Goal: Task Accomplishment & Management: Use online tool/utility

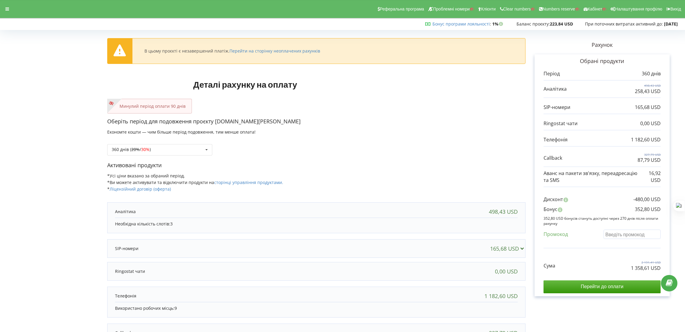
click at [623, 236] on input "text" at bounding box center [631, 234] width 57 height 9
paste input "EKLH-TLWT"
type input "EKLH-TLWT"
click at [187, 153] on div "360 днів ( 20% / 30% ) Поповнити баланс без подовження 20% / 30% 30% / 40%" at bounding box center [159, 149] width 105 height 11
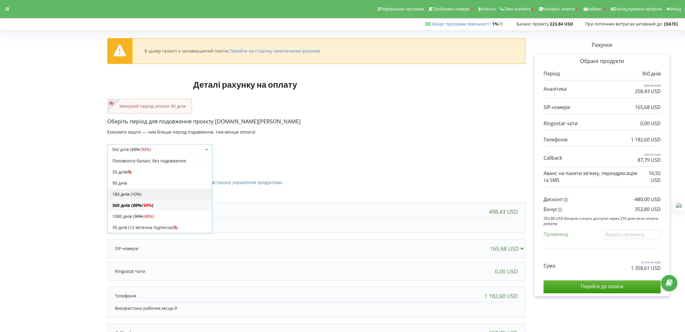
click at [142, 193] on div "180 днів (10%)" at bounding box center [159, 193] width 104 height 11
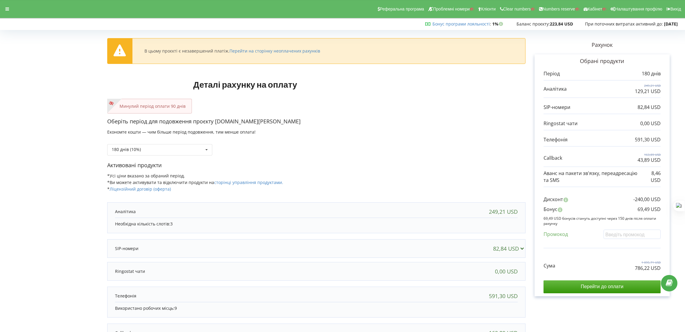
click at [624, 240] on div "Промокод" at bounding box center [601, 236] width 117 height 12
click at [627, 236] on input "text" at bounding box center [631, 234] width 57 height 9
paste input "EKLH-TLWT"
type input "EKLH-TLWT"
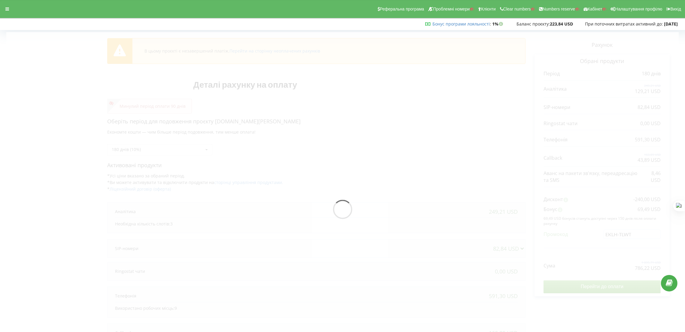
click at [463, 175] on div "В цьому проєкті є незавершений платіж. Перейти на сторінку неоплачених рахунків…" at bounding box center [342, 211] width 672 height 358
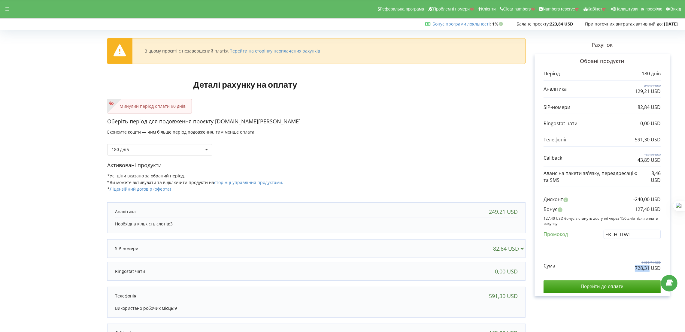
drag, startPoint x: 628, startPoint y: 267, endPoint x: 650, endPoint y: 269, distance: 21.7
click at [650, 269] on div "Сума 1 095,71 USD 728,31 USD" at bounding box center [601, 261] width 117 height 20
copy p "728,31"
drag, startPoint x: 634, startPoint y: 209, endPoint x: 660, endPoint y: 209, distance: 25.5
click at [660, 209] on p "127,40 USD" at bounding box center [648, 209] width 26 height 7
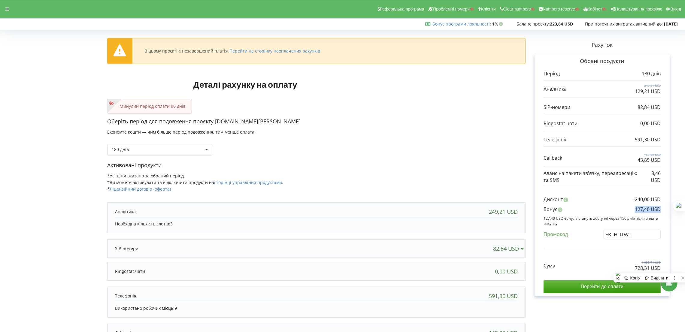
copy p "127,40 USD"
drag, startPoint x: 284, startPoint y: 120, endPoint x: 215, endPoint y: 122, distance: 68.5
click at [215, 122] on p "Оберіть період для подовження проєкту academy.kodi-professional.ua" at bounding box center [316, 122] width 418 height 8
copy p "academy.kodi-professional.ua"
click at [9, 9] on div at bounding box center [7, 9] width 11 height 8
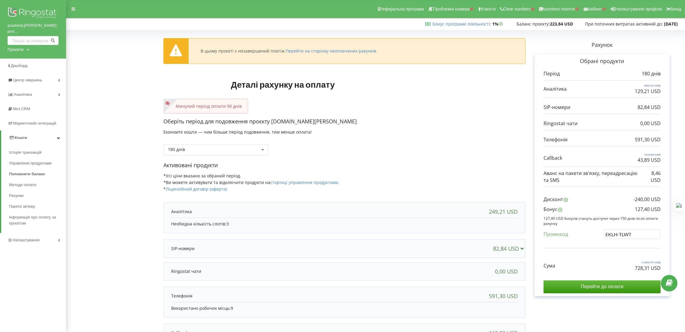
click at [21, 47] on div "Проєкти" at bounding box center [16, 50] width 16 height 6
click at [23, 58] on input "text" at bounding box center [26, 62] width 30 height 9
paste input "whitestetik.cz"
type input "whitestetik.cz"
click at [49, 59] on span "Пошук" at bounding box center [49, 61] width 11 height 5
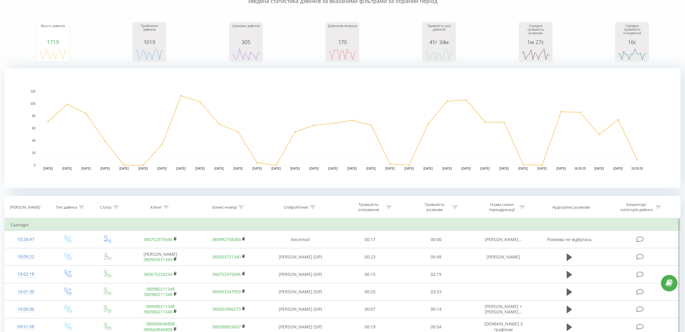
scroll to position [90, 0]
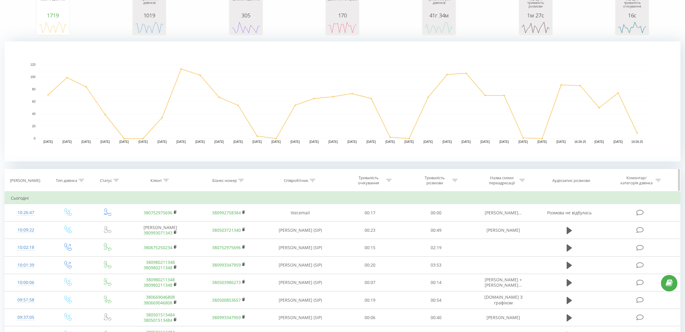
click at [164, 181] on icon at bounding box center [165, 180] width 5 height 3
click at [161, 228] on input "text" at bounding box center [160, 223] width 53 height 11
paste input "380509660074"
type input "380509660074"
click at [171, 235] on span "OK" at bounding box center [172, 235] width 17 height 9
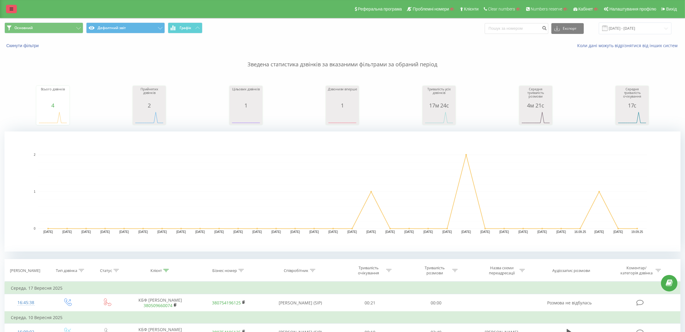
click at [10, 7] on icon at bounding box center [12, 9] width 4 height 4
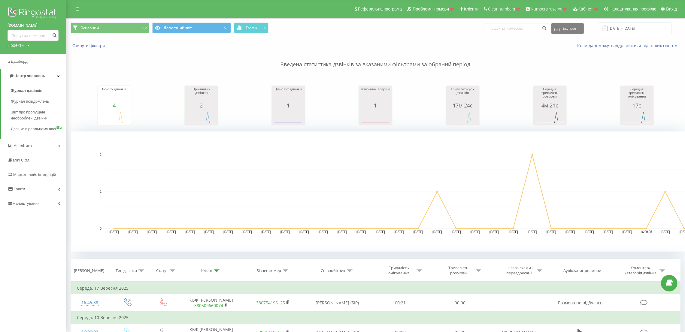
drag, startPoint x: 2, startPoint y: 25, endPoint x: 41, endPoint y: 29, distance: 38.9
click at [42, 27] on div "uhtrade.com.ua Проекти Пошук" at bounding box center [33, 27] width 66 height 54
copy link "[DOMAIN_NAME]"
click at [38, 194] on link "Кошти" at bounding box center [33, 189] width 66 height 14
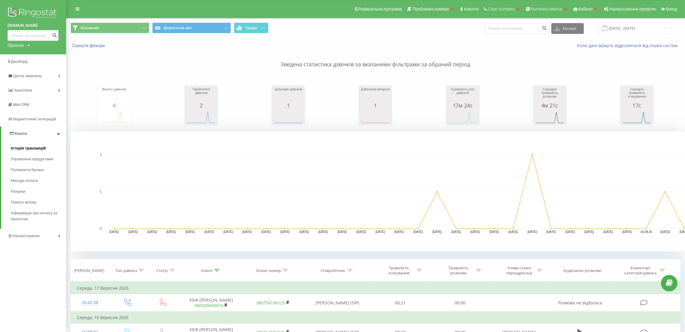
click at [29, 144] on link "Історія транзакцій" at bounding box center [38, 148] width 55 height 11
drag, startPoint x: 172, startPoint y: 63, endPoint x: 168, endPoint y: 59, distance: 5.3
click at [172, 63] on p "Зведена статистика дзвінків за вказаними фільтрами за обраний період" at bounding box center [376, 59] width 610 height 20
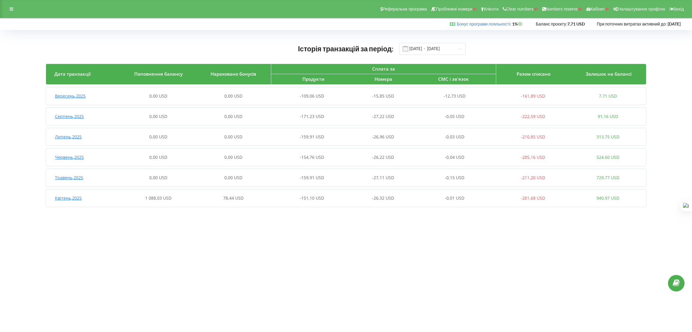
click at [175, 203] on div "Квітень , 2025 1 088,03 USD 78,44 USD -151,10 USD -26,32 USD -0,01 USD -201,68 …" at bounding box center [345, 198] width 599 height 14
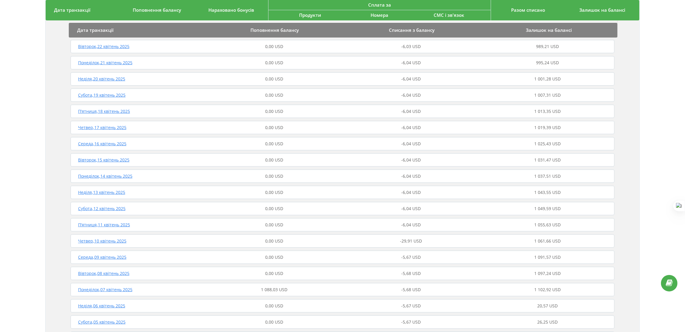
scroll to position [405, 0]
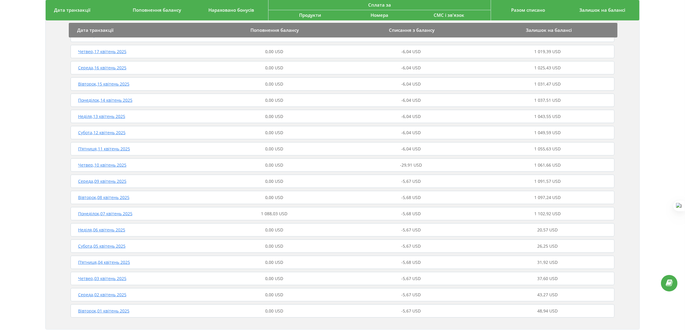
click at [280, 211] on span "1 088,03 USD" at bounding box center [274, 214] width 26 height 6
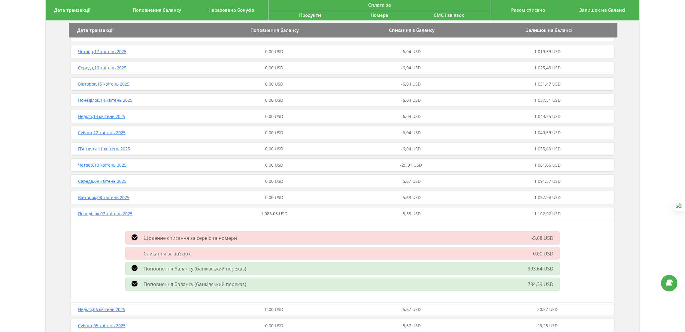
click at [258, 261] on div "Поповнення балансу (банківський переказ) 303,64 USD" at bounding box center [342, 269] width 441 height 16
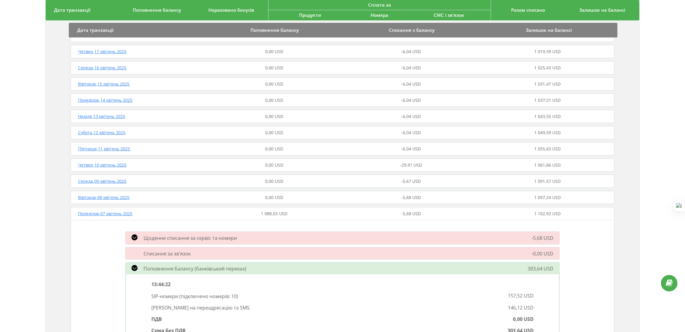
click at [262, 269] on div "Поповнення балансу (банківський переказ)" at bounding box center [273, 268] width 303 height 7
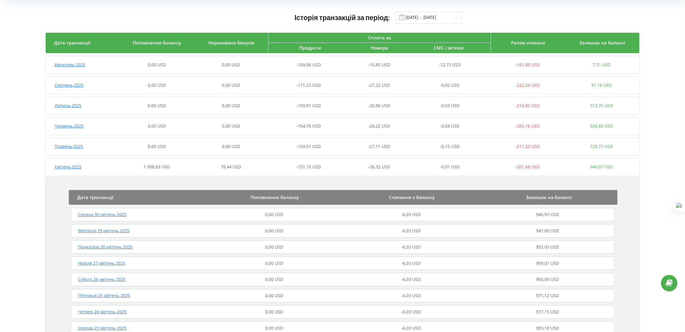
scroll to position [0, 0]
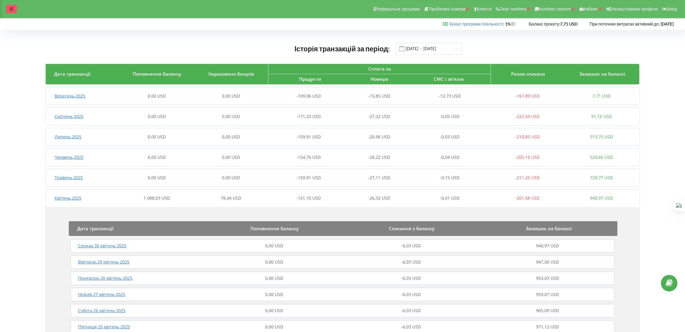
click at [13, 10] on icon at bounding box center [12, 9] width 4 height 4
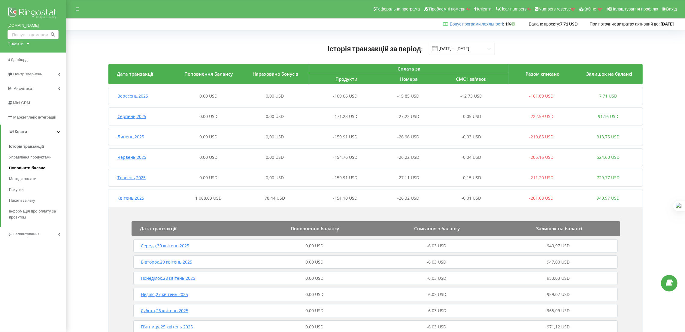
drag, startPoint x: 27, startPoint y: 171, endPoint x: 30, endPoint y: 170, distance: 3.1
click at [27, 171] on link "Поповнити баланс" at bounding box center [37, 168] width 57 height 11
drag, startPoint x: 4, startPoint y: 24, endPoint x: 47, endPoint y: 26, distance: 42.4
click at [47, 26] on div "uhtrade.com.ua Проєкти Пошук" at bounding box center [33, 26] width 66 height 53
copy link "[DOMAIN_NAME]"
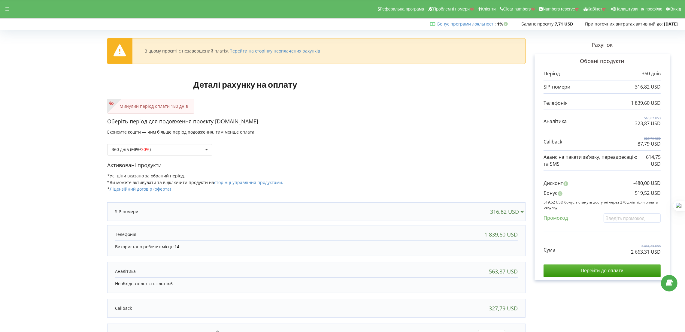
click at [381, 128] on div "Оберіть період для подовження проєкту uhtrade.com.ua Економте кошти — чим більш…" at bounding box center [316, 140] width 418 height 44
click at [612, 267] on input "Перейти до оплати" at bounding box center [601, 270] width 117 height 13
click at [192, 148] on div "360 днів ( 20% / 30% ) Поповнити баланс без подовження 20%" at bounding box center [159, 149] width 105 height 11
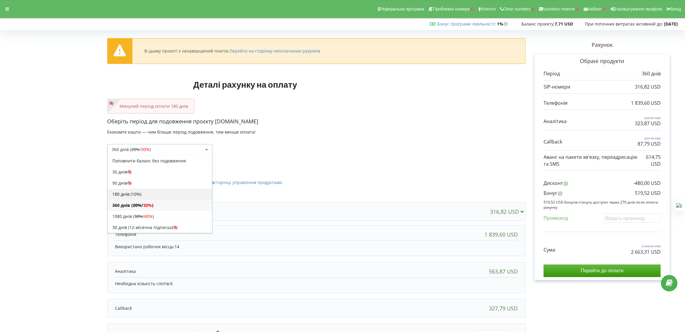
click at [131, 196] on div "180 днів (10%)" at bounding box center [159, 193] width 104 height 11
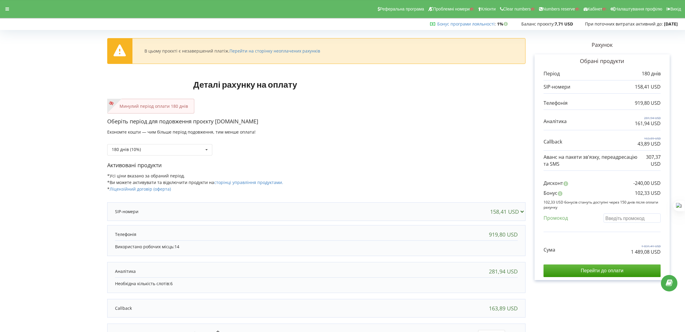
click at [634, 222] on input "text" at bounding box center [631, 217] width 57 height 9
paste input "EKLH-TLWT"
type input "EKLH-TLWT"
click at [448, 179] on div "В цьому проєкті є незавершений платіж. Перейти на сторінку неоплачених рахунків…" at bounding box center [342, 198] width 672 height 333
click at [501, 145] on div "180 днів Поповнити баланс без подовження" at bounding box center [316, 145] width 418 height 20
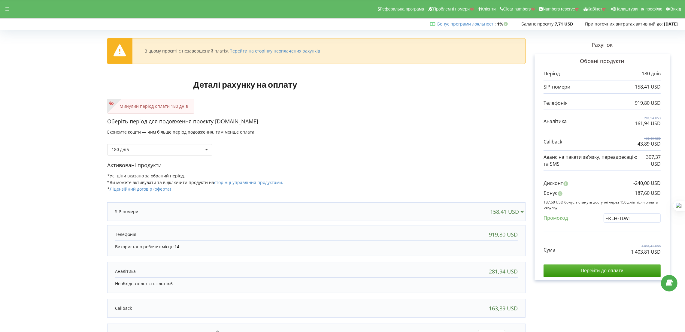
click at [470, 125] on p "Оберіть період для подовження проєкту [DOMAIN_NAME]" at bounding box center [316, 122] width 418 height 8
click at [602, 271] on input "Перейти до оплати" at bounding box center [601, 270] width 117 height 13
drag, startPoint x: 633, startPoint y: 191, endPoint x: 648, endPoint y: 193, distance: 14.8
click at [648, 193] on div "Бонус 519,52 USD" at bounding box center [601, 195] width 117 height 10
copy p "519,52"
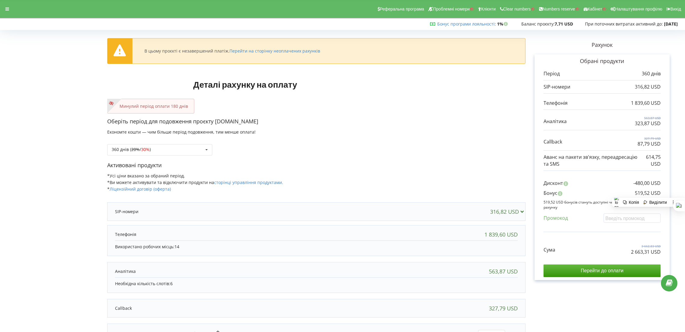
click at [280, 148] on div "360 днів ( 20% / 30% ) Поповнити баланс без подовження 20% / 30% 30% / 40%" at bounding box center [316, 145] width 418 height 20
click at [174, 152] on div "360 днів ( 20% / 30% ) Поповнити баланс без подовження 20%" at bounding box center [159, 149] width 105 height 11
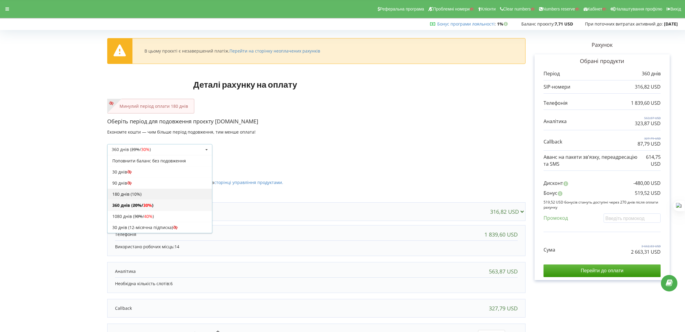
click at [149, 197] on div "180 днів (10%)" at bounding box center [159, 193] width 104 height 11
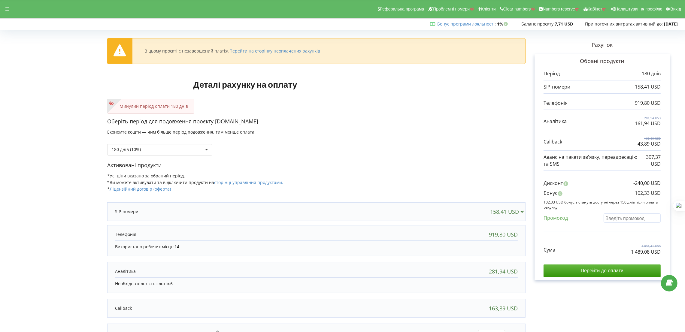
click at [628, 215] on input "text" at bounding box center [631, 217] width 57 height 9
paste input "EKLH-TLWT"
type input "EKLH-TLWT"
click at [413, 141] on div "В цьому проєкті є незавершений платіж. Перейти на сторінку неоплачених рахунків…" at bounding box center [342, 198] width 672 height 333
drag, startPoint x: 635, startPoint y: 193, endPoint x: 649, endPoint y: 193, distance: 13.8
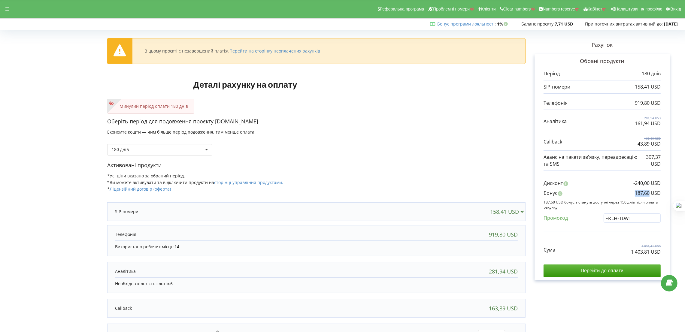
click at [649, 193] on p "187,60 USD" at bounding box center [648, 193] width 26 height 7
copy p "187,60"
click at [10, 11] on div at bounding box center [7, 9] width 11 height 8
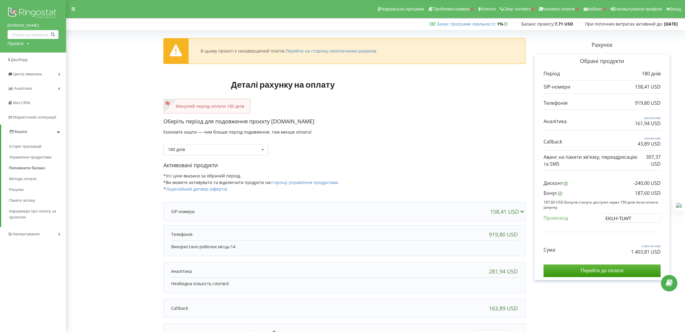
click at [21, 46] on div "Проєкти" at bounding box center [16, 44] width 16 height 6
drag, startPoint x: 22, startPoint y: 54, endPoint x: 25, endPoint y: 55, distance: 3.1
click at [22, 54] on input "text" at bounding box center [26, 56] width 30 height 9
paste input "uvas.kiev.ua"
type input "uvas.kiev.ua"
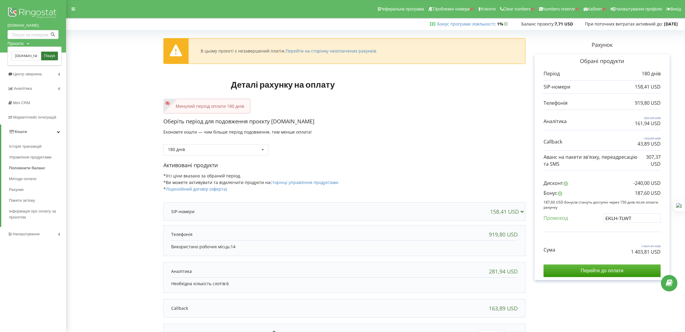
drag, startPoint x: 48, startPoint y: 55, endPoint x: 104, endPoint y: 15, distance: 68.6
click at [48, 55] on span "Пошук" at bounding box center [49, 55] width 11 height 5
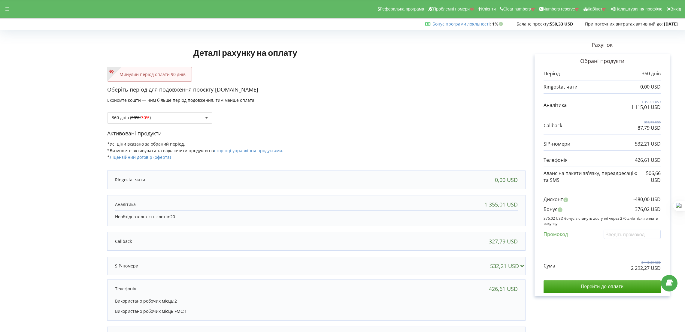
click at [179, 116] on div "360 днів ( 20% / 30% ) Поповнити баланс без подовження 20% / 30% 30% / 40%" at bounding box center [159, 117] width 105 height 11
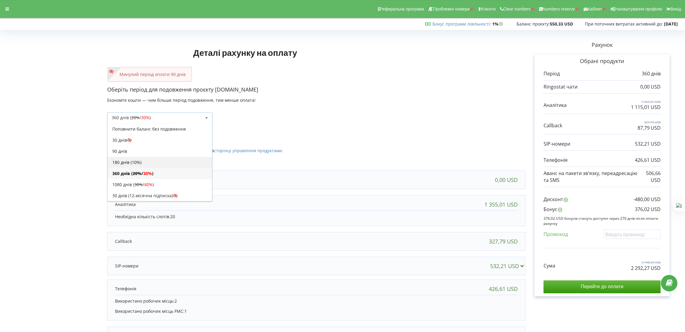
click at [150, 163] on div "180 днів (10%)" at bounding box center [159, 162] width 104 height 11
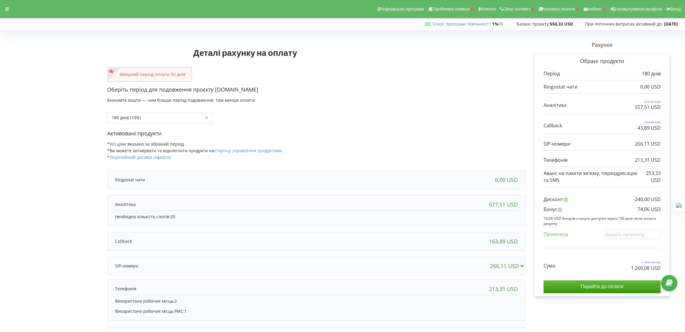
click at [304, 128] on div "Оберіть період для подовження проєкту [DOMAIN_NAME] Економте кошти — чим більше…" at bounding box center [316, 108] width 418 height 44
click at [11, 9] on div at bounding box center [7, 9] width 11 height 8
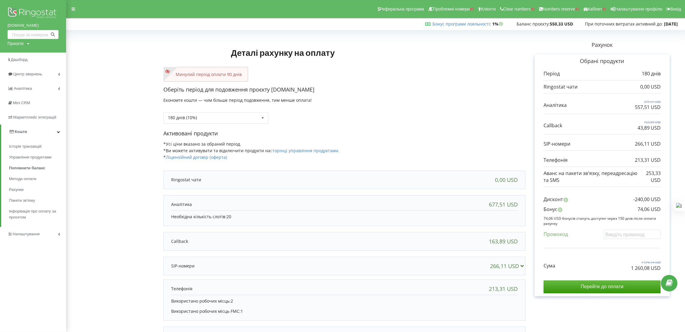
click at [22, 46] on div "Проєкти" at bounding box center [16, 44] width 16 height 6
click at [25, 58] on input "text" at bounding box center [26, 56] width 30 height 9
paste input "[DOMAIN_NAME]"
type input "[DOMAIN_NAME]"
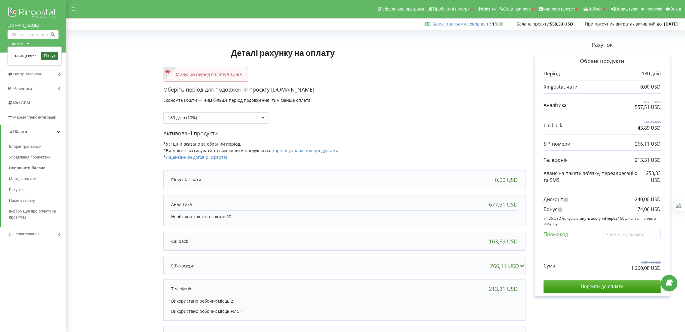
click at [54, 54] on span "Пошук" at bounding box center [49, 55] width 11 height 5
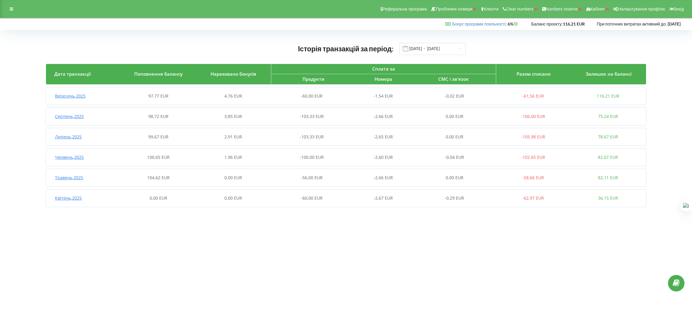
click at [258, 98] on div "4,76 EUR" at bounding box center [233, 96] width 75 height 6
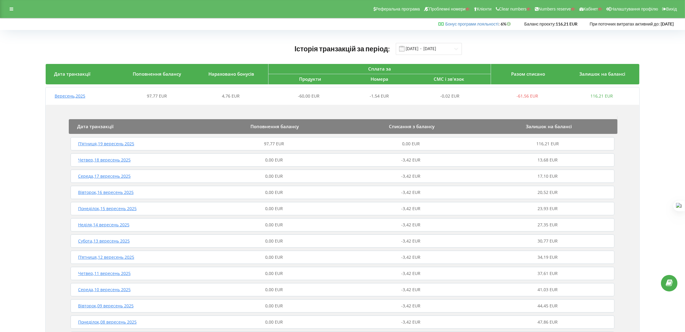
click at [299, 148] on div "П’ятниця , 19 вересень 2025 97,77 EUR 0,00 EUR 116,21 EUR" at bounding box center [342, 144] width 547 height 14
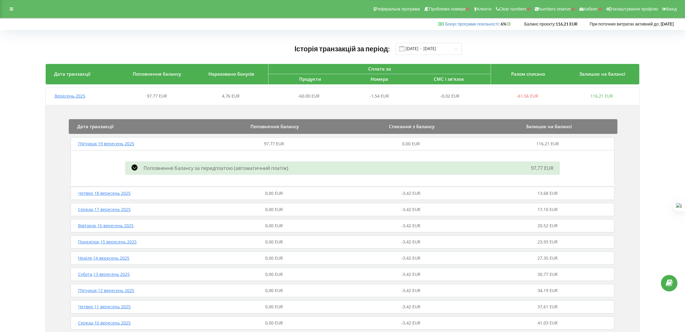
click at [304, 173] on div "Поповнення балансу за передплатою (автоматичний платіж) 97,77 EUR" at bounding box center [342, 168] width 441 height 16
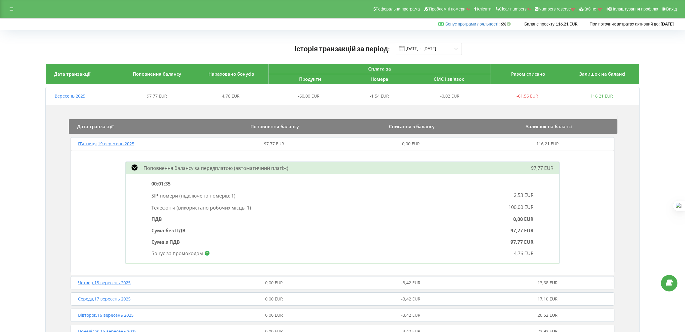
click at [309, 166] on div "Поповнення балансу за передплатою (автоматичний платіж)" at bounding box center [273, 167] width 303 height 7
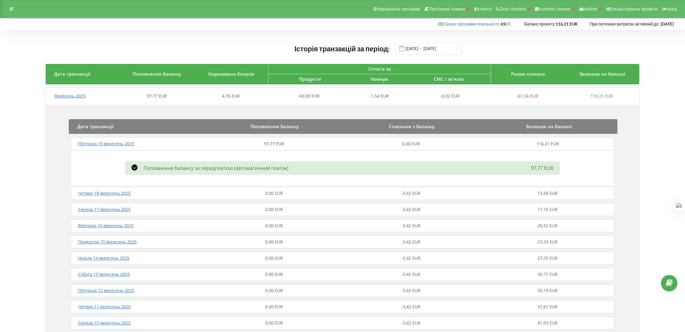
click at [298, 90] on div "Вересень , 2025 97,77 EUR 4,76 EUR -60,00 EUR -1,54 EUR -0,02 EUR -61,56 EUR 11…" at bounding box center [342, 96] width 593 height 14
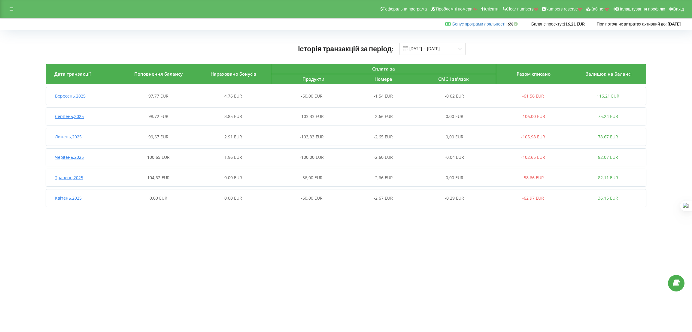
click at [260, 179] on div "0,00 EUR" at bounding box center [233, 178] width 75 height 6
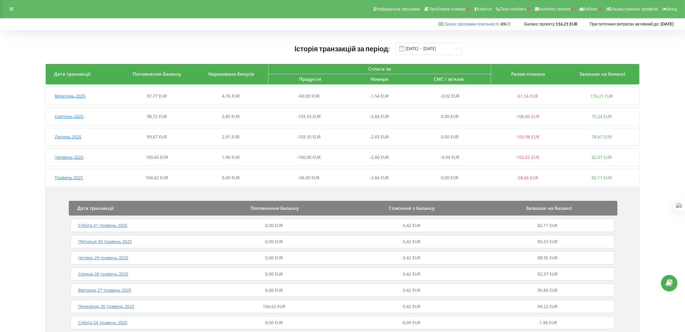
click at [260, 179] on div "0,00 EUR" at bounding box center [231, 178] width 74 height 6
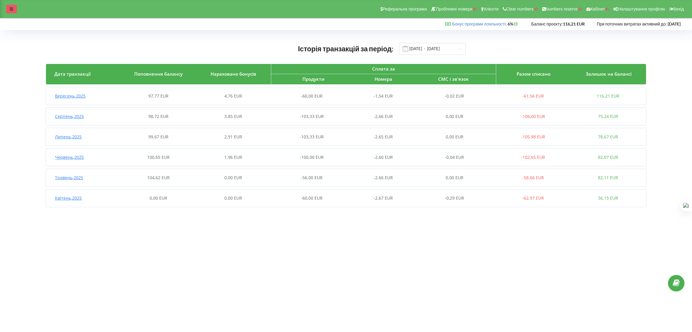
click at [11, 11] on icon at bounding box center [12, 9] width 4 height 4
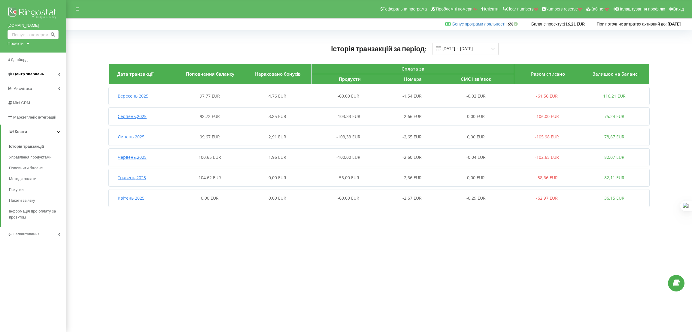
click at [35, 73] on span "Центр звернень" at bounding box center [28, 74] width 31 height 5
click at [29, 86] on span "Журнал дзвінків" at bounding box center [23, 89] width 29 height 6
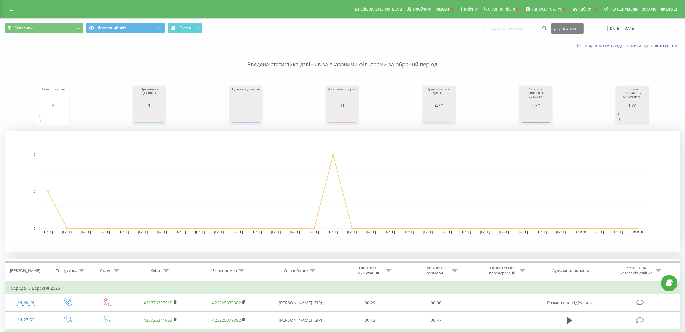
click at [635, 26] on input "19.08.2025 - 19.09.2025" at bounding box center [635, 29] width 73 height 12
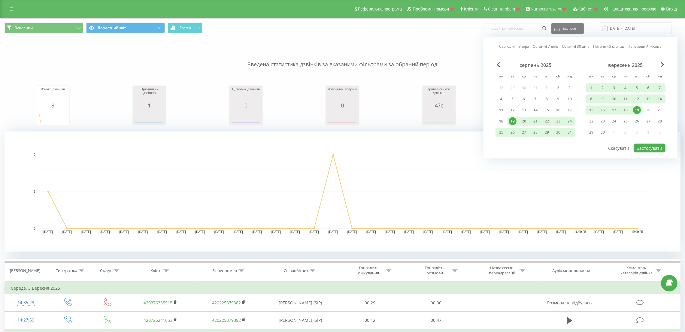
click at [635, 110] on div "19" at bounding box center [637, 110] width 8 height 8
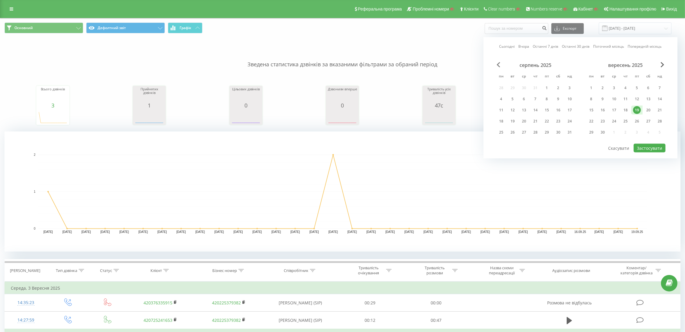
click at [498, 66] on span "Previous Month" at bounding box center [498, 64] width 4 height 5
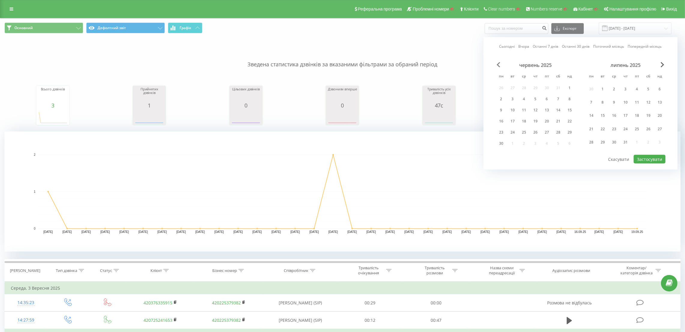
click at [498, 66] on span "Previous Month" at bounding box center [498, 64] width 4 height 5
click at [499, 66] on span "Previous Month" at bounding box center [498, 64] width 4 height 5
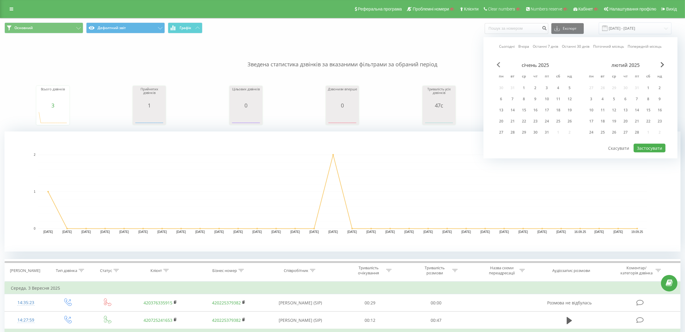
click at [499, 66] on span "Previous Month" at bounding box center [498, 64] width 4 height 5
click at [517, 85] on div "1" at bounding box center [512, 87] width 11 height 9
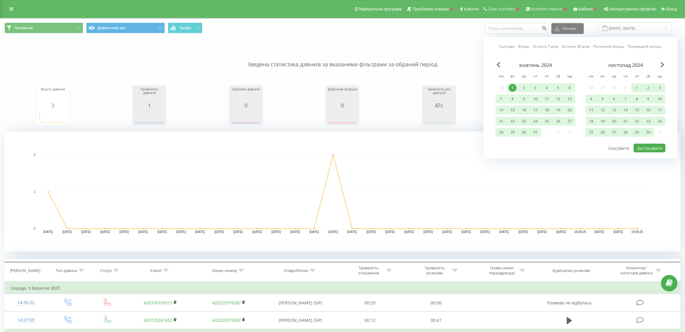
click at [669, 142] on div "Сьогодні Вчора Останні 7 днів Останні 30 днів Поточний місяць Попередній місяць…" at bounding box center [580, 97] width 194 height 121
click at [663, 145] on button "Застосувати" at bounding box center [649, 148] width 32 height 9
type input "01.10.2024 - 19.09.2025"
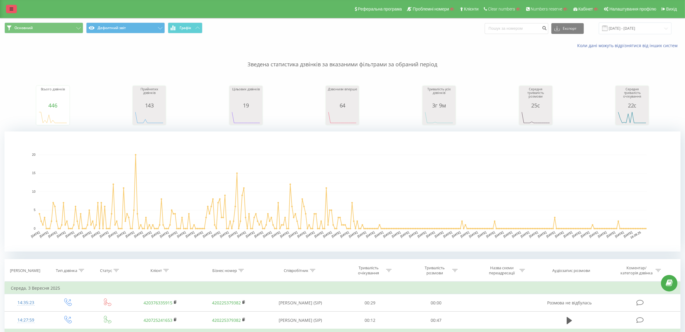
click at [12, 5] on link at bounding box center [11, 9] width 11 height 8
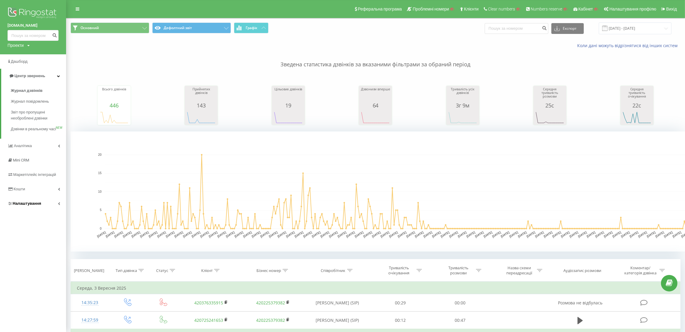
click at [34, 202] on link "Налаштування" at bounding box center [33, 203] width 66 height 14
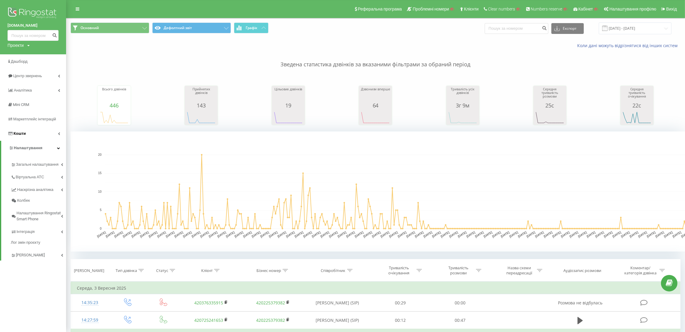
click at [26, 135] on link "Кошти" at bounding box center [33, 133] width 66 height 14
click at [36, 168] on span "Поповнити баланс" at bounding box center [29, 170] width 36 height 6
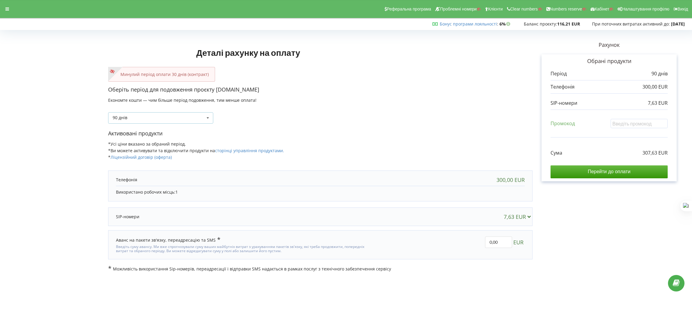
click at [165, 122] on div "90 днів Поповнити баланс без подовження 30 днів 20% / 30% 30% / 40%" at bounding box center [160, 117] width 105 height 11
click at [154, 174] on div "360 днів ( 20% / 30% )" at bounding box center [160, 173] width 104 height 11
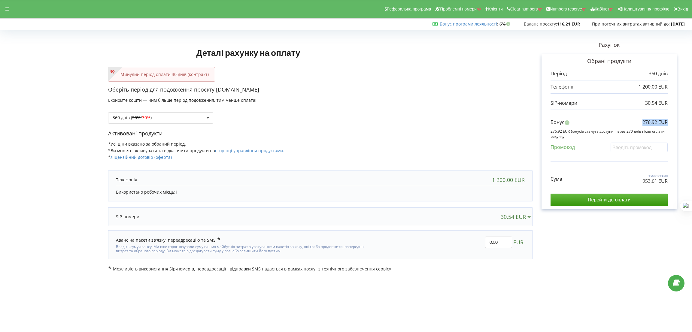
drag, startPoint x: 641, startPoint y: 123, endPoint x: 668, endPoint y: 125, distance: 26.8
click at [668, 125] on div "Обрані продукти Період 360 днів 1 200,00 EUR 30,54 EUR Бонус" at bounding box center [608, 131] width 135 height 155
copy p "276,92 EUR"
click at [2, 10] on div at bounding box center [7, 9] width 11 height 8
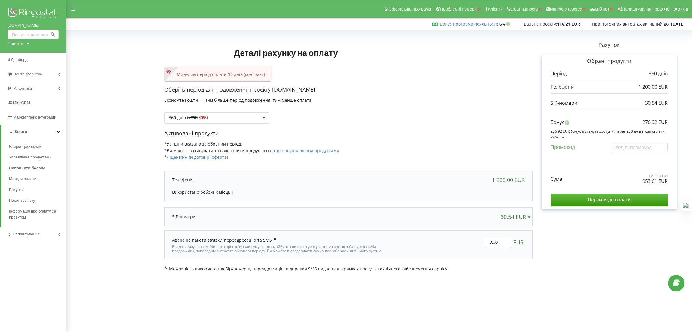
click at [21, 45] on div "Проєкти" at bounding box center [16, 44] width 16 height 6
click at [24, 53] on input "text" at bounding box center [26, 56] width 30 height 9
paste input "[DOMAIN_NAME]"
type input "[DOMAIN_NAME]"
click at [51, 53] on span "Пошук" at bounding box center [49, 55] width 11 height 5
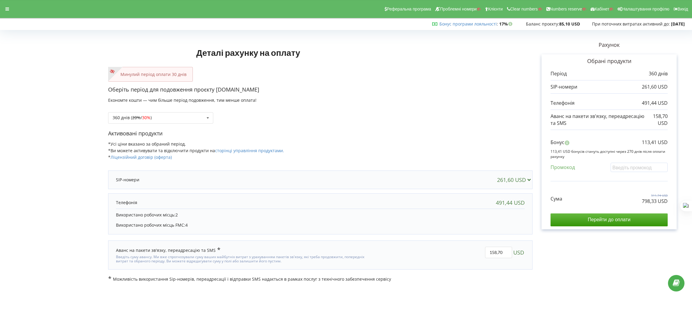
click at [386, 94] on div "Оберіть період для подовження проєкту [DOMAIN_NAME] Економте кошти — чим більше…" at bounding box center [320, 108] width 424 height 44
drag, startPoint x: 263, startPoint y: 87, endPoint x: 217, endPoint y: 92, distance: 46.5
click at [217, 92] on p "Оберіть період для подовження проєкту [DOMAIN_NAME]" at bounding box center [320, 90] width 424 height 8
copy p "[DOMAIN_NAME]"
drag, startPoint x: 640, startPoint y: 203, endPoint x: 656, endPoint y: 202, distance: 15.6
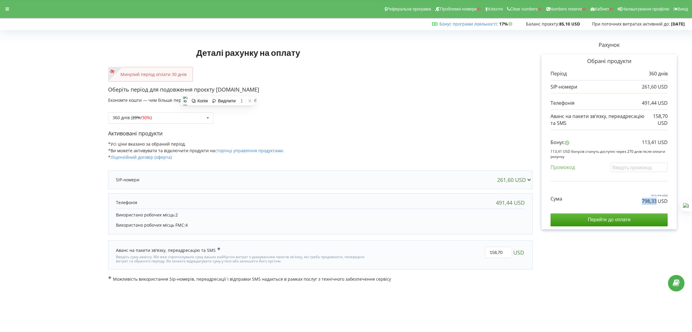
click at [656, 202] on div "Сума 911,74 USD 798,33 USD" at bounding box center [608, 194] width 117 height 20
copy p "798,33"
drag, startPoint x: 640, startPoint y: 141, endPoint x: 655, endPoint y: 143, distance: 15.1
click at [655, 143] on div "Бонус 113,41 USD" at bounding box center [608, 144] width 117 height 10
copy p "113,41"
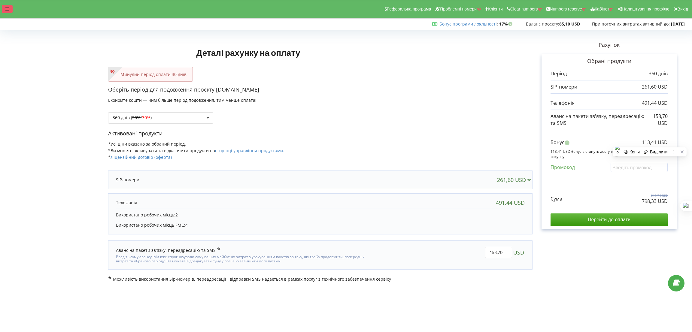
click at [5, 9] on icon at bounding box center [7, 9] width 4 height 4
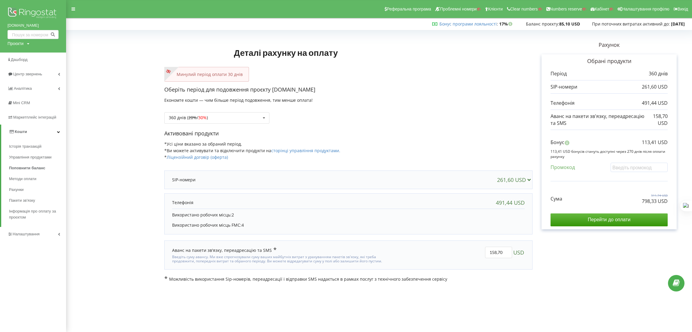
click at [19, 42] on div "Проєкти" at bounding box center [16, 44] width 16 height 6
click at [24, 53] on input "text" at bounding box center [26, 56] width 30 height 9
paste input "[DOMAIN_NAME]"
type input "[DOMAIN_NAME]"
click at [47, 54] on span "Пошук" at bounding box center [49, 55] width 11 height 5
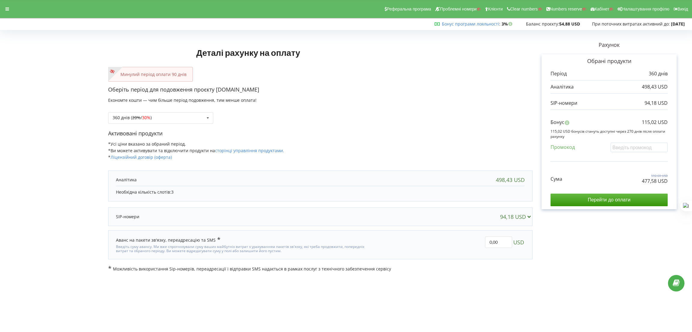
drag, startPoint x: 264, startPoint y: 91, endPoint x: 217, endPoint y: 92, distance: 46.8
click at [217, 92] on p "Оберіть період для подовження проєкту [DOMAIN_NAME]" at bounding box center [320, 90] width 424 height 8
drag, startPoint x: 216, startPoint y: 91, endPoint x: 291, endPoint y: 91, distance: 74.1
click at [291, 91] on p "Оберіть період для подовження проєкту [DOMAIN_NAME]" at bounding box center [320, 90] width 424 height 8
copy p "[DOMAIN_NAME]"
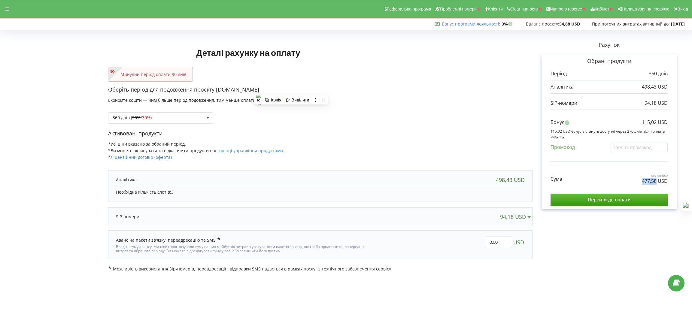
drag, startPoint x: 644, startPoint y: 179, endPoint x: 657, endPoint y: 181, distance: 13.1
click at [657, 181] on div "Сума 592,60 USD 477,58 USD" at bounding box center [608, 174] width 117 height 20
copy p "477,58"
drag, startPoint x: 650, startPoint y: 124, endPoint x: 656, endPoint y: 124, distance: 6.0
click at [656, 124] on p "115,02 USD" at bounding box center [654, 122] width 26 height 7
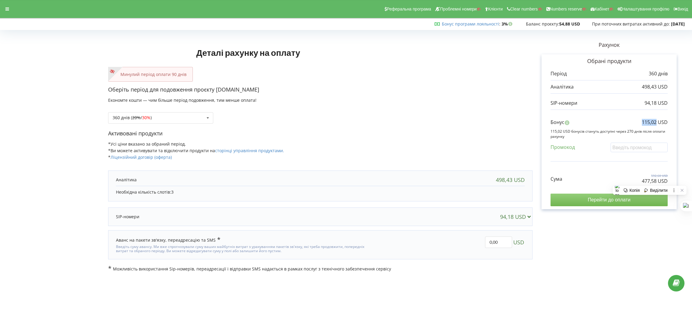
copy p "115,02"
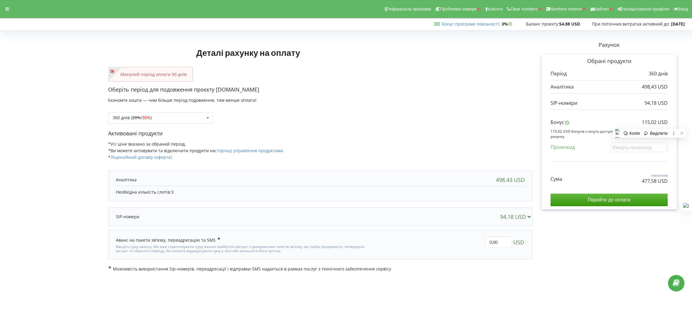
click at [351, 85] on div "Деталі рахунку на оплату Минулий період оплати 90 днів Оберіть період для подов…" at bounding box center [320, 152] width 424 height 240
click at [8, 8] on icon at bounding box center [7, 9] width 4 height 4
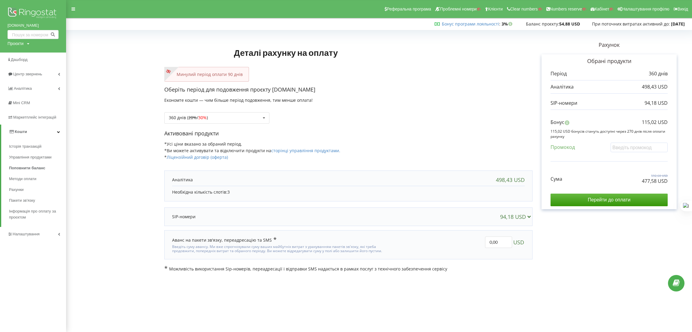
click at [25, 43] on div "Проєкти Пошук" at bounding box center [19, 44] width 22 height 6
click at [26, 55] on input "text" at bounding box center [26, 56] width 30 height 9
paste input "[DOMAIN_NAME]"
type input "[DOMAIN_NAME]"
click at [49, 57] on span "Пошук" at bounding box center [49, 55] width 11 height 5
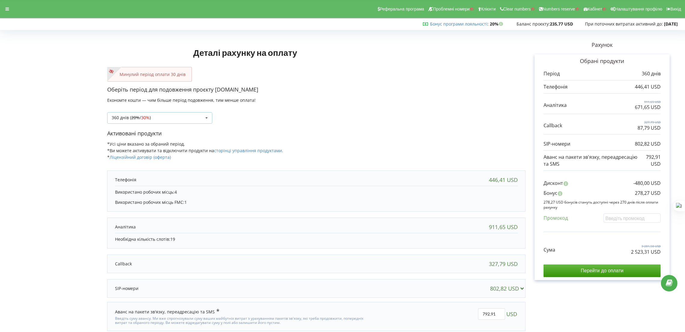
click at [195, 112] on div "360 днів ( 20% / 30% ) Поповнити баланс без подовження 20% / 30% 30% /" at bounding box center [159, 117] width 105 height 11
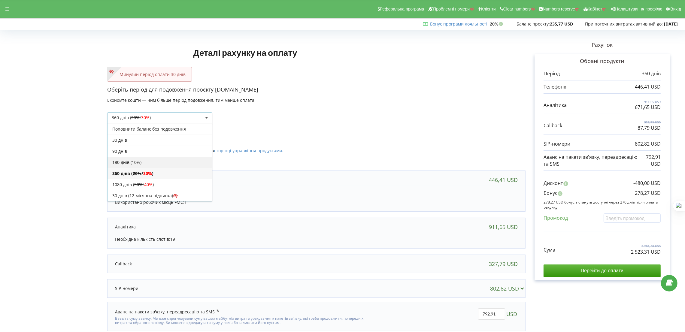
click at [158, 161] on div "180 днів (10%)" at bounding box center [159, 162] width 104 height 11
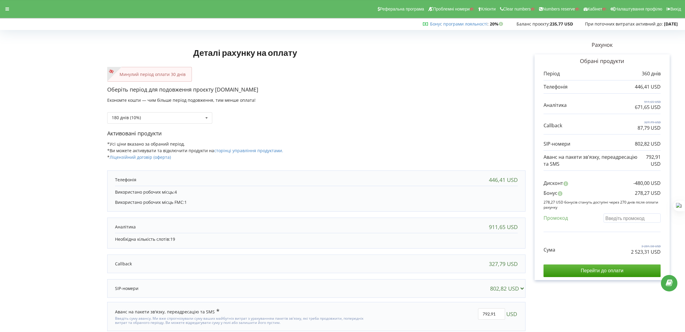
click at [635, 220] on input "text" at bounding box center [631, 217] width 57 height 9
click at [246, 111] on div "180 днів (10%) Поповнити баланс без подовження 20% / 30% 30% / 40%" at bounding box center [316, 113] width 418 height 20
click at [625, 215] on input "text" at bounding box center [631, 217] width 57 height 9
paste input "EKLH-TLWT"
type input "EKLH-TLWT"
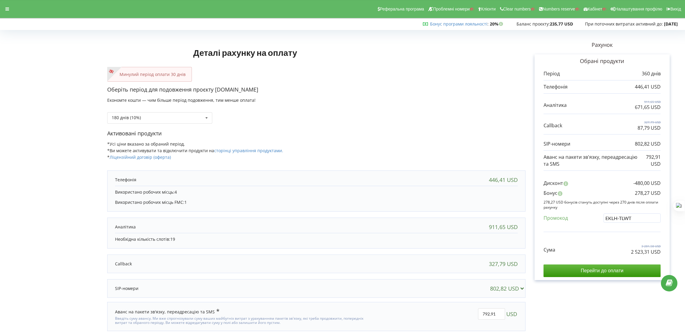
click at [404, 110] on div "Деталі рахунку на оплату Минулий період оплати 30 днів Оберіть період для подов…" at bounding box center [342, 188] width 672 height 312
click at [601, 247] on div "Сума 1 640,79 USD 1 300,30 USD" at bounding box center [601, 245] width 117 height 20
drag, startPoint x: 631, startPoint y: 251, endPoint x: 649, endPoint y: 253, distance: 17.8
click at [649, 253] on div "Сума 1 640,79 USD 1 300,30 USD" at bounding box center [601, 245] width 117 height 20
copy p "1 300,30"
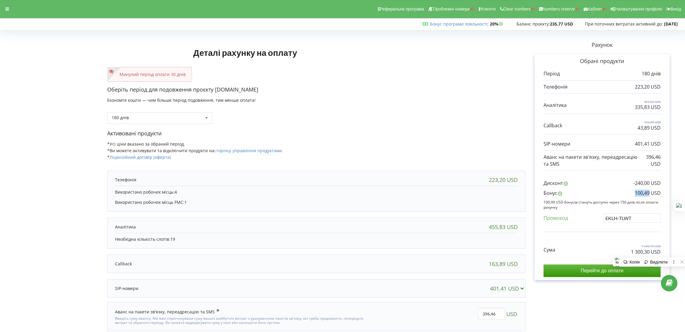
drag, startPoint x: 632, startPoint y: 191, endPoint x: 648, endPoint y: 193, distance: 15.7
click at [648, 193] on div "Бонус 100,49 USD" at bounding box center [601, 195] width 117 height 10
click at [609, 245] on div "Сума 1 640,79 USD 1 300,30 USD" at bounding box center [601, 245] width 117 height 20
drag, startPoint x: 632, startPoint y: 256, endPoint x: 645, endPoint y: 254, distance: 12.8
click at [645, 254] on div "Сума 1 640,79 USD 1 300,30 USD Перейти до оплати" at bounding box center [601, 256] width 117 height 42
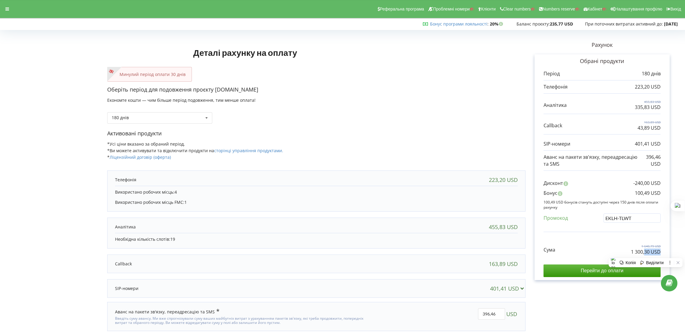
click at [644, 254] on p "1 300,30 USD" at bounding box center [646, 252] width 30 height 7
drag, startPoint x: 648, startPoint y: 254, endPoint x: 628, endPoint y: 254, distance: 20.1
click at [628, 254] on div "Сума 1 640,79 USD 1 300,30 USD" at bounding box center [601, 245] width 117 height 20
copy p "1 300,30"
drag, startPoint x: 635, startPoint y: 193, endPoint x: 650, endPoint y: 194, distance: 15.1
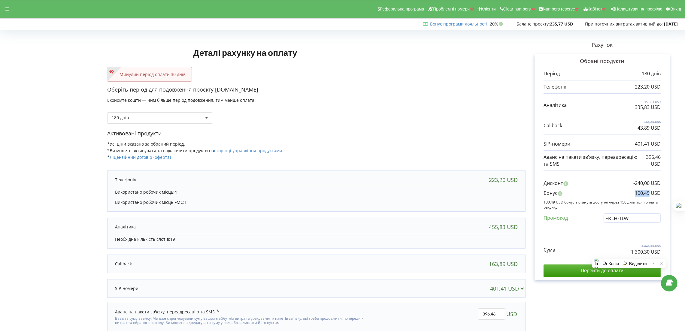
click at [650, 194] on p "100,49 USD" at bounding box center [648, 193] width 26 height 7
copy p "100,49"
click at [399, 123] on div "180 днів Поповнити баланс без подовження" at bounding box center [316, 113] width 418 height 20
click at [330, 109] on div "360 днів ( 20% / 30% ) Поповнити баланс без подовження 20% / 30% 30% / 40%" at bounding box center [316, 113] width 418 height 20
click at [128, 111] on div "360 днів ( 20% / 30% ) Поповнити баланс без подовження 20% / 30% 30% / 40%" at bounding box center [316, 113] width 418 height 20
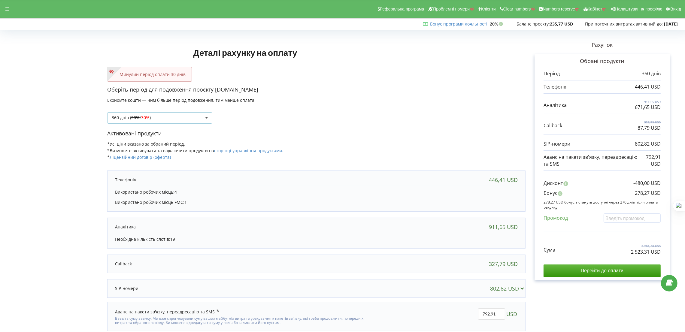
click at [129, 117] on div "360 днів ( 20% / 30% )" at bounding box center [131, 118] width 39 height 4
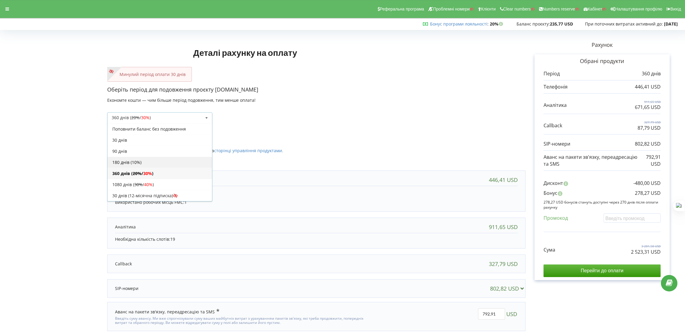
click at [142, 162] on div "180 днів (10%)" at bounding box center [159, 162] width 104 height 11
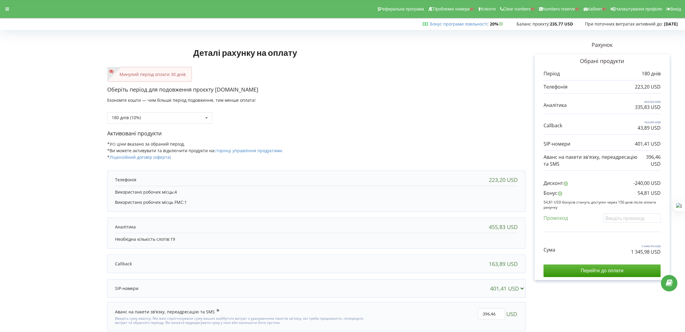
click at [338, 110] on div "180 днів (10%) Поповнити баланс без подовження 20% / 30% 30% / 40%" at bounding box center [316, 113] width 418 height 20
drag, startPoint x: 259, startPoint y: 90, endPoint x: 215, endPoint y: 90, distance: 43.5
click at [215, 90] on p "Оберіть період для подовження проєкту lisexpert.com.ua" at bounding box center [316, 90] width 418 height 8
copy p "lisexpert.com.ua"
drag, startPoint x: 631, startPoint y: 192, endPoint x: 642, endPoint y: 194, distance: 11.2
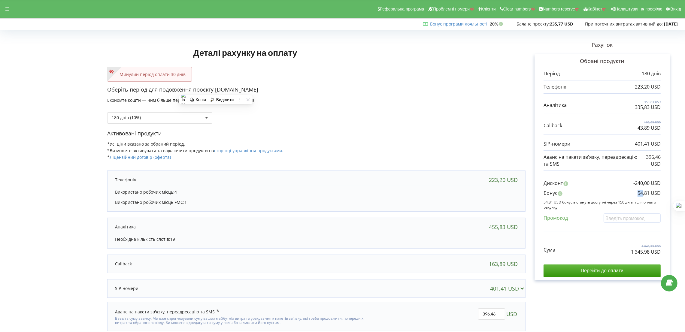
click at [642, 194] on div "Бонус 54,81 USD" at bounding box center [601, 195] width 117 height 10
click at [580, 173] on div "Період 180 днів 223,20 USD" at bounding box center [601, 173] width 117 height 207
click at [635, 216] on input "text" at bounding box center [631, 217] width 57 height 9
paste input "EKLH-TLWT"
type input "EKLH-TLWT"
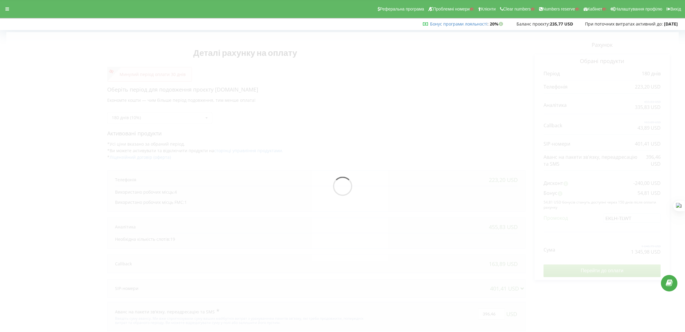
click at [482, 128] on div "Деталі рахунку на оплату Минулий період оплати 30 днів Оберіть період для подов…" at bounding box center [342, 188] width 672 height 312
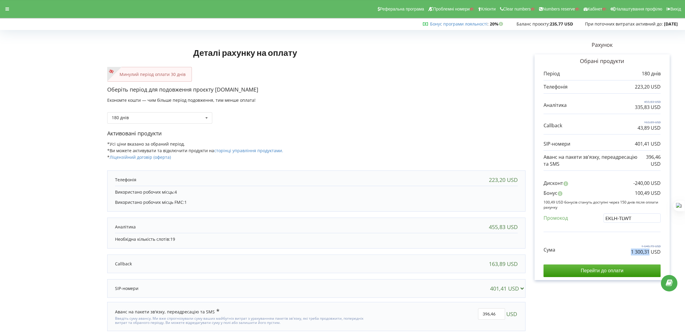
drag, startPoint x: 634, startPoint y: 250, endPoint x: 648, endPoint y: 251, distance: 13.9
click at [648, 251] on div "Сума 1 640,79 USD 1 300,31 USD" at bounding box center [601, 245] width 117 height 20
copy p "1 300,31"
drag, startPoint x: 633, startPoint y: 195, endPoint x: 649, endPoint y: 196, distance: 15.6
click at [649, 196] on div "Бонус 100,49 USD" at bounding box center [601, 195] width 117 height 10
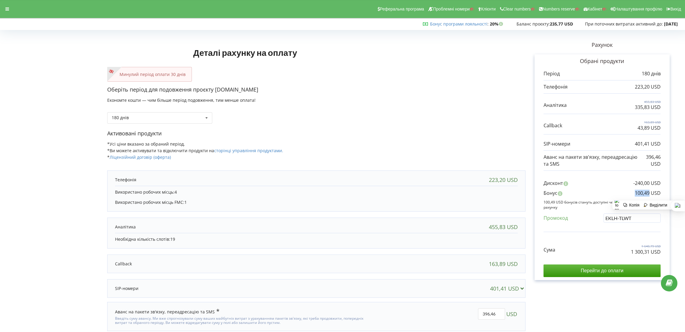
copy p "100,49"
click at [397, 151] on div "Активовані продукти *Усі ціни вказано за обраний період. *Ви можете активувати …" at bounding box center [316, 148] width 418 height 37
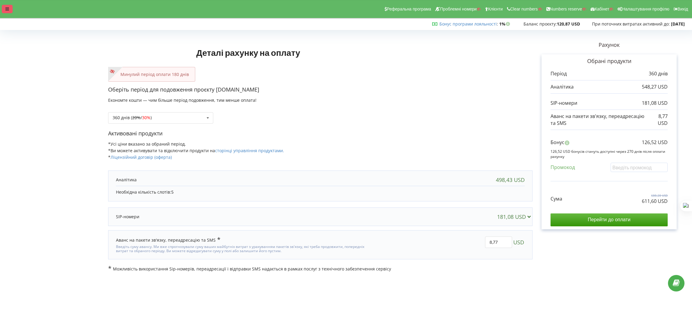
click at [6, 11] on icon at bounding box center [7, 9] width 4 height 4
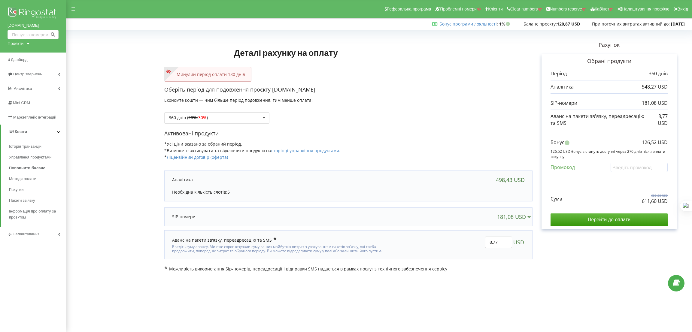
click at [17, 43] on div "Проєкти" at bounding box center [16, 44] width 16 height 6
click at [20, 54] on input "text" at bounding box center [26, 56] width 30 height 9
paste input "[DOMAIN_NAME]"
type input "[DOMAIN_NAME]"
click at [55, 56] on link "Пошук" at bounding box center [49, 56] width 17 height 9
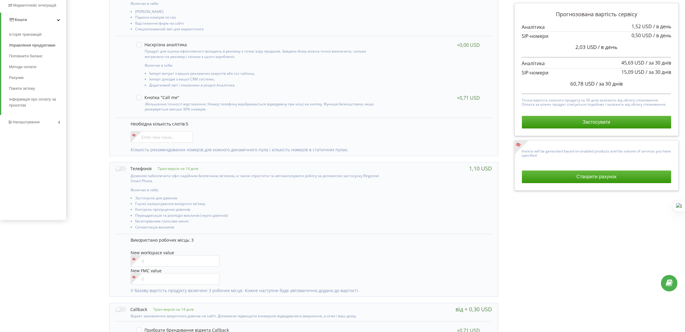
scroll to position [90, 0]
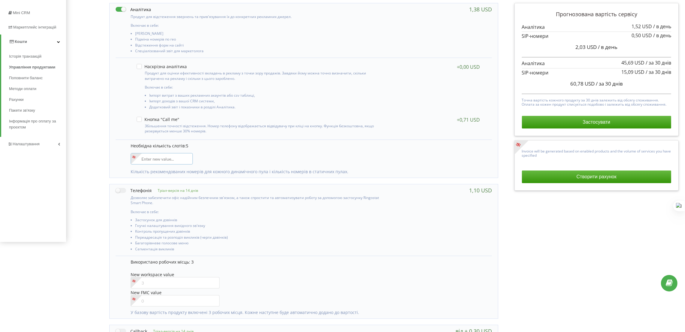
click at [151, 159] on input"] "number" at bounding box center [162, 158] width 62 height 11
click at [357, 146] on p "Необхідна кількість слотів: 5" at bounding box center [308, 146] width 355 height 6
drag, startPoint x: 160, startPoint y: 158, endPoint x: 125, endPoint y: 162, distance: 35.1
click at [126, 158] on div "Необхідна кількість слотів: 5 13 Кількість рекомендованих номерів для кожного д…" at bounding box center [304, 159] width 376 height 38
type input"] "18"
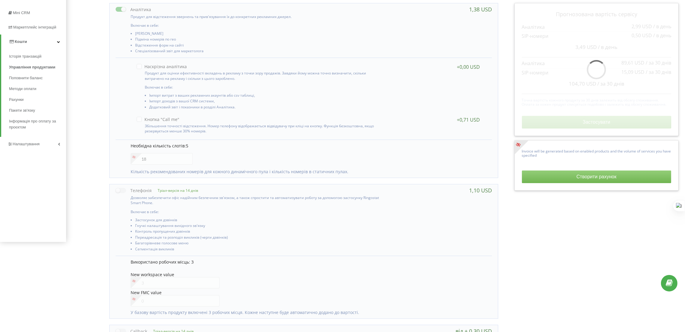
click at [104, 164] on div "Управління продуктами проєкту Оберіть продукти: Чим більше продуктів ви підключ…" at bounding box center [375, 236] width 614 height 567
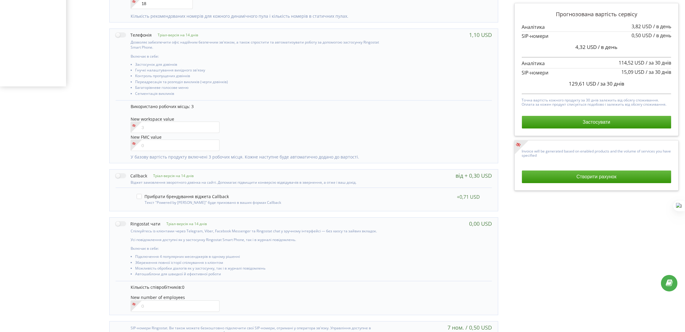
scroll to position [225, 0]
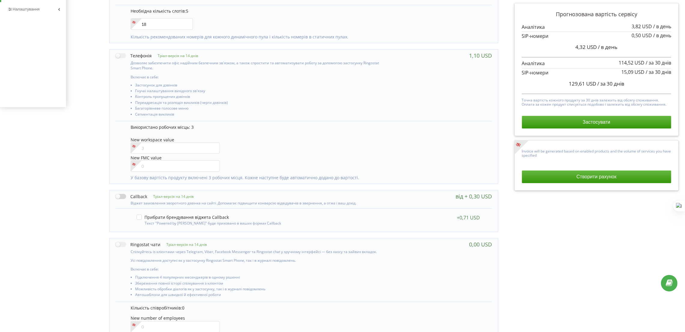
click at [123, 197] on label at bounding box center [132, 196] width 32 height 6
checkbox input "true"
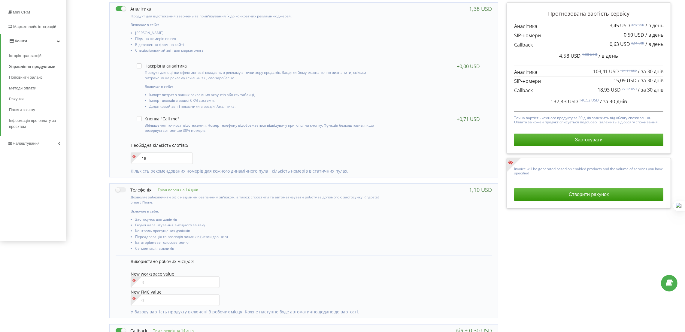
scroll to position [0, 0]
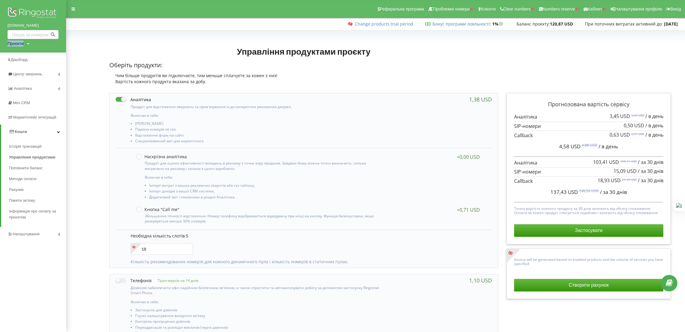
click at [8, 46] on div "[DOMAIN_NAME] Проєкти Пошук" at bounding box center [33, 26] width 66 height 53
click at [25, 41] on div "Проєкти Пошук" at bounding box center [19, 44] width 22 height 6
click at [26, 56] on input "text" at bounding box center [26, 56] width 30 height 9
type input "classtruck"
click at [47, 54] on span "Пошук" at bounding box center [49, 55] width 11 height 5
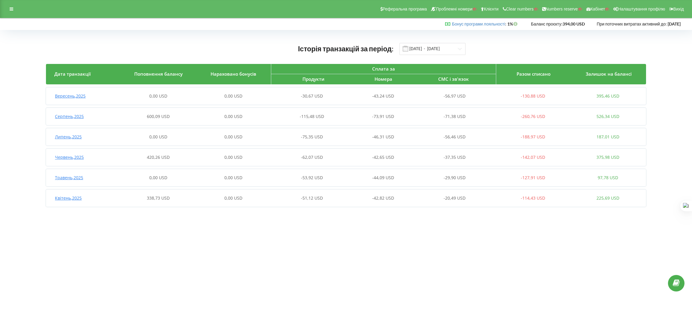
click at [181, 113] on div "Серпень , 2025 600,09 USD 0,00 USD -115,48 USD -73,91 USD -71,38 USD -260,76 US…" at bounding box center [345, 116] width 599 height 14
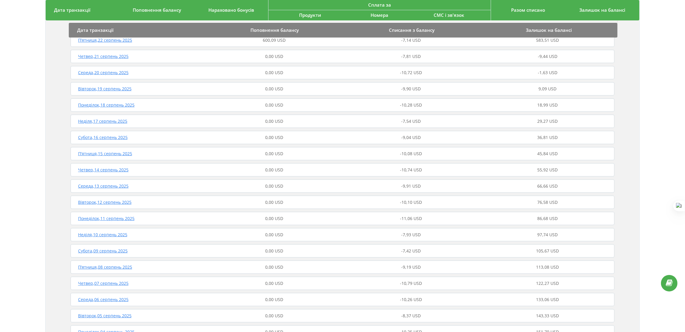
scroll to position [180, 0]
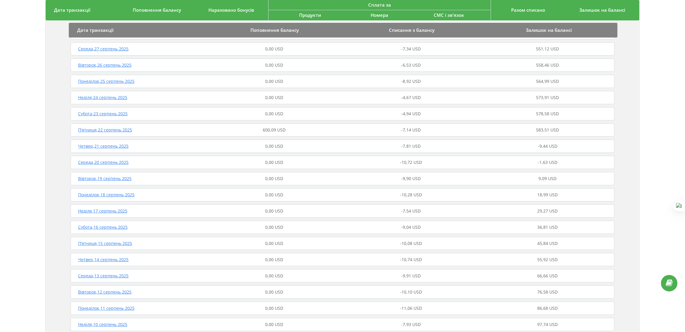
click at [270, 134] on div "П’ятниця , 22 серпень 2025 600,09 USD -7,14 USD 583,51 USD" at bounding box center [342, 130] width 547 height 14
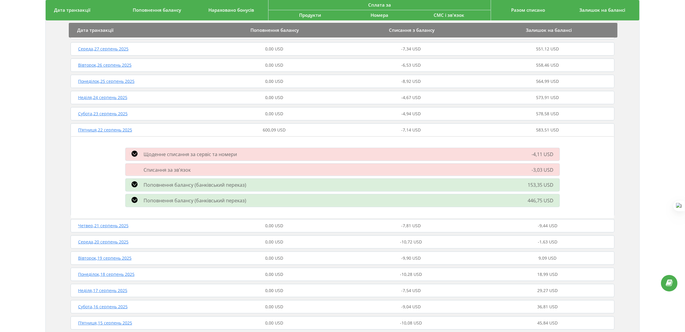
click at [268, 193] on div "Поповнення балансу (банківський переказ) 446,75 USD" at bounding box center [342, 201] width 441 height 16
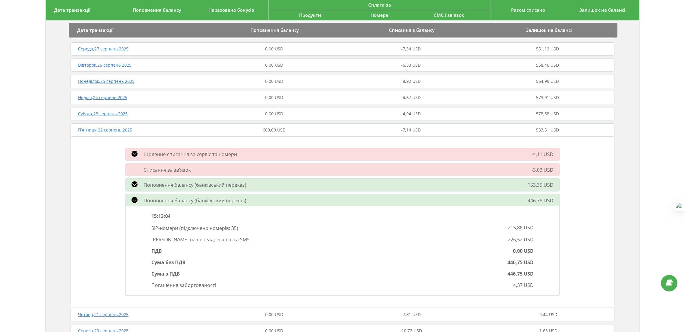
click at [269, 181] on div "Поповнення балансу (банківський переказ)" at bounding box center [273, 184] width 303 height 7
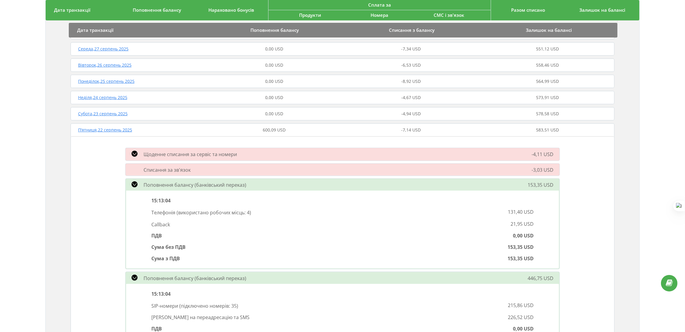
click at [269, 181] on div "Поповнення балансу (банківський переказ)" at bounding box center [273, 184] width 303 height 7
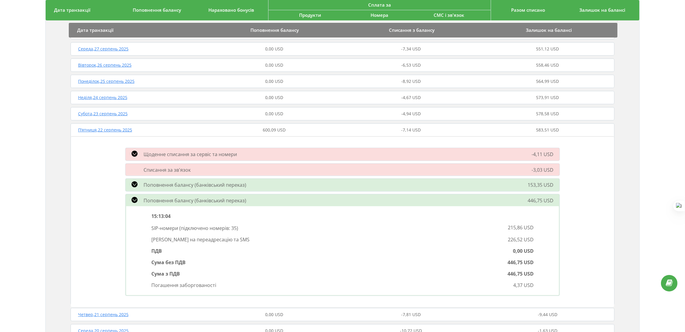
click at [247, 197] on div "Поповнення балансу (банківський переказ)" at bounding box center [273, 200] width 303 height 7
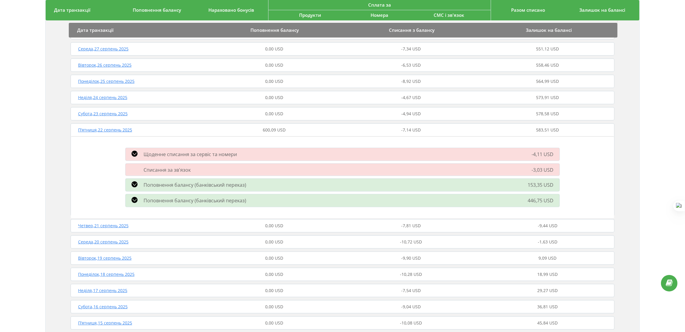
click at [261, 136] on div "П’ятниця , 22 серпень 2025 600,09 USD -7,14 USD 583,51 USD" at bounding box center [342, 130] width 547 height 14
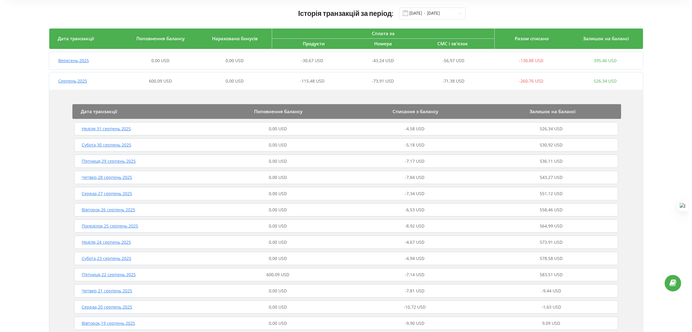
scroll to position [0, 0]
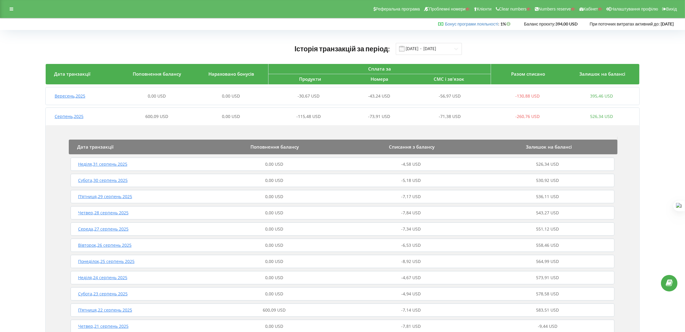
click at [285, 119] on div "-115,48 USD" at bounding box center [305, 116] width 74 height 6
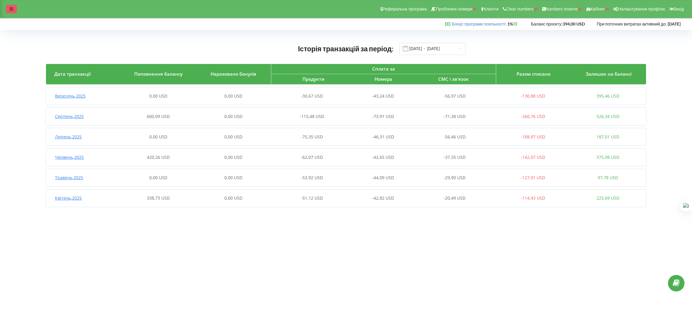
click at [9, 11] on div at bounding box center [11, 9] width 11 height 8
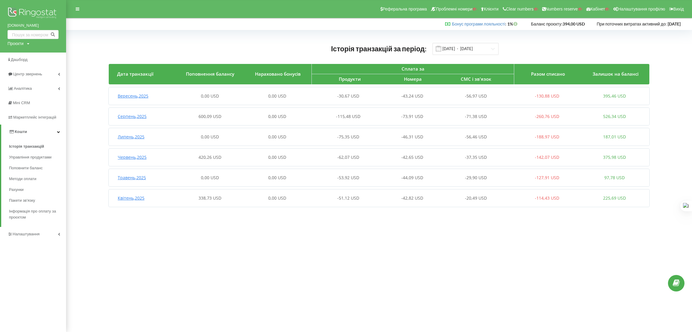
click at [28, 45] on icon at bounding box center [28, 44] width 2 height 4
drag, startPoint x: 30, startPoint y: 54, endPoint x: 34, endPoint y: 57, distance: 4.3
click at [30, 54] on input "text" at bounding box center [26, 56] width 30 height 9
paste input "[DOMAIN_NAME]"
type input "[DOMAIN_NAME]"
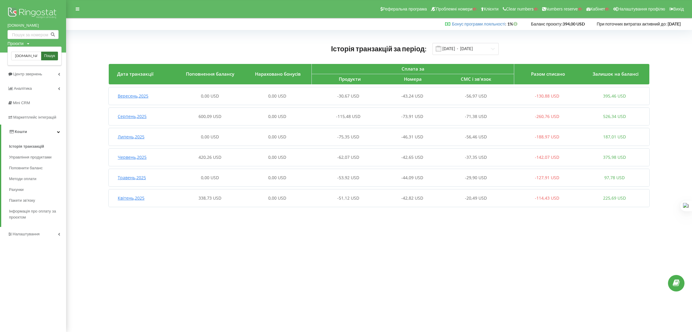
click at [48, 56] on span "Пошук" at bounding box center [49, 55] width 11 height 5
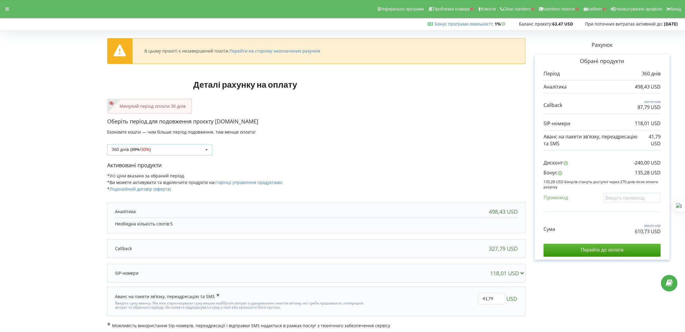
click at [183, 150] on div "360 днів ( 20% / 30% ) Поповнити баланс без подовження 20% / 30% 30% /" at bounding box center [159, 149] width 105 height 11
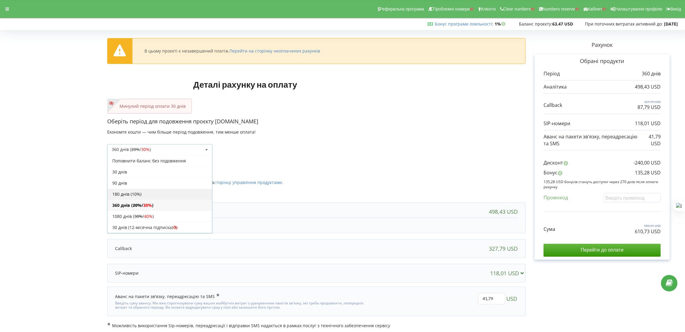
click at [139, 195] on div "180 днів (10%)" at bounding box center [159, 193] width 104 height 11
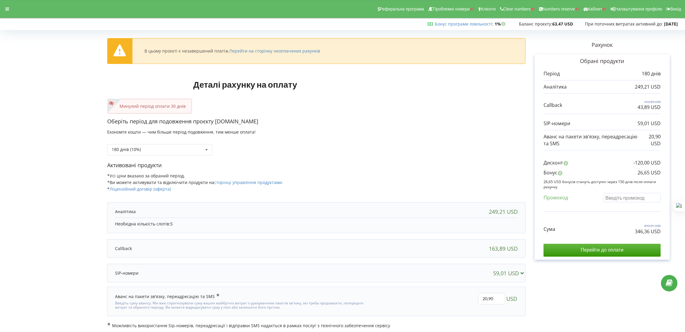
click at [613, 194] on input "text" at bounding box center [631, 197] width 57 height 9
paste input "EKLH-TLWT"
type input "EKLH-TLWT"
click at [405, 133] on div "В цьому проєкті є незавершений платіж. Перейти на сторінку неоплачених рахунків…" at bounding box center [342, 180] width 672 height 297
drag, startPoint x: 249, startPoint y: 120, endPoint x: 215, endPoint y: 123, distance: 34.0
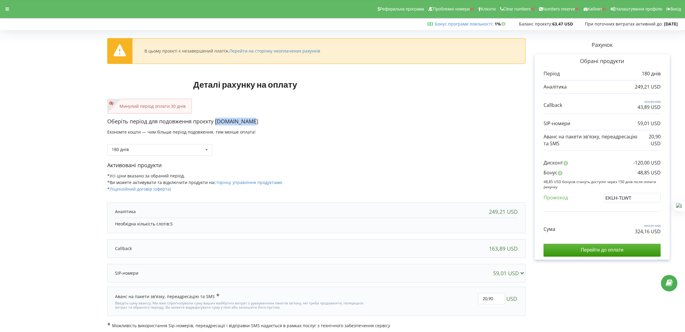
click at [215, 123] on p "Оберіть період для подовження проєкту [DOMAIN_NAME]" at bounding box center [316, 122] width 418 height 8
copy p "[DOMAIN_NAME]"
click at [428, 142] on div "180 днів Поповнити баланс без подовження" at bounding box center [316, 145] width 418 height 20
click at [477, 170] on div "Активовані продукти *Усі ціни вказано за обраний період. *Ви можете активувати …" at bounding box center [316, 179] width 418 height 37
click at [508, 165] on p "Активовані продукти" at bounding box center [316, 165] width 418 height 8
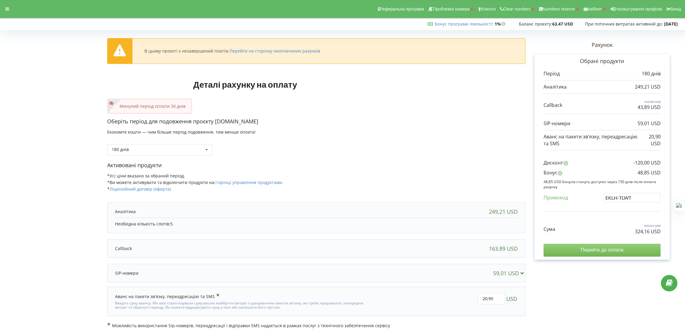
click at [596, 251] on input "Перейти до оплати" at bounding box center [601, 250] width 117 height 13
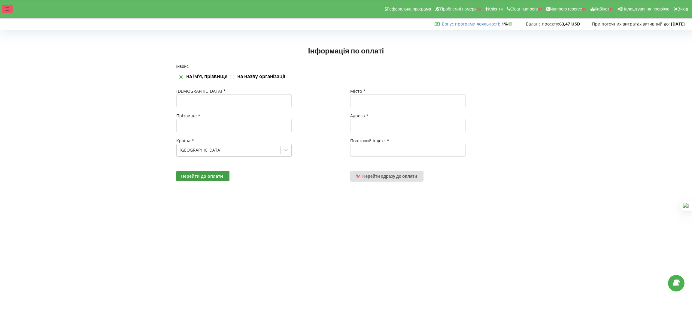
click at [5, 13] on div at bounding box center [7, 9] width 11 height 8
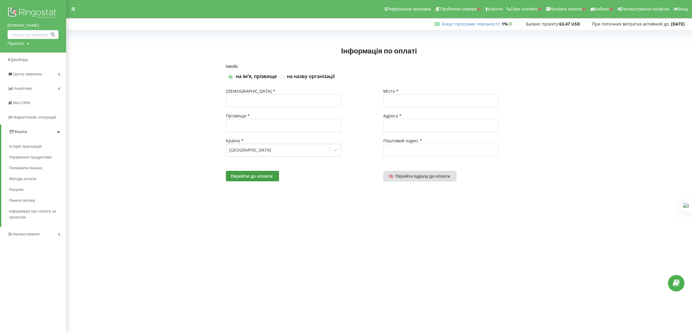
click at [23, 44] on div "Проєкти" at bounding box center [16, 44] width 16 height 6
click at [28, 55] on input "text" at bounding box center [26, 56] width 30 height 9
paste input "[DOMAIN_NAME]"
type input "[DOMAIN_NAME]"
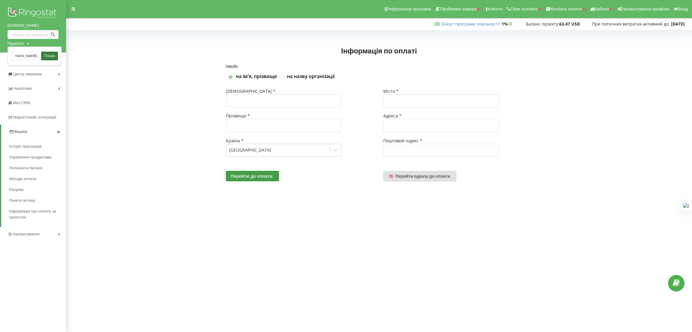
click at [49, 56] on span "Пошук" at bounding box center [49, 55] width 11 height 5
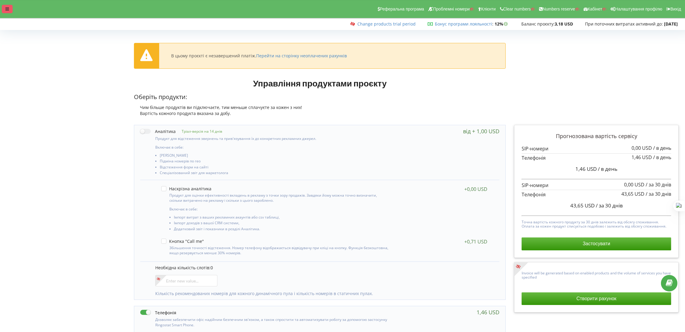
click at [7, 9] on icon at bounding box center [7, 9] width 4 height 4
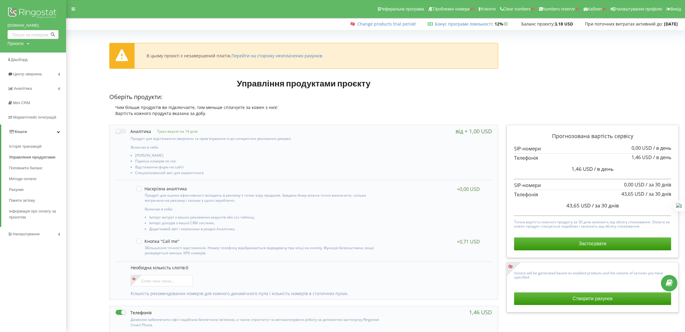
click at [15, 46] on div "Проєкти" at bounding box center [16, 44] width 16 height 6
click at [23, 52] on input "text" at bounding box center [26, 56] width 30 height 9
paste input "[DOMAIN_NAME]"
type input "[DOMAIN_NAME]"
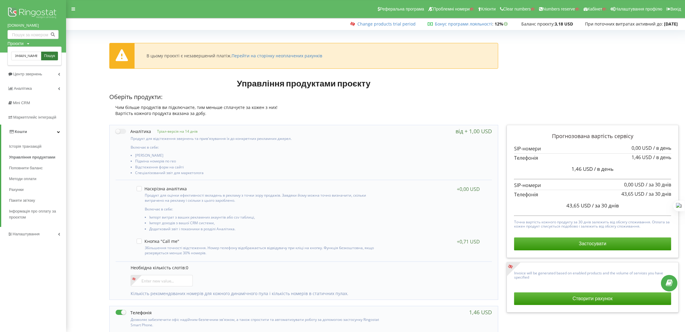
click at [49, 55] on span "Пошук" at bounding box center [49, 55] width 11 height 5
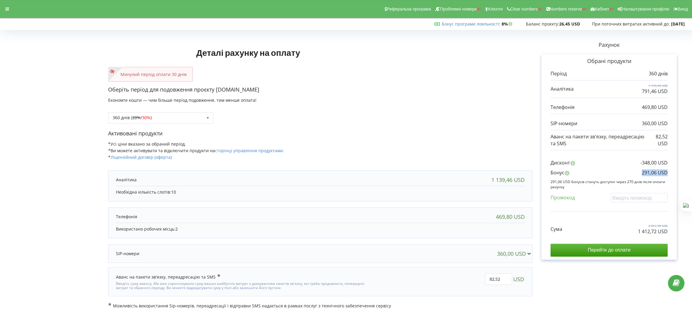
click at [668, 173] on div "Обрані продукти Період 360 днів 1 139,46 USD 791,46 USD" at bounding box center [608, 156] width 135 height 205
click at [8, 11] on div at bounding box center [7, 9] width 11 height 8
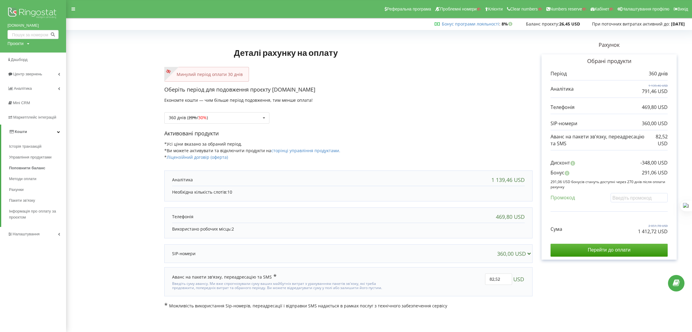
click at [24, 44] on div "Проєкти Пошук" at bounding box center [19, 44] width 22 height 6
drag, startPoint x: 27, startPoint y: 58, endPoint x: 36, endPoint y: 60, distance: 9.2
click at [26, 58] on input "text" at bounding box center [26, 56] width 30 height 9
paste input "stage.gurtkvit.com"
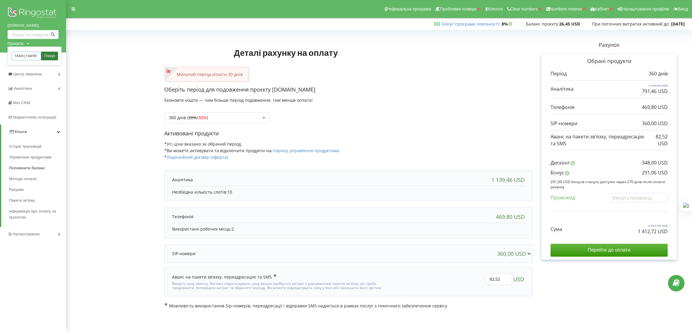
type input "stage.gurtkvit.com"
click at [44, 55] on span "Пошук" at bounding box center [49, 55] width 11 height 5
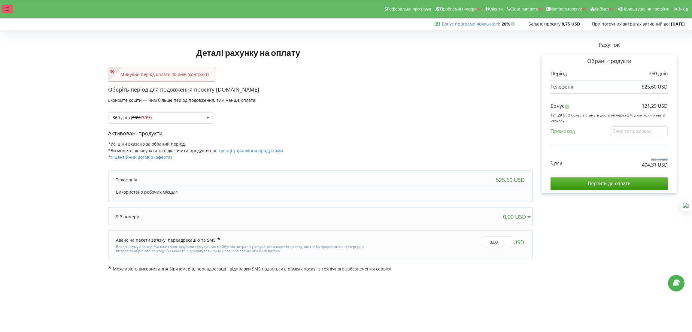
click at [7, 11] on icon at bounding box center [7, 9] width 4 height 4
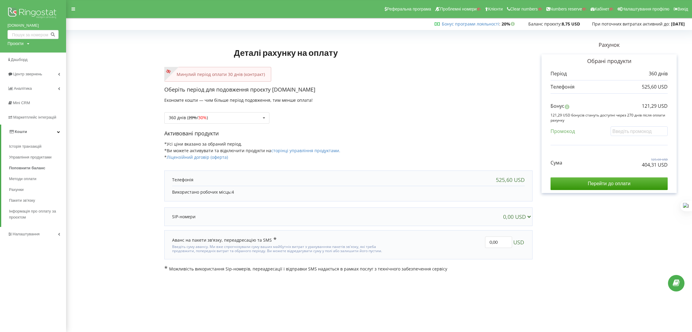
click at [17, 42] on div "Проєкти" at bounding box center [16, 44] width 16 height 6
click at [22, 57] on input "text" at bounding box center [26, 56] width 30 height 9
paste input "[DOMAIN_NAME]"
type input "[DOMAIN_NAME]"
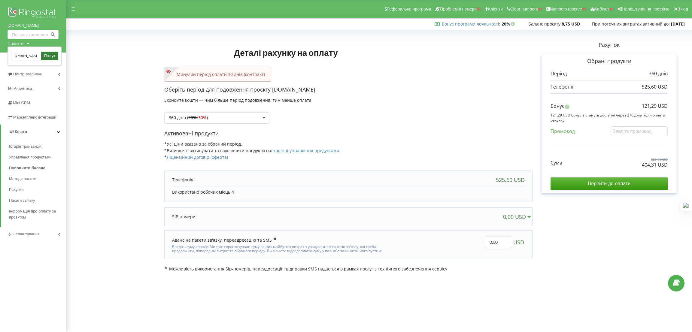
click at [47, 54] on span "Пошук" at bounding box center [49, 55] width 11 height 5
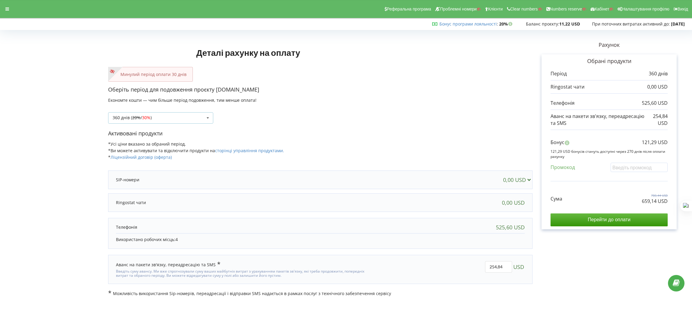
click at [173, 118] on div "360 днів ( 20% / 30% ) Поповнити баланс без подовження 20% / 30% 30% /" at bounding box center [160, 117] width 105 height 11
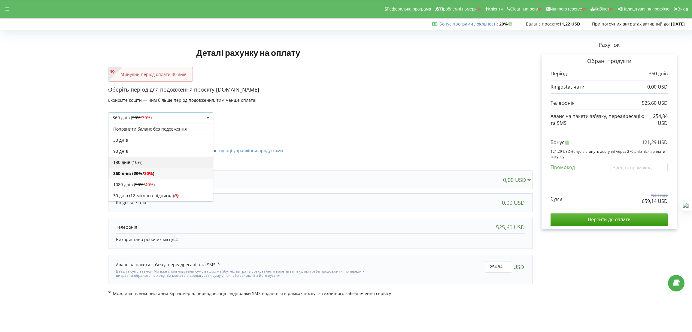
click at [137, 160] on div "180 днів (10%)" at bounding box center [160, 162] width 104 height 11
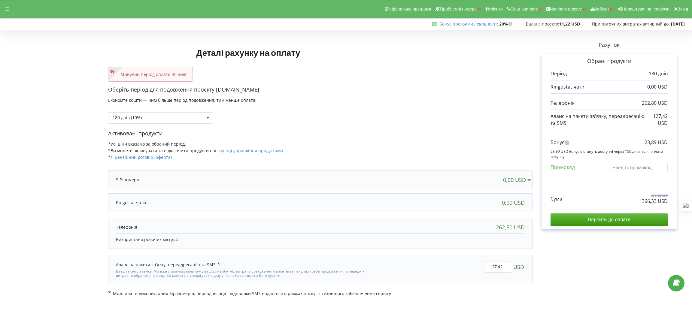
click at [627, 168] on input "text" at bounding box center [638, 167] width 57 height 9
paste input "EKLH-TLWT"
type input "EKLH-TLWT"
click at [478, 133] on div "Деталі рахунку на оплату Минулий період оплати 30 днів Оберіть період для подов…" at bounding box center [345, 164] width 679 height 264
drag, startPoint x: 260, startPoint y: 88, endPoint x: 215, endPoint y: 86, distance: 44.8
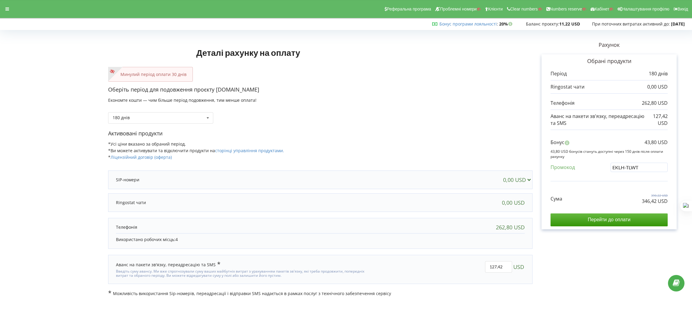
click at [215, 86] on p "Оберіть період для подовження проєкту tobitara.web.app" at bounding box center [320, 90] width 424 height 8
click at [265, 92] on p "Оберіть період для подовження проєкту tobitara.web.app" at bounding box center [320, 90] width 424 height 8
drag, startPoint x: 262, startPoint y: 89, endPoint x: 215, endPoint y: 89, distance: 47.1
click at [215, 89] on p "Оберіть період для подовження проєкту tobitara.web.app" at bounding box center [320, 90] width 424 height 8
click at [282, 103] on div "180 днів Поповнити баланс без подовження" at bounding box center [320, 113] width 424 height 20
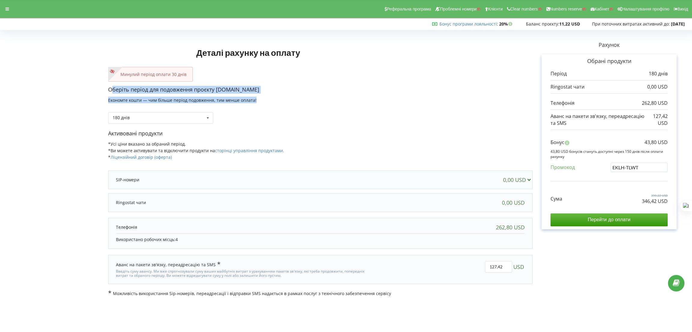
drag, startPoint x: 267, startPoint y: 99, endPoint x: 111, endPoint y: 90, distance: 156.7
click at [111, 90] on div "Оберіть період для подовження проєкту tobitara.web.app Економте кошти — чим біл…" at bounding box center [320, 108] width 424 height 44
click at [280, 100] on div "Оберіть період для подовження проєкту tobitara.web.app Економте кошти — чим біл…" at bounding box center [320, 108] width 424 height 44
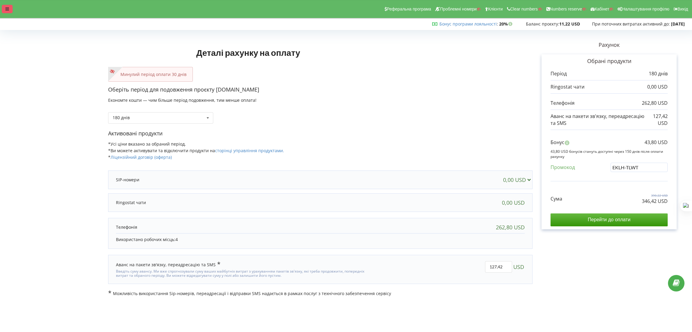
click at [8, 11] on icon at bounding box center [7, 9] width 4 height 4
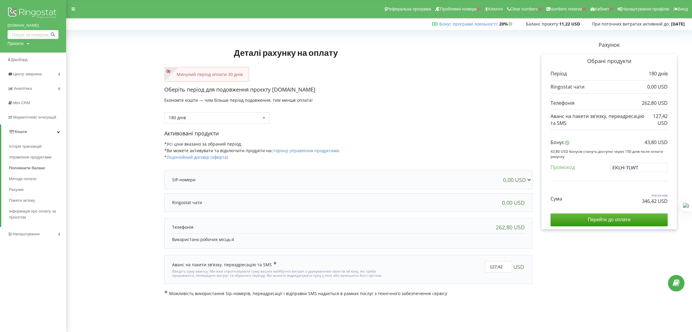
drag, startPoint x: 318, startPoint y: 86, endPoint x: 271, endPoint y: 89, distance: 46.3
click at [271, 89] on div "Деталі рахунку на оплату Минулий період оплати 30 днів Оберіть період для подов…" at bounding box center [348, 164] width 368 height 264
copy p "[DOMAIN_NAME]"
drag, startPoint x: 641, startPoint y: 199, endPoint x: 656, endPoint y: 202, distance: 15.6
click at [656, 202] on div "Сума 390,22 USD 346,42 USD" at bounding box center [608, 194] width 117 height 20
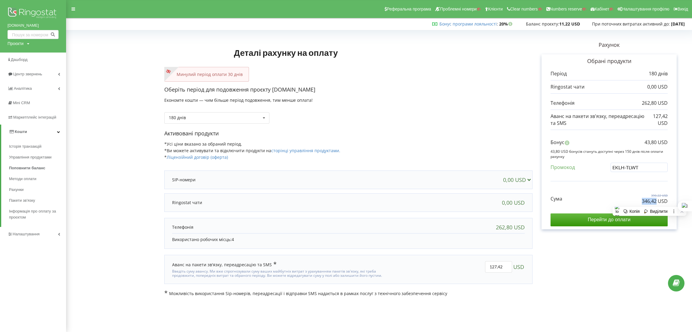
copy p "346,42"
drag, startPoint x: 644, startPoint y: 141, endPoint x: 655, endPoint y: 142, distance: 11.5
click at [655, 142] on div "Бонус 43,80 USD" at bounding box center [608, 144] width 117 height 10
copy p "43,80"
click at [373, 150] on div "Активовані продукти *Усі ціни вказано за обраний період. *Ви можете активувати …" at bounding box center [348, 148] width 368 height 37
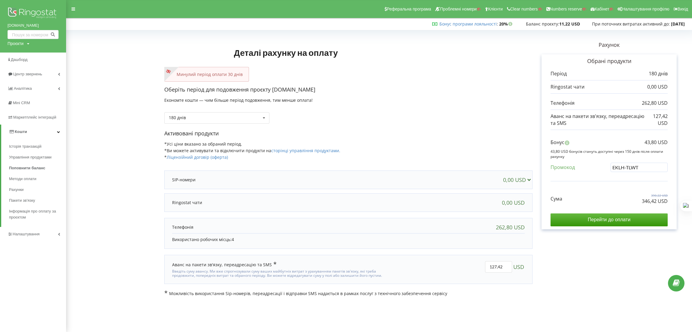
click at [573, 208] on div "Сума 390,22 USD 346,42 USD Перейти до оплати" at bounding box center [608, 205] width 117 height 42
click at [572, 214] on div "Сума 390,22 USD 346,42 USD Перейти до оплати" at bounding box center [608, 205] width 117 height 42
click at [581, 216] on input "Перейти до оплати" at bounding box center [608, 219] width 117 height 13
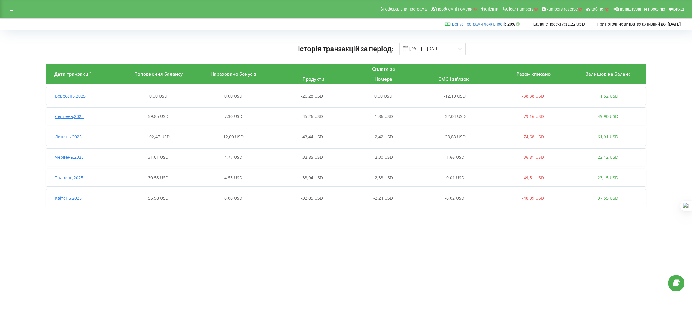
click at [214, 117] on div "7,30 USD" at bounding box center [233, 116] width 75 height 6
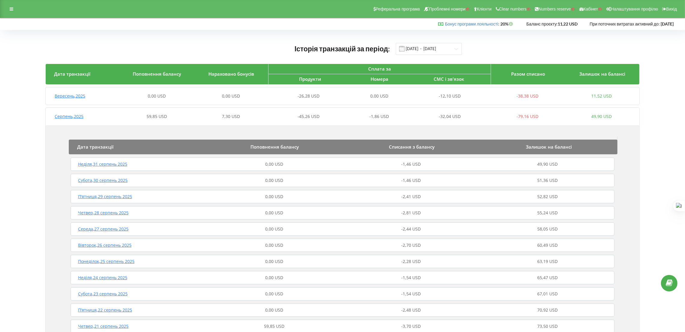
click at [214, 117] on div "7,30 USD" at bounding box center [231, 116] width 74 height 6
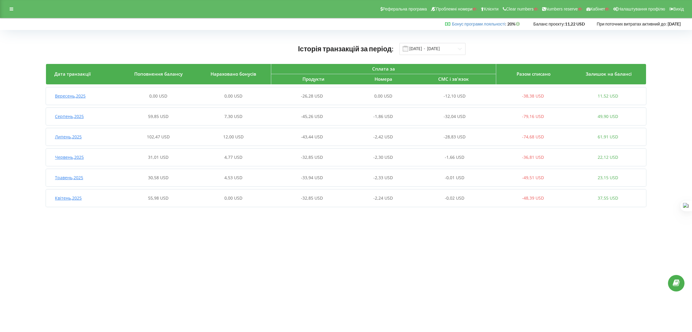
click at [251, 100] on div "Вересень , 2025 0,00 USD 0,00 USD -26,28 USD 0,00 USD -12,10 USD -38,38 USD 11,…" at bounding box center [345, 96] width 599 height 14
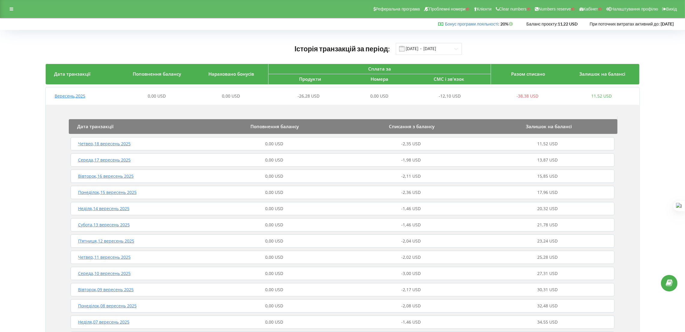
click at [302, 101] on div "Вересень , 2025 0,00 USD 0,00 USD -26,28 USD 0,00 USD -12,10 USD -38,38 USD 11,…" at bounding box center [342, 96] width 593 height 14
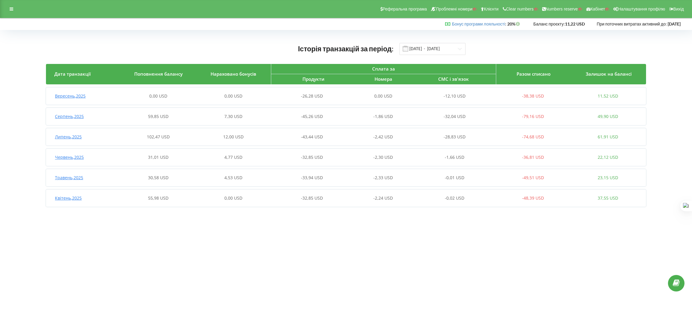
click at [304, 97] on span "-26,28 USD" at bounding box center [312, 96] width 22 height 6
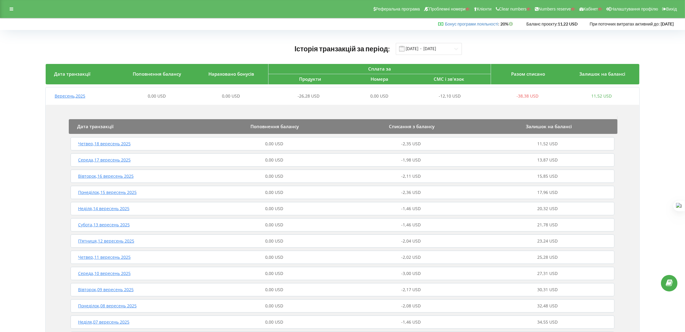
click at [348, 142] on div "-2,35 USD" at bounding box center [410, 144] width 137 height 6
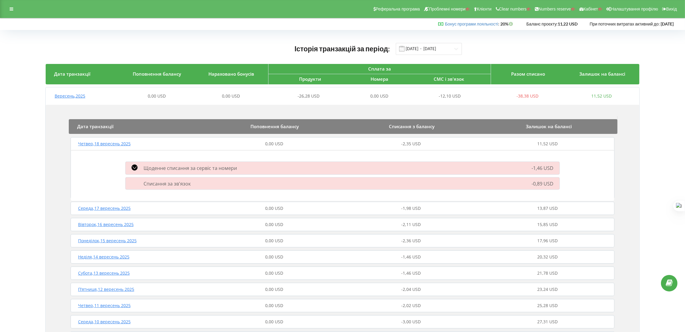
click at [345, 144] on div "-2,35 USD" at bounding box center [410, 144] width 137 height 6
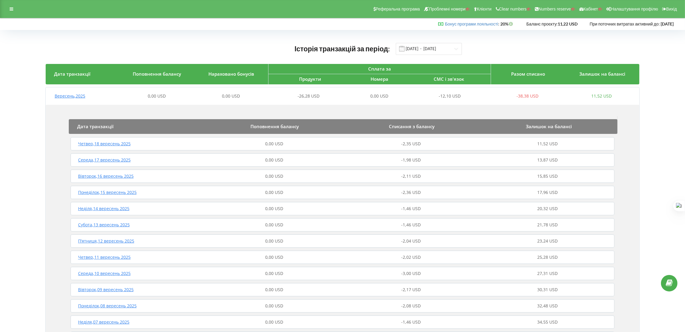
click at [329, 103] on div "Вересень , 2025 0,00 USD 0,00 USD -26,28 USD 0,00 USD -12,10 USD -38,38 USD 11,…" at bounding box center [342, 262] width 593 height 350
click at [239, 44] on div "Історія транзакцій за період: 01.04.2025 - 19.09.2025" at bounding box center [342, 49] width 593 height 12
click at [245, 99] on div "0,00 USD" at bounding box center [231, 96] width 74 height 6
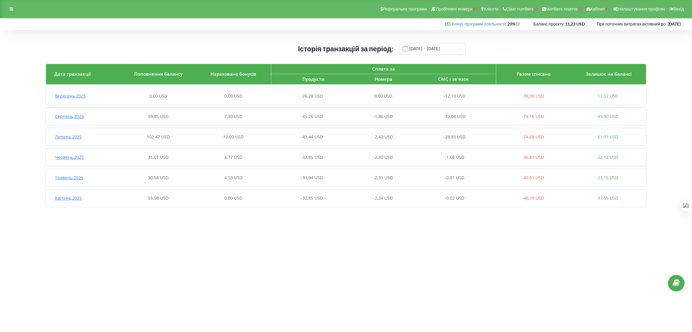
click at [210, 119] on div "7,30 USD" at bounding box center [233, 116] width 75 height 6
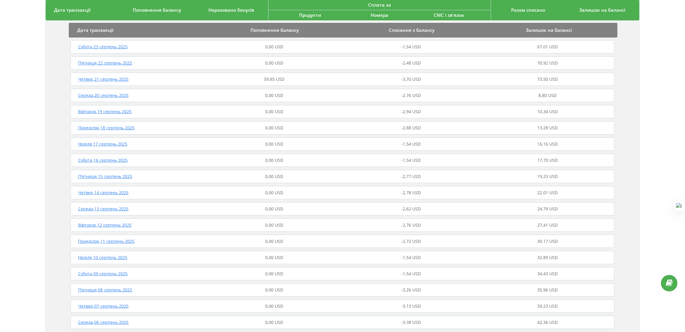
scroll to position [180, 0]
click at [287, 143] on div "59,85 USD" at bounding box center [274, 146] width 137 height 6
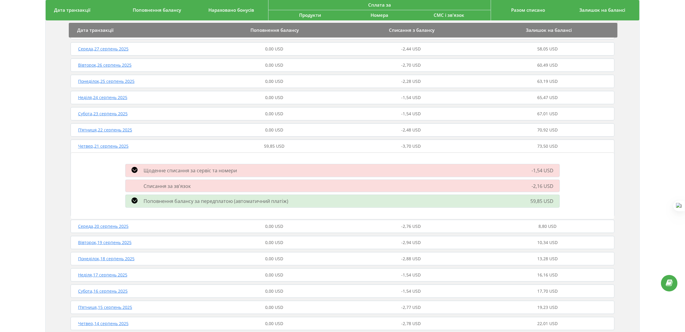
click at [279, 203] on span "Поповнення балансу за передплатою (автоматичний платіж)" at bounding box center [215, 201] width 145 height 7
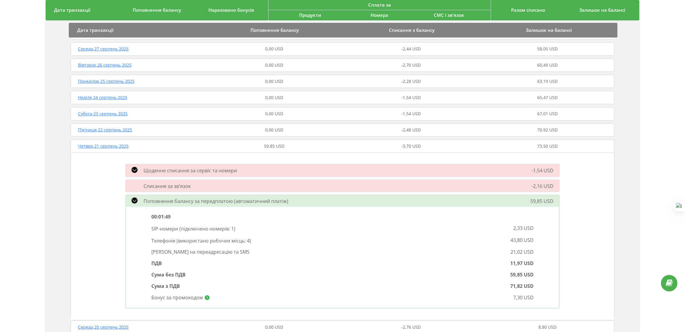
click at [279, 202] on span "Поповнення балансу за передплатою (автоматичний платіж)" at bounding box center [215, 201] width 145 height 7
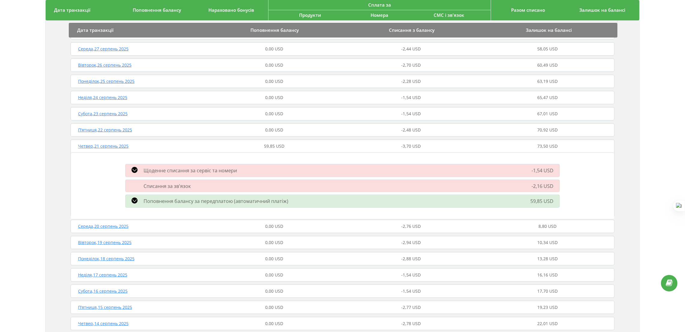
click at [282, 144] on div "Четвер , 21 серпень 2025 59,85 USD -3,70 USD 73,50 USD" at bounding box center [342, 146] width 547 height 14
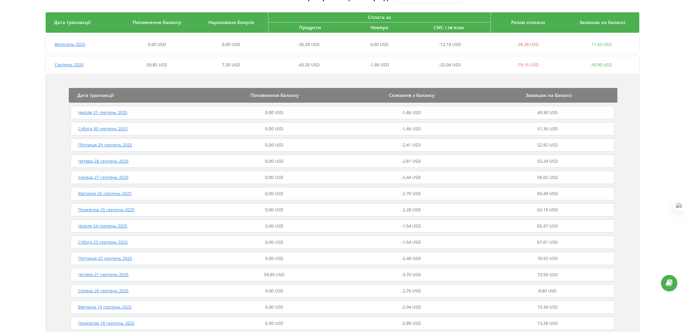
scroll to position [0, 0]
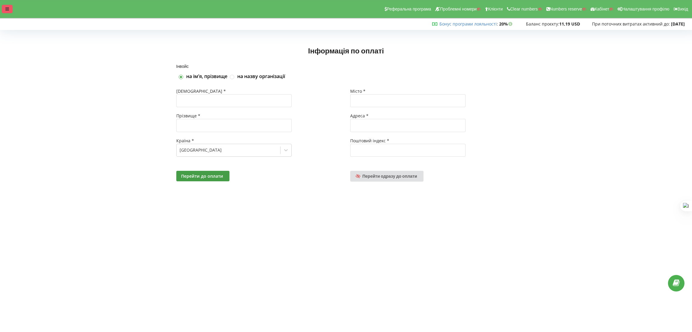
click at [6, 5] on div at bounding box center [7, 9] width 11 height 8
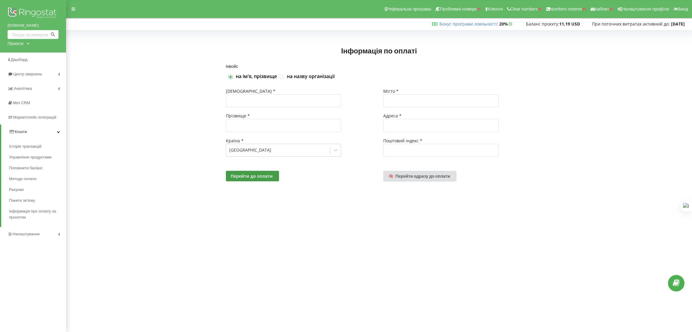
click at [16, 44] on div "Проєкти" at bounding box center [16, 44] width 16 height 6
click at [18, 53] on input "text" at bounding box center [26, 56] width 30 height 9
paste input "[DOMAIN_NAME]"
type input "[DOMAIN_NAME]"
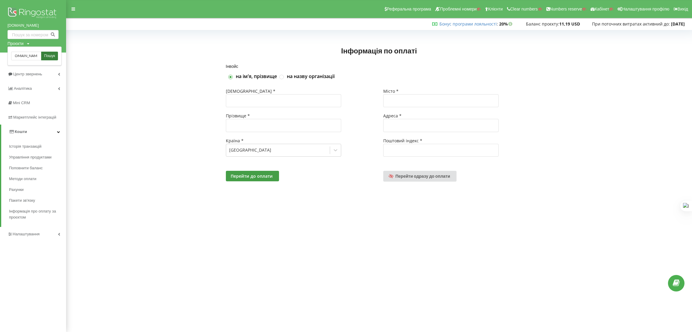
click at [47, 55] on span "Пошук" at bounding box center [49, 55] width 11 height 5
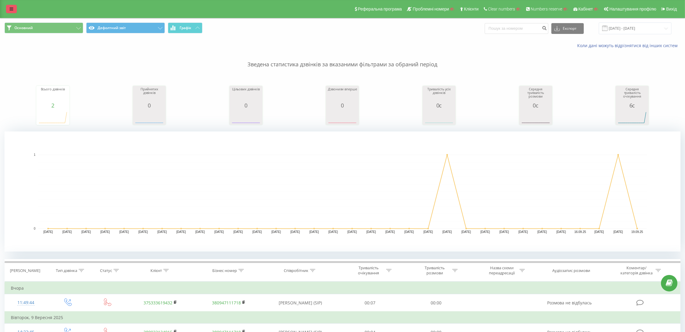
click at [12, 7] on icon at bounding box center [12, 9] width 4 height 4
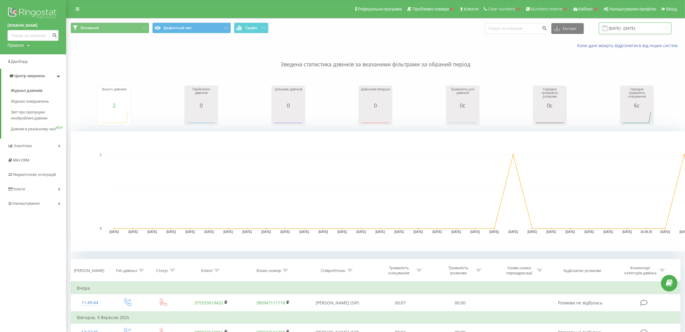
click at [629, 23] on input "[DATE] - [DATE]" at bounding box center [635, 29] width 73 height 12
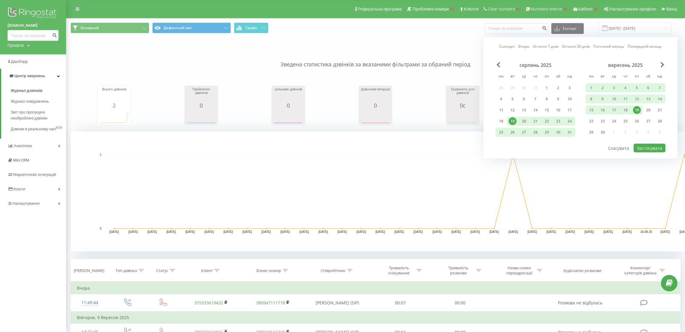
click at [633, 108] on div "19" at bounding box center [637, 110] width 8 height 8
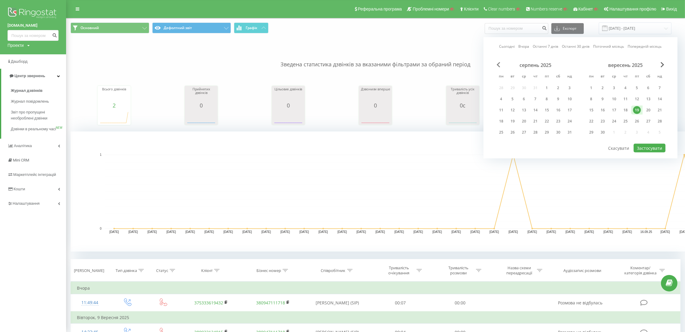
click at [497, 65] on span "Previous Month" at bounding box center [498, 64] width 4 height 5
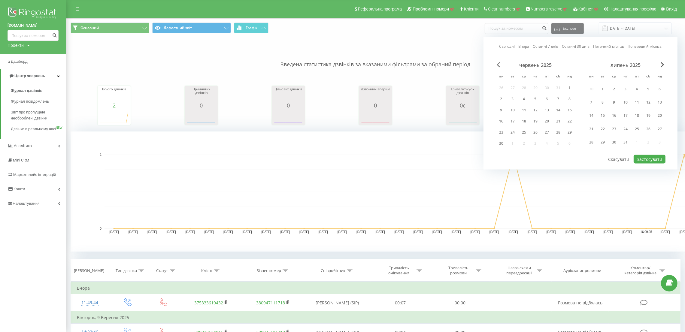
click at [497, 65] on span "Previous Month" at bounding box center [498, 64] width 4 height 5
drag, startPoint x: 552, startPoint y: 92, endPoint x: 554, endPoint y: 89, distance: 4.0
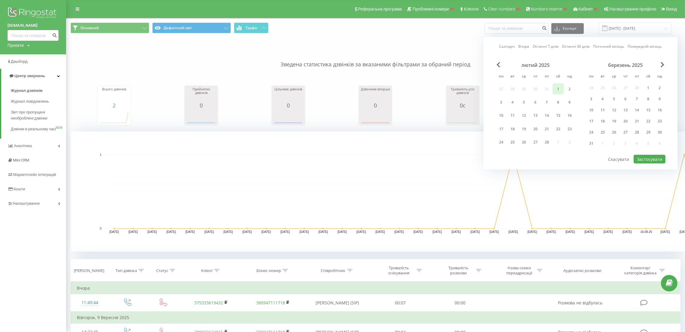
click at [554, 89] on div "лютий 2025 пн вт ср чт пт сб нд 27 28 29 30 31 1 2 3 4 5 6 7 8 9 10 11 12 13 14…" at bounding box center [535, 106] width 80 height 88
click at [555, 90] on div "1" at bounding box center [558, 89] width 8 height 8
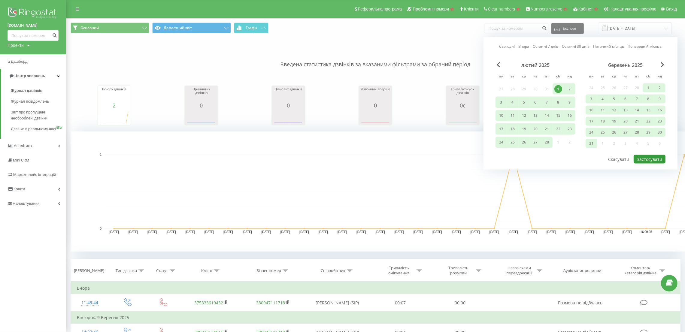
click at [658, 156] on button "Застосувати" at bounding box center [649, 159] width 32 height 9
type input "01.02.2025 - 19.09.2025"
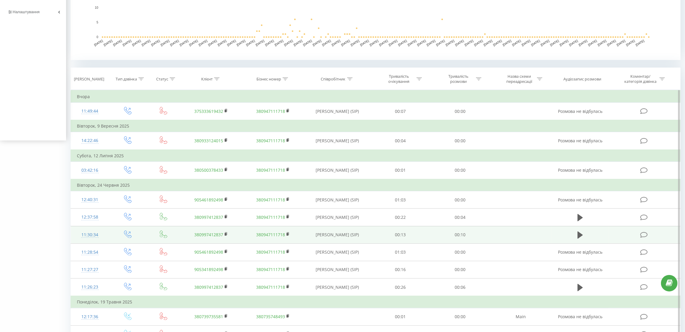
scroll to position [225, 0]
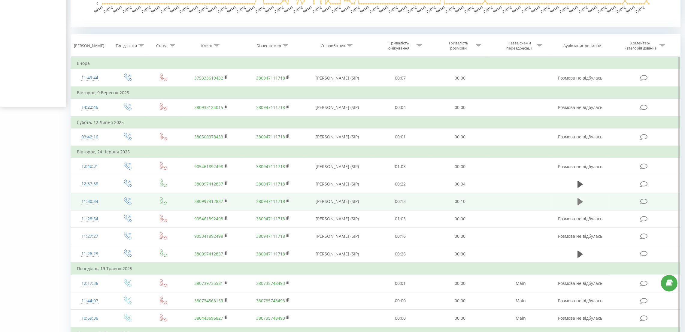
click at [576, 205] on button at bounding box center [579, 201] width 9 height 9
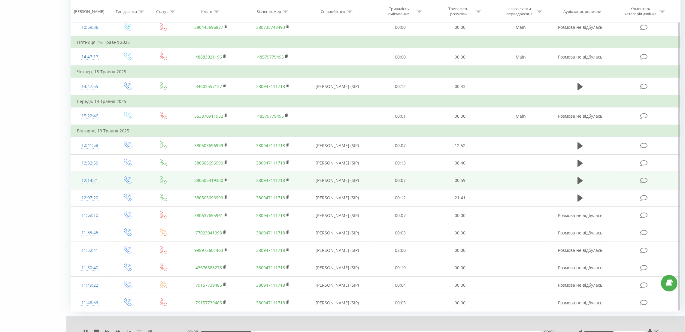
scroll to position [517, 0]
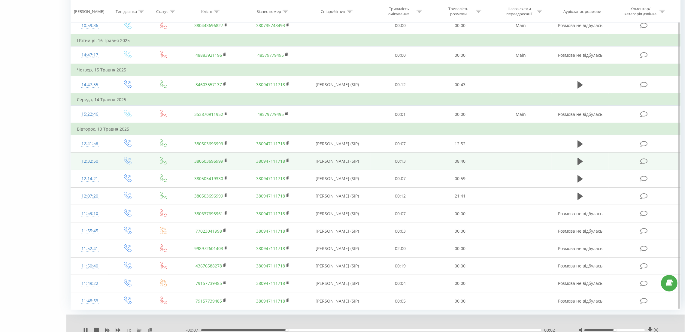
click at [574, 160] on td at bounding box center [579, 160] width 57 height 17
click at [578, 158] on icon at bounding box center [579, 161] width 5 height 7
click at [581, 161] on icon at bounding box center [582, 161] width 2 height 7
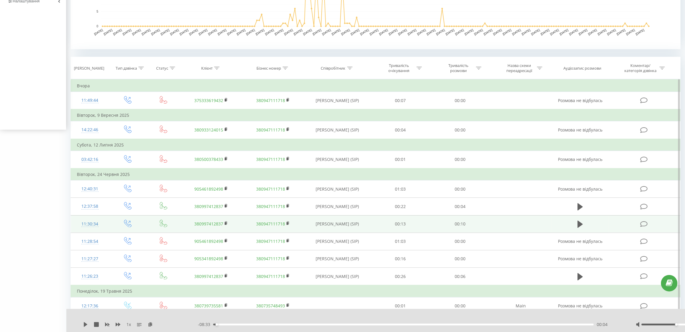
scroll to position [0, 0]
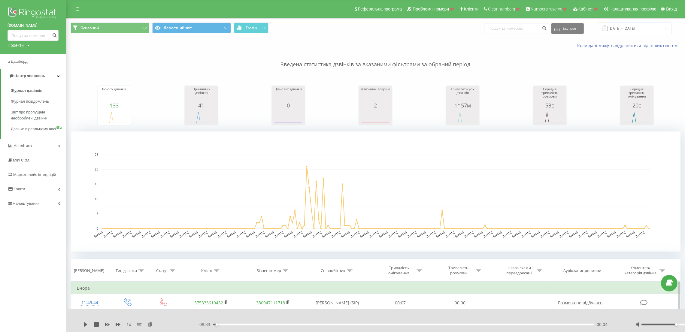
click at [17, 44] on div "Проекти" at bounding box center [16, 45] width 16 height 6
click at [20, 56] on input "text" at bounding box center [24, 54] width 30 height 9
paste input "level.od.ua"
type input "level.od.ua"
click at [50, 54] on link "Пошук" at bounding box center [48, 54] width 18 height 9
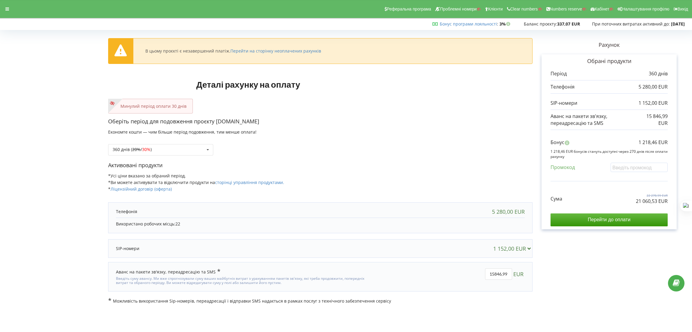
click at [0, 6] on div "Реферальна програма Проблемні номери Клієнти Clear numbers Numbers reserve Кабі…" at bounding box center [346, 9] width 700 height 18
click at [3, 9] on div at bounding box center [7, 9] width 11 height 8
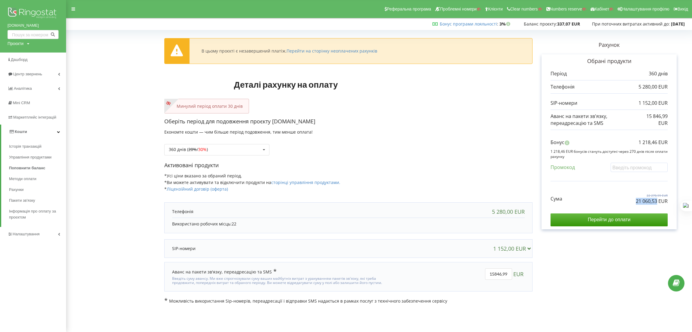
drag, startPoint x: 644, startPoint y: 202, endPoint x: 657, endPoint y: 202, distance: 13.2
click at [657, 202] on div "Сума 22 278,99 EUR 21 060,53 EUR" at bounding box center [608, 194] width 117 height 20
copy p "21 060,53"
click at [635, 200] on div "Сума 22 278,99 EUR 21 060,53 EUR" at bounding box center [608, 194] width 117 height 20
click at [661, 201] on p "21 060,53 EUR" at bounding box center [651, 201] width 32 height 7
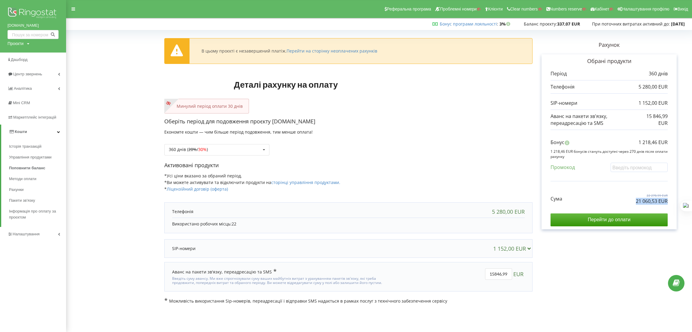
drag, startPoint x: 658, startPoint y: 202, endPoint x: 632, endPoint y: 203, distance: 26.1
click at [632, 203] on div "Обрані продукти Період 360 днів 5 280,00 EUR 1 152,00 EUR Сума" at bounding box center [608, 141] width 135 height 175
copy p "21 060,53 EUR"
drag, startPoint x: 644, startPoint y: 143, endPoint x: 669, endPoint y: 144, distance: 25.6
click at [669, 144] on div "Обрані продукти Період 360 днів 5 280,00 EUR 1 152,00 EUR Сума" at bounding box center [608, 141] width 135 height 175
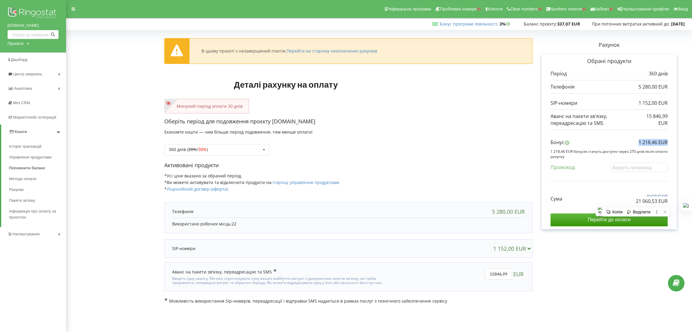
copy p "1 218,46 EUR"
drag, startPoint x: 19, startPoint y: 40, endPoint x: 18, endPoint y: 43, distance: 3.7
click at [19, 41] on div "[DOMAIN_NAME] Проєкти Пошук" at bounding box center [33, 26] width 66 height 53
drag, startPoint x: 113, startPoint y: 43, endPoint x: 26, endPoint y: 43, distance: 87.6
click at [113, 43] on form "В цьому проєкті є незавершений платіж. Перейти на сторінку неоплачених рахунків…" at bounding box center [378, 168] width 613 height 272
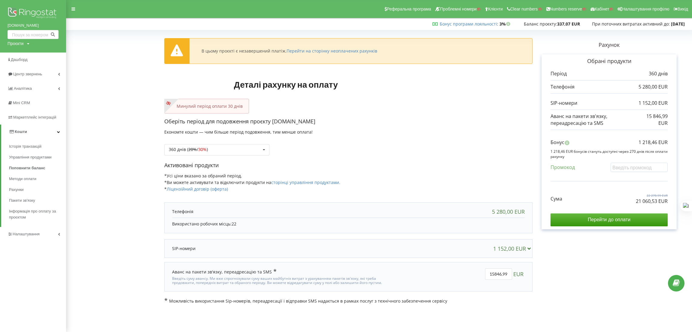
click at [17, 43] on div "Проєкти" at bounding box center [16, 44] width 16 height 6
click at [20, 53] on input "text" at bounding box center [26, 56] width 30 height 9
paste input "[DOMAIN_NAME]"
type input "[DOMAIN_NAME]"
click at [52, 55] on span "Пошук" at bounding box center [49, 55] width 11 height 5
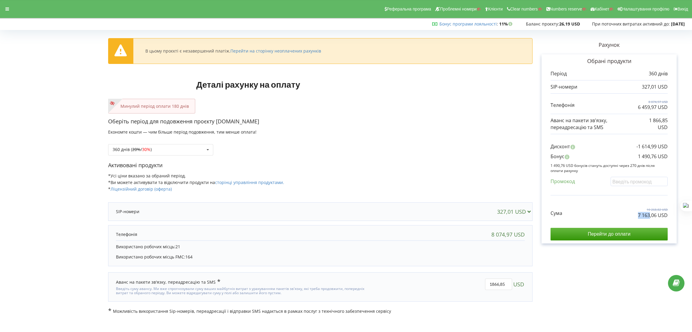
drag, startPoint x: 637, startPoint y: 216, endPoint x: 649, endPoint y: 218, distance: 11.9
click at [649, 218] on p "7 163,06 USD" at bounding box center [653, 215] width 30 height 7
click at [611, 210] on div "Сума 10 268,82 USD 7 163,06 USD" at bounding box center [608, 208] width 117 height 20
drag, startPoint x: 636, startPoint y: 154, endPoint x: 649, endPoint y: 158, distance: 12.8
click at [649, 158] on div "Бонус 1 490,76 USD" at bounding box center [608, 158] width 117 height 10
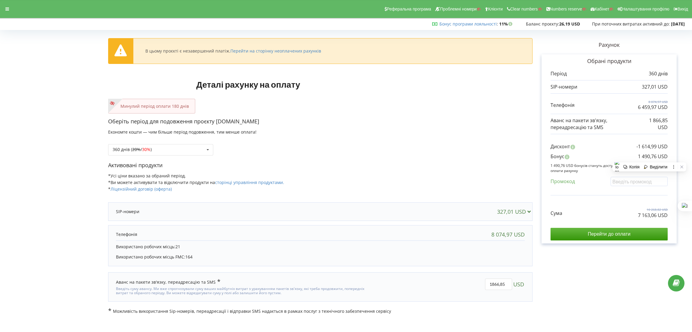
click at [598, 155] on div "Бонус 1 490,76 USD" at bounding box center [608, 158] width 117 height 10
drag, startPoint x: 162, startPoint y: 255, endPoint x: 113, endPoint y: 247, distance: 50.1
click at [113, 247] on div "8 074,97 USD Використано робочих місць: 21 Використано робочих місць FMC: 164" at bounding box center [320, 245] width 424 height 41
click at [226, 254] on div "Використано робочих місць: 21 Використано робочих місць FMC: 164" at bounding box center [320, 251] width 409 height 23
drag, startPoint x: 179, startPoint y: 246, endPoint x: 111, endPoint y: 246, distance: 67.2
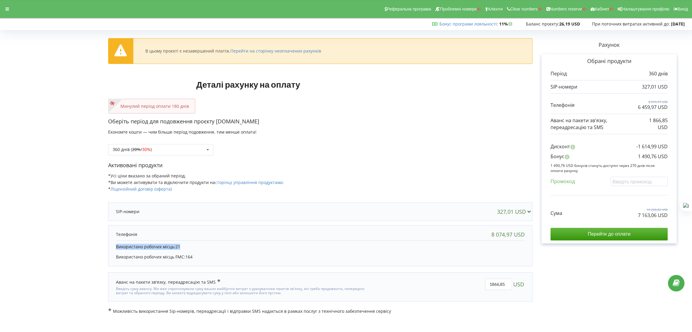
click at [111, 246] on div "8 074,97 USD Використано робочих місць: 21 Використано робочих місць FMC: 164" at bounding box center [320, 245] width 424 height 41
click at [264, 253] on div "Використано робочих місць: 21 Використано робочих місць FMC: 164" at bounding box center [320, 251] width 409 height 23
click at [6, 13] on div at bounding box center [7, 9] width 11 height 8
click at [586, 183] on div "Промокод" at bounding box center [608, 183] width 117 height 12
click at [480, 176] on div "Активовані продукти *Усі ціни вказано за обраний період. *Ви можете активувати …" at bounding box center [320, 179] width 424 height 37
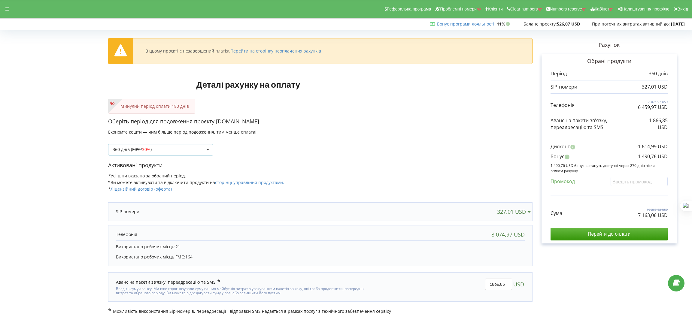
click at [190, 152] on div "360 днів ( 20% / 30% ) Поповнити баланс без подовження 20%" at bounding box center [160, 149] width 105 height 11
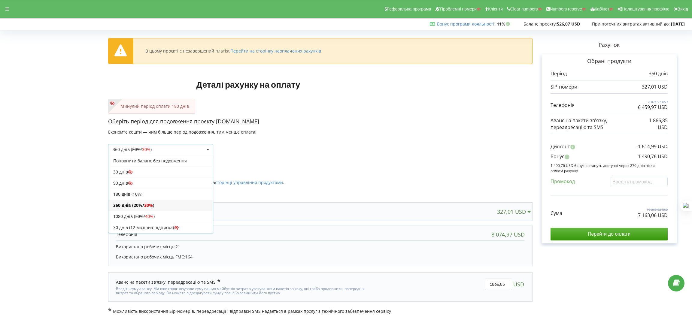
click at [514, 143] on div "360 днів ( 20% / 30% ) Поповнити баланс без подовження 20% / 30% 30% / 40%" at bounding box center [320, 145] width 424 height 20
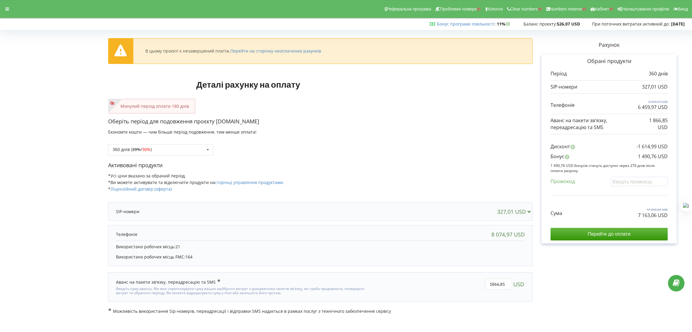
click at [374, 167] on p "Активовані продукти" at bounding box center [320, 165] width 424 height 8
click at [343, 136] on div "360 днів ( 20% / 30% ) Поповнити баланс без подовження 20% / 30% 30% / 40%" at bounding box center [320, 145] width 424 height 20
drag, startPoint x: 646, startPoint y: 215, endPoint x: 667, endPoint y: 216, distance: 21.3
click at [667, 216] on div "Сума 10 268,82 USD 7 163,06 USD" at bounding box center [608, 208] width 117 height 20
copy p "7 163,06 USD"
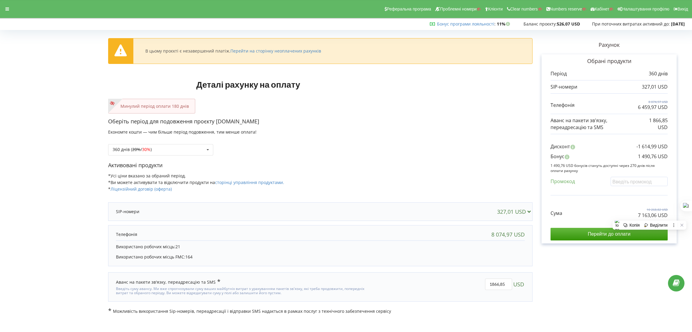
click at [619, 152] on div "Дисконт -1 614,99 USD" at bounding box center [608, 148] width 117 height 10
drag, startPoint x: 633, startPoint y: 156, endPoint x: 656, endPoint y: 156, distance: 23.4
click at [656, 156] on div "Бонус 1 490,76 USD" at bounding box center [608, 158] width 117 height 10
copy p "1 490,76"
click at [598, 144] on div "Дисконт -1 614,99 USD" at bounding box center [608, 148] width 117 height 10
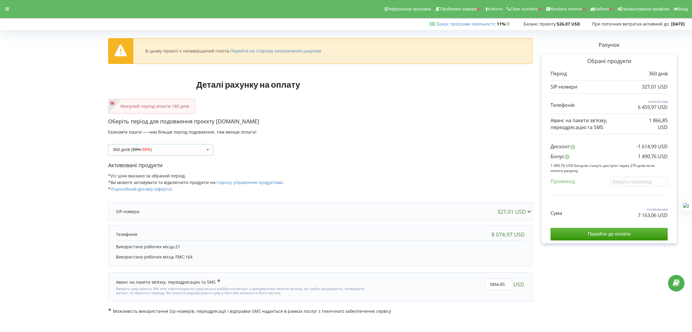
drag, startPoint x: 177, startPoint y: 155, endPoint x: 179, endPoint y: 164, distance: 9.3
click at [177, 155] on div "360 днів ( 20% / 30% ) Поповнити баланс без подовження 20%" at bounding box center [160, 149] width 105 height 11
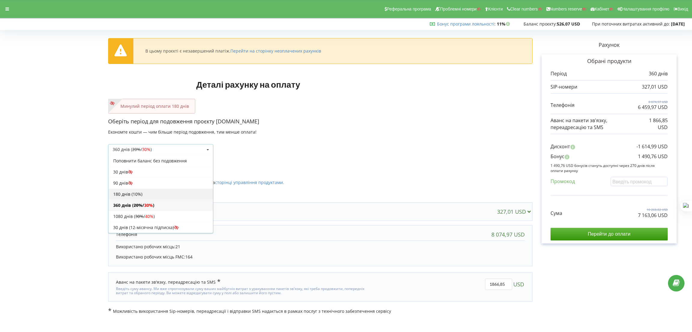
click at [137, 194] on div "180 днів (10%)" at bounding box center [160, 193] width 104 height 11
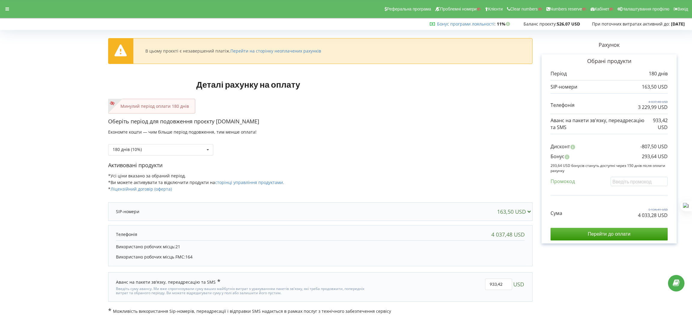
click at [380, 121] on p "Оберіть період для подовження проєкту [DOMAIN_NAME]" at bounding box center [320, 122] width 424 height 8
drag, startPoint x: 638, startPoint y: 213, endPoint x: 655, endPoint y: 216, distance: 17.7
click at [655, 216] on div "Сума 5 134,41 USD 4 033,28 USD" at bounding box center [608, 208] width 117 height 20
copy p "4 033,28"
click at [632, 189] on div "Промокод" at bounding box center [608, 183] width 117 height 12
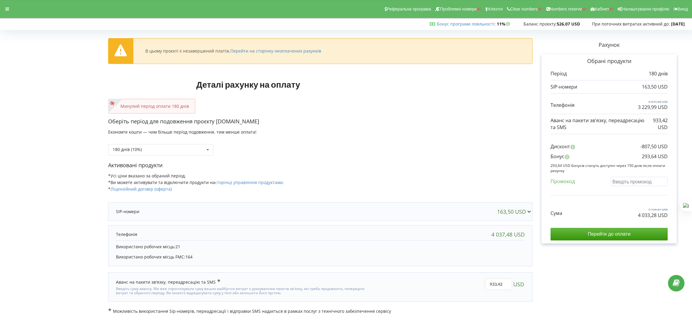
click at [626, 186] on input "text" at bounding box center [638, 181] width 57 height 9
paste input "EKLH-TLWT"
type input "EKLH-TLWT"
click at [410, 140] on div "В цьому проєкті є незавершений платіж. Перейти на сторінку неоплачених рахунків…" at bounding box center [345, 173] width 679 height 282
drag, startPoint x: 638, startPoint y: 214, endPoint x: 656, endPoint y: 216, distance: 18.7
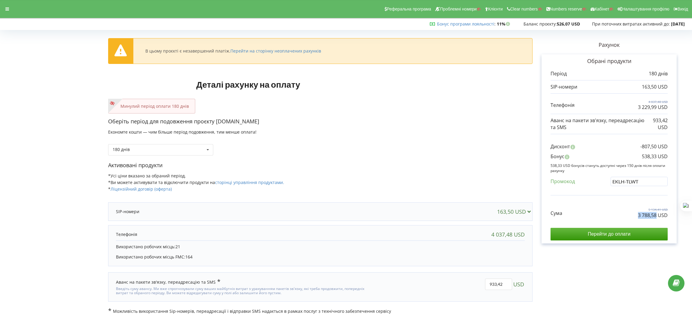
click at [656, 216] on p "3 788,58 USD" at bounding box center [653, 215] width 30 height 7
copy p "3 788,58"
drag, startPoint x: 640, startPoint y: 157, endPoint x: 656, endPoint y: 157, distance: 15.9
click at [656, 157] on div "Бонус 538,33 USD" at bounding box center [608, 158] width 117 height 10
copy p "538,33"
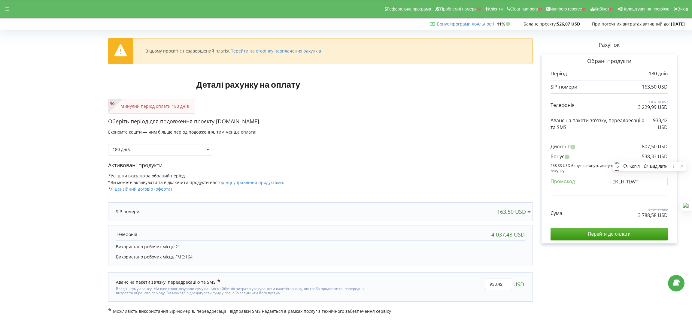
click at [491, 157] on div "Оберіть період для подовження проєкту [DOMAIN_NAME] Економте кошти — чим більше…" at bounding box center [320, 140] width 424 height 44
click at [8, 11] on icon at bounding box center [7, 9] width 4 height 4
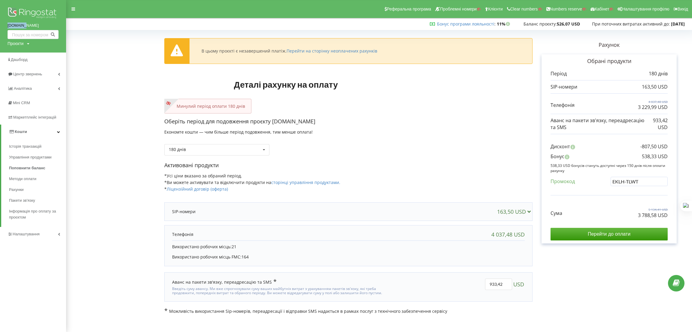
drag, startPoint x: 2, startPoint y: 25, endPoint x: 23, endPoint y: 26, distance: 21.0
click at [23, 26] on div "[DOMAIN_NAME] Проєкти Пошук" at bounding box center [33, 26] width 66 height 53
copy link "grandcar"
click at [22, 44] on div "Проєкти" at bounding box center [16, 44] width 16 height 6
click at [27, 57] on input "text" at bounding box center [26, 56] width 30 height 9
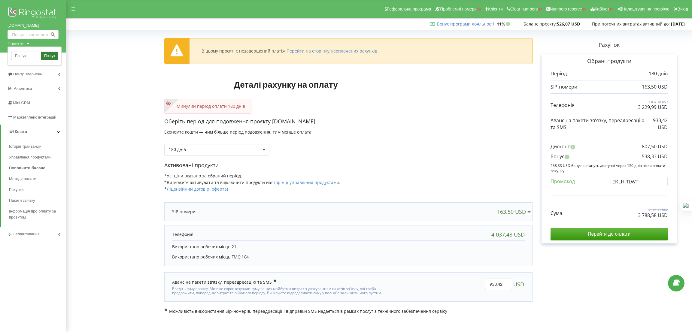
paste input "grandcar"
type input "grandcar"
click at [50, 55] on span "Пошук" at bounding box center [49, 55] width 11 height 5
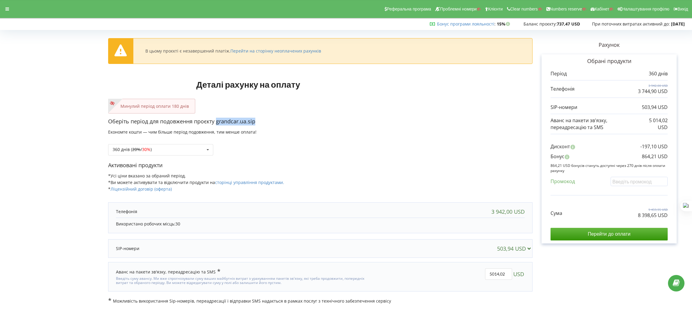
drag, startPoint x: 266, startPoint y: 123, endPoint x: 216, endPoint y: 124, distance: 49.8
click at [216, 124] on p "Оберіть період для подовження проєкту grandcar.ua.sip" at bounding box center [320, 122] width 424 height 8
copy p "grandcar.ua.sip"
click at [431, 164] on p "Активовані продукти" at bounding box center [320, 165] width 424 height 8
drag, startPoint x: 632, startPoint y: 216, endPoint x: 668, endPoint y: 216, distance: 35.1
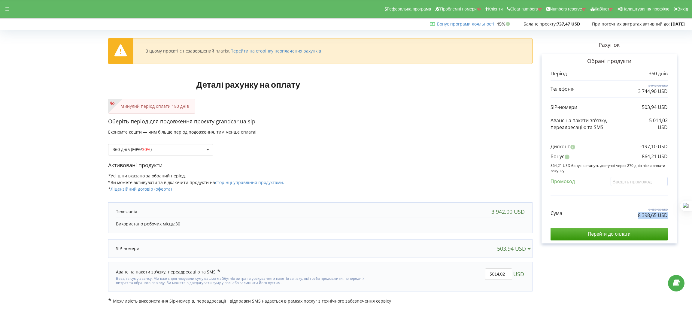
click at [668, 216] on div "Обрані продукти Період 360 днів 3 942,00 USD 3 744,90 USD" at bounding box center [608, 148] width 135 height 189
copy p "8 398,65 USD"
click at [633, 212] on div "Сума 9 459,95 USD 8 398,65 USD" at bounding box center [608, 208] width 117 height 20
drag, startPoint x: 638, startPoint y: 215, endPoint x: 656, endPoint y: 217, distance: 17.8
click at [656, 217] on div "Сума 9 459,95 USD 8 398,65 USD" at bounding box center [608, 208] width 117 height 20
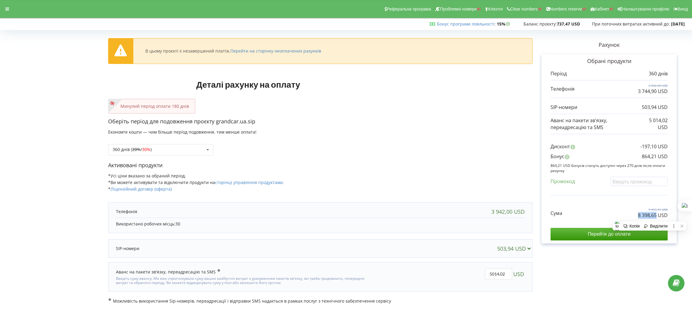
copy p "8 398,65"
click at [590, 162] on div "Бонус 864,21 USD" at bounding box center [608, 158] width 117 height 10
drag, startPoint x: 634, startPoint y: 155, endPoint x: 655, endPoint y: 157, distance: 20.8
click at [655, 157] on div "Бонус 864,21 USD" at bounding box center [608, 158] width 117 height 10
copy p "864,21"
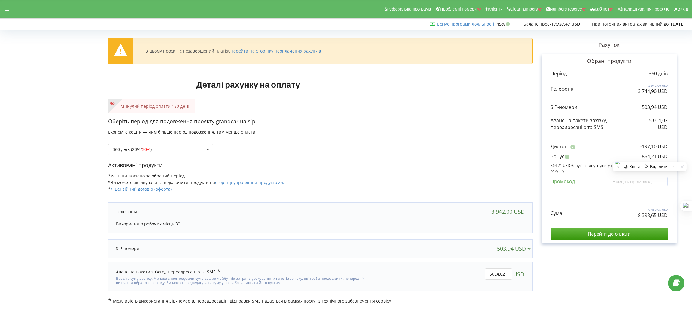
click at [432, 146] on div "360 днів ( 20% / 30% ) Поповнити баланс без подовження 20% / 30% 30% / 40%" at bounding box center [320, 145] width 424 height 20
drag, startPoint x: 316, startPoint y: 146, endPoint x: 274, endPoint y: 146, distance: 42.0
click at [313, 146] on div "360 днів ( 20% / 30% ) Поповнити баланс без подовження 20% / 30% 30% / 40%" at bounding box center [320, 145] width 424 height 20
click at [173, 150] on div "360 днів ( 20% / 30% ) Поповнити баланс без подовження 20%" at bounding box center [160, 149] width 105 height 11
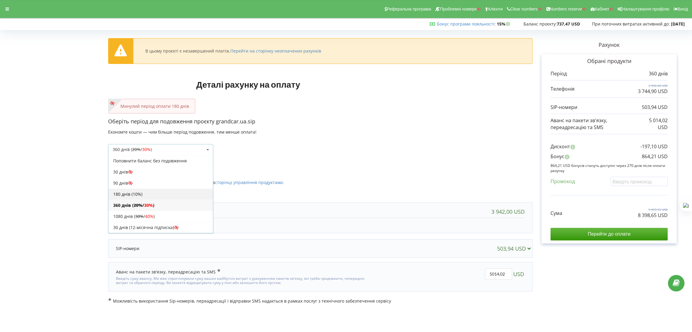
click at [142, 195] on div "180 днів (10%)" at bounding box center [160, 193] width 104 height 11
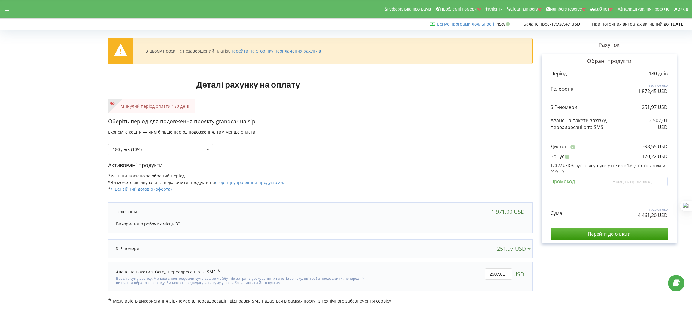
click at [496, 165] on p "Активовані продукти" at bounding box center [320, 165] width 424 height 8
click at [642, 185] on input "text" at bounding box center [638, 181] width 57 height 9
paste input "EKLH-TLWT"
type input "EKLH-TLWT"
click at [421, 165] on div "В цьому проєкті є незавершений платіж. Перейти на сторінку неоплачених рахунків…" at bounding box center [345, 168] width 679 height 272
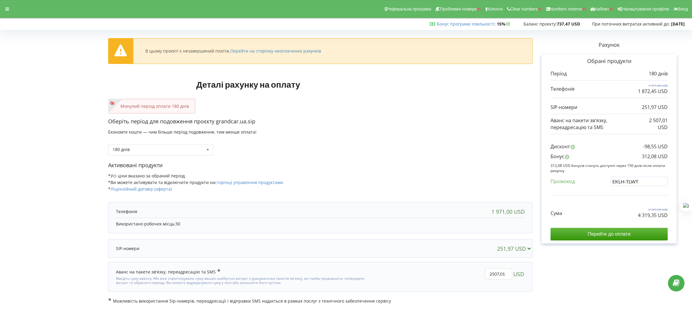
click at [460, 140] on div "180 днів Поповнити баланс без подовження" at bounding box center [320, 145] width 424 height 20
drag, startPoint x: 633, startPoint y: 215, endPoint x: 656, endPoint y: 215, distance: 23.1
click at [656, 215] on div "Сума 4 729,98 USD 4 319,35 USD" at bounding box center [608, 208] width 117 height 20
copy p "4 319,35"
drag, startPoint x: 639, startPoint y: 155, endPoint x: 655, endPoint y: 157, distance: 16.6
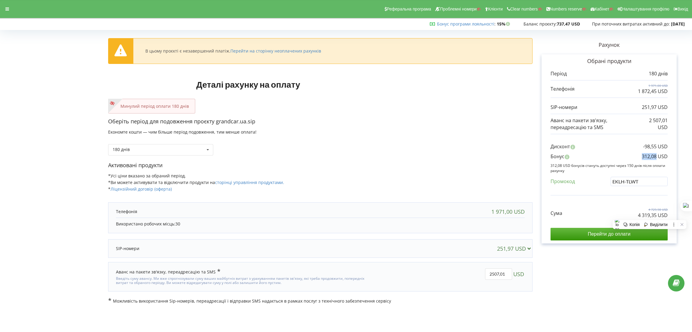
click at [655, 157] on div "Бонус 312,08 USD" at bounding box center [608, 158] width 117 height 10
copy p "312,08"
click at [454, 153] on div "180 днів Поповнити баланс без подовження" at bounding box center [320, 145] width 424 height 20
click at [9, 9] on div at bounding box center [7, 9] width 11 height 8
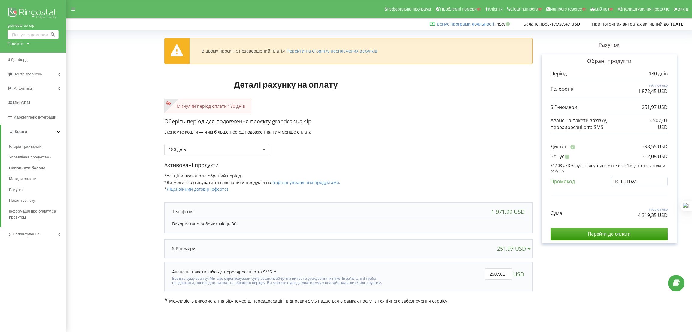
drag, startPoint x: 13, startPoint y: 41, endPoint x: 15, endPoint y: 46, distance: 5.0
click at [13, 41] on div "Проєкти" at bounding box center [16, 44] width 16 height 6
click at [25, 56] on input "text" at bounding box center [26, 56] width 30 height 9
paste input "grandcar"
type input "grandcar"
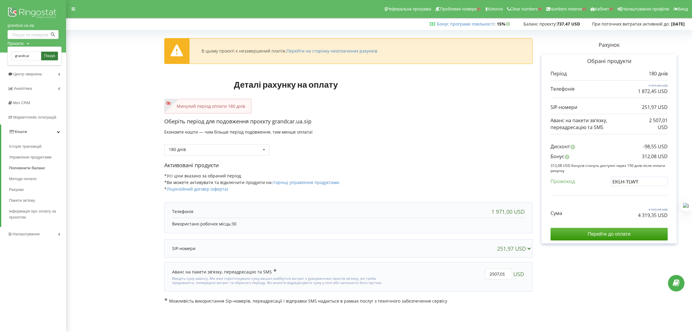
click at [49, 54] on span "Пошук" at bounding box center [49, 55] width 11 height 5
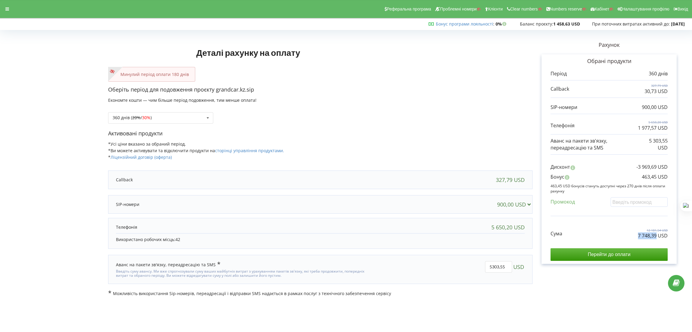
drag, startPoint x: 635, startPoint y: 237, endPoint x: 656, endPoint y: 237, distance: 20.7
click at [656, 237] on div "Сума 12 181,54 USD 7 748,39 USD" at bounding box center [608, 229] width 117 height 20
copy p "7 748,39"
drag, startPoint x: 640, startPoint y: 176, endPoint x: 655, endPoint y: 177, distance: 15.4
click at [655, 177] on div "Бонус 463,45 USD" at bounding box center [608, 178] width 117 height 10
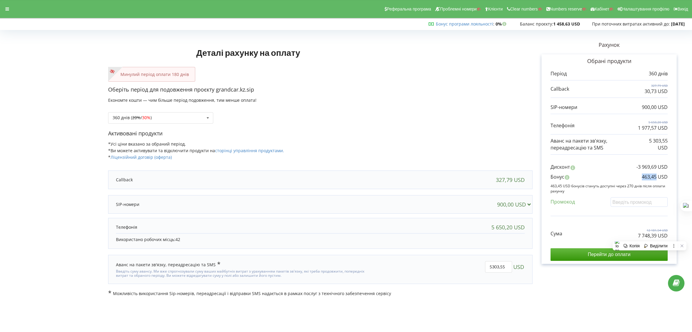
copy p "463,45"
click at [183, 117] on div "360 днів ( 20% / 30% ) Поповнити баланс без подовження 20%" at bounding box center [160, 117] width 105 height 11
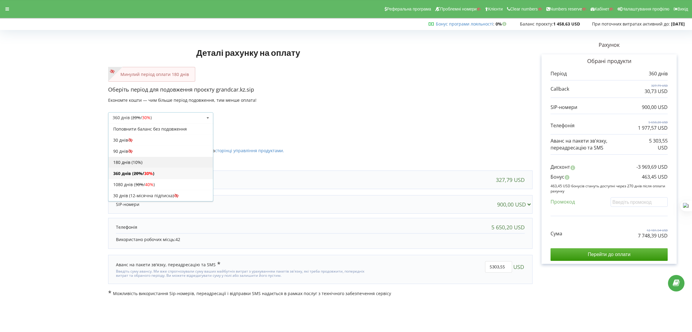
click at [153, 165] on div "180 днів (10%)" at bounding box center [160, 162] width 104 height 11
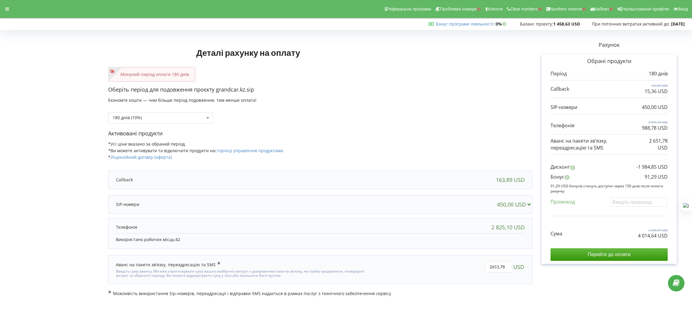
click at [622, 206] on div "Промокод" at bounding box center [608, 203] width 117 height 12
click at [623, 204] on input "text" at bounding box center [638, 201] width 57 height 9
paste input "EKLH-TLWT"
type input "EKLH-TLWT"
click at [366, 119] on div "Деталі рахунку на оплату Минулий період оплати 180 днів Оберіть період для подо…" at bounding box center [345, 164] width 679 height 264
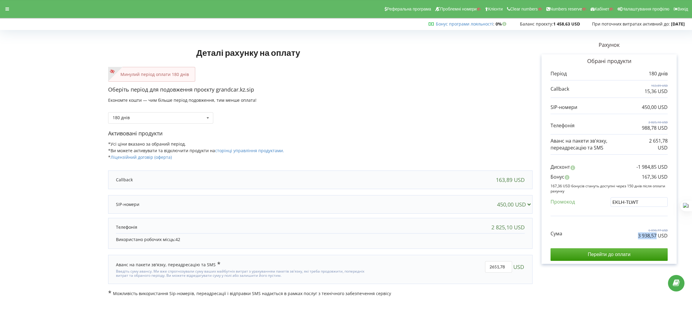
drag, startPoint x: 636, startPoint y: 238, endPoint x: 656, endPoint y: 237, distance: 19.5
click at [656, 237] on div "Сума 6 090,77 USD 3 938,57 USD" at bounding box center [608, 229] width 117 height 20
copy p "3 938,57"
click at [445, 157] on div "Активовані продукти *Усі ціни вказано за обраний період. *Ви можете активувати …" at bounding box center [320, 148] width 424 height 37
drag, startPoint x: 641, startPoint y: 177, endPoint x: 656, endPoint y: 177, distance: 14.4
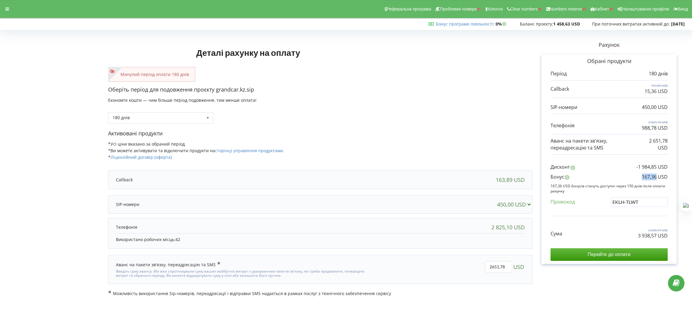
click at [656, 177] on p "167,36 USD" at bounding box center [654, 176] width 26 height 7
copy p "167,36"
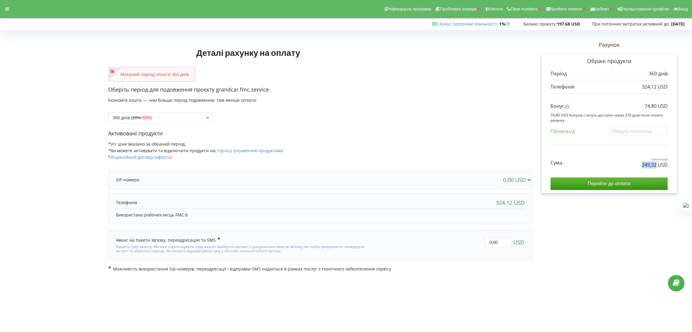
drag, startPoint x: 643, startPoint y: 165, endPoint x: 655, endPoint y: 164, distance: 12.6
click at [655, 164] on div "Сума 324,12 USD 249,32 USD" at bounding box center [608, 158] width 117 height 20
drag, startPoint x: 644, startPoint y: 105, endPoint x: 655, endPoint y: 105, distance: 11.1
click at [655, 105] on div "Бонус 74,80 USD" at bounding box center [608, 108] width 117 height 10
copy p "74,80"
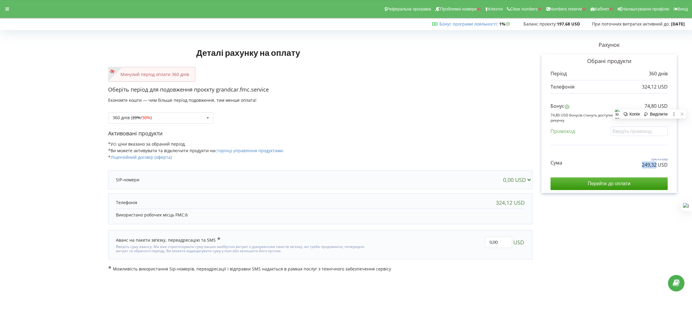
drag, startPoint x: 626, startPoint y: 165, endPoint x: 655, endPoint y: 167, distance: 28.9
click at [655, 167] on div "Сума 324,12 USD 249,32 USD" at bounding box center [608, 158] width 117 height 20
copy p "249,32"
click at [146, 103] on div "360 днів ( 20% / 30% ) Поповнити баланс без подовження 20% / 30% 30% / 40%" at bounding box center [320, 113] width 424 height 20
click at [141, 117] on div "360 днів ( 20% / 30% )" at bounding box center [132, 118] width 39 height 4
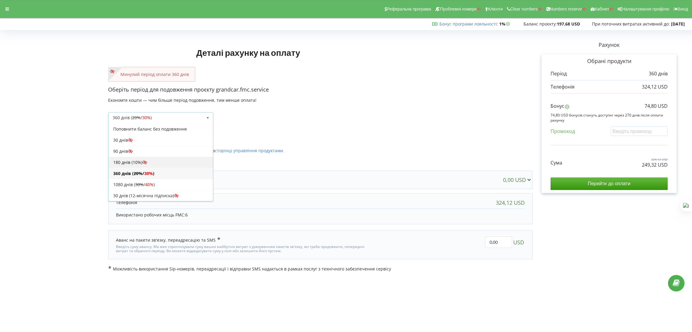
click at [132, 164] on div "180 днів (10%)" at bounding box center [160, 162] width 104 height 11
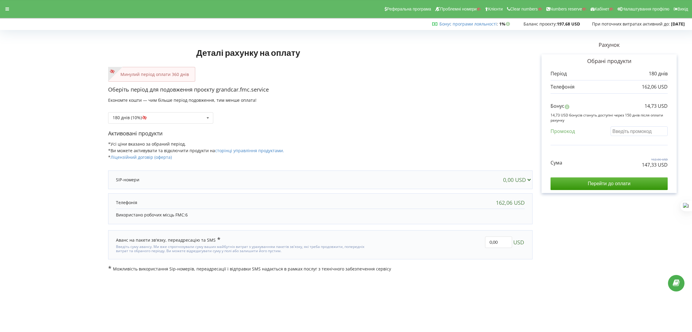
click at [626, 135] on input "text" at bounding box center [638, 130] width 57 height 9
paste input "EKLH-TLWT"
type input "EKLH-TLWT"
click at [340, 138] on div "Деталі рахунку на оплату Минулий період оплати 360 днів Оберіть період для подо…" at bounding box center [345, 152] width 679 height 240
click at [591, 255] on div "Рахунок Обрані продукти Період 180 днів 162,06 USD Бонус 27,01 USD" at bounding box center [608, 152] width 153 height 240
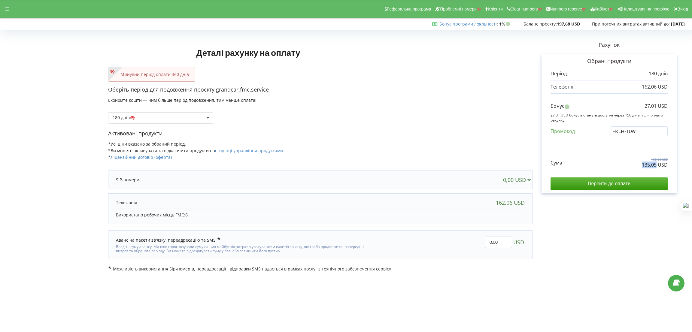
drag, startPoint x: 643, startPoint y: 166, endPoint x: 655, endPoint y: 166, distance: 12.0
click at [655, 166] on div "Сума 162,06 USD 135,05 USD" at bounding box center [608, 158] width 117 height 20
copy p "135,05"
drag, startPoint x: 644, startPoint y: 107, endPoint x: 656, endPoint y: 107, distance: 12.0
click at [656, 107] on p "27,01 USD" at bounding box center [655, 106] width 23 height 7
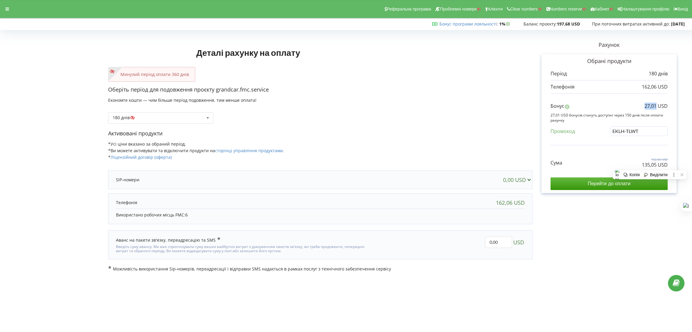
copy p "27,01"
click at [321, 110] on div "180 днів Поповнити баланс без подовження" at bounding box center [320, 113] width 424 height 20
drag, startPoint x: 640, startPoint y: 168, endPoint x: 656, endPoint y: 166, distance: 16.6
click at [656, 166] on div "Сума 648,24 USD 498,65 USD" at bounding box center [608, 158] width 117 height 20
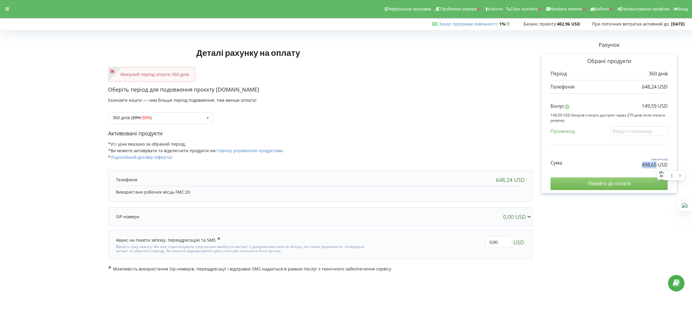
copy p "498,65"
drag, startPoint x: 279, startPoint y: 87, endPoint x: 216, endPoint y: 90, distance: 63.1
click at [216, 90] on p "Оберіть період для подовження проєкту [DOMAIN_NAME]" at bounding box center [320, 90] width 424 height 8
copy p "[DOMAIN_NAME]"
drag, startPoint x: 647, startPoint y: 165, endPoint x: 655, endPoint y: 164, distance: 8.2
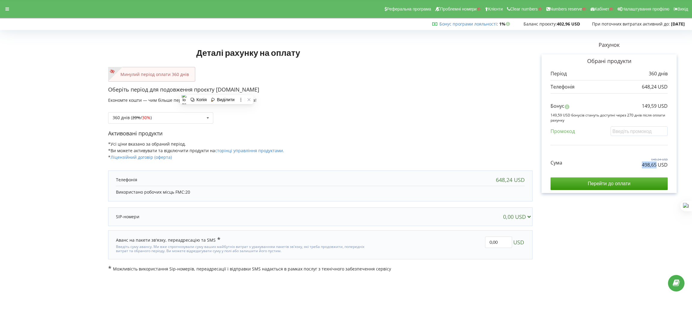
click at [655, 164] on div "Сума 648,24 USD 498,65 USD" at bounding box center [608, 158] width 117 height 20
copy p "498,65"
drag, startPoint x: 641, startPoint y: 103, endPoint x: 656, endPoint y: 105, distance: 14.8
click at [656, 105] on p "149,59 USD" at bounding box center [654, 106] width 26 height 7
copy p "149,59"
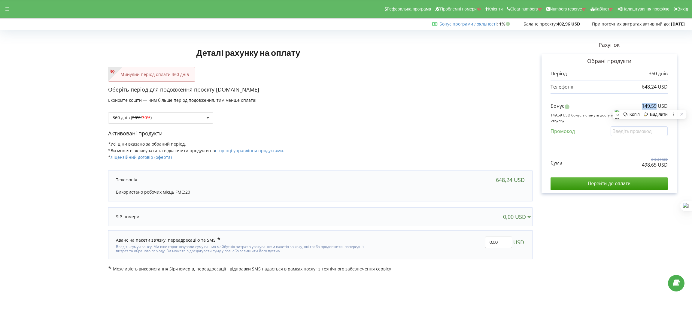
click at [246, 130] on p "Активовані продукти" at bounding box center [320, 134] width 424 height 8
click at [213, 120] on div "360 днів ( 20% / 30% ) Поповнити баланс без подовження 20%" at bounding box center [160, 117] width 105 height 11
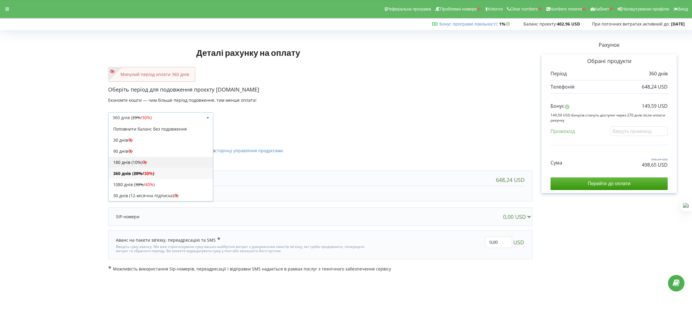
click at [143, 166] on div "180 днів (10%)" at bounding box center [160, 162] width 104 height 11
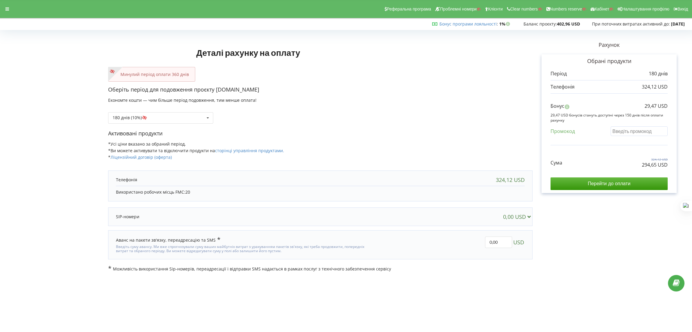
click at [624, 130] on input "text" at bounding box center [638, 130] width 57 height 9
paste input "EKLH-TLWT"
type input "EKLH-TLWT"
drag, startPoint x: 635, startPoint y: 166, endPoint x: 657, endPoint y: 164, distance: 21.4
click at [657, 164] on div "Сума 324,12 USD 270,10 USD" at bounding box center [608, 158] width 117 height 20
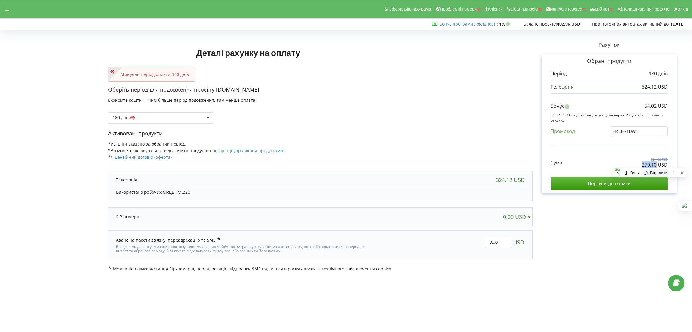
copy p "270,10"
click at [602, 248] on div "Рахунок Обрані продукти Період 180 днів 324,12 USD" at bounding box center [608, 152] width 153 height 240
drag, startPoint x: 643, startPoint y: 103, endPoint x: 657, endPoint y: 104, distance: 14.1
click at [657, 104] on div "Бонус 54,02 USD" at bounding box center [608, 108] width 117 height 10
copy p "54,02"
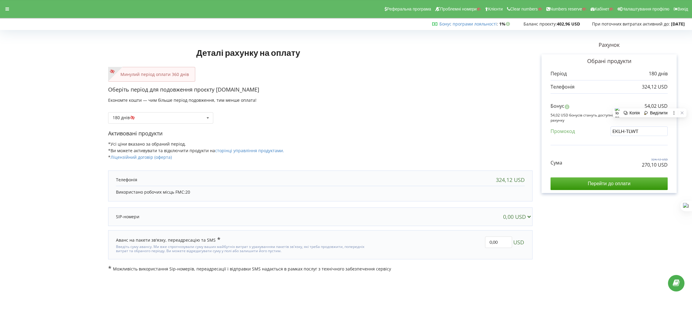
click at [452, 127] on div "Оберіть період для подовження проєкту grandcar.fmc.farmers Економте кошти — чим…" at bounding box center [320, 108] width 424 height 44
click at [106, 117] on form "Деталі рахунку на оплату Минулий період оплати 360 днів Оберіть період для подо…" at bounding box center [345, 152] width 679 height 240
click at [124, 113] on div "180 днів Поповнити баланс без подовження" at bounding box center [160, 117] width 105 height 11
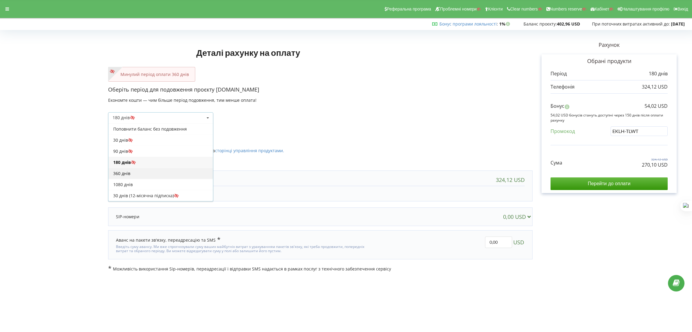
click at [134, 173] on div "360 днів" at bounding box center [160, 173] width 104 height 11
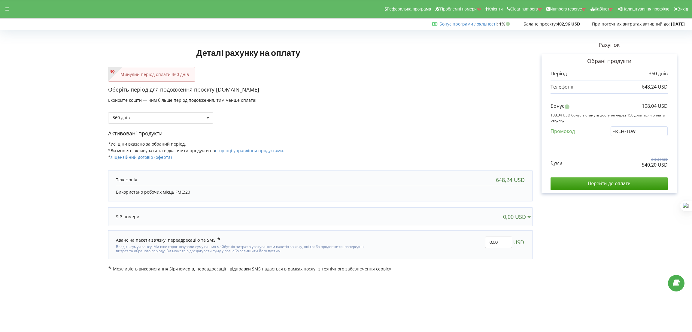
click at [303, 116] on div "360 днів Поповнити баланс без подовження" at bounding box center [320, 113] width 424 height 20
click at [435, 98] on div "Оберіть період для подовження проєкту [DOMAIN_NAME] Економте кошти — чим більше…" at bounding box center [320, 108] width 424 height 44
drag, startPoint x: 639, startPoint y: 164, endPoint x: 655, endPoint y: 166, distance: 16.0
click at [655, 166] on div "Сума 648,24 USD 498,65 USD" at bounding box center [608, 158] width 117 height 20
copy p "498,65"
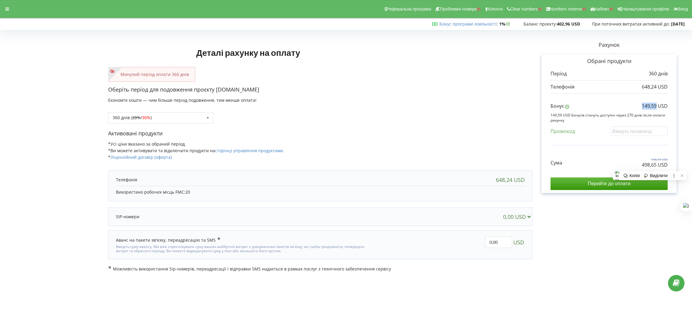
drag, startPoint x: 642, startPoint y: 106, endPoint x: 656, endPoint y: 107, distance: 14.2
click at [656, 107] on p "149,59 USD" at bounding box center [654, 106] width 26 height 7
copy p "149,59"
click at [626, 160] on div "Сума 648,24 USD 498,65 USD" at bounding box center [608, 158] width 117 height 20
drag, startPoint x: 641, startPoint y: 166, endPoint x: 655, endPoint y: 166, distance: 14.7
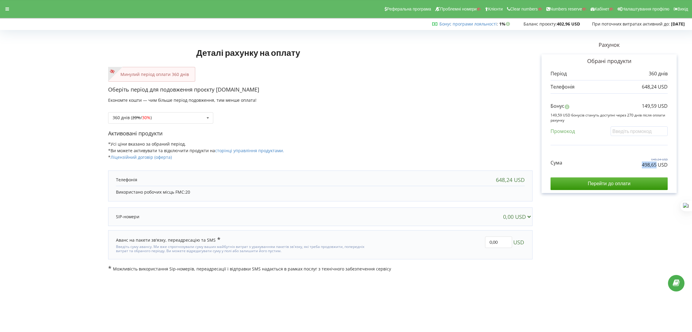
click at [655, 166] on div "Сума 648,24 USD 498,65 USD" at bounding box center [608, 158] width 117 height 20
copy p "498,65"
click at [9, 12] on div at bounding box center [7, 9] width 11 height 8
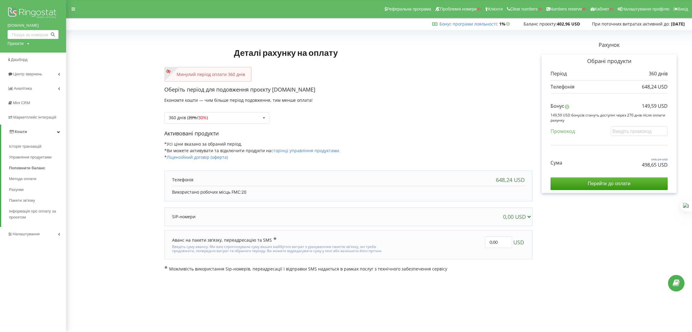
click at [20, 48] on div "[DOMAIN_NAME] Проєкти Пошук" at bounding box center [33, 26] width 66 height 53
click at [22, 41] on div "Проєкти" at bounding box center [16, 44] width 16 height 6
click at [21, 55] on input "text" at bounding box center [26, 56] width 30 height 9
paste input "grandcar.fmc.service"
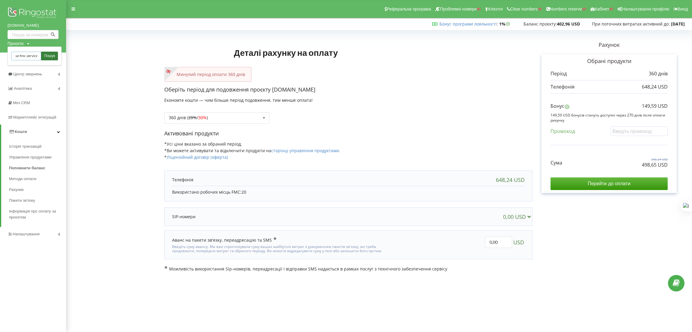
type input "grandcar.fmc.service"
click at [43, 55] on link "Пошук" at bounding box center [49, 56] width 17 height 9
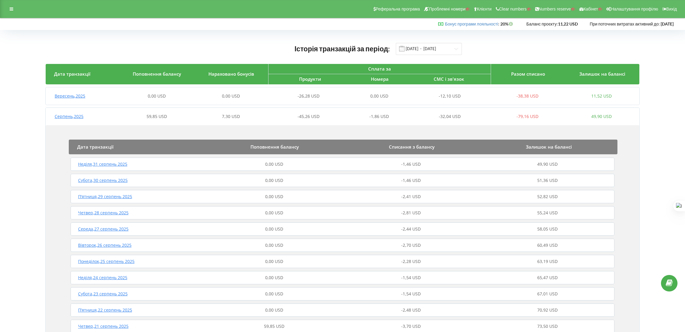
click at [19, 9] on div "Реферальна програма Проблемні номери Клієнти Clear numbers Numbers reserve Кабі…" at bounding box center [342, 9] width 685 height 18
click at [15, 11] on div at bounding box center [11, 9] width 11 height 8
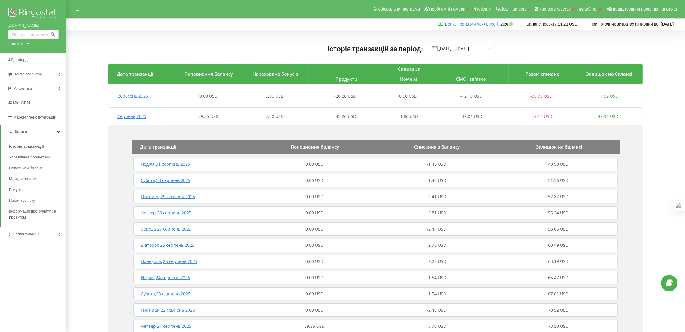
click at [19, 42] on div "Проєкти" at bounding box center [16, 44] width 16 height 6
click at [24, 53] on input "text" at bounding box center [26, 56] width 30 height 9
paste input "gororesort.com"
type input "gororesort.com"
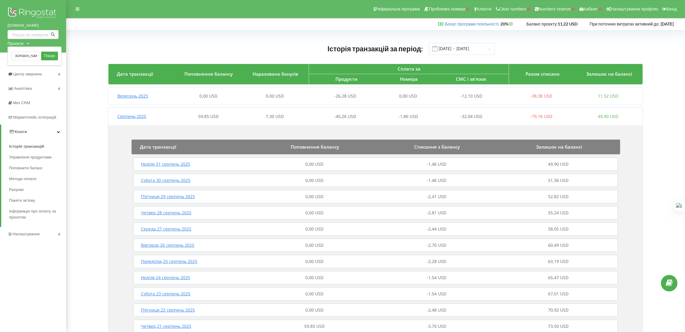
drag, startPoint x: 49, startPoint y: 54, endPoint x: 116, endPoint y: 47, distance: 67.3
click at [49, 54] on span "Пошук" at bounding box center [49, 55] width 11 height 5
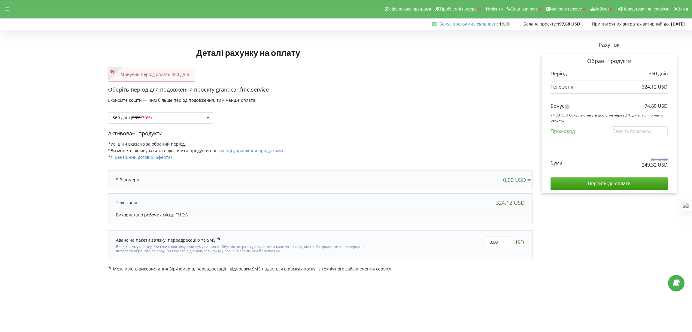
click at [355, 119] on div "360 днів ( 20% / 30% ) Поповнити баланс без подовження 20% / 30% 30% / 40%" at bounding box center [320, 113] width 424 height 20
drag, startPoint x: 638, startPoint y: 161, endPoint x: 658, endPoint y: 164, distance: 19.9
click at [658, 164] on div "Сума 324,12 USD 249,32 USD" at bounding box center [608, 158] width 117 height 20
click at [626, 155] on div "Сума 324,12 USD 249,32 USD" at bounding box center [608, 158] width 117 height 20
drag, startPoint x: 638, startPoint y: 166, endPoint x: 656, endPoint y: 166, distance: 18.0
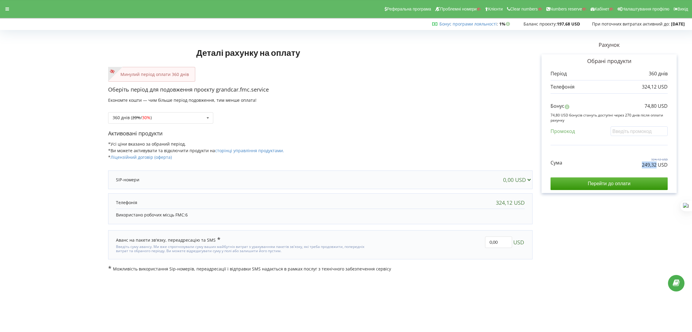
click at [656, 166] on div "Сума 324,12 USD 249,32 USD" at bounding box center [608, 158] width 117 height 20
copy p "249,32"
drag, startPoint x: 644, startPoint y: 107, endPoint x: 657, endPoint y: 107, distance: 12.6
click at [657, 107] on p "74,80 USD" at bounding box center [655, 106] width 23 height 7
copy p "74,80"
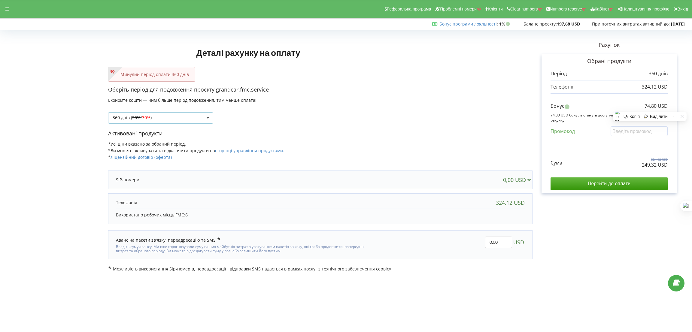
click at [200, 122] on div "360 днів ( 20% / 30% ) Поповнити баланс без подовження 20%" at bounding box center [160, 117] width 105 height 11
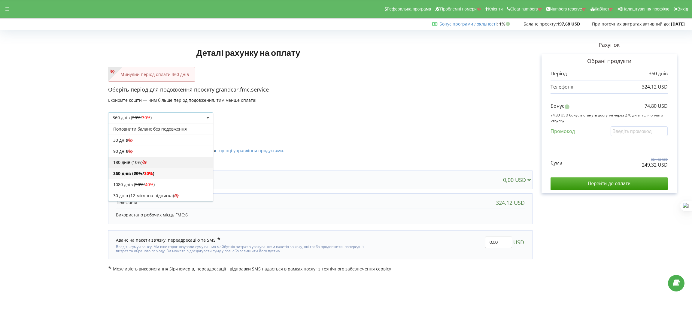
click at [150, 160] on div "180 днів (10%)" at bounding box center [160, 162] width 104 height 11
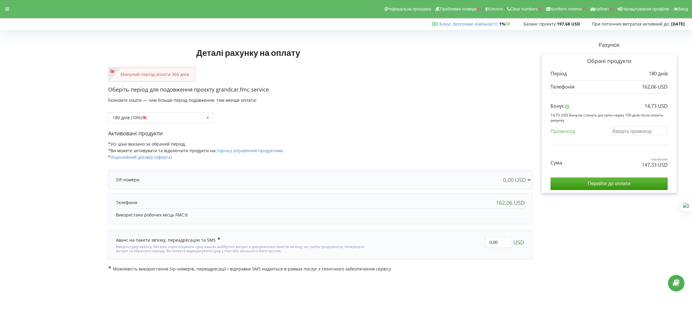
click at [629, 126] on input "text" at bounding box center [638, 130] width 57 height 9
paste input "EKLH-TLWT"
type input "EKLH-TLWT"
click at [410, 146] on div "Деталі рахунку на оплату Минулий період оплати 360 днів Оберіть період для подо…" at bounding box center [345, 152] width 679 height 240
drag, startPoint x: 625, startPoint y: 166, endPoint x: 655, endPoint y: 166, distance: 30.3
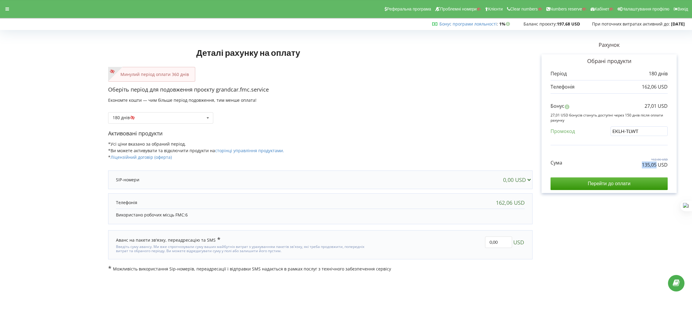
click at [655, 166] on div "Сума 162,06 USD 135,05 USD" at bounding box center [608, 158] width 117 height 20
copy p "135,05"
click at [440, 137] on p "Активовані продукти" at bounding box center [320, 134] width 424 height 8
click at [6, 15] on div "Реферальна програма Проблемні номери Клієнти Clear numbers Numbers reserve Кабі…" at bounding box center [346, 9] width 700 height 18
click at [13, 11] on div "Реферальна програма Проблемні номери Клієнти Clear numbers Numbers reserve Кабі…" at bounding box center [346, 9] width 700 height 18
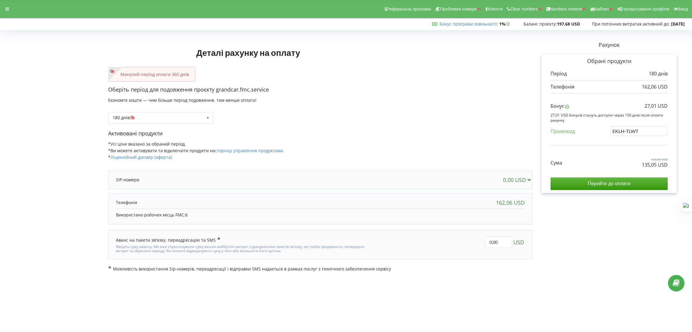
drag, startPoint x: 8, startPoint y: 6, endPoint x: 8, endPoint y: 11, distance: 4.5
click at [8, 8] on div at bounding box center [7, 9] width 11 height 8
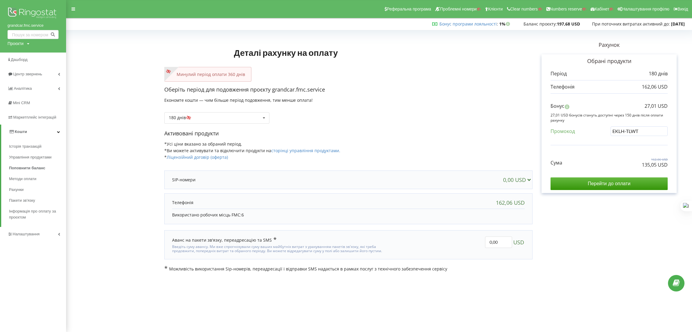
click at [20, 43] on div "Проєкти" at bounding box center [16, 44] width 16 height 6
drag, startPoint x: 21, startPoint y: 54, endPoint x: 24, endPoint y: 54, distance: 3.6
click at [21, 54] on input "text" at bounding box center [26, 56] width 30 height 9
paste input "aha-pflege.at"
type input "aha-pflege.at"
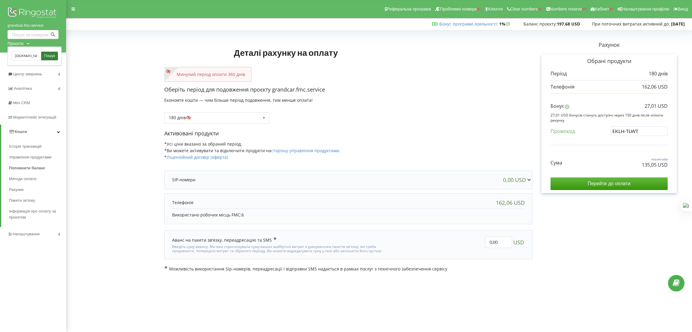
click at [47, 54] on span "Пошук" at bounding box center [49, 55] width 11 height 5
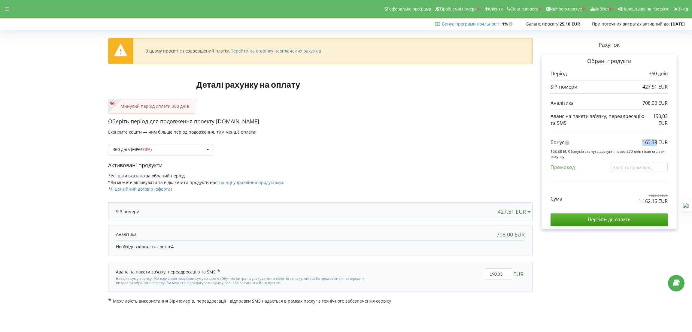
click at [656, 143] on div "Бонус 163,38 EUR" at bounding box center [608, 144] width 117 height 10
click at [7, 9] on icon at bounding box center [7, 9] width 4 height 4
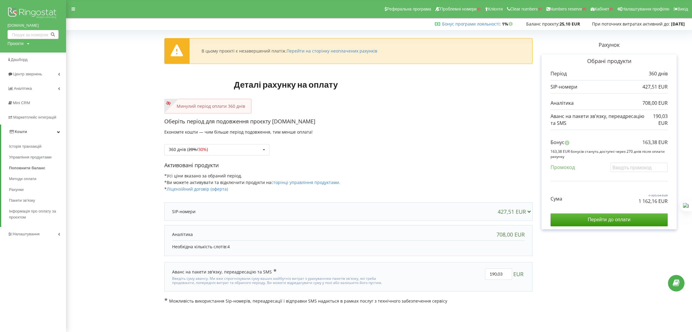
click at [16, 40] on div "aha-pflege.at Проєкти Пошук" at bounding box center [33, 26] width 66 height 53
click at [20, 45] on div "Проєкти" at bounding box center [16, 44] width 16 height 6
click at [23, 58] on input "text" at bounding box center [26, 56] width 30 height 9
paste input "springroof.net"
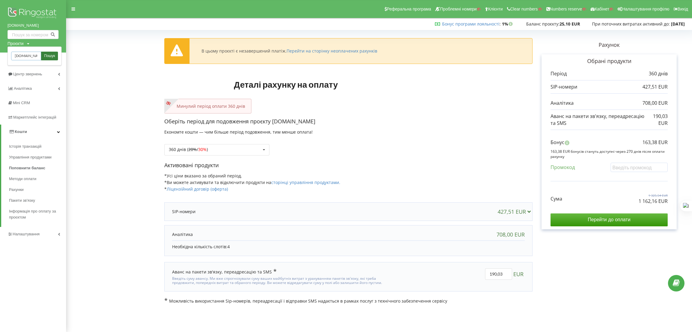
type input "springroof.net"
click at [55, 57] on span "Пошук" at bounding box center [49, 55] width 11 height 5
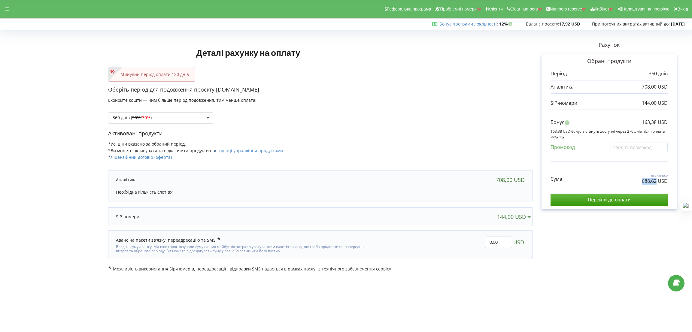
drag, startPoint x: 638, startPoint y: 180, endPoint x: 655, endPoint y: 181, distance: 16.5
click at [655, 181] on div "Сума 852,00 USD 688,62 USD" at bounding box center [608, 174] width 117 height 20
copy p "688,62"
click at [336, 106] on div "360 днів ( 20% / 30% ) Поповнити баланс без подовження 20% / 30% 30% / 40%" at bounding box center [320, 113] width 424 height 20
click at [3, 10] on div at bounding box center [7, 9] width 11 height 8
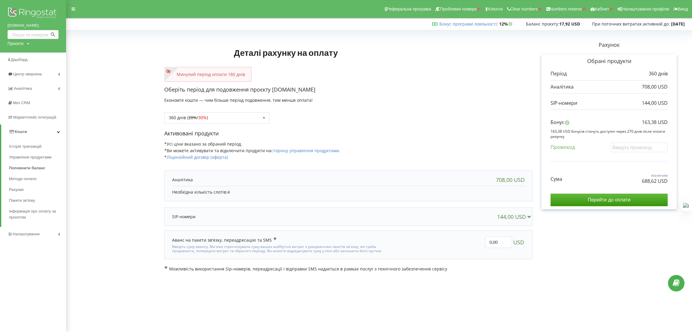
click at [19, 41] on div "Проєкти" at bounding box center [16, 44] width 16 height 6
click at [26, 56] on input "text" at bounding box center [26, 56] width 30 height 9
paste input "instagram.com.levirinwro"
type input "instagram.com.levirinwro"
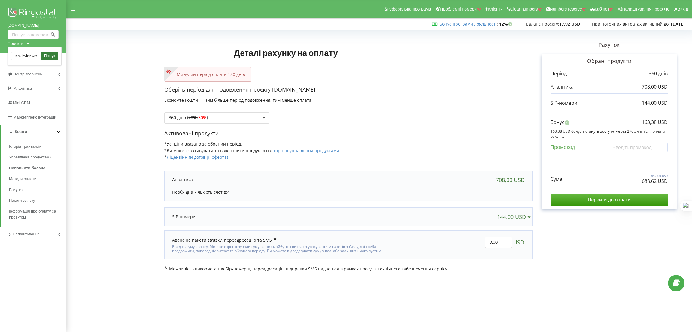
click at [53, 55] on span "Пошук" at bounding box center [49, 55] width 11 height 5
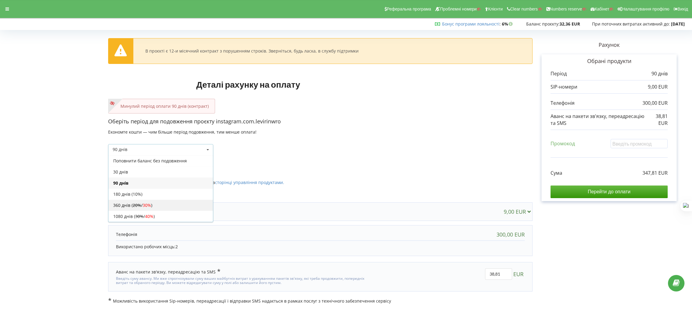
click at [152, 204] on div "360 днів ( 20% / 30% )" at bounding box center [160, 205] width 104 height 11
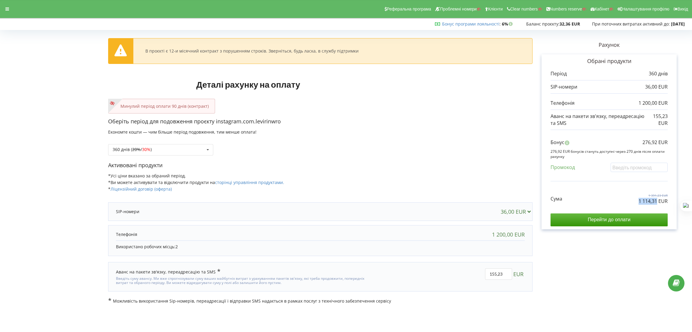
drag, startPoint x: 638, startPoint y: 200, endPoint x: 655, endPoint y: 202, distance: 17.2
click at [656, 202] on div "Сума 1 391,23 EUR 1 114,31 EUR" at bounding box center [608, 194] width 117 height 20
copy p "1 114,31"
drag, startPoint x: 656, startPoint y: 142, endPoint x: 665, endPoint y: 142, distance: 9.3
click at [665, 142] on div "Бонус 276,92 EUR" at bounding box center [608, 144] width 117 height 10
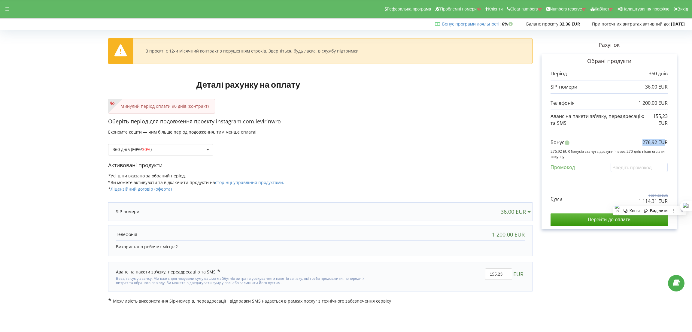
copy p "276,92 EU"
click at [620, 96] on div "Період 360 днів 36,00 EUR" at bounding box center [608, 148] width 117 height 156
drag, startPoint x: 644, startPoint y: 142, endPoint x: 677, endPoint y: 145, distance: 32.5
click at [688, 145] on div "В проєкті є 12-и місячний контракт з порушенням строків. Зверніться, будь ласка…" at bounding box center [346, 168] width 692 height 285
click at [646, 139] on p "276,92 EUR" at bounding box center [654, 142] width 25 height 7
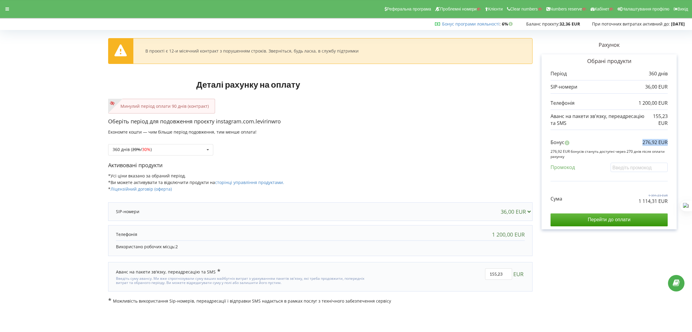
drag, startPoint x: 664, startPoint y: 143, endPoint x: 691, endPoint y: 144, distance: 26.5
click at [689, 143] on div "В проєкті є 12-и місячний контракт з порушенням строків. Зверніться, будь ласка…" at bounding box center [346, 168] width 692 height 285
click at [422, 148] on div "360 днів ( 20% / 30% ) Поповнити баланс без подовження 20% / 30% 30% / 40%" at bounding box center [320, 145] width 424 height 20
click at [188, 150] on div "360 днів ( 20% / 30% ) Поповнити баланс без подовження 20% / 30% 30% /" at bounding box center [160, 149] width 105 height 11
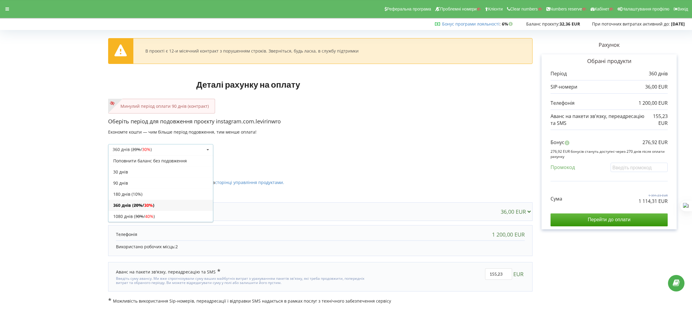
click at [414, 148] on div "360 днів ( 20% / 30% ) Поповнити баланс без подовження 20% / 30% 30% / 40%" at bounding box center [320, 145] width 424 height 20
click at [598, 228] on div "Обрані продукти Період 360 днів 36,00 EUR 1 200,00 EUR 155,23 EUR" at bounding box center [608, 141] width 135 height 175
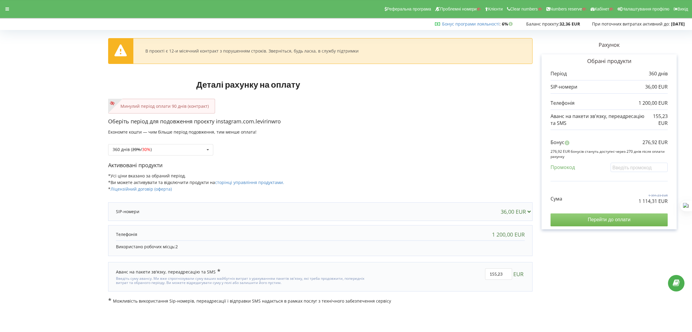
click at [606, 222] on input "Перейти до оплати" at bounding box center [608, 219] width 117 height 13
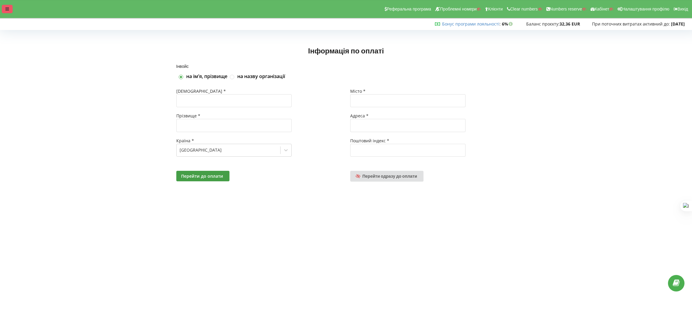
click at [8, 9] on icon at bounding box center [7, 9] width 4 height 4
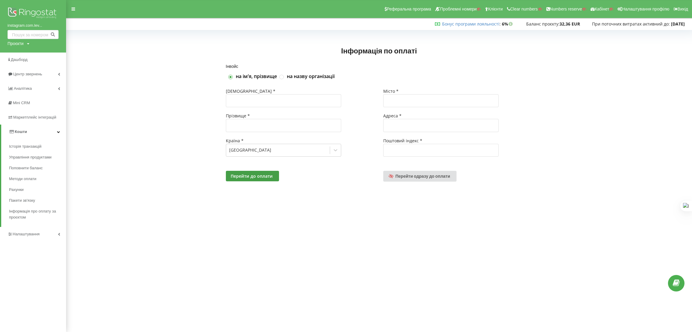
click at [20, 44] on div "Проєкти" at bounding box center [16, 44] width 16 height 6
drag, startPoint x: 23, startPoint y: 56, endPoint x: 34, endPoint y: 55, distance: 11.1
click at [23, 56] on input "text" at bounding box center [26, 56] width 30 height 9
paste input "parafire.com.ua"
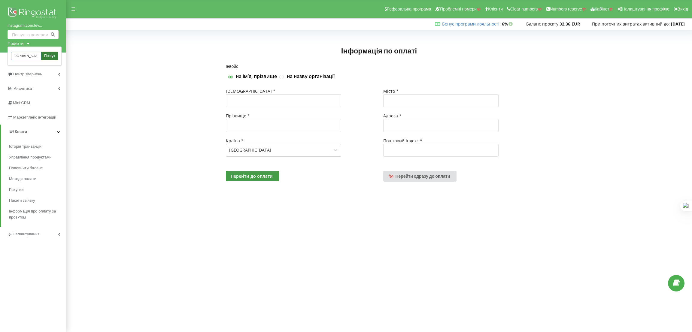
type input "parafire.com.ua"
click at [47, 53] on link "Пошук" at bounding box center [49, 56] width 17 height 9
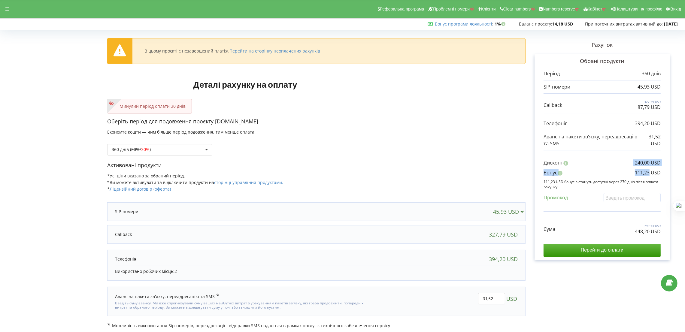
drag, startPoint x: 635, startPoint y: 168, endPoint x: 648, endPoint y: 173, distance: 14.3
click at [648, 173] on div "Дисконт -240,00 USD Бонус 111,23 USD Промокод" at bounding box center [601, 182] width 117 height 58
click at [630, 172] on div "Бонус 111,23 USD" at bounding box center [601, 174] width 117 height 10
drag, startPoint x: 641, startPoint y: 172, endPoint x: 646, endPoint y: 172, distance: 5.1
click at [646, 172] on div "Бонус 111,23 USD" at bounding box center [601, 174] width 117 height 10
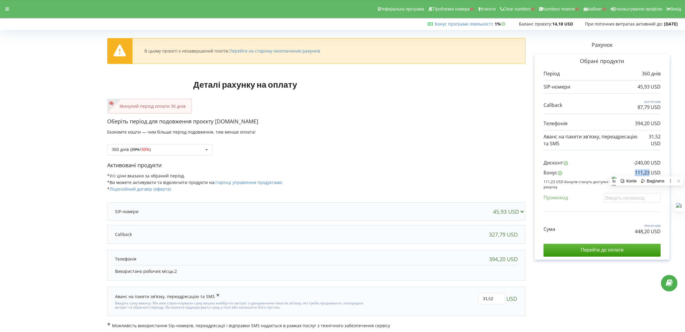
click at [625, 173] on div "Бонус 111,23 USD" at bounding box center [601, 174] width 117 height 10
drag, startPoint x: 632, startPoint y: 172, endPoint x: 659, endPoint y: 177, distance: 27.5
click at [659, 177] on div "Бонус 111,23 USD" at bounding box center [601, 174] width 117 height 10
click at [647, 175] on p "111,23 USD" at bounding box center [648, 172] width 26 height 7
drag, startPoint x: 650, startPoint y: 173, endPoint x: 634, endPoint y: 171, distance: 15.5
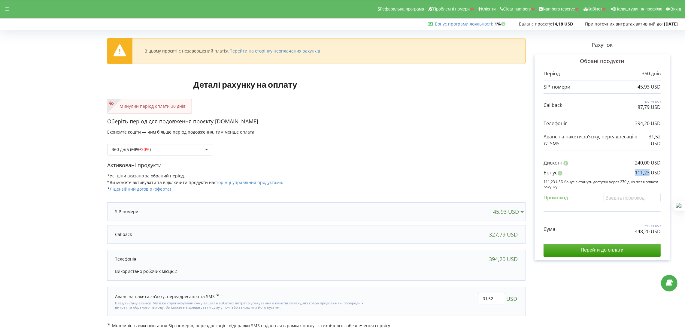
click at [635, 171] on p "111,23 USD" at bounding box center [648, 172] width 26 height 7
drag, startPoint x: 635, startPoint y: 172, endPoint x: 659, endPoint y: 174, distance: 25.0
click at [659, 174] on p "111,23 USD" at bounding box center [648, 172] width 26 height 7
click at [644, 173] on p "111,23 USD" at bounding box center [648, 172] width 26 height 7
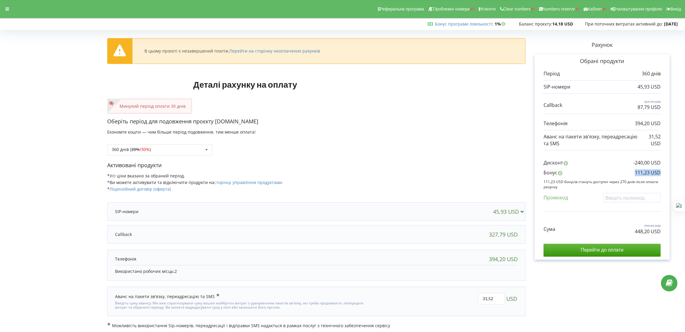
drag, startPoint x: 630, startPoint y: 172, endPoint x: 659, endPoint y: 173, distance: 29.2
click at [659, 173] on div "Бонус 111,23 USD" at bounding box center [601, 174] width 117 height 10
click at [646, 172] on p "111,23 USD" at bounding box center [648, 172] width 26 height 7
drag, startPoint x: 630, startPoint y: 172, endPoint x: 649, endPoint y: 173, distance: 18.9
click at [649, 173] on div "Бонус 111,23 USD" at bounding box center [601, 174] width 117 height 10
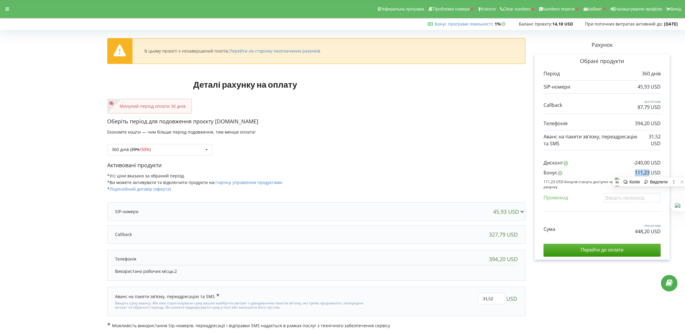
click at [635, 172] on p "111,23 USD" at bounding box center [648, 172] width 26 height 7
drag, startPoint x: 631, startPoint y: 173, endPoint x: 650, endPoint y: 173, distance: 18.9
click at [650, 173] on div "Бонус 111,23 USD" at bounding box center [601, 174] width 117 height 10
click at [641, 173] on p "111,23 USD" at bounding box center [648, 172] width 26 height 7
drag, startPoint x: 633, startPoint y: 173, endPoint x: 649, endPoint y: 173, distance: 16.2
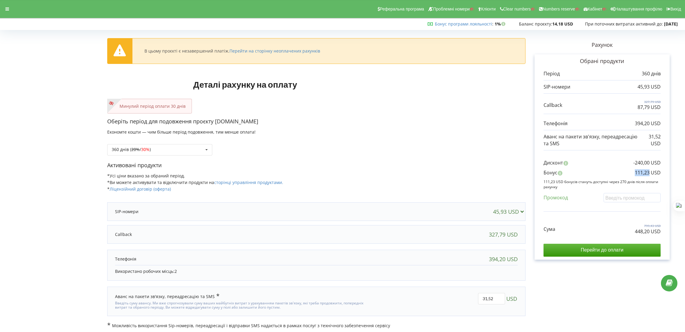
click at [649, 173] on div "Бонус 111,23 USD" at bounding box center [601, 174] width 117 height 10
click at [645, 173] on p "111,23 USD" at bounding box center [648, 172] width 26 height 7
drag, startPoint x: 648, startPoint y: 173, endPoint x: 634, endPoint y: 173, distance: 13.5
click at [635, 173] on p "111,23 USD" at bounding box center [648, 172] width 26 height 7
click at [637, 173] on p "111,23 USD" at bounding box center [648, 172] width 26 height 7
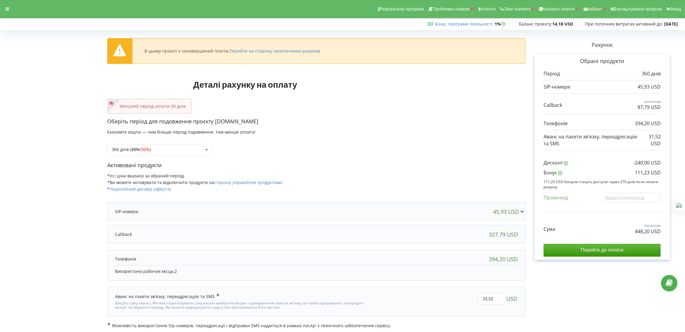
drag, startPoint x: 264, startPoint y: 120, endPoint x: 216, endPoint y: 121, distance: 47.7
click at [216, 121] on p "Оберіть період для подовження проєкту [DOMAIN_NAME]" at bounding box center [316, 122] width 418 height 8
copy p "[DOMAIN_NAME]"
drag, startPoint x: 635, startPoint y: 235, endPoint x: 661, endPoint y: 234, distance: 25.8
click at [661, 234] on div "Обрані продукти Період 360 днів 45,93 USD 327,79 USD 87,79 USD" at bounding box center [601, 156] width 135 height 205
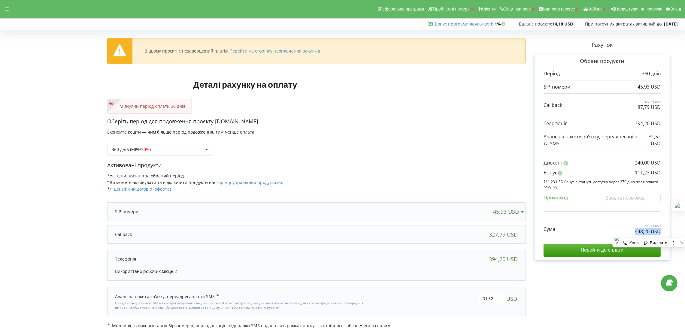
copy p "448,20 USD"
drag, startPoint x: 632, startPoint y: 173, endPoint x: 665, endPoint y: 173, distance: 33.9
click at [665, 173] on div "Обрані продукти Період 360 днів 45,93 USD 327,79 USD 87,79 USD" at bounding box center [601, 156] width 135 height 205
copy p "111,23 USD"
click at [512, 142] on div "360 днів ( 20% / 30% ) Поповнити баланс без подовження 20% / 30% 30% / 40%" at bounding box center [316, 145] width 418 height 20
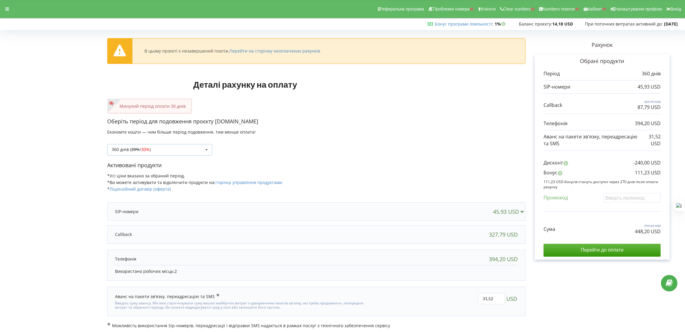
drag, startPoint x: 197, startPoint y: 145, endPoint x: 197, endPoint y: 150, distance: 5.7
click at [197, 145] on div "360 днів ( 20% / 30% ) Поповнити баланс без подовження 20% / 30% 30% /" at bounding box center [159, 149] width 105 height 11
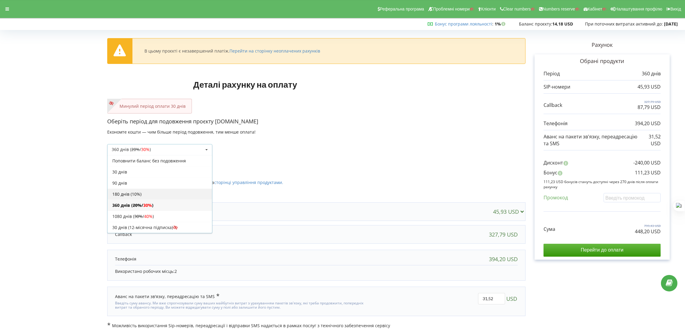
click at [135, 192] on div "180 днів (10%)" at bounding box center [159, 193] width 104 height 11
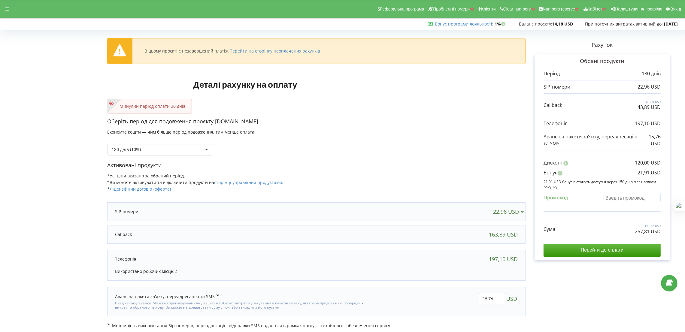
click at [624, 199] on input "text" at bounding box center [631, 197] width 57 height 9
paste input "EKLH-TLWT"
type input "EKLH-TLWT"
click at [403, 153] on div "В цьому проєкті є незавершений платіж. Перейти на сторінку неоплачених рахунків…" at bounding box center [342, 180] width 672 height 297
click at [386, 206] on div "22,96 USD" at bounding box center [316, 212] width 415 height 12
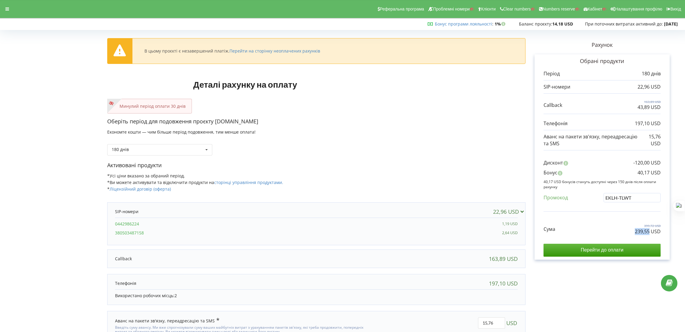
drag, startPoint x: 635, startPoint y: 233, endPoint x: 649, endPoint y: 234, distance: 14.2
click at [649, 234] on p "239,55 USD" at bounding box center [648, 231] width 26 height 7
copy p "239,55"
drag, startPoint x: 634, startPoint y: 172, endPoint x: 660, endPoint y: 173, distance: 26.8
click at [661, 171] on div "Обрані продукти Період 180 днів 22,96 USD 163,89 USD 43,89 USD" at bounding box center [601, 156] width 135 height 205
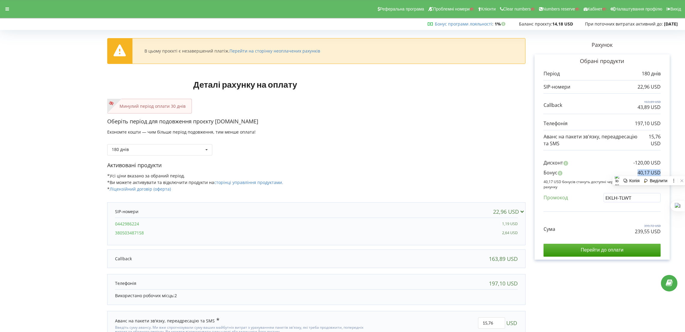
copy p "40,17 USD"
click at [5, 7] on div at bounding box center [7, 9] width 11 height 8
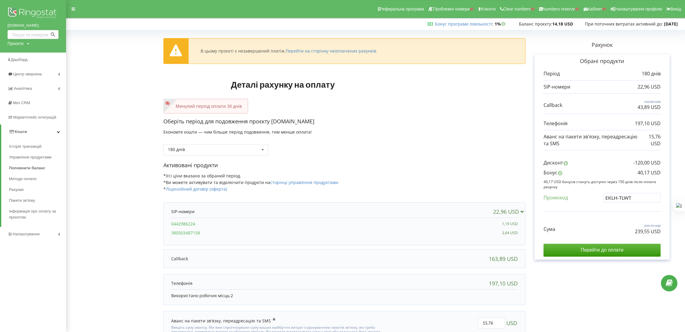
click at [22, 45] on div "Проєкти" at bounding box center [16, 44] width 16 height 6
drag, startPoint x: 26, startPoint y: 56, endPoint x: 33, endPoint y: 58, distance: 8.1
click at [26, 56] on input "text" at bounding box center [26, 56] width 30 height 9
paste input "[DOMAIN_NAME]"
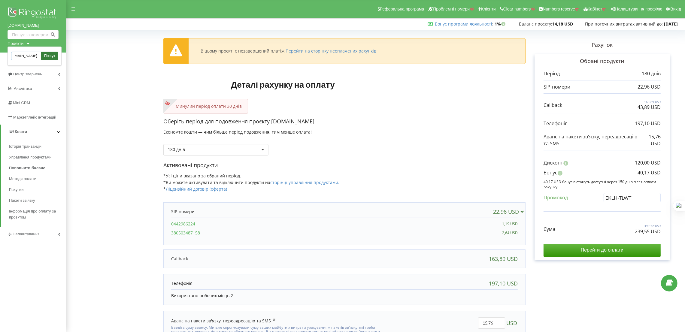
type input "[DOMAIN_NAME]"
click at [47, 56] on span "Пошук" at bounding box center [49, 55] width 11 height 5
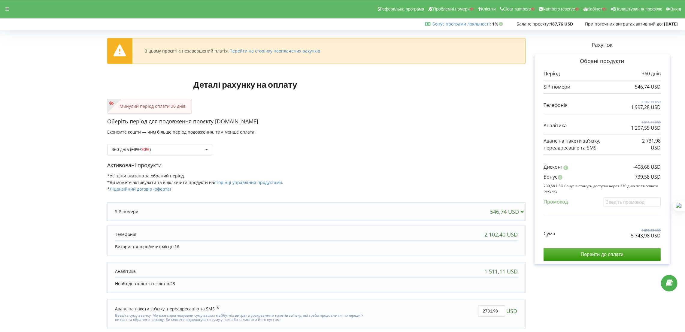
click at [6, 2] on div "Реферальна програма Проблемні номери Клієнти Clear numbers Numbers reserve Кабі…" at bounding box center [342, 9] width 693 height 18
click at [4, 7] on div at bounding box center [7, 9] width 11 height 8
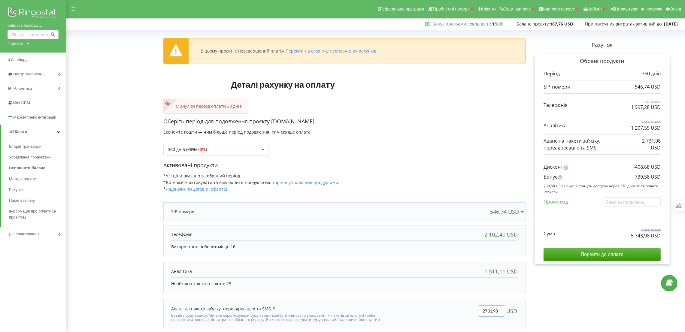
drag, startPoint x: 494, startPoint y: 311, endPoint x: 445, endPoint y: 294, distance: 52.9
click at [455, 305] on div "2731,98 USD" at bounding box center [455, 313] width 133 height 25
paste input "580"
type input "2 580"
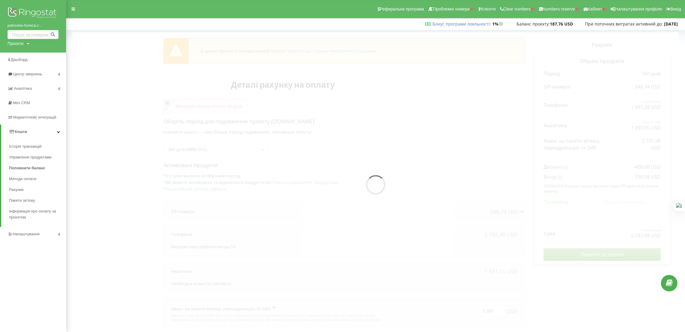
click at [406, 126] on div "В цьому проєкті є незавершений платіж. Перейти на сторінку неоплачених рахунків…" at bounding box center [375, 186] width 606 height 309
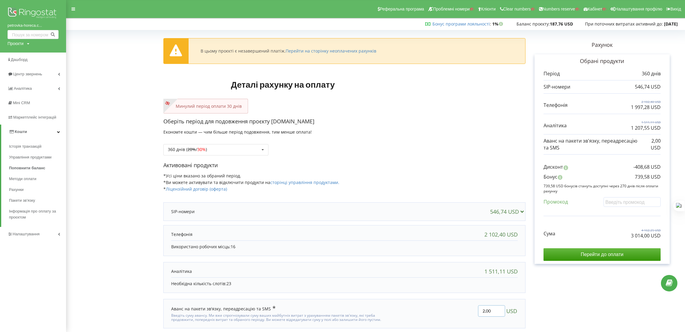
drag, startPoint x: 495, startPoint y: 308, endPoint x: 475, endPoint y: 311, distance: 20.6
click at [475, 311] on div "2,00 USD" at bounding box center [455, 313] width 133 height 25
type input "2580"
click at [405, 142] on div "В цьому проєкті є незавершений платіж. Перейти на сторінку неоплачених рахунків…" at bounding box center [375, 186] width 606 height 309
drag, startPoint x: 353, startPoint y: 119, endPoint x: 271, endPoint y: 123, distance: 81.4
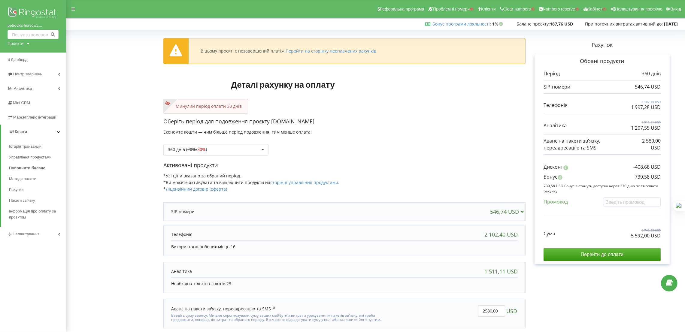
click at [271, 123] on p "Оберіть період для подовження проєкту [DOMAIN_NAME]" at bounding box center [344, 122] width 362 height 8
copy p "[DOMAIN_NAME]"
click at [471, 171] on div "Активовані продукти *Усі ціни вказано за обраний період. *Ви можете активувати …" at bounding box center [344, 179] width 362 height 37
click at [643, 141] on p "2 580,00 USD" at bounding box center [648, 144] width 25 height 14
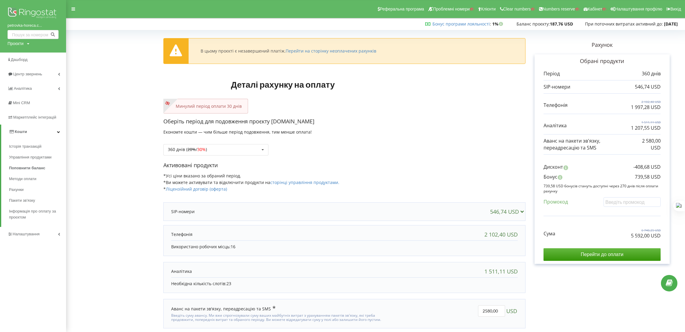
click at [422, 144] on div "360 днів ( 20% / 30% ) Поповнити баланс без подовження 20% / 30% 30% / 40%" at bounding box center [344, 145] width 362 height 20
drag, startPoint x: 631, startPoint y: 238, endPoint x: 649, endPoint y: 237, distance: 18.1
click at [649, 237] on p "5 592,00 USD" at bounding box center [646, 235] width 30 height 7
copy p "5 592,00"
drag, startPoint x: 631, startPoint y: 175, endPoint x: 649, endPoint y: 176, distance: 17.5
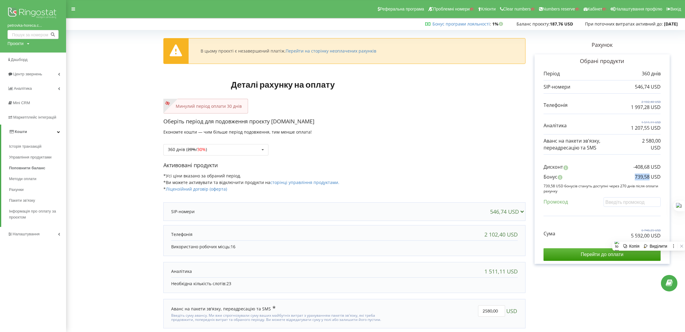
click at [649, 176] on div "Бонус 739,58 USD" at bounding box center [601, 178] width 117 height 10
copy p "739,58"
click at [354, 142] on div "360 днів ( 20% / 30% ) Поповнити баланс без подовження 20% / 30% 30% / 40%" at bounding box center [344, 145] width 362 height 20
click at [251, 157] on div "Оберіть період для подовження проєкту [DOMAIN_NAME] Економте кошти — чим більше…" at bounding box center [344, 140] width 362 height 44
click at [249, 151] on div "360 днів ( 20% / 30% ) Поповнити баланс без подовження 20% / 30% 30% /" at bounding box center [215, 149] width 105 height 11
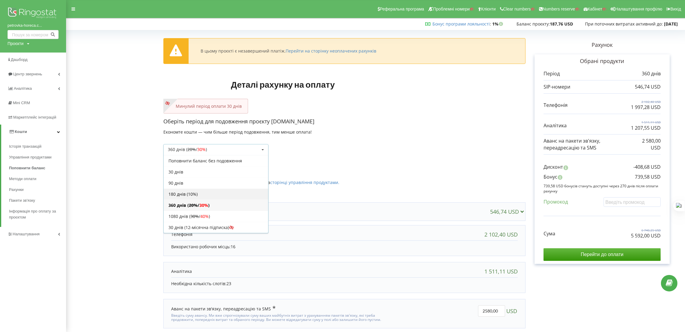
click at [204, 196] on div "180 днів (10%)" at bounding box center [216, 193] width 104 height 11
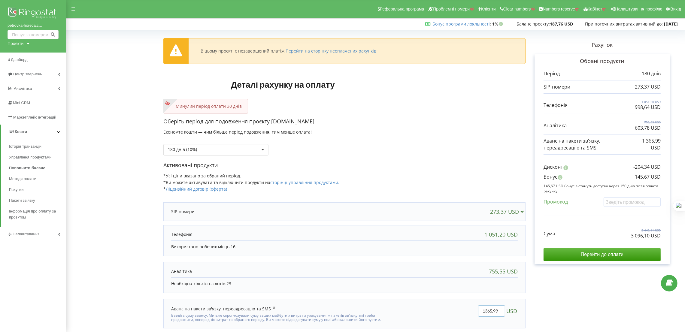
drag, startPoint x: 499, startPoint y: 313, endPoint x: 461, endPoint y: 315, distance: 37.8
click at [461, 315] on div "1365,99 USD" at bounding box center [455, 313] width 133 height 25
type input "1290"
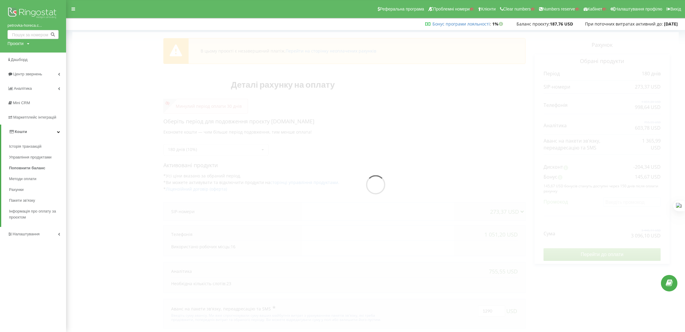
click at [471, 136] on div "В цьому проєкті є незавершений платіж. Перейти на сторінку неоплачених рахунків…" at bounding box center [375, 186] width 606 height 309
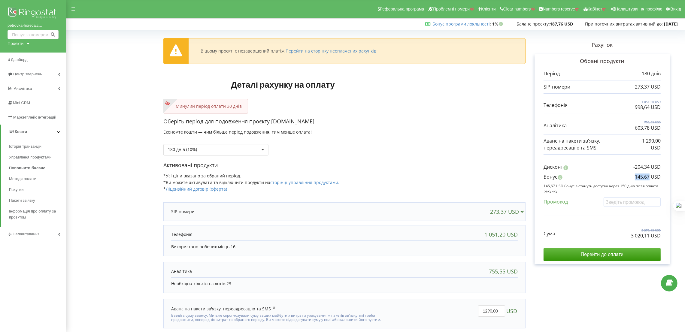
drag, startPoint x: 635, startPoint y: 179, endPoint x: 649, endPoint y: 178, distance: 14.7
click at [649, 178] on p "145,67 USD" at bounding box center [648, 176] width 26 height 7
click at [592, 229] on div "Сума 3 370,13 USD 3 020,11 USD" at bounding box center [601, 229] width 117 height 20
drag, startPoint x: 644, startPoint y: 237, endPoint x: 648, endPoint y: 238, distance: 4.3
click at [648, 238] on div "Сума 3 370,13 USD 3 020,11 USD" at bounding box center [601, 229] width 117 height 20
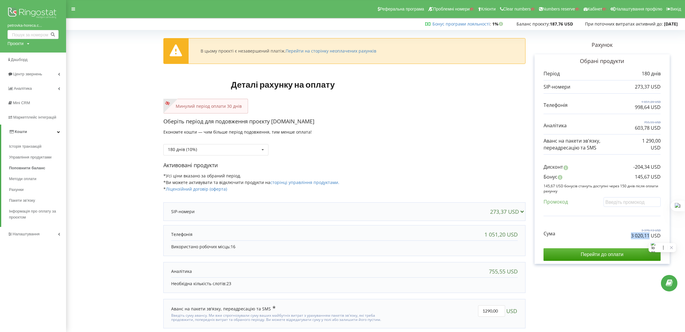
copy p "3 020,11"
drag, startPoint x: 634, startPoint y: 176, endPoint x: 649, endPoint y: 176, distance: 15.3
click at [649, 176] on div "Бонус 145,67 USD" at bounding box center [601, 178] width 117 height 10
copy p "145,67"
click at [27, 41] on div "Проєкти Пошук" at bounding box center [19, 44] width 22 height 6
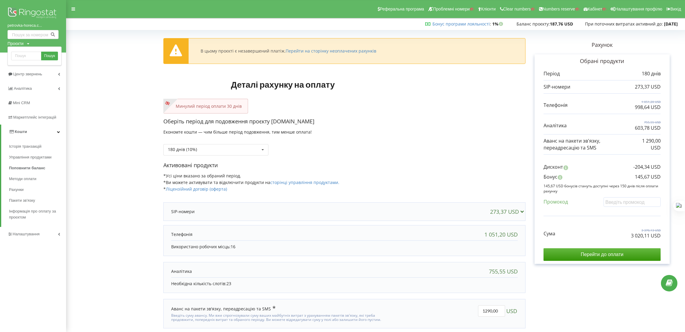
click at [19, 51] on div "Пошук" at bounding box center [35, 56] width 54 height 19
drag, startPoint x: 24, startPoint y: 54, endPoint x: 39, endPoint y: 54, distance: 15.0
click at [24, 54] on input "text" at bounding box center [26, 56] width 30 height 9
paste input "[DOMAIN_NAME]"
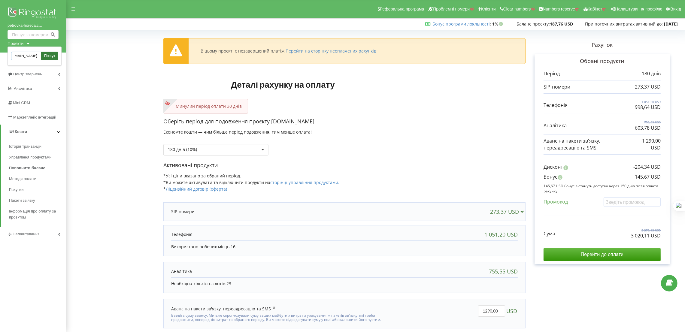
type input "[DOMAIN_NAME]"
click at [51, 53] on span "Пошук" at bounding box center [49, 55] width 11 height 5
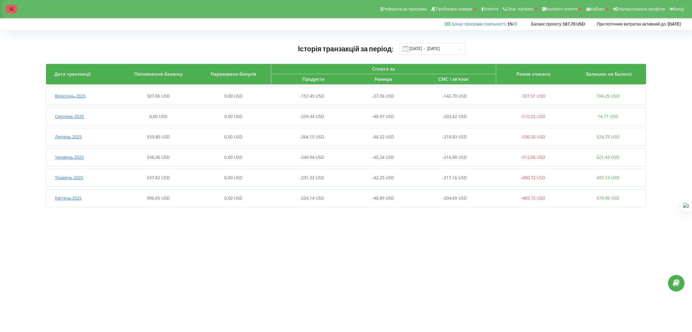
click at [9, 11] on div at bounding box center [11, 9] width 11 height 8
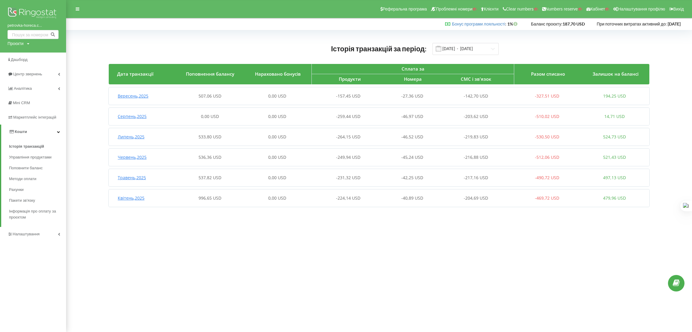
click at [27, 41] on div "Проєкти Пошук" at bounding box center [19, 44] width 22 height 6
click at [30, 56] on input "text" at bounding box center [26, 56] width 30 height 9
paste input "urekarebuild.com"
type input "urekarebuild.com"
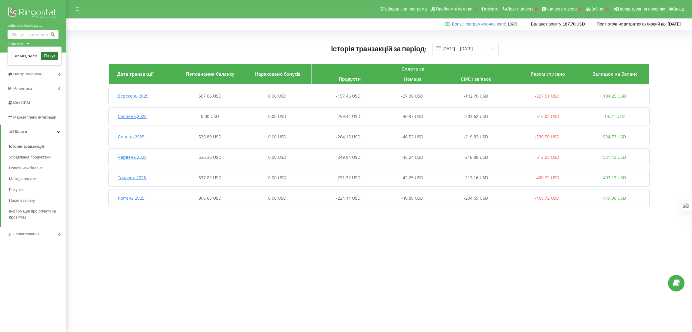
click at [45, 57] on span "Пошук" at bounding box center [49, 55] width 11 height 5
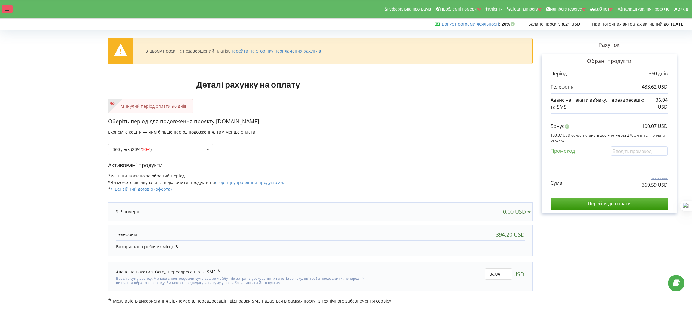
click at [6, 12] on div at bounding box center [7, 9] width 11 height 8
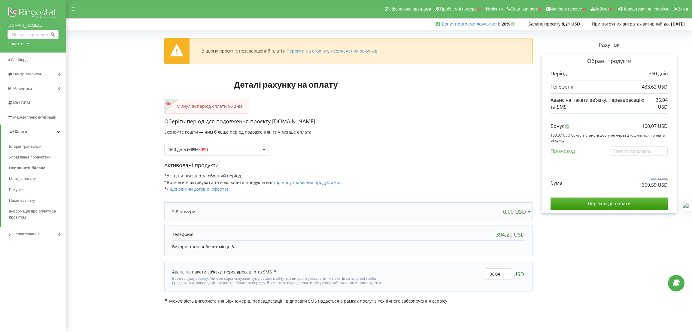
click at [21, 44] on div "Проєкти" at bounding box center [16, 44] width 16 height 6
click at [24, 56] on input "text" at bounding box center [26, 56] width 30 height 9
type input "o"
type input "[DOMAIN_NAME]"
click at [47, 57] on span "Пошук" at bounding box center [49, 55] width 11 height 5
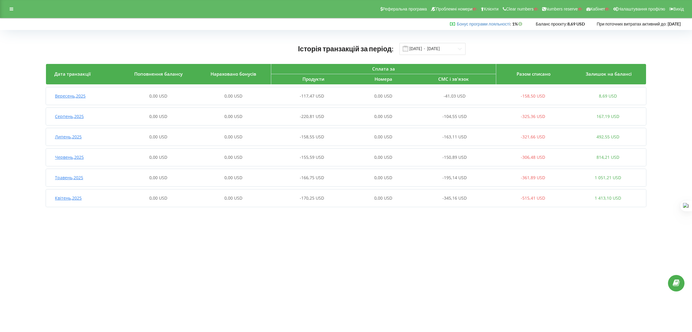
click at [373, 99] on div "0,00 USD" at bounding box center [382, 96] width 75 height 6
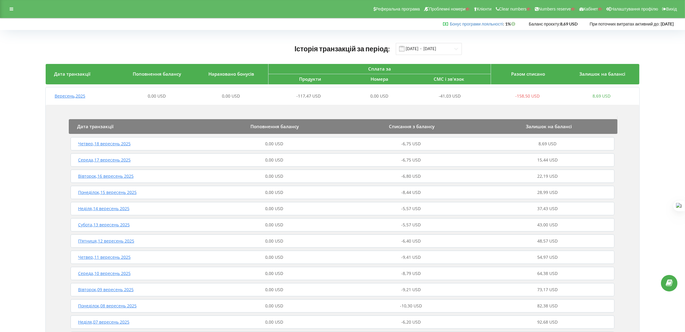
click at [394, 97] on div "0,00 USD" at bounding box center [379, 96] width 74 height 6
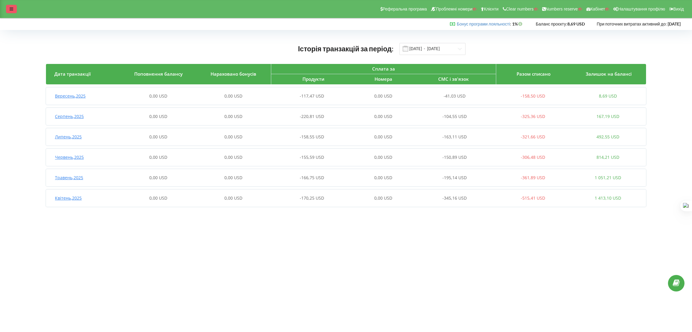
click at [8, 5] on div at bounding box center [11, 9] width 11 height 8
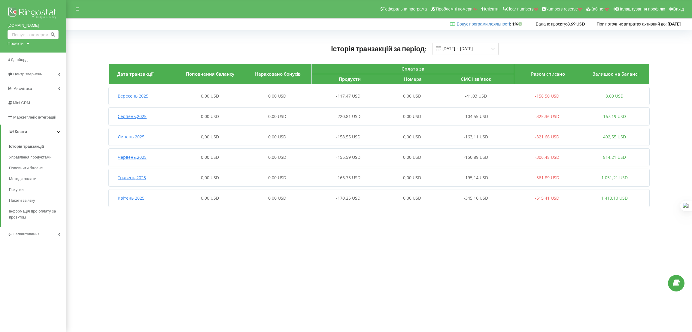
click at [16, 44] on div "Проєкти" at bounding box center [16, 44] width 16 height 6
click at [24, 56] on input "text" at bounding box center [26, 56] width 30 height 9
paste input "isolar.com.ua"
type input "isolar.com.ua"
click at [53, 55] on span "Пошук" at bounding box center [49, 55] width 11 height 5
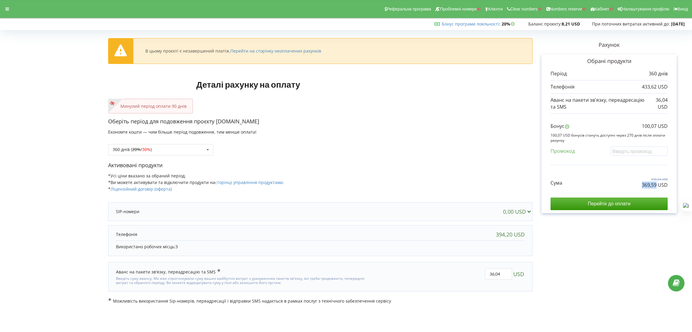
drag, startPoint x: 0, startPoint y: 0, endPoint x: 656, endPoint y: 188, distance: 682.9
click at [656, 188] on div "Сума 430,24 USD 369,59 USD Перейти до оплати" at bounding box center [608, 189] width 117 height 42
click at [578, 136] on p "100,07 USD бонусів стануть доступні через 270 днів після оплати рахунку" at bounding box center [608, 138] width 117 height 10
click at [567, 92] on div "433,62 USD" at bounding box center [608, 86] width 117 height 13
click at [472, 137] on div "360 днів ( 20% / 30% ) Поповнити баланс без подовження 20% / 30% 30% / 40%" at bounding box center [320, 145] width 424 height 20
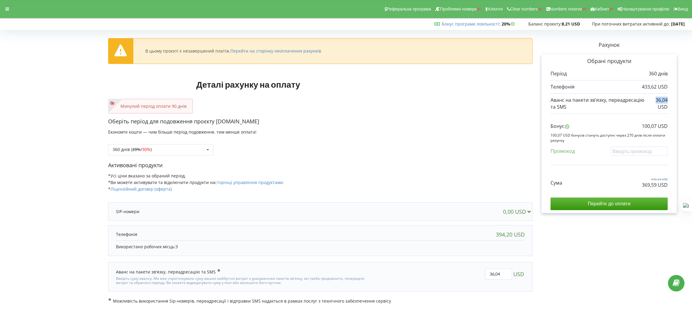
drag, startPoint x: 657, startPoint y: 99, endPoint x: 669, endPoint y: 100, distance: 12.3
click at [669, 100] on div "Обрані продукти Період 360 днів 433,62 USD 36,04 USD" at bounding box center [608, 133] width 135 height 159
copy p "36,04"
click at [611, 157] on div "Промокод" at bounding box center [608, 152] width 117 height 12
click at [628, 203] on input "Перейти до оплати" at bounding box center [608, 204] width 117 height 13
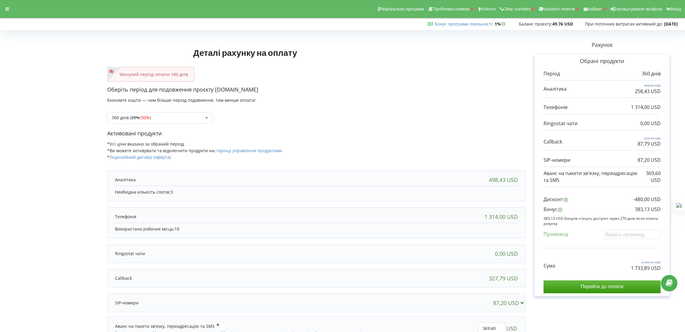
click at [12, 13] on div at bounding box center [7, 9] width 11 height 8
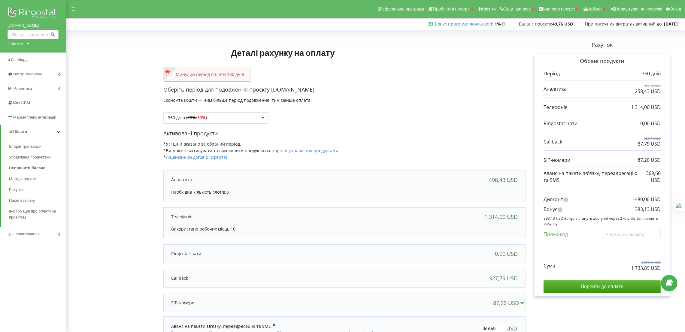
click at [27, 44] on icon at bounding box center [28, 44] width 2 height 4
click at [29, 56] on input "text" at bounding box center [26, 56] width 30 height 9
type input "[DOMAIN_NAME]"
click at [49, 55] on span "Пошук" at bounding box center [49, 55] width 11 height 5
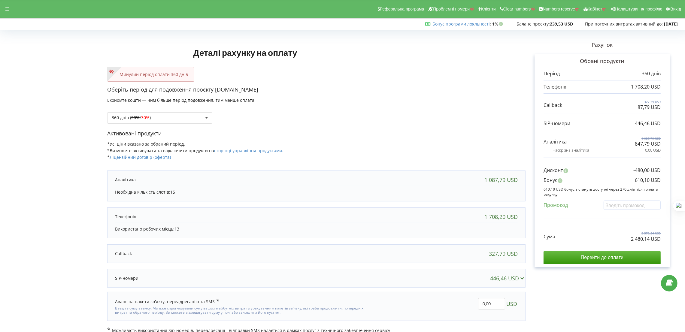
drag, startPoint x: 264, startPoint y: 88, endPoint x: 215, endPoint y: 89, distance: 49.5
click at [215, 89] on p "Оберіть період для подовження проєкту dinmark.com.ua" at bounding box center [316, 90] width 418 height 8
copy p "[DOMAIN_NAME]"
click at [485, 159] on div "Активовані продукти *Усі ціни вказано за обраний період. *Ви можете активувати …" at bounding box center [316, 148] width 418 height 37
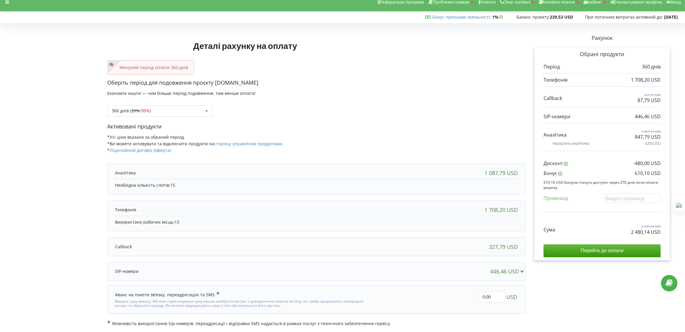
scroll to position [9, 0]
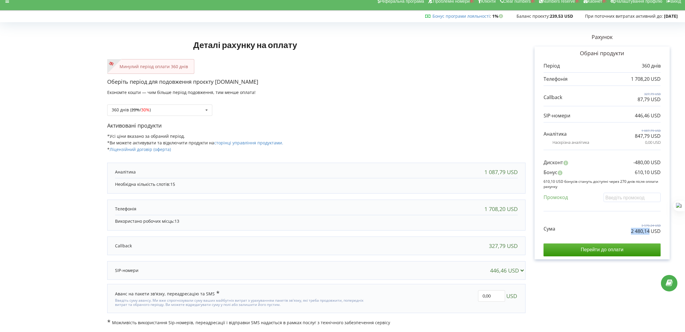
drag, startPoint x: 631, startPoint y: 228, endPoint x: 649, endPoint y: 228, distance: 18.3
click at [649, 228] on p "2 480,14 USD" at bounding box center [646, 231] width 30 height 7
copy p "2 480,14"
click at [388, 146] on div "Активовані продукти *Усі ціни вказано за обраний період. *Ви можете активувати …" at bounding box center [316, 140] width 418 height 37
click at [621, 240] on div "Сума 3 570,24 USD 2 480,14 USD Перейти до оплати" at bounding box center [601, 235] width 117 height 42
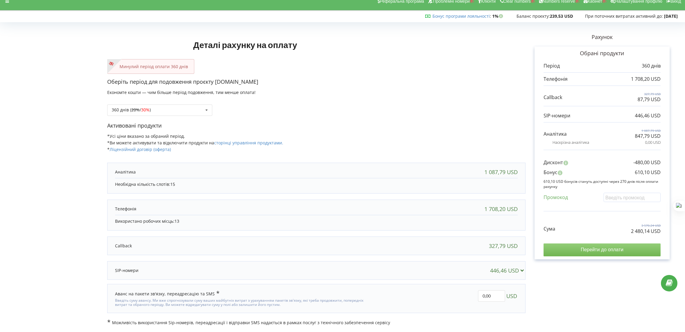
click at [593, 247] on input "Перейти до оплати" at bounding box center [601, 249] width 117 height 13
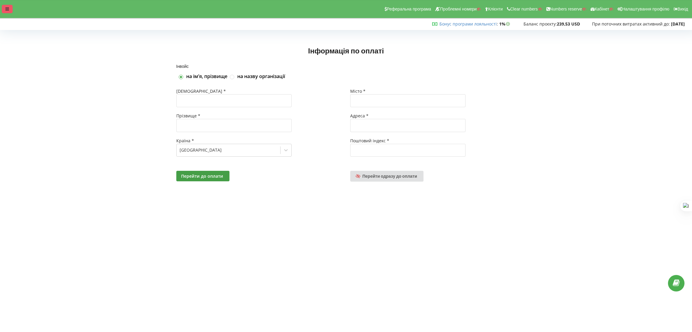
click at [6, 8] on icon at bounding box center [7, 9] width 4 height 4
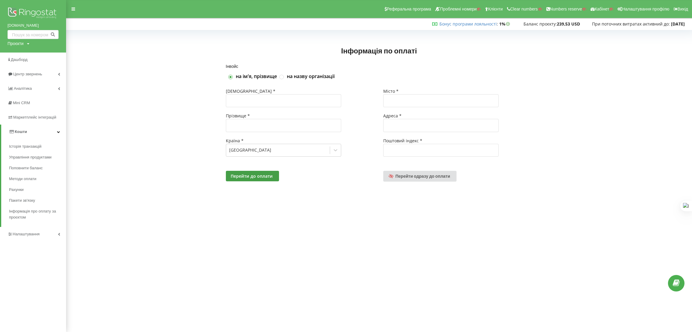
drag, startPoint x: 22, startPoint y: 44, endPoint x: 25, endPoint y: 56, distance: 13.3
click at [21, 44] on div "Проєкти" at bounding box center [16, 44] width 16 height 6
drag, startPoint x: 25, startPoint y: 56, endPoint x: 33, endPoint y: 59, distance: 8.7
click at [26, 56] on input "text" at bounding box center [26, 56] width 30 height 9
paste input "[DOMAIN_NAME]"
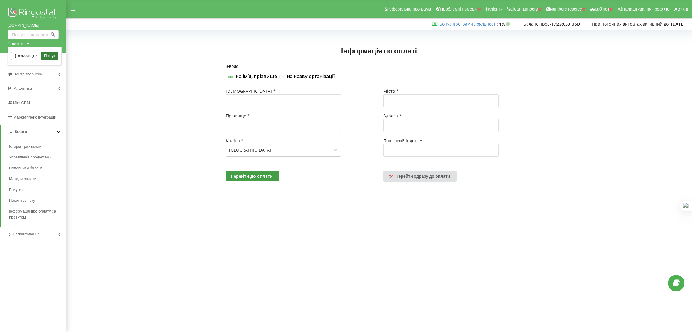
scroll to position [0, 0]
type input "[DOMAIN_NAME]"
click at [50, 58] on span "Пошук" at bounding box center [49, 55] width 11 height 5
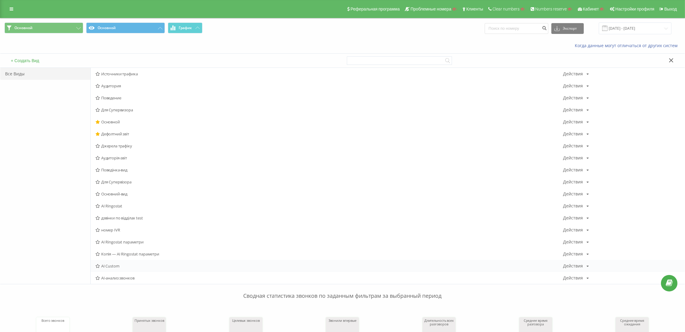
click at [125, 269] on div "AI Custom Действия Редактировать Копировать Удалить По умолчанию Поделиться" at bounding box center [388, 266] width 594 height 12
click at [116, 210] on div "AI Ringostat Действия Редактировать Копировать Удалить По умолчанию Поделиться" at bounding box center [388, 206] width 594 height 12
click at [117, 203] on div "AI Ringostat Действия Редактировать Копировать Удалить По умолчанию Поделиться" at bounding box center [388, 206] width 594 height 12
click at [117, 267] on span "AI Custom" at bounding box center [328, 266] width 467 height 4
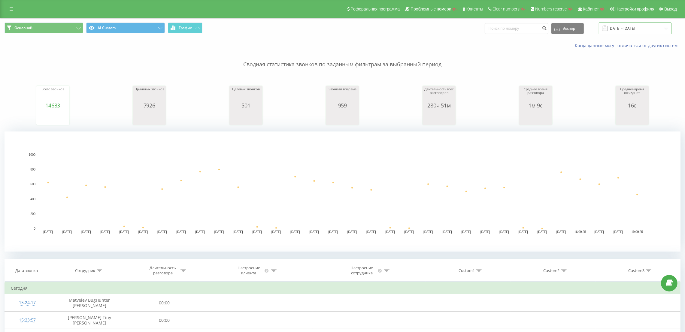
click at [626, 28] on input "[DATE] - [DATE]" at bounding box center [635, 29] width 73 height 12
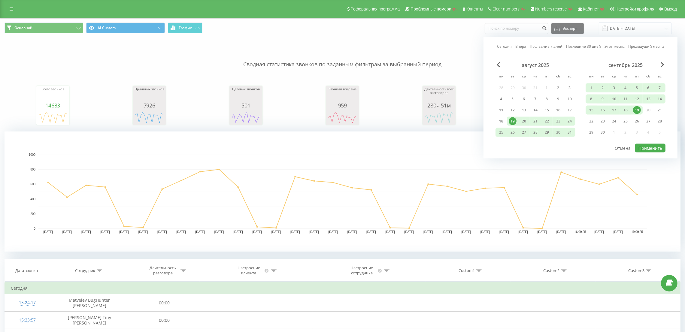
click at [501, 63] on div "август 2025" at bounding box center [535, 65] width 80 height 6
click at [499, 65] on span "Previous Month" at bounding box center [498, 64] width 4 height 5
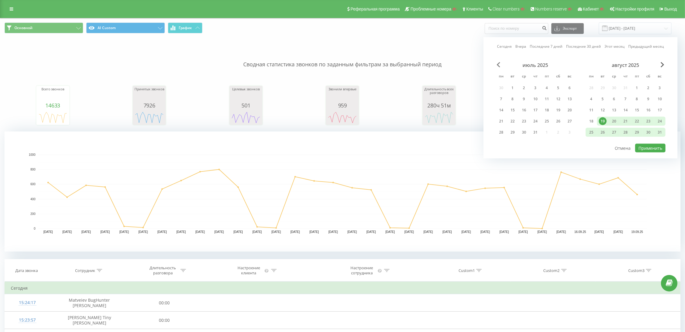
click at [499, 65] on span "Previous Month" at bounding box center [498, 64] width 4 height 5
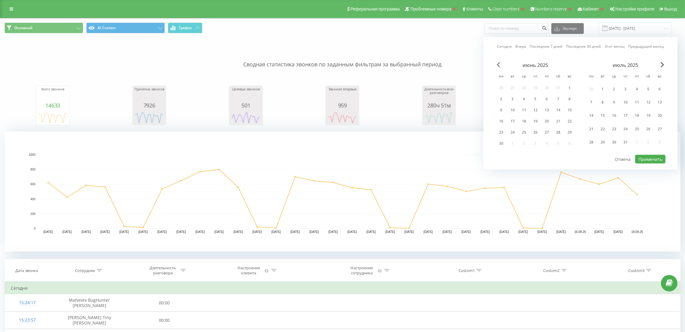
click at [499, 65] on span "Previous Month" at bounding box center [498, 64] width 4 height 5
click at [498, 65] on span "Previous Month" at bounding box center [498, 64] width 4 height 5
drag, startPoint x: 554, startPoint y: 88, endPoint x: 558, endPoint y: 113, distance: 25.2
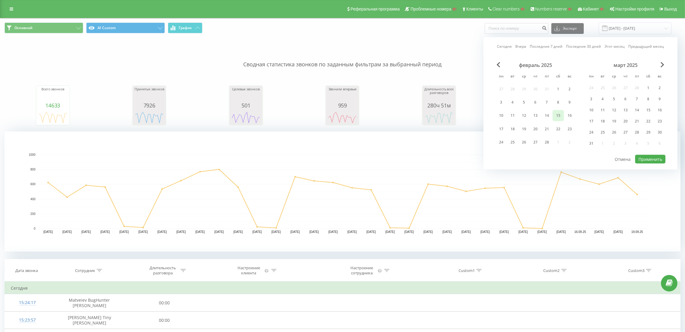
click at [555, 88] on div "1" at bounding box center [558, 89] width 8 height 8
click at [548, 139] on div "28" at bounding box center [547, 142] width 8 height 8
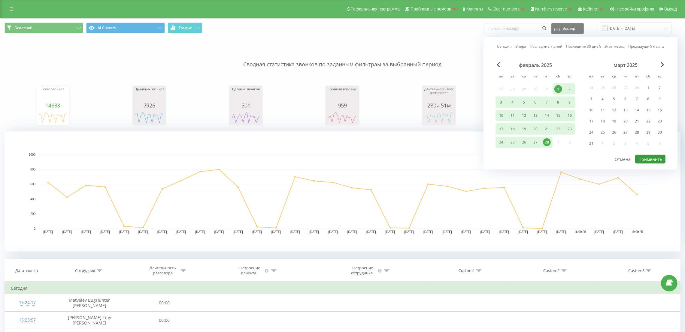
click at [653, 155] on button "Применить" at bounding box center [650, 159] width 30 height 9
type input "01.02.2025 - 28.02.2025"
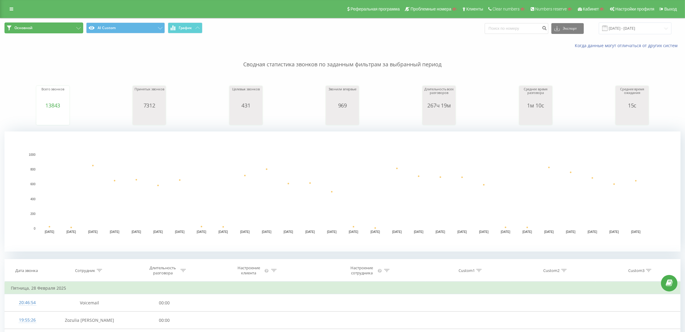
click at [61, 31] on button "Основной" at bounding box center [44, 28] width 79 height 11
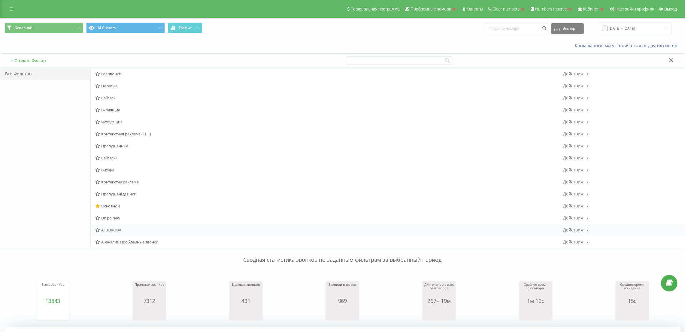
click at [116, 227] on div "AI BORODA Действия Редактировать Копировать Удалить По умолчанию Поделиться" at bounding box center [388, 230] width 594 height 12
click at [125, 227] on div "AI BORODA Действия Редактировать Копировать Удалить По умолчанию Поделиться" at bounding box center [388, 230] width 594 height 12
click at [109, 231] on span "AI BORODA" at bounding box center [328, 230] width 467 height 4
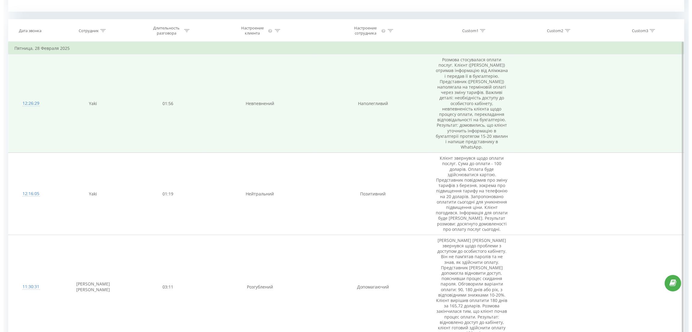
scroll to position [225, 0]
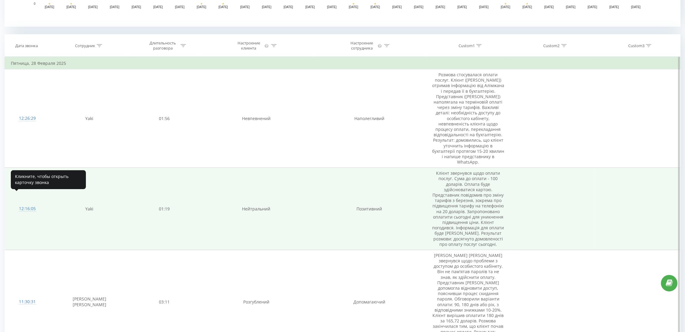
click at [29, 203] on div "12:16:05" at bounding box center [27, 209] width 33 height 12
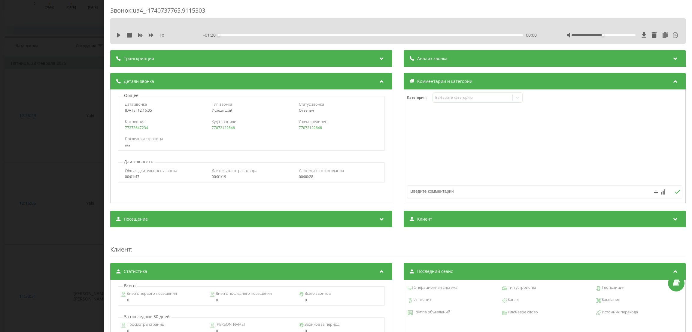
click at [267, 63] on div "Транскрипция" at bounding box center [251, 58] width 282 height 17
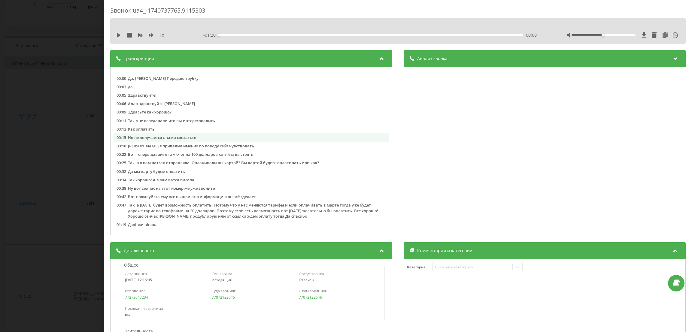
scroll to position [1, 0]
click at [442, 65] on div "Анализ звонка" at bounding box center [544, 58] width 282 height 17
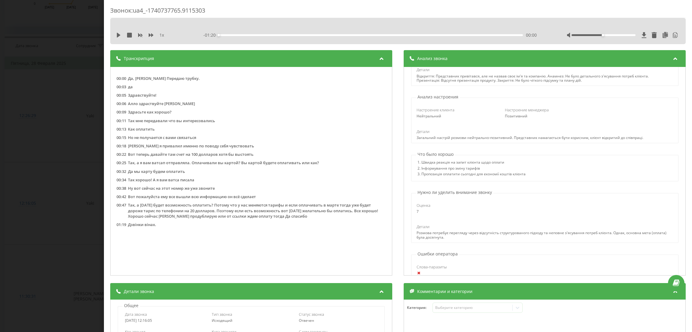
scroll to position [90, 0]
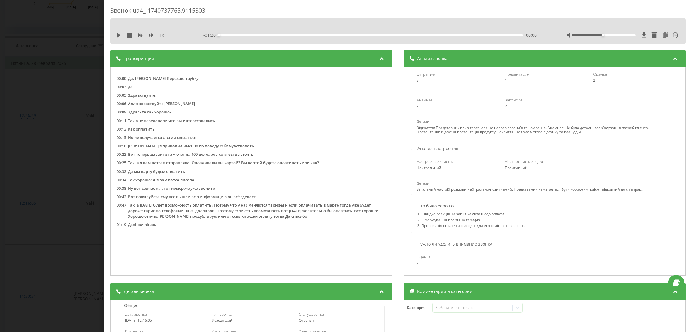
click at [96, 80] on div "Звонок : ua4_-1740737765.9115303 1 x - 01:20 00:00 00:00 Транскрипция 00:00 Да,…" at bounding box center [346, 166] width 692 height 332
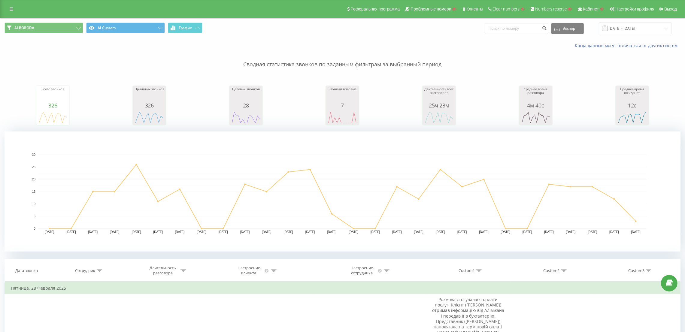
click at [14, 13] on div "Реферальная программа Проблемные номера Клиенты Clear numbers Numbers reserve К…" at bounding box center [342, 9] width 685 height 18
click at [14, 9] on link at bounding box center [11, 9] width 11 height 8
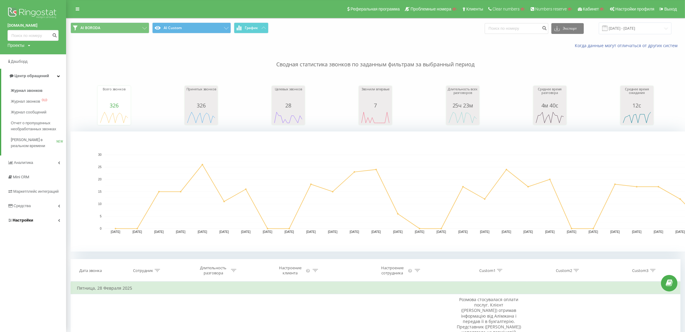
click at [32, 220] on span "Настройки" at bounding box center [23, 220] width 21 height 5
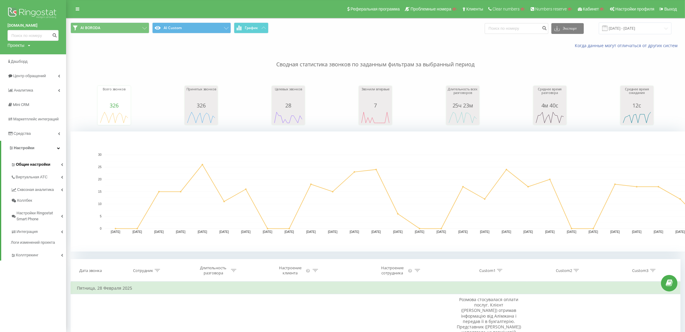
click at [35, 161] on link "Общие настройки" at bounding box center [38, 163] width 55 height 13
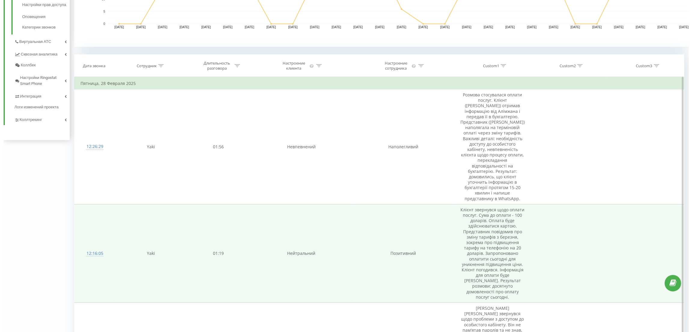
scroll to position [225, 0]
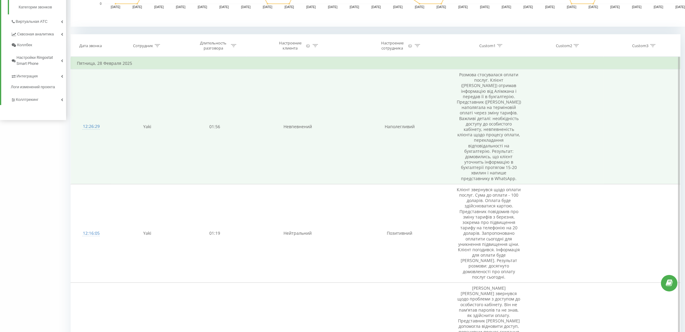
click at [111, 128] on td "12:26:29" at bounding box center [91, 126] width 41 height 115
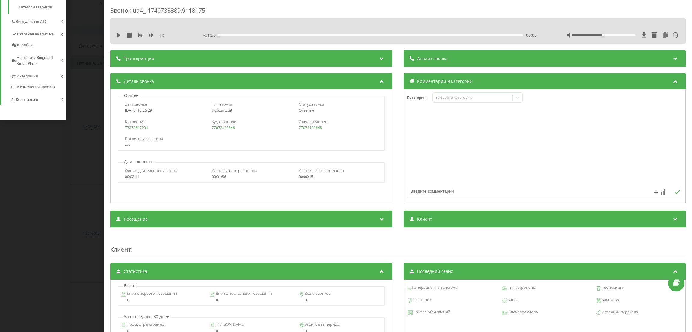
click at [93, 180] on div "Звонок : ua4_-1740738389.9118175 1 x - 01:56 00:00 00:00 Транскрипция 00:02 Алл…" at bounding box center [346, 166] width 692 height 332
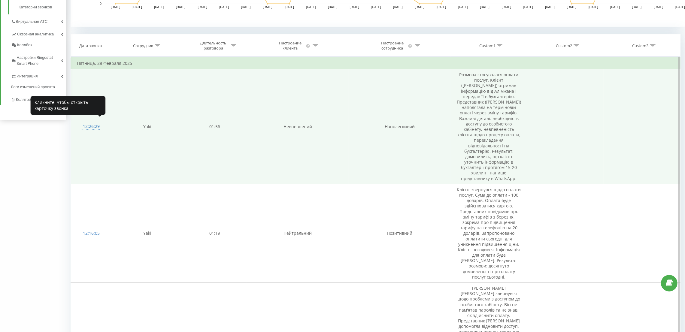
click at [84, 122] on div "12:26:29" at bounding box center [91, 127] width 29 height 12
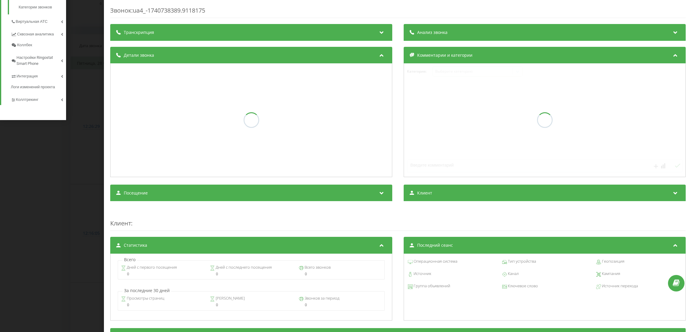
click at [163, 35] on div "Транскрипция" at bounding box center [251, 32] width 282 height 17
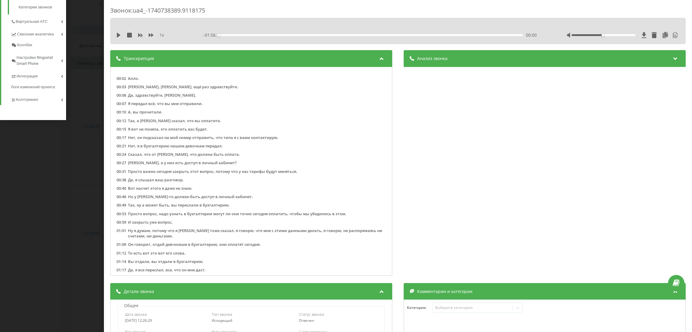
click at [427, 62] on div "Анализ звонка" at bounding box center [544, 58] width 282 height 17
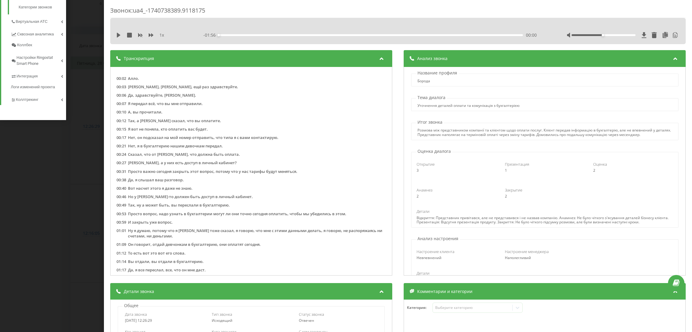
click at [75, 174] on div "Звонок : ua4_-1740738389.9118175 1 x - 01:56 00:00 00:00 Транскрипция 00:02 Алл…" at bounding box center [346, 166] width 692 height 332
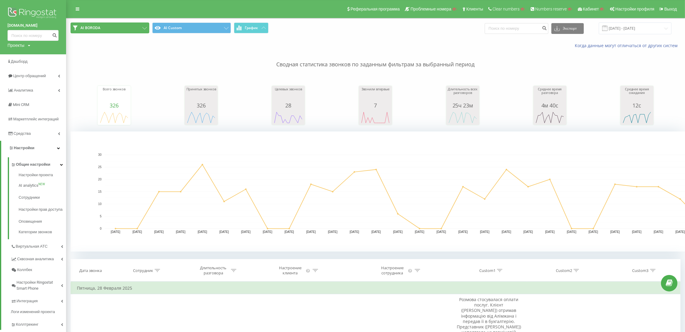
click at [98, 26] on span "AI BORODA" at bounding box center [90, 28] width 20 height 5
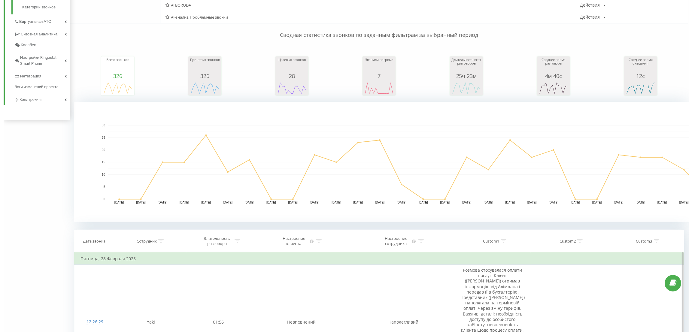
scroll to position [450, 0]
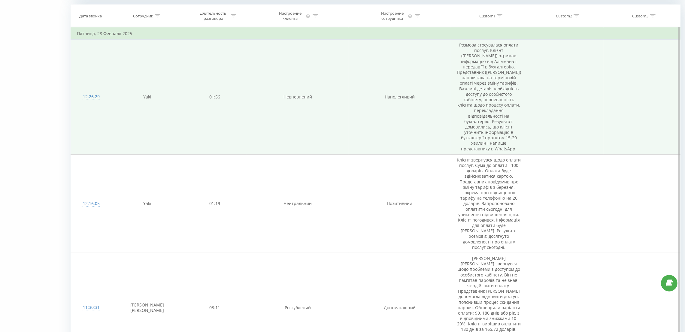
click at [95, 100] on div "12:26:29" at bounding box center [91, 97] width 29 height 12
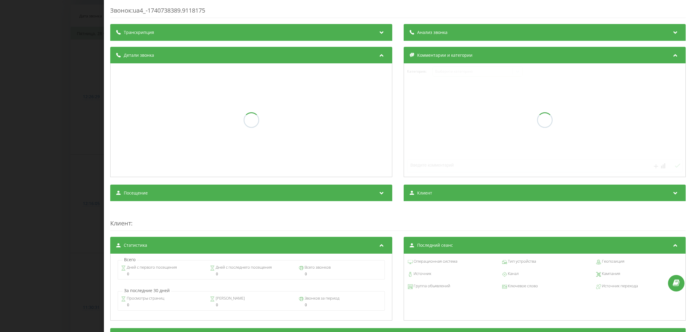
click at [156, 38] on div "Транскрипция" at bounding box center [251, 32] width 282 height 17
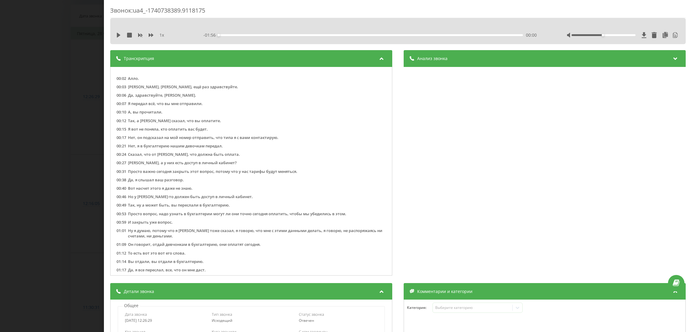
click at [69, 177] on div "Звонок : ua4_-1740738389.9118175 1 x - 01:56 00:00 00:00 Транскрипция 00:02 Алл…" at bounding box center [346, 166] width 692 height 332
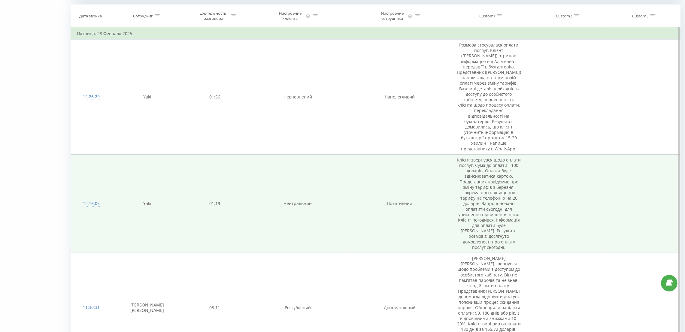
click at [92, 198] on div "12:16:05" at bounding box center [91, 204] width 29 height 12
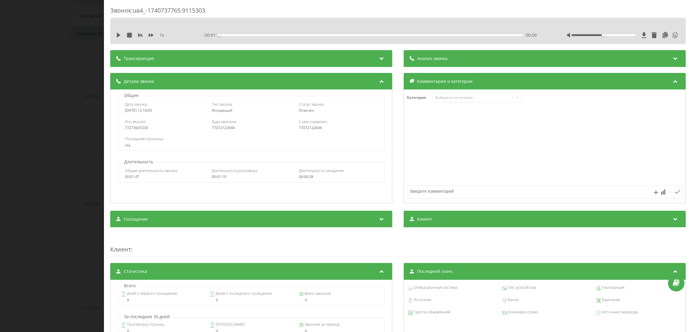
click at [146, 60] on span "Транскрипция" at bounding box center [139, 59] width 30 height 6
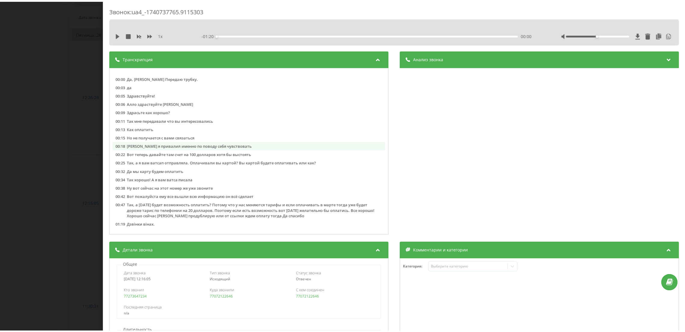
scroll to position [1, 0]
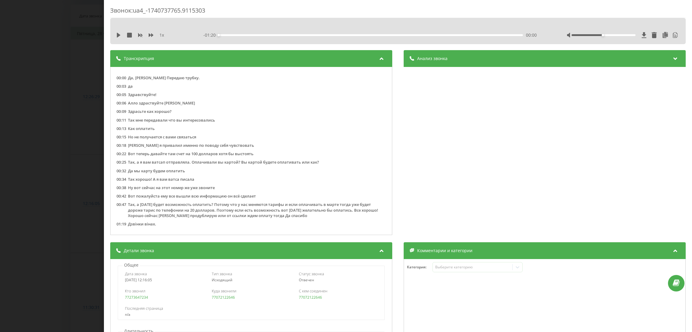
click at [35, 186] on div "Звонок : ua4_-1740737765.9115303 1 x - 01:20 00:00 00:00 Транскрипция 00:00 Да,…" at bounding box center [346, 166] width 692 height 332
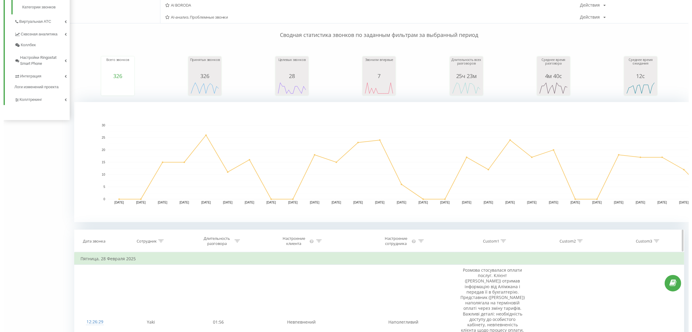
scroll to position [540, 0]
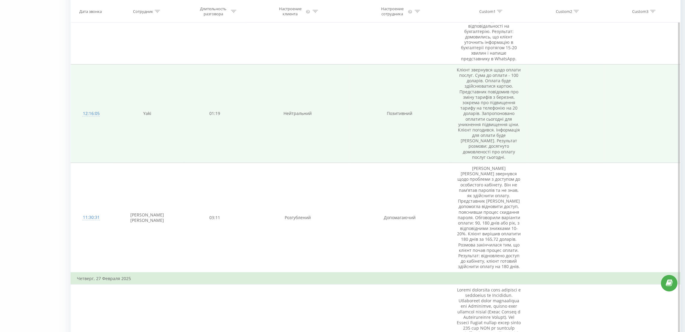
click at [107, 104] on td "12:16:05" at bounding box center [91, 113] width 41 height 98
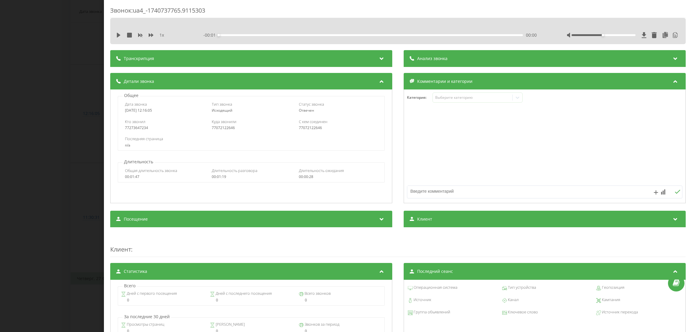
click at [448, 63] on div "Анализ звонка" at bounding box center [544, 58] width 282 height 17
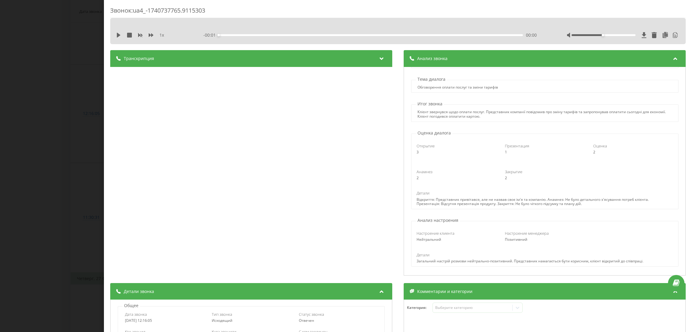
scroll to position [90, 0]
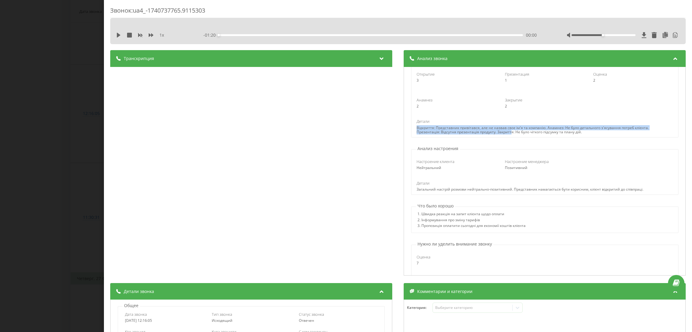
drag, startPoint x: 417, startPoint y: 129, endPoint x: 540, endPoint y: 146, distance: 124.0
click at [534, 139] on div "Название профиля Борода Тема диалога Обговорення оплати послуг та зміни тарифів…" at bounding box center [544, 171] width 282 height 209
click at [479, 213] on div "1. Швидка реакція на запит клієнта щодо оплати" at bounding box center [471, 215] width 108 height 6
drag, startPoint x: 595, startPoint y: 135, endPoint x: 423, endPoint y: 142, distance: 172.2
click at [412, 128] on div "Детали Відкриття: Представник привітався, але не назвав своє ім'я та компанію. …" at bounding box center [544, 127] width 265 height 16
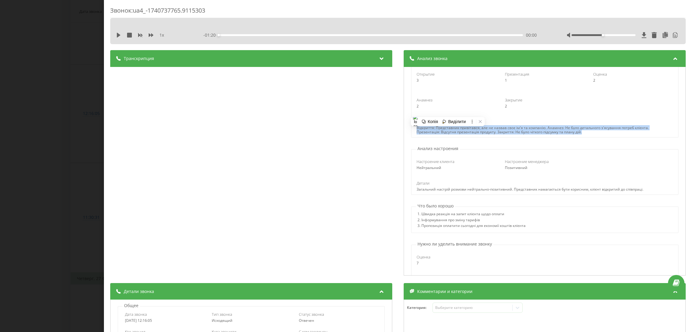
click at [455, 170] on div "Нейтральний" at bounding box center [456, 168] width 80 height 4
drag, startPoint x: 415, startPoint y: 131, endPoint x: 466, endPoint y: 129, distance: 51.6
click at [562, 134] on div "Відкриття: Представник привітався, але не назвав своє ім'я та компанію. Анамнез…" at bounding box center [544, 130] width 256 height 9
click at [451, 128] on div "Відкриття: Представник привітався, але не назвав своє ім'я та компанію. Анамнез…" at bounding box center [544, 130] width 256 height 9
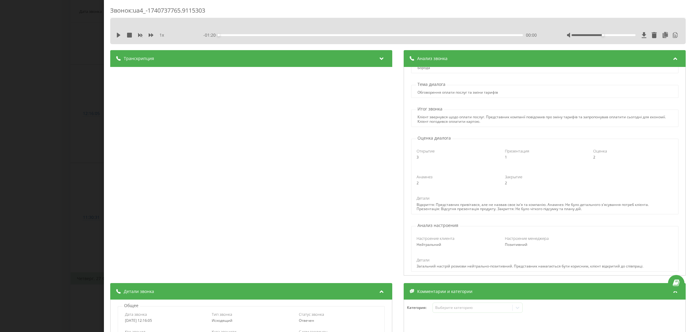
scroll to position [0, 0]
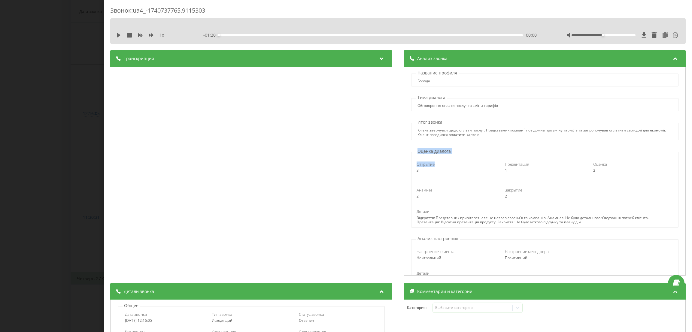
drag, startPoint x: 412, startPoint y: 152, endPoint x: 457, endPoint y: 183, distance: 54.9
click at [460, 155] on div "Оценка диалога Открытие 3 Презентация 1 Оценка 2 Анамнез 2 Закрытие 2 Детали Ві…" at bounding box center [544, 187] width 275 height 79
click at [484, 207] on div "Открытие 3 Презентация 1 Оценка 2 Анамнез 2 Закрытие 2 Детали Відкриття: Предст…" at bounding box center [544, 190] width 267 height 73
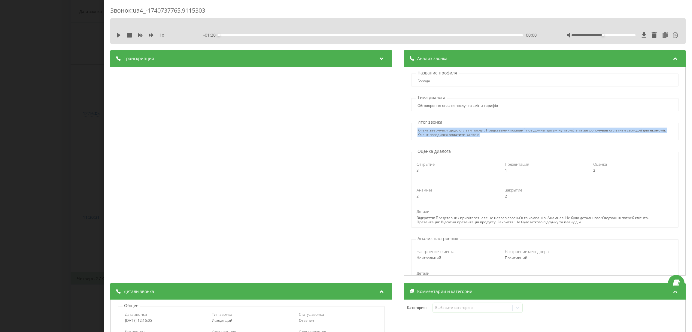
drag, startPoint x: 410, startPoint y: 130, endPoint x: 512, endPoint y: 135, distance: 101.6
click at [512, 135] on div "Клієнт звернувся щодо оплати послуг. Представник компанії повідомив про зміну т…" at bounding box center [544, 132] width 267 height 9
click at [430, 136] on div "Клієнт звернувся щодо оплати послуг. Представник компанії повідомив про зміну т…" at bounding box center [544, 132] width 255 height 9
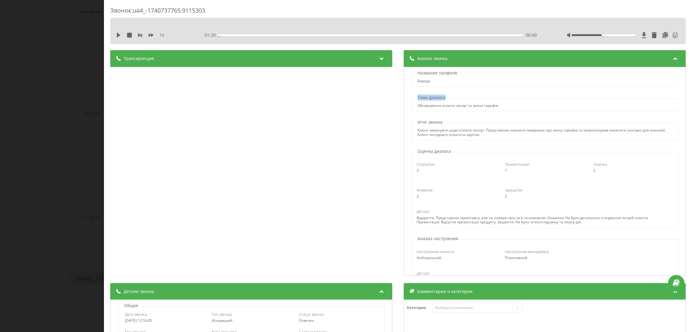
drag, startPoint x: 441, startPoint y: 97, endPoint x: 415, endPoint y: 97, distance: 26.4
click at [416, 97] on p "Тема диалога" at bounding box center [431, 98] width 31 height 6
click at [475, 121] on div "Итог звонка Клієнт звернувся щодо оплати послуг. Представник компанії повідомив…" at bounding box center [544, 129] width 275 height 21
drag, startPoint x: 496, startPoint y: 105, endPoint x: 403, endPoint y: 105, distance: 93.3
click at [399, 105] on div "Транскрипция 00:00 Да, Юля Передаю трубку. 00:03 да 00:05 Здравствуйте! 00:06 А…" at bounding box center [397, 163] width 575 height 227
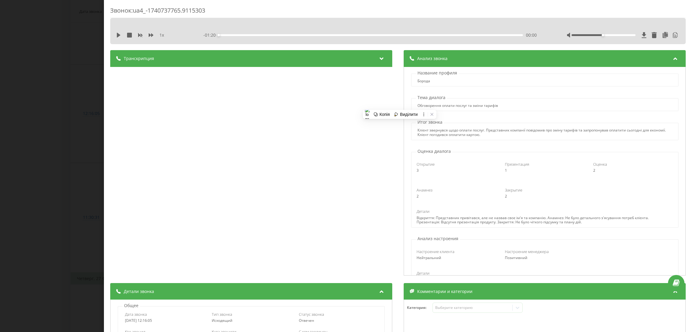
click at [497, 119] on div "Название профиля Борода Тема диалога Обговорення оплати послуг та зміни тарифів…" at bounding box center [544, 171] width 282 height 209
drag, startPoint x: 499, startPoint y: 104, endPoint x: 414, endPoint y: 105, distance: 85.9
click at [414, 105] on div "Обговорення оплати послуг та зміни тарифів" at bounding box center [544, 106] width 267 height 4
click at [485, 129] on div "Клієнт звернувся щодо оплати послуг. Представник компанії повідомив про зміну т…" at bounding box center [544, 132] width 255 height 9
drag, startPoint x: 413, startPoint y: 131, endPoint x: 479, endPoint y: 132, distance: 66.6
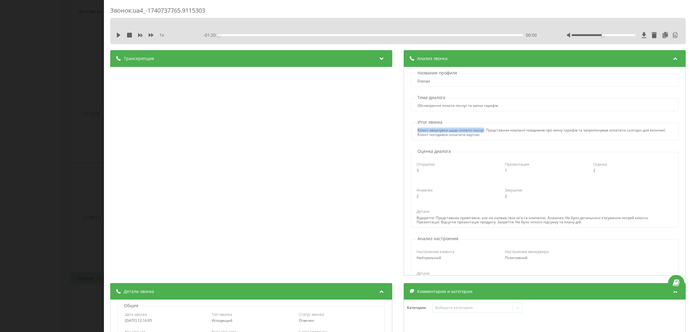
click at [479, 132] on div "Клієнт звернувся щодо оплати послуг. Представник компанії повідомив про зміну т…" at bounding box center [544, 132] width 267 height 9
click at [485, 129] on div "Клієнт звернувся щодо оплати послуг. Представник компанії повідомив про зміну т…" at bounding box center [544, 132] width 255 height 9
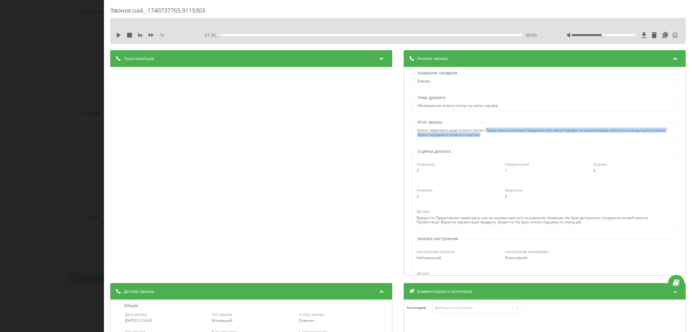
drag, startPoint x: 481, startPoint y: 130, endPoint x: 536, endPoint y: 135, distance: 54.6
click at [536, 135] on div "Клієнт звернувся щодо оплати послуг. Представник компанії повідомив про зміну т…" at bounding box center [544, 132] width 255 height 9
click at [542, 131] on div "Клієнт звернувся щодо оплати послуг. Представник компанії повідомив про зміну т…" at bounding box center [544, 132] width 255 height 9
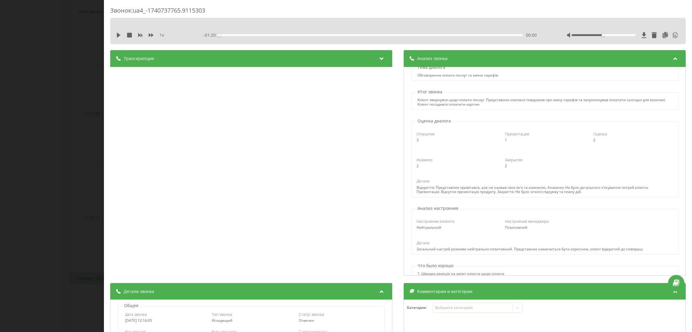
scroll to position [45, 0]
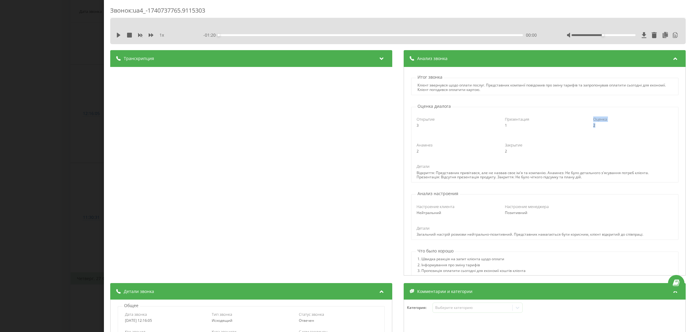
drag, startPoint x: 581, startPoint y: 119, endPoint x: 599, endPoint y: 130, distance: 20.9
click at [599, 130] on div "Открытие 3 Презентация 1 Оценка 2" at bounding box center [544, 122] width 265 height 20
click at [535, 135] on div "Открытие 3 Презентация 1 Оценка 2 Анамнез 2 Закрытие 2 Детали Відкриття: Предст…" at bounding box center [544, 145] width 267 height 73
drag, startPoint x: 414, startPoint y: 126, endPoint x: 410, endPoint y: 127, distance: 3.4
click at [412, 127] on div "Открытие 3" at bounding box center [456, 121] width 88 height 11
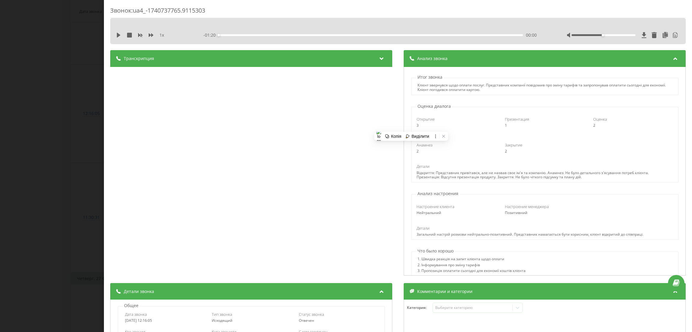
click at [483, 145] on div "Анамнез" at bounding box center [456, 144] width 80 height 5
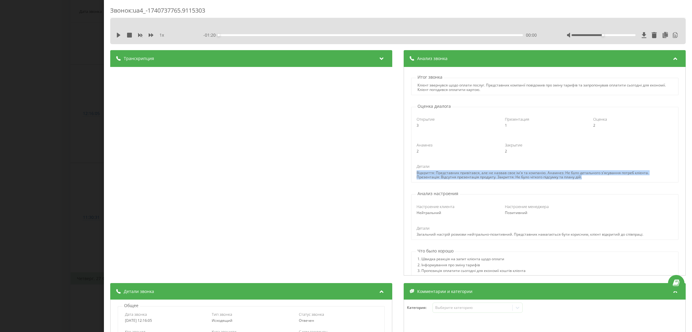
drag, startPoint x: 413, startPoint y: 173, endPoint x: 584, endPoint y: 182, distance: 171.6
click at [584, 182] on div "Открытие 3 Презентация 1 Оценка 2 Анамнез 2 Закрытие 2 Детали Відкриття: Предст…" at bounding box center [544, 145] width 267 height 73
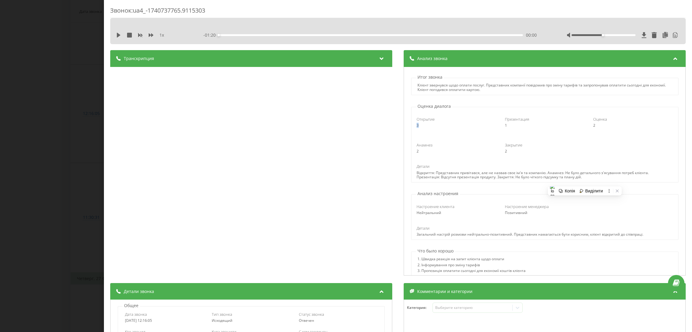
drag, startPoint x: 420, startPoint y: 127, endPoint x: 455, endPoint y: 153, distance: 43.8
click at [412, 126] on div "Открытие 3" at bounding box center [456, 121] width 88 height 11
click at [457, 159] on div "Открытие 3 Презентация 1 Оценка 2 Анамнез 2 Закрытие 2 Детали Відкриття: Предст…" at bounding box center [544, 145] width 267 height 73
drag, startPoint x: 414, startPoint y: 174, endPoint x: 541, endPoint y: 175, distance: 127.3
click at [541, 175] on div "Відкриття: Представник привітався, але не назвав своє ім'я та компанію. Анамнез…" at bounding box center [544, 175] width 256 height 9
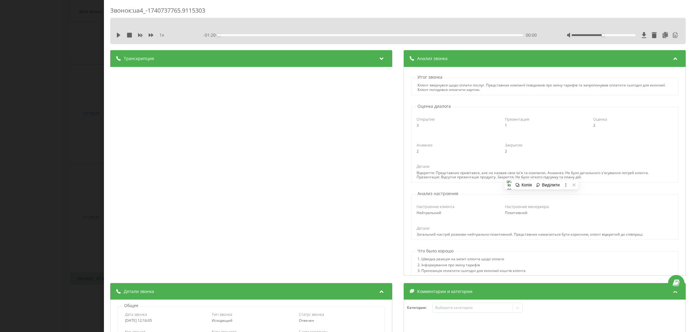
click at [532, 159] on div "Открытие 3 Презентация 1 Оценка 2 Анамнез 2 Закрытие 2 Детали Відкриття: Предст…" at bounding box center [544, 145] width 267 height 73
drag, startPoint x: 559, startPoint y: 173, endPoint x: 606, endPoint y: 174, distance: 47.4
click at [606, 174] on div "Відкриття: Представник привітався, але не назвав своє ім'я та компанію. Анамнез…" at bounding box center [544, 175] width 256 height 9
click at [608, 173] on div "Відкриття: Представник привітався, але не назвав своє ім'я та компанію. Анамнез…" at bounding box center [544, 175] width 256 height 9
click at [615, 173] on div "Відкриття: Представник привітався, але не назвав своє ім'я та компанію. Анамнез…" at bounding box center [544, 175] width 256 height 9
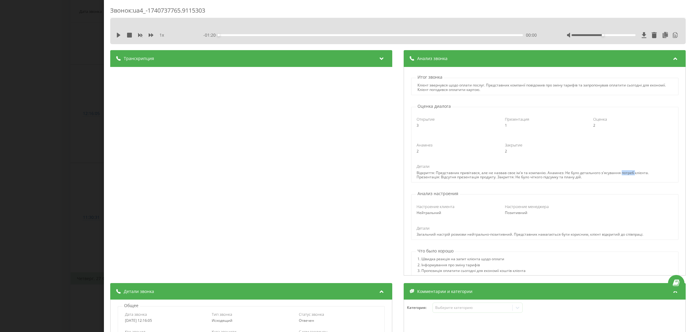
click at [615, 173] on div "Відкриття: Представник привітався, але не назвав своє ім'я та компанію. Анамнез…" at bounding box center [544, 175] width 256 height 9
click at [438, 178] on div "Відкриття: Представник привітався, але не назвав своє ім'я та компанію. Анамнез…" at bounding box center [544, 175] width 256 height 9
drag, startPoint x: 437, startPoint y: 179, endPoint x: 468, endPoint y: 180, distance: 30.6
click at [468, 179] on div "Відкриття: Представник привітався, але не назвав своє ім'я та компанію. Анамнез…" at bounding box center [544, 175] width 256 height 9
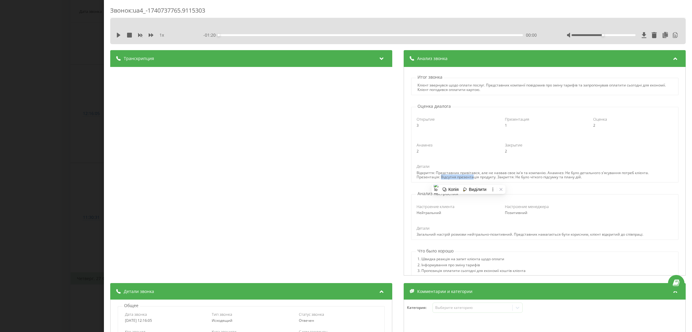
click at [451, 179] on div "Відкриття: Представник привітався, але не назвав своє ім'я та компанію. Анамнез…" at bounding box center [544, 175] width 256 height 9
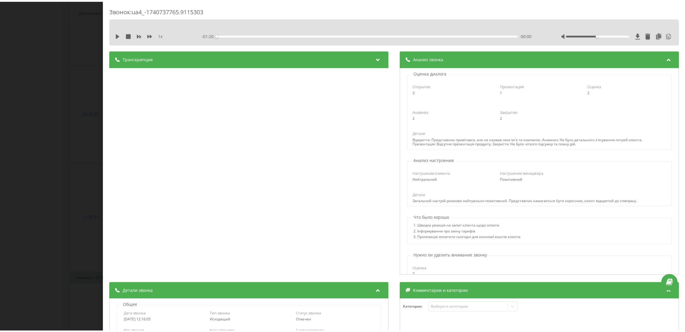
scroll to position [90, 0]
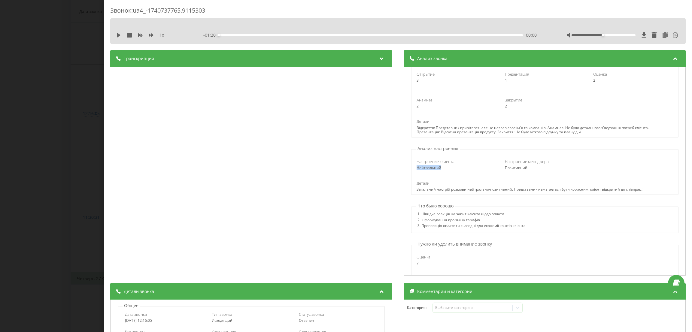
drag, startPoint x: 439, startPoint y: 171, endPoint x: 413, endPoint y: 170, distance: 25.8
click at [413, 170] on div "Настроение клиента Нейтральний Настроение менеджера Позитивний" at bounding box center [544, 165] width 265 height 20
click at [489, 178] on div "Настроение клиента Нейтральний Настроение менеджера Позитивний Детали Загальний…" at bounding box center [544, 173] width 267 height 43
drag, startPoint x: 496, startPoint y: 168, endPoint x: 523, endPoint y: 170, distance: 27.3
click at [523, 170] on div "Настроение менеджера Позитивний" at bounding box center [544, 164] width 88 height 11
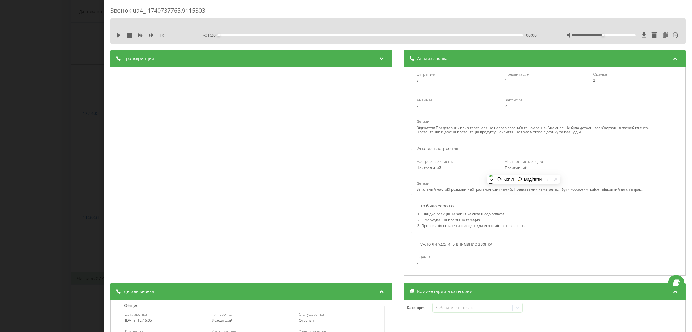
click at [588, 169] on div at bounding box center [632, 164] width 88 height 11
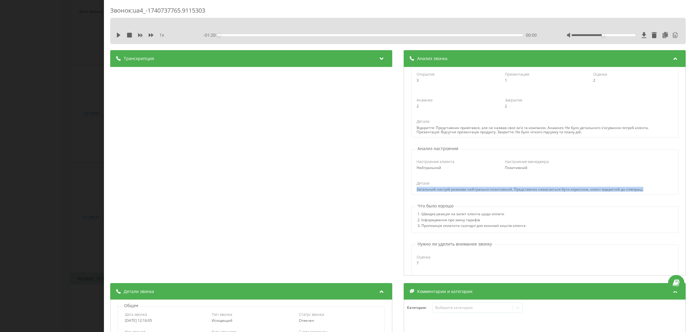
drag, startPoint x: 411, startPoint y: 189, endPoint x: 637, endPoint y: 191, distance: 226.3
click at [637, 191] on div "Детали Загальний настрій розмови нейтрально-позитивний. Представник намагається…" at bounding box center [544, 185] width 265 height 11
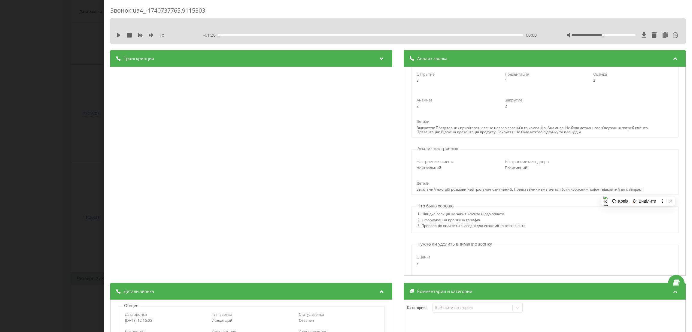
click at [514, 185] on div "Детали" at bounding box center [544, 182] width 256 height 5
click at [79, 169] on div "Звонок : ua4_-1740737765.9115303 1 x - 01:20 00:00 00:00 Транскрипция 00:00 Да,…" at bounding box center [346, 166] width 692 height 332
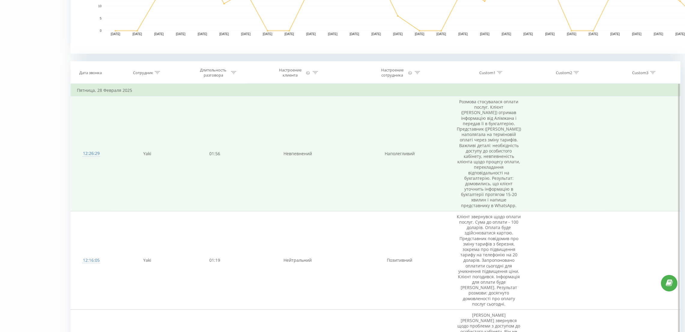
scroll to position [405, 0]
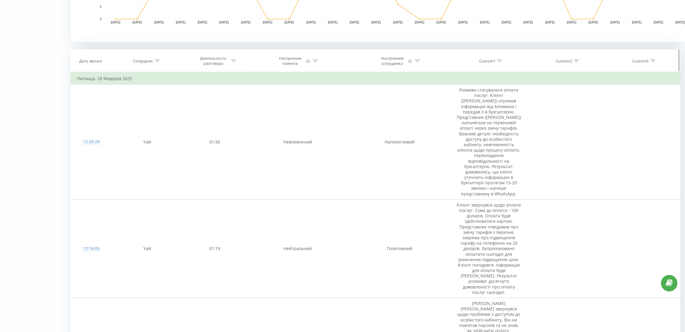
click at [160, 59] on div "Сотрудник" at bounding box center [146, 61] width 71 height 5
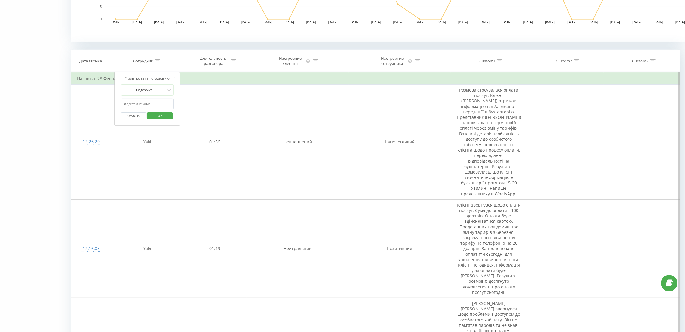
click at [149, 102] on input "text" at bounding box center [147, 104] width 53 height 11
type input "lebron"
click at [159, 116] on span "OK" at bounding box center [160, 115] width 17 height 9
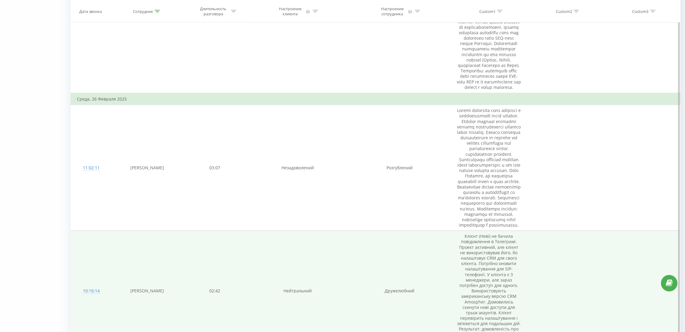
scroll to position [624, 0]
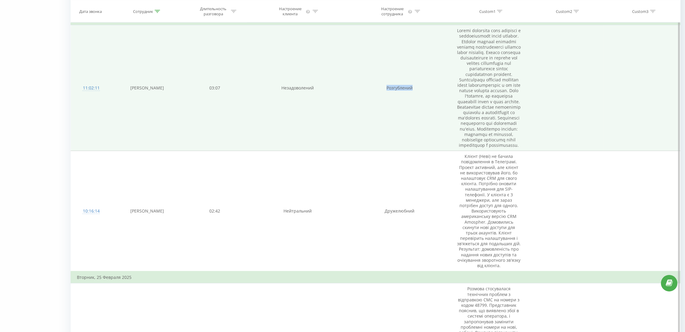
drag, startPoint x: 386, startPoint y: 105, endPoint x: 416, endPoint y: 110, distance: 30.4
click at [419, 107] on td "Розгублений" at bounding box center [399, 88] width 102 height 126
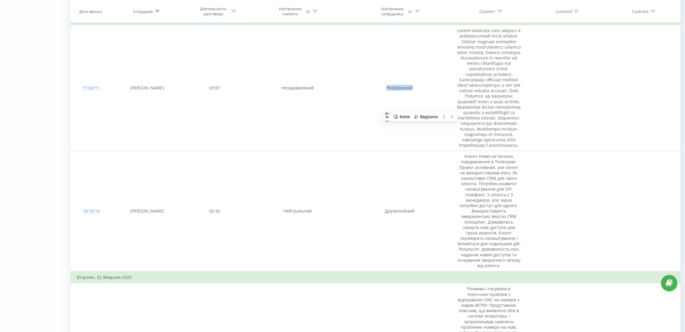
click at [452, 115] on icon at bounding box center [452, 117] width 4 height 4
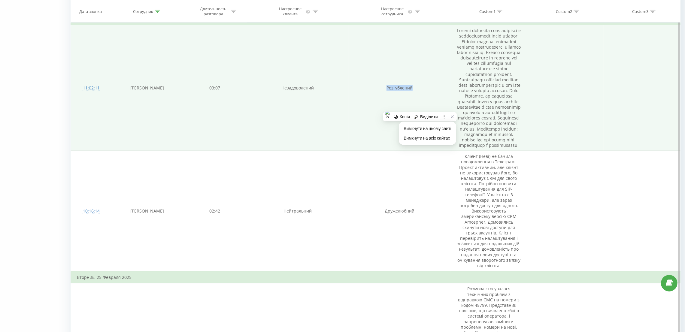
click at [409, 102] on td "Розгублений" at bounding box center [399, 88] width 102 height 126
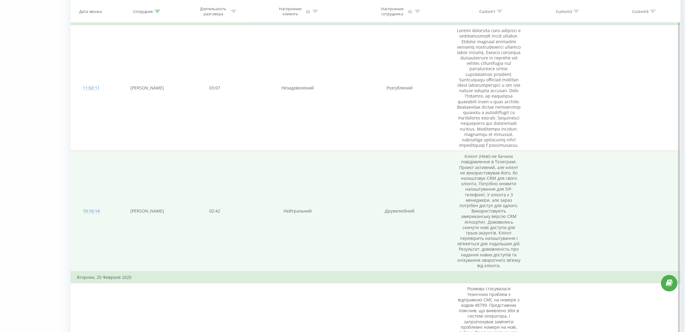
scroll to position [669, 0]
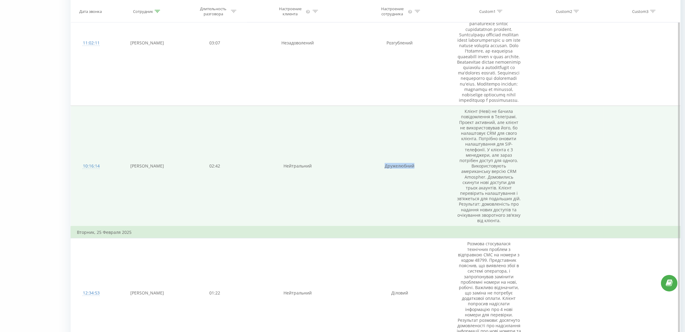
drag, startPoint x: 391, startPoint y: 191, endPoint x: 413, endPoint y: 193, distance: 22.0
click at [413, 193] on td "Дружелюбний" at bounding box center [399, 166] width 102 height 120
click at [395, 190] on td "Дружелюбний" at bounding box center [399, 166] width 102 height 120
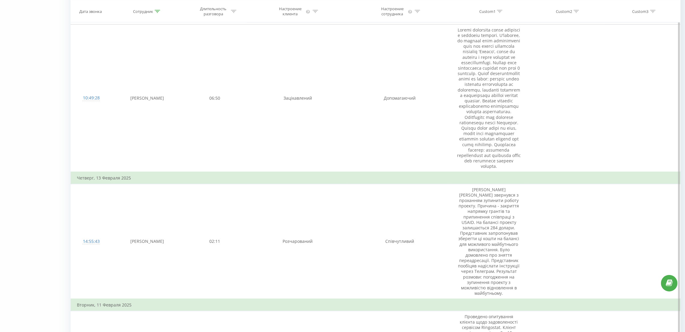
scroll to position [1299, 0]
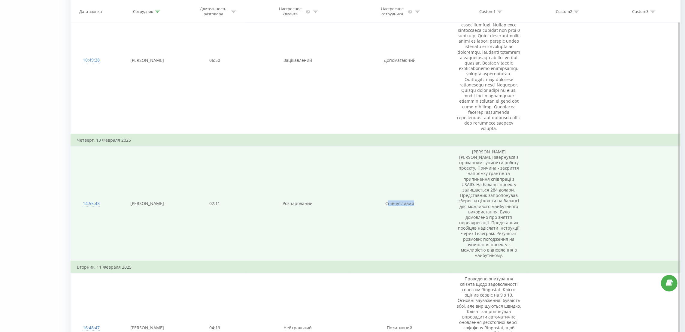
drag, startPoint x: 387, startPoint y: 202, endPoint x: 409, endPoint y: 203, distance: 21.6
click at [424, 204] on td "Співчутливий" at bounding box center [399, 203] width 102 height 115
click at [399, 200] on td "Співчутливий" at bounding box center [399, 203] width 102 height 115
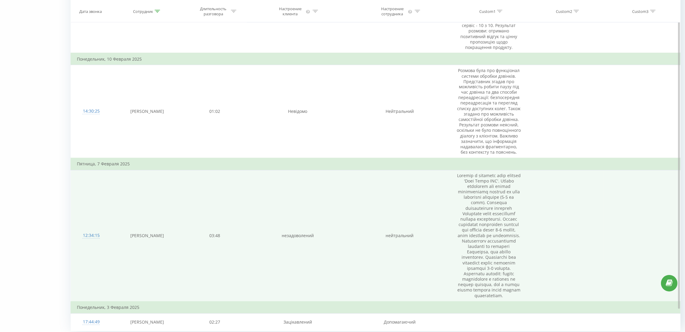
scroll to position [1269, 0]
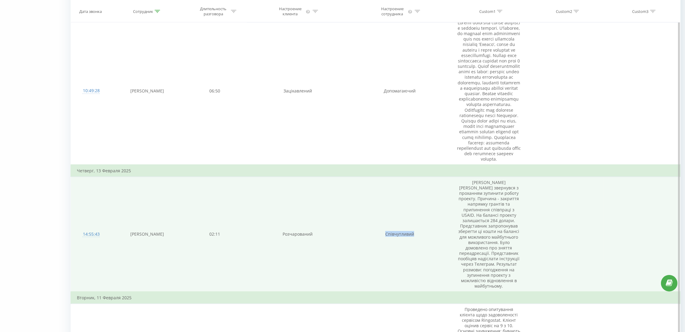
drag, startPoint x: 415, startPoint y: 233, endPoint x: 380, endPoint y: 236, distance: 34.9
click at [380, 236] on td "Співчутливий" at bounding box center [399, 234] width 102 height 115
click at [402, 232] on td "Співчутливий" at bounding box center [399, 234] width 102 height 115
drag, startPoint x: 416, startPoint y: 232, endPoint x: 386, endPoint y: 233, distance: 29.7
click at [386, 233] on td "Співчутливий" at bounding box center [399, 234] width 102 height 115
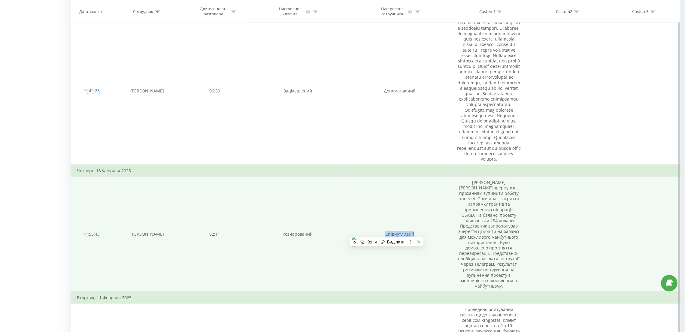
click at [390, 231] on td "Співчутливий" at bounding box center [399, 234] width 102 height 115
drag, startPoint x: 284, startPoint y: 233, endPoint x: 311, endPoint y: 234, distance: 27.0
click at [311, 234] on td "Розчарований" at bounding box center [297, 234] width 102 height 115
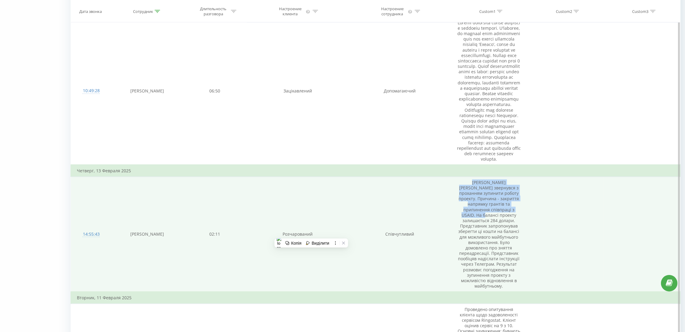
drag, startPoint x: 462, startPoint y: 184, endPoint x: 520, endPoint y: 207, distance: 62.6
click at [520, 207] on td "Клієнт Андрій звернувся з проханням зупинити роботу проекту. Причина - закриття…" at bounding box center [489, 234] width 77 height 115
click at [491, 200] on td "Клієнт Андрій звернувся з проханням зупинити роботу проекту. Причина - закриття…" at bounding box center [489, 234] width 77 height 115
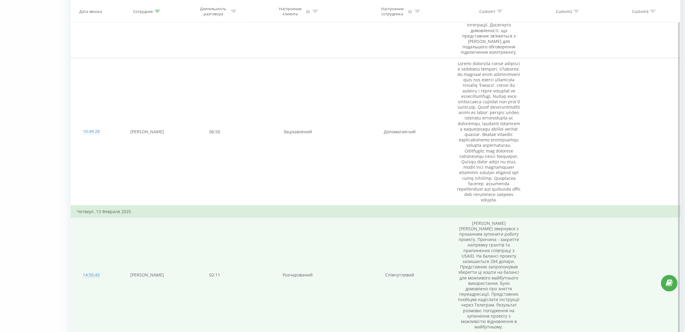
scroll to position [1179, 0]
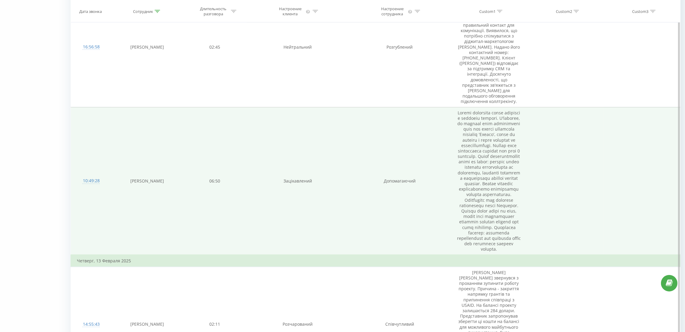
click at [281, 181] on td "Зацікавлений" at bounding box center [297, 181] width 102 height 148
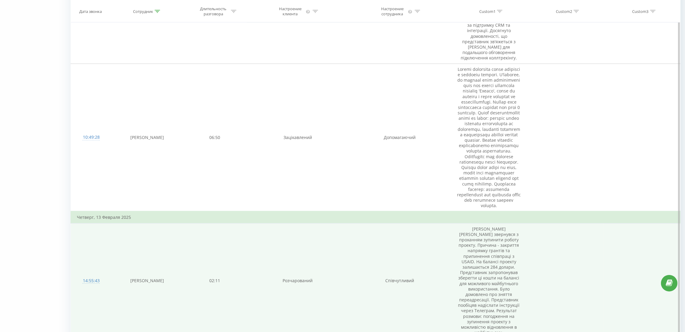
scroll to position [1314, 0]
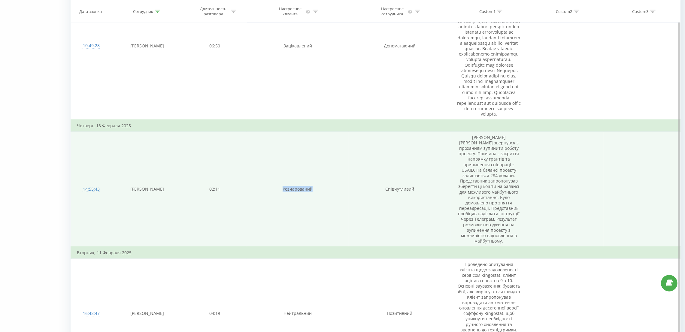
drag, startPoint x: 297, startPoint y: 187, endPoint x: 322, endPoint y: 188, distance: 24.3
click at [322, 188] on td "Розчарований" at bounding box center [297, 189] width 102 height 115
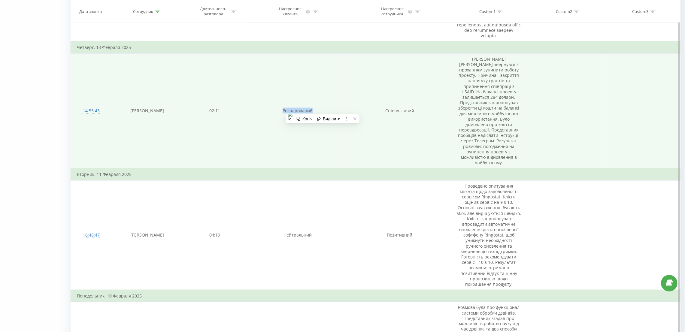
scroll to position [1404, 0]
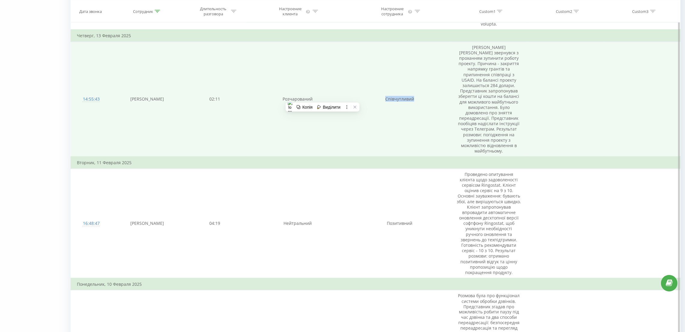
drag, startPoint x: 383, startPoint y: 95, endPoint x: 415, endPoint y: 99, distance: 32.5
click at [415, 99] on td "Співчутливий" at bounding box center [399, 99] width 102 height 115
click at [397, 97] on td "Співчутливий" at bounding box center [399, 99] width 102 height 115
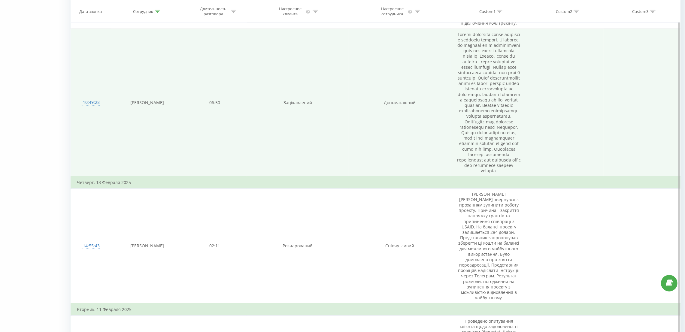
scroll to position [1269, 0]
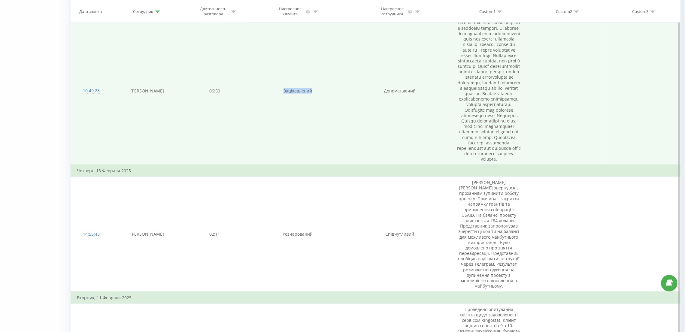
drag, startPoint x: 280, startPoint y: 90, endPoint x: 311, endPoint y: 99, distance: 32.2
click at [313, 95] on td "Зацікавлений" at bounding box center [297, 91] width 102 height 148
click at [294, 89] on td "Зацікавлений" at bounding box center [297, 91] width 102 height 148
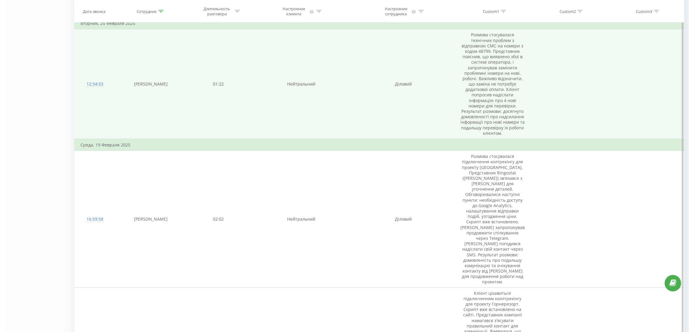
scroll to position [864, 0]
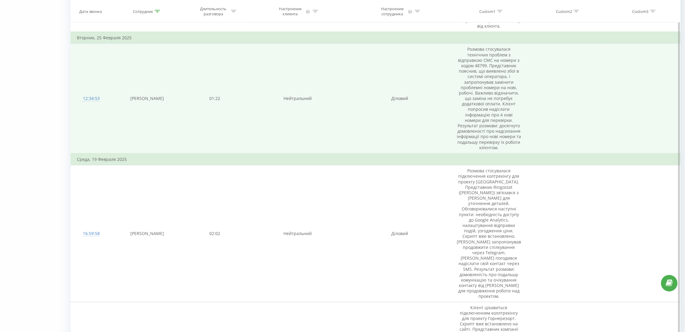
click at [91, 104] on div "12:34:53" at bounding box center [91, 99] width 29 height 12
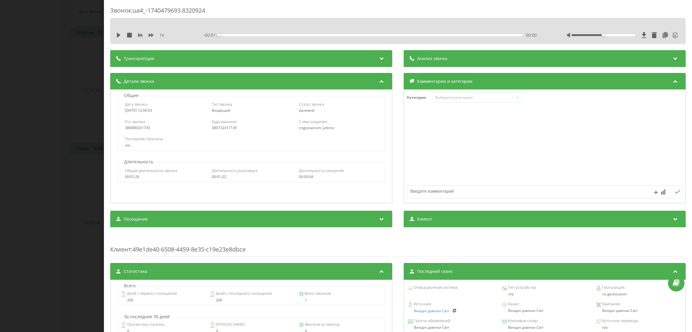
click at [444, 63] on div "Анализ звонка" at bounding box center [544, 58] width 282 height 17
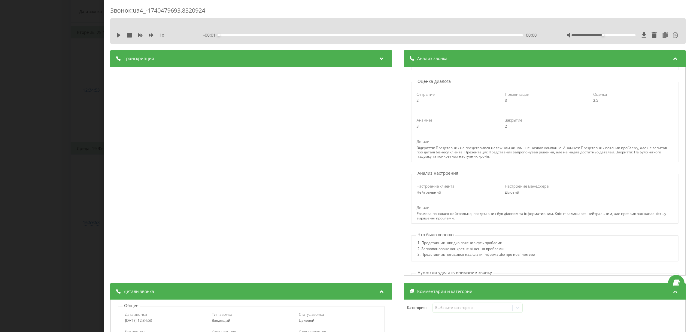
scroll to position [90, 0]
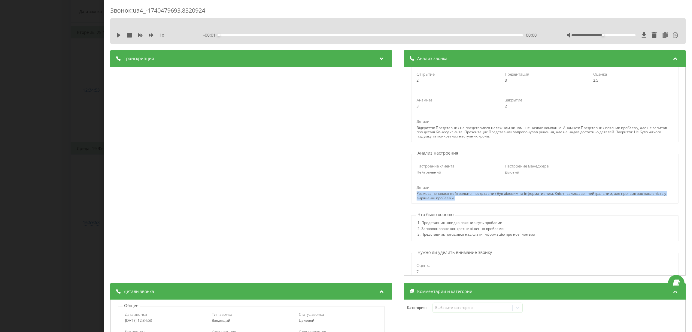
drag, startPoint x: 411, startPoint y: 194, endPoint x: 454, endPoint y: 200, distance: 42.7
click at [454, 200] on div "Детали Розмова почалася нейтрально, представник був діловим та інформативним. К…" at bounding box center [544, 193] width 265 height 16
click at [454, 200] on div "Розмова почалася нейтрально, представник був діловим та інформативним. Клієнт з…" at bounding box center [544, 195] width 256 height 9
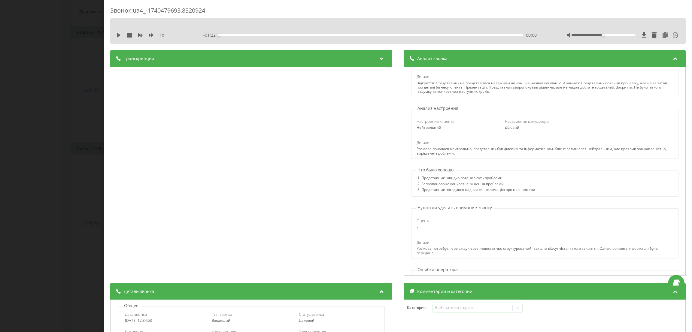
scroll to position [180, 0]
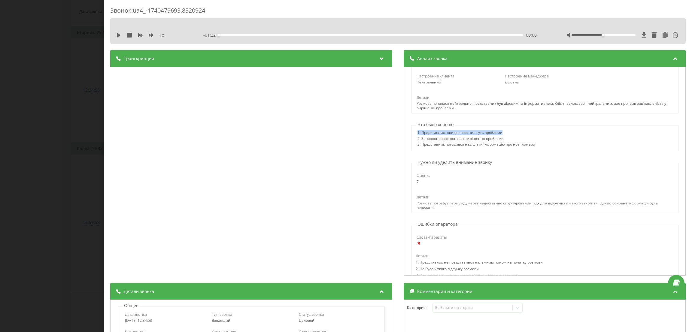
drag, startPoint x: 414, startPoint y: 136, endPoint x: 498, endPoint y: 136, distance: 84.0
click at [498, 136] on div "1. Представник швидко пояснив суть проблеми" at bounding box center [476, 134] width 118 height 6
click at [470, 136] on div "1. Представник швидко пояснив суть проблеми" at bounding box center [476, 134] width 118 height 6
drag, startPoint x: 419, startPoint y: 142, endPoint x: 508, endPoint y: 139, distance: 88.9
click at [508, 139] on div "2. Запропоновано конкретне рішення проблеми" at bounding box center [476, 140] width 118 height 6
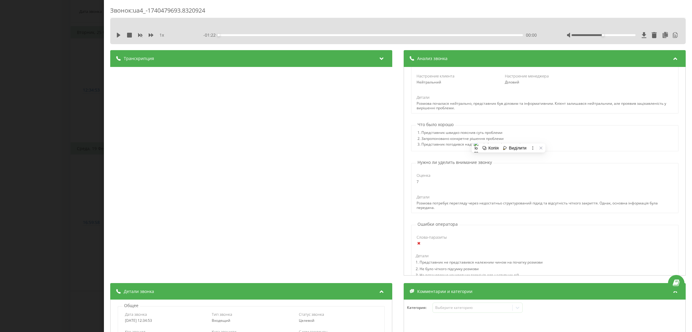
click at [418, 144] on div "3. Представник погодився надіслати інформацію про нові номери" at bounding box center [476, 145] width 118 height 6
drag, startPoint x: 533, startPoint y: 145, endPoint x: 500, endPoint y: 146, distance: 33.0
click at [500, 146] on div "1. Представник швидко пояснив суть проблеми 2. Запропоновано конкретне рішення …" at bounding box center [544, 139] width 267 height 17
click at [453, 146] on div "3. Представник погодився надіслати інформацію про нові номери" at bounding box center [476, 145] width 118 height 6
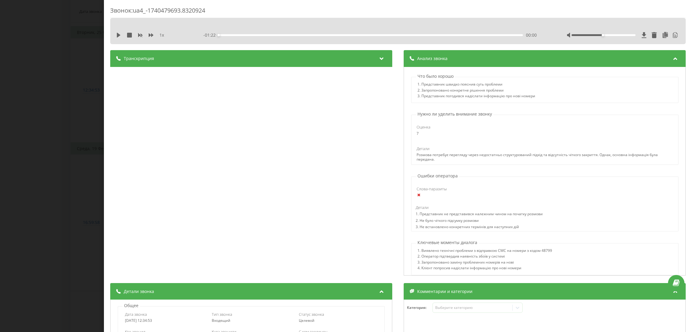
scroll to position [225, 0]
drag, startPoint x: 413, startPoint y: 115, endPoint x: 457, endPoint y: 217, distance: 110.8
click at [493, 120] on div "Название профиля Борода Тема диалога Обговорення проблеми з відправкою СМС та п…" at bounding box center [544, 171] width 282 height 209
drag, startPoint x: 462, startPoint y: 228, endPoint x: 423, endPoint y: 217, distance: 40.7
click at [461, 227] on div "Детали 1. Представник не представився належним чином на початку розмови 2. Не б…" at bounding box center [478, 221] width 135 height 27
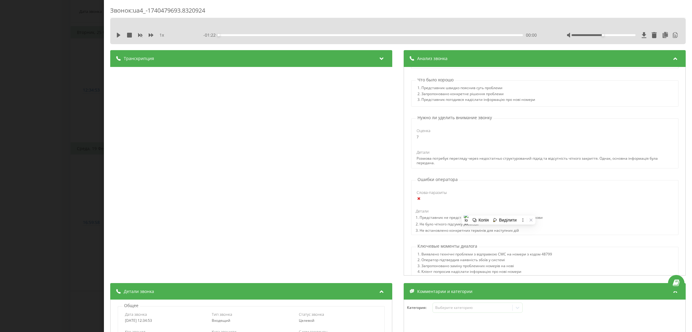
click at [411, 213] on div "Детали 1. Представник не представився належним чином на початку розмови 2. Не б…" at bounding box center [478, 221] width 135 height 27
drag, startPoint x: 485, startPoint y: 225, endPoint x: 416, endPoint y: 226, distance: 68.4
click at [416, 226] on div "2. Не було чіткого підсумку розмови" at bounding box center [478, 225] width 127 height 7
click at [445, 223] on div "2. Не було чіткого підсумку розмови" at bounding box center [478, 225] width 127 height 7
drag, startPoint x: 417, startPoint y: 233, endPoint x: 517, endPoint y: 233, distance: 100.0
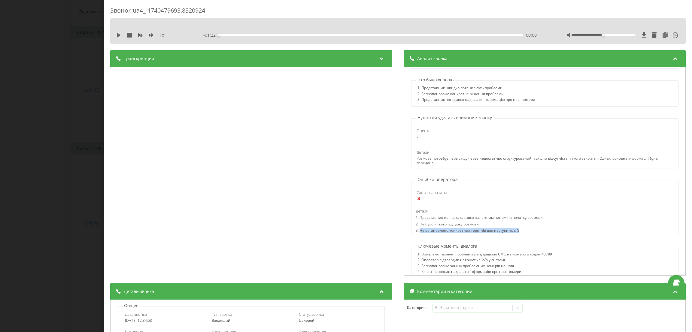
click at [517, 233] on div "3. Не встановлено конкретних термінів для наступних дій" at bounding box center [478, 231] width 127 height 7
click at [510, 228] on div "2. Не було чіткого підсумку розмови" at bounding box center [478, 225] width 127 height 7
drag, startPoint x: 516, startPoint y: 233, endPoint x: 412, endPoint y: 215, distance: 105.2
click at [412, 215] on div "Детали 1. Представник не представився належним чином на початку розмови 2. Не б…" at bounding box center [478, 221] width 135 height 27
click at [493, 225] on div "2. Не було чіткого підсумку розмови" at bounding box center [478, 225] width 127 height 7
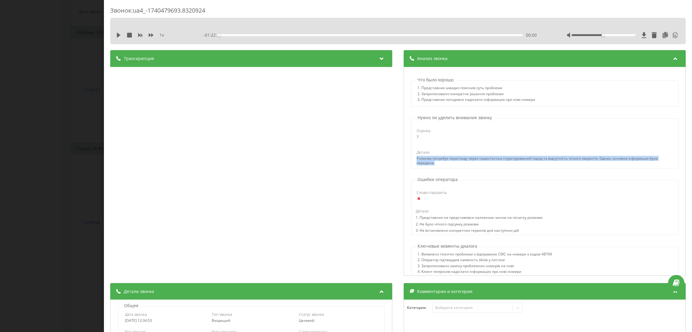
drag, startPoint x: 412, startPoint y: 161, endPoint x: 434, endPoint y: 166, distance: 23.2
click at [434, 166] on div "Оценка 7 Детали Розмова потребує перегляду через недостатньо структурований під…" at bounding box center [544, 144] width 267 height 47
click at [434, 164] on div "Розмова потребує перегляду через недостатньо структурований підхід та відсутніс…" at bounding box center [544, 160] width 256 height 9
drag, startPoint x: 594, startPoint y: 157, endPoint x: 615, endPoint y: 164, distance: 22.4
click at [615, 164] on div "Розмова потребує перегляду через недостатньо структурований підхід та відсутніс…" at bounding box center [544, 160] width 256 height 9
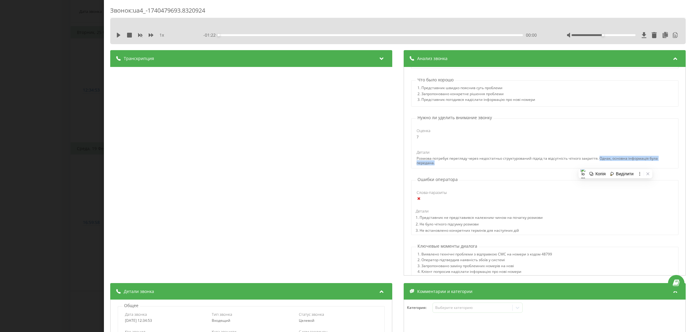
click at [470, 165] on div "Розмова потребує перегляду через недостатньо структурований підхід та відсутніс…" at bounding box center [544, 160] width 256 height 9
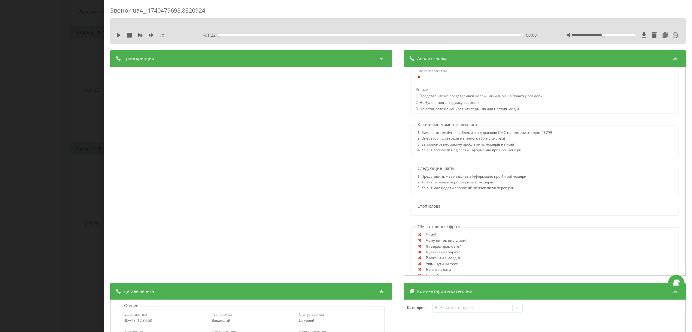
scroll to position [360, 0]
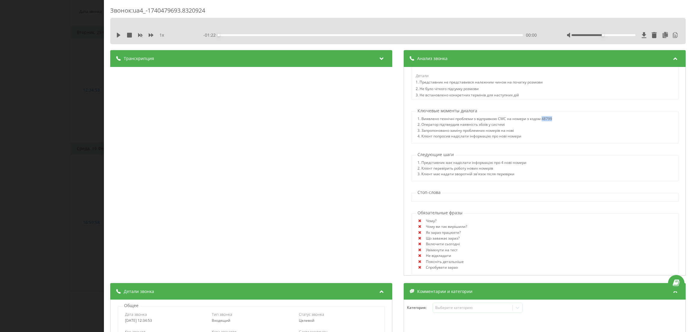
drag, startPoint x: 536, startPoint y: 121, endPoint x: 548, endPoint y: 121, distance: 12.0
click at [548, 121] on div "1. Виявлено технічні проблеми з відправкою СМС на номери з кодом 48799 2. Опера…" at bounding box center [544, 128] width 267 height 23
click at [533, 121] on div "1. Виявлено технічні проблеми з відправкою СМС на номери з кодом 48799" at bounding box center [484, 120] width 134 height 6
drag, startPoint x: 475, startPoint y: 126, endPoint x: 500, endPoint y: 124, distance: 25.6
click at [500, 124] on div "2. Оператор підтвердив наявність збоїв у системі" at bounding box center [484, 125] width 134 height 6
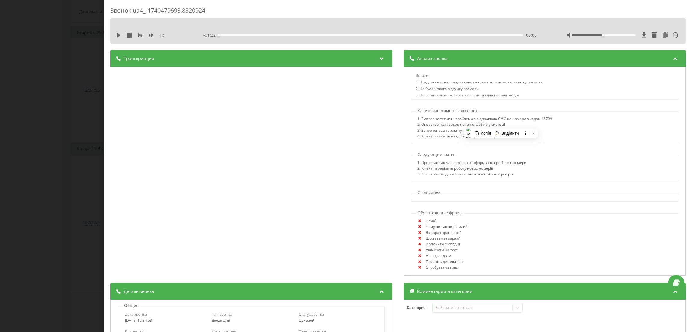
click at [462, 130] on div "3. Запропоновано заміну проблемних номерів на нові" at bounding box center [484, 131] width 134 height 6
drag, startPoint x: 417, startPoint y: 134, endPoint x: 448, endPoint y: 133, distance: 30.9
click at [448, 133] on div "3. Запропоновано заміну проблемних номерів на нові" at bounding box center [484, 131] width 134 height 6
click at [478, 132] on div "3. Запропоновано заміну проблемних номерів на нові" at bounding box center [484, 131] width 134 height 6
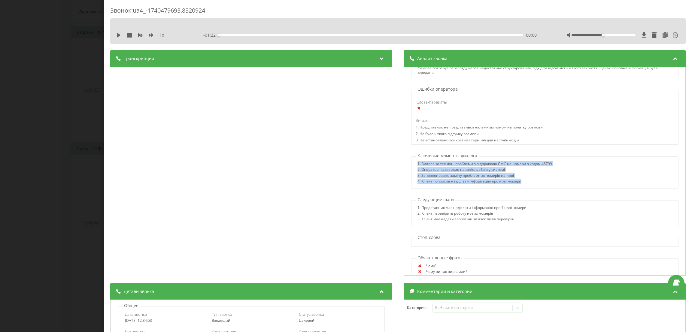
drag, startPoint x: 519, startPoint y: 182, endPoint x: 413, endPoint y: 162, distance: 107.7
click at [413, 162] on div "1. Виявлено технічні проблеми з відправкою СМС на номери з кодом 48799 2. Опера…" at bounding box center [544, 172] width 267 height 32
click at [451, 175] on div "3. Запропоновано заміну проблемних номерів на нові" at bounding box center [484, 176] width 134 height 6
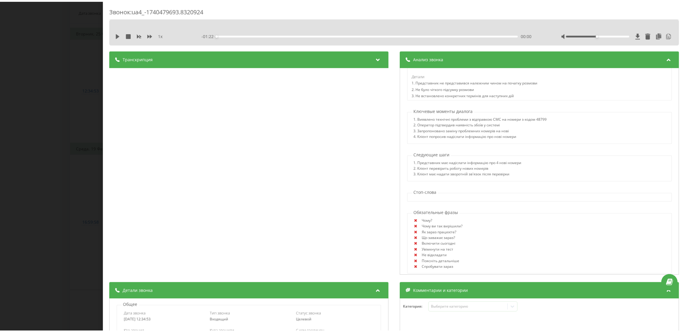
scroll to position [459, 0]
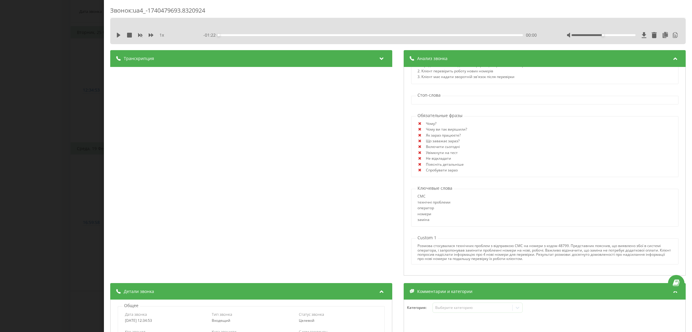
click at [2, 160] on div "Звонок : ua4_-1740479693.8320924 1 x - 01:22 00:00 00:00 Транскрипция 00:02 Алл…" at bounding box center [346, 166] width 692 height 332
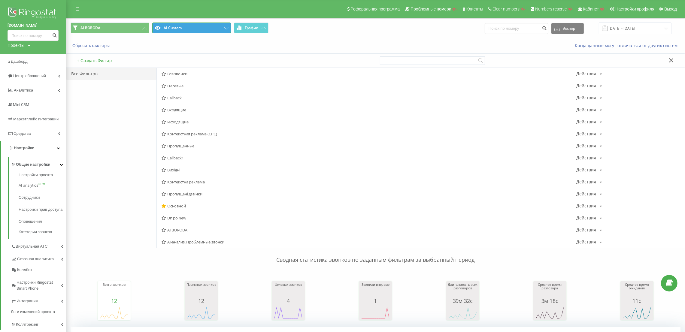
click at [198, 31] on button "AI Custom" at bounding box center [191, 28] width 79 height 11
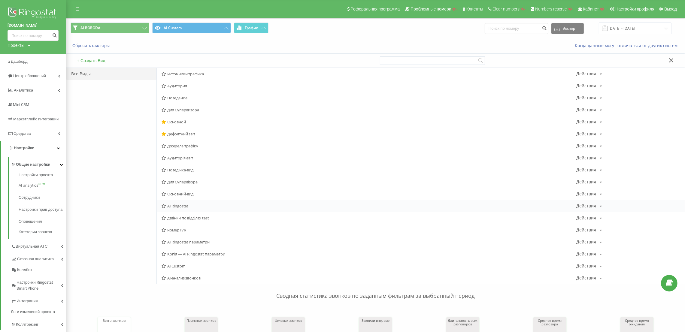
click at [193, 204] on span "AI Ringostat" at bounding box center [368, 206] width 415 height 4
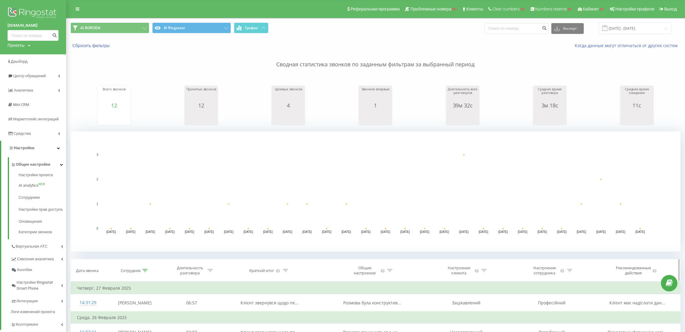
click at [145, 267] on th "Сотрудник" at bounding box center [135, 270] width 60 height 22
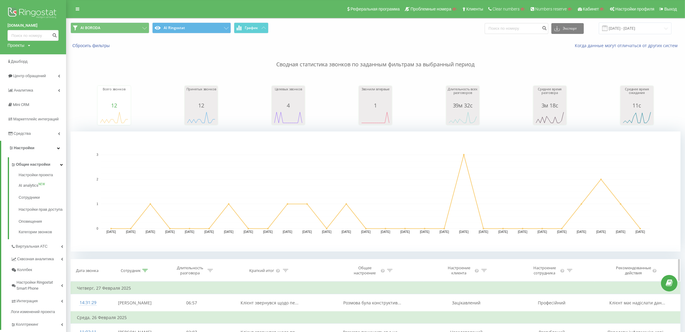
click at [145, 274] on th "Сотрудник" at bounding box center [135, 270] width 60 height 22
click at [145, 270] on icon at bounding box center [144, 270] width 5 height 3
click at [130, 327] on button "Отмена" at bounding box center [121, 326] width 26 height 8
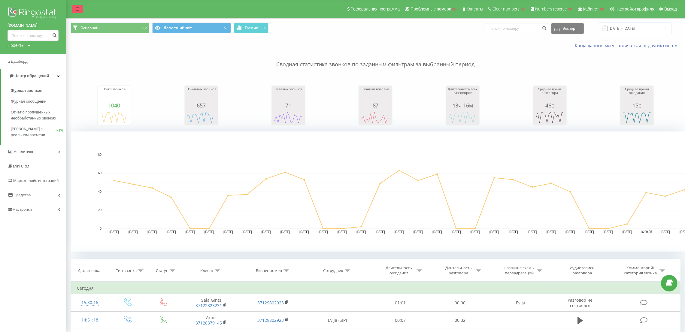
click at [75, 6] on link at bounding box center [77, 9] width 11 height 8
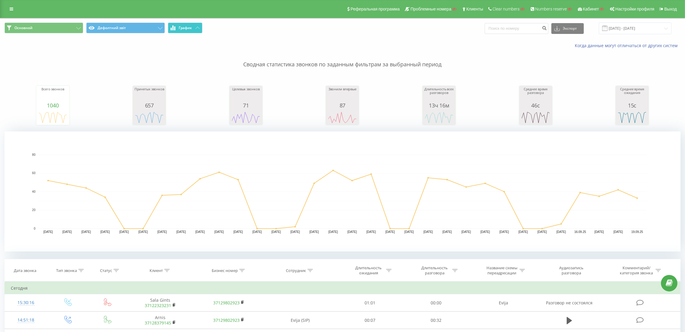
click at [183, 29] on span "График" at bounding box center [185, 28] width 13 height 4
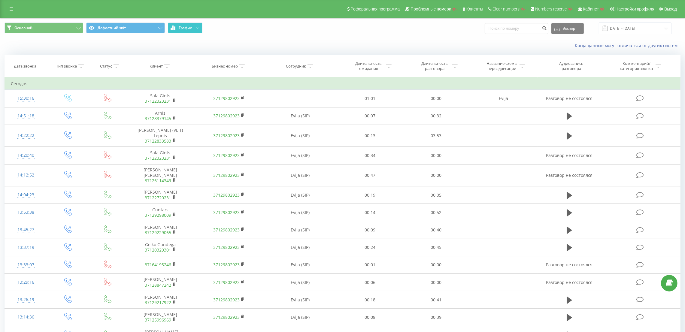
click at [183, 29] on span "График" at bounding box center [185, 28] width 13 height 4
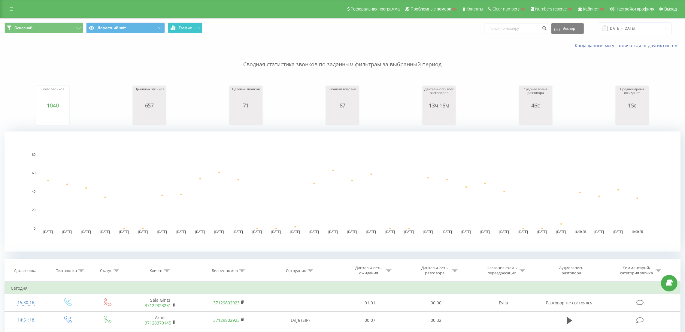
click at [183, 29] on span "График" at bounding box center [185, 28] width 13 height 4
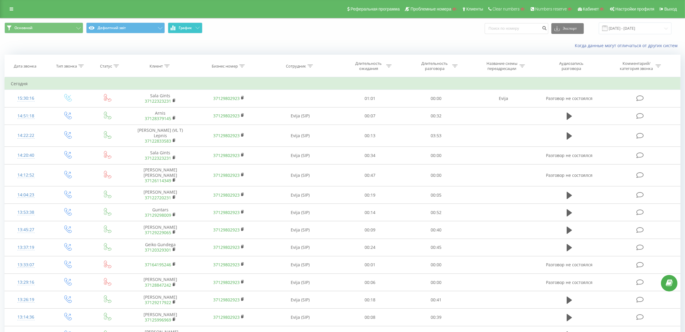
click at [194, 24] on button "График" at bounding box center [185, 28] width 35 height 11
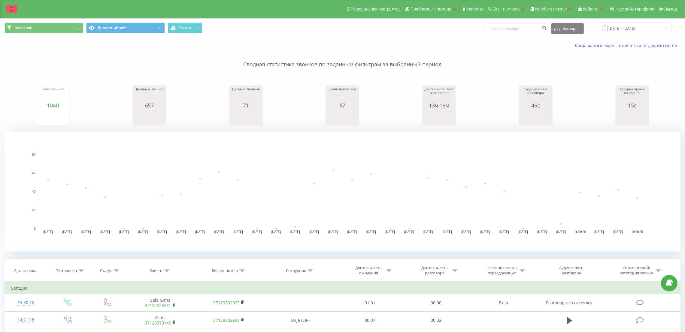
click at [8, 5] on link at bounding box center [11, 9] width 11 height 8
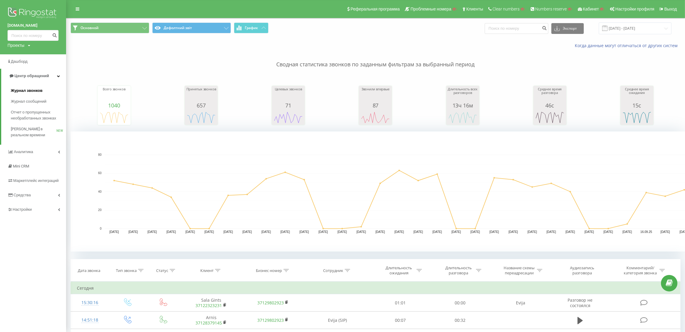
click at [33, 89] on span "Журнал звонков" at bounding box center [27, 91] width 32 height 6
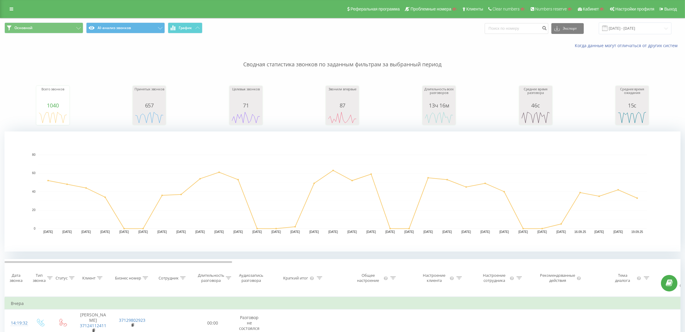
click at [10, 14] on div "Реферальная программа Проблемные номера Клиенты Clear numbers Numbers reserve К…" at bounding box center [342, 9] width 685 height 18
click at [11, 7] on icon at bounding box center [12, 9] width 4 height 4
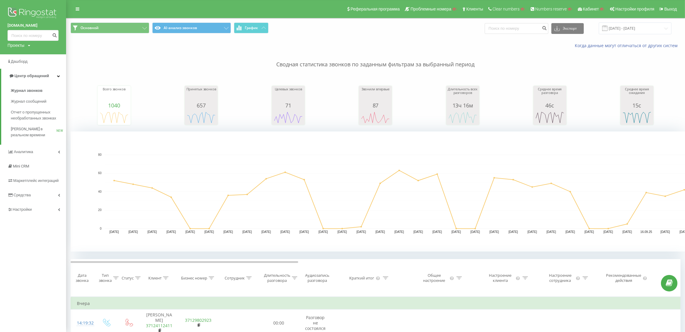
click at [31, 51] on div "[DOMAIN_NAME] Проекты Поиск" at bounding box center [33, 27] width 66 height 54
click at [26, 49] on div "[DOMAIN_NAME] Проекты Поиск" at bounding box center [33, 27] width 66 height 54
click at [26, 45] on div "Проекты Поиск" at bounding box center [19, 45] width 23 height 6
click at [26, 56] on input "text" at bounding box center [24, 54] width 30 height 9
type input "[DOMAIN_NAME]"
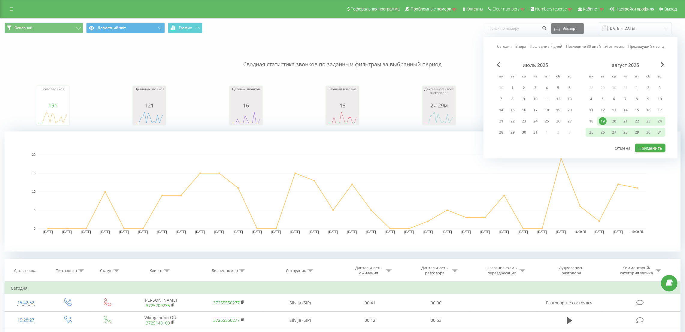
click at [659, 63] on div "август 2025" at bounding box center [625, 65] width 80 height 6
click at [661, 63] on span "Next Month" at bounding box center [662, 64] width 4 height 5
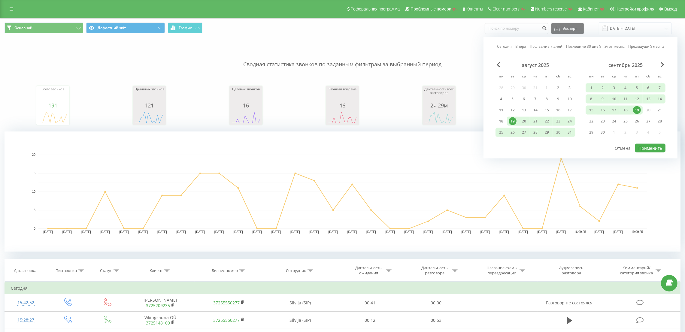
click at [590, 84] on div "1" at bounding box center [591, 88] width 8 height 8
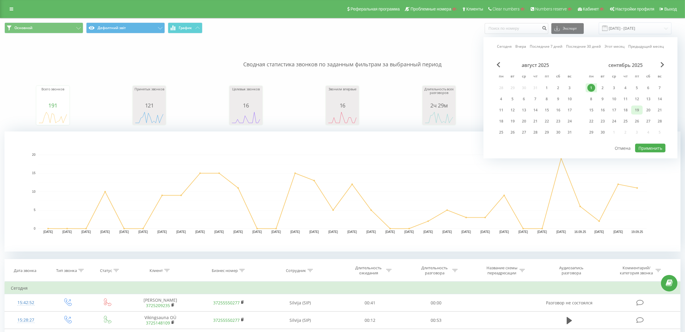
click at [635, 107] on div "19" at bounding box center [637, 110] width 8 height 8
click at [650, 144] on button "Применить" at bounding box center [650, 148] width 30 height 9
type input "[DATE] - [DATE]"
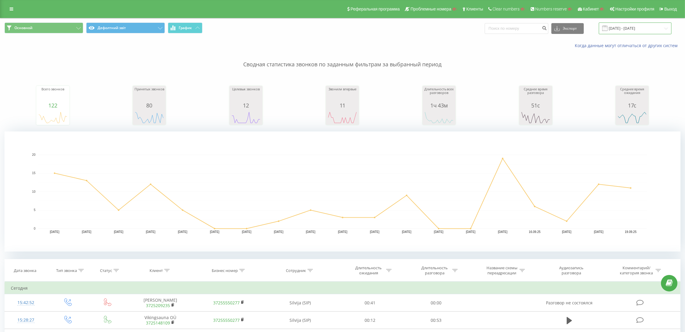
click at [626, 26] on input "[DATE] - [DATE]" at bounding box center [635, 29] width 73 height 12
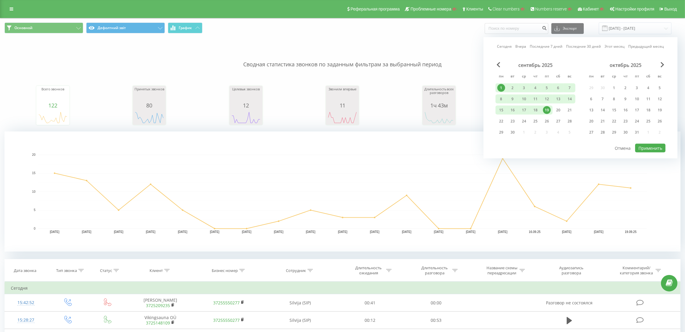
click at [445, 35] on div "Основной Дефолтний звіт График Экспорт .csv .xls .xlsx [DATE] - [DATE] Сегодня …" at bounding box center [342, 28] width 684 height 20
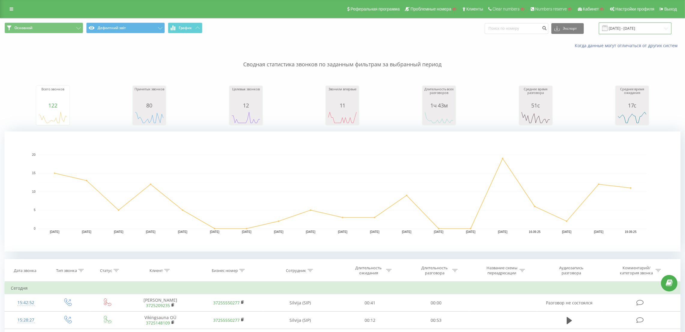
click at [643, 31] on input "[DATE] - [DATE]" at bounding box center [635, 29] width 73 height 12
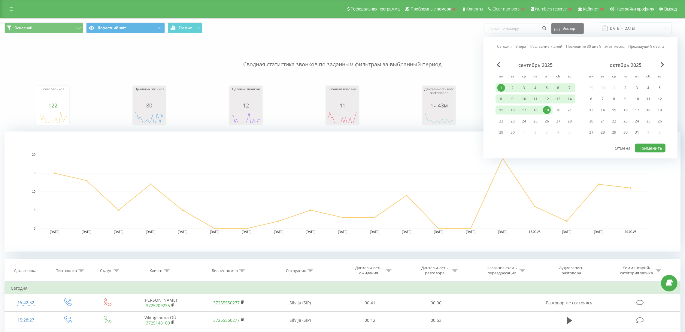
click at [388, 48] on div "Когда данные могут отличаться от других систем" at bounding box center [470, 46] width 427 height 6
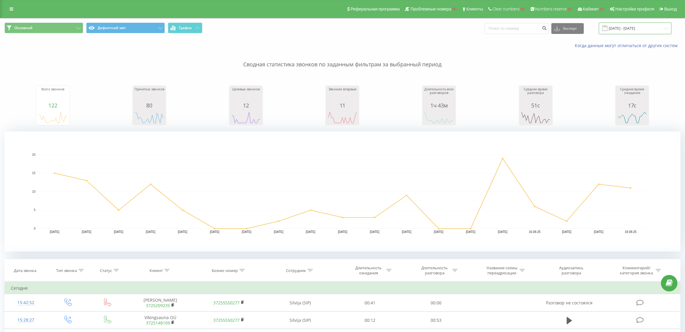
click at [615, 30] on input "[DATE] - [DATE]" at bounding box center [635, 29] width 73 height 12
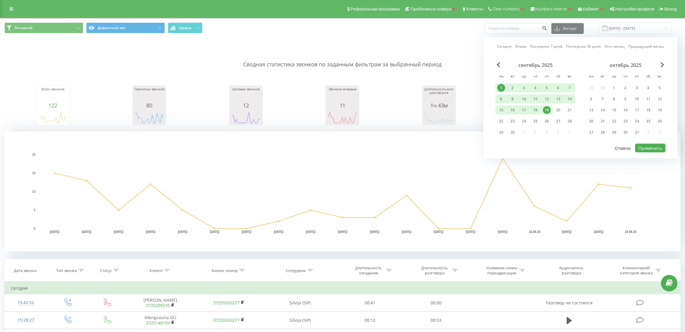
click at [624, 144] on button "Отмена" at bounding box center [622, 148] width 23 height 9
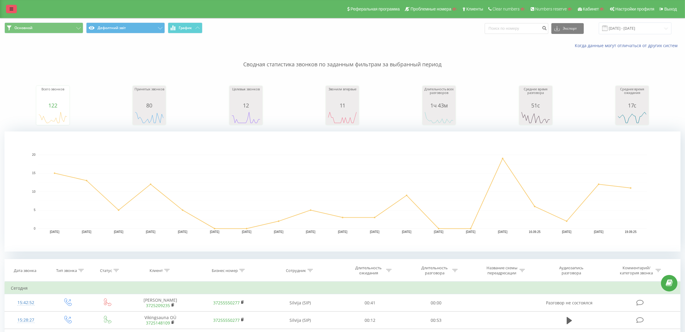
click at [17, 6] on link at bounding box center [11, 9] width 11 height 8
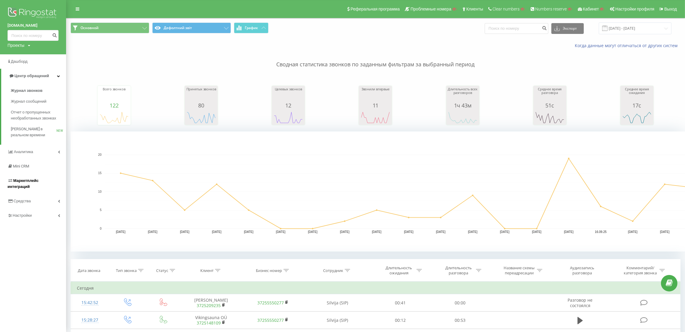
click at [42, 176] on link "Маркетплейс интеграций" at bounding box center [33, 183] width 66 height 20
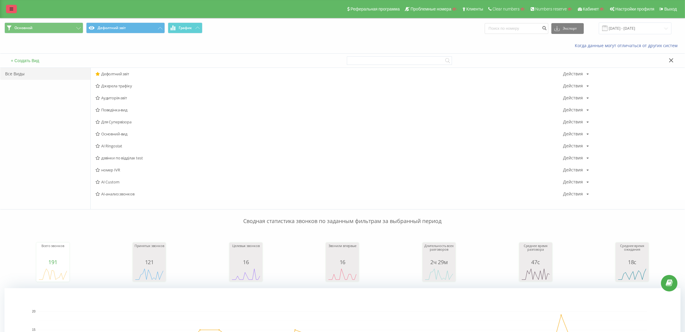
click at [15, 8] on link at bounding box center [11, 9] width 11 height 8
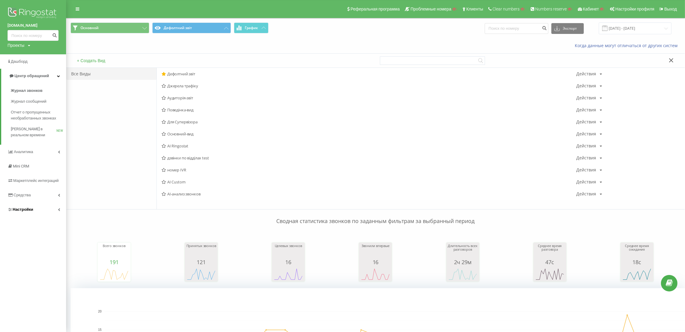
click at [20, 216] on link "Настройки" at bounding box center [33, 209] width 66 height 14
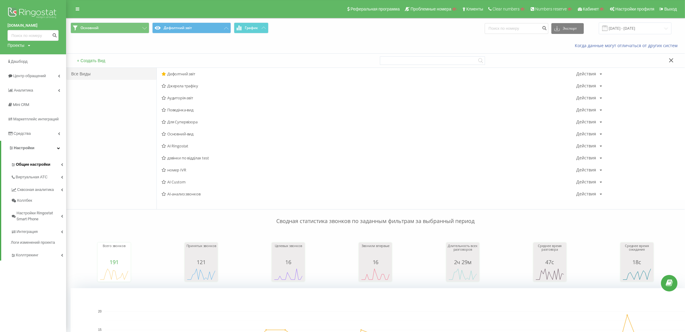
click at [29, 167] on span "Общие настройки" at bounding box center [33, 164] width 34 height 6
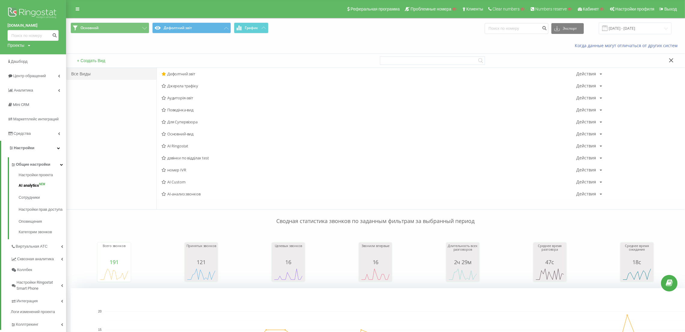
click at [36, 188] on span "AI analytics" at bounding box center [29, 185] width 20 height 6
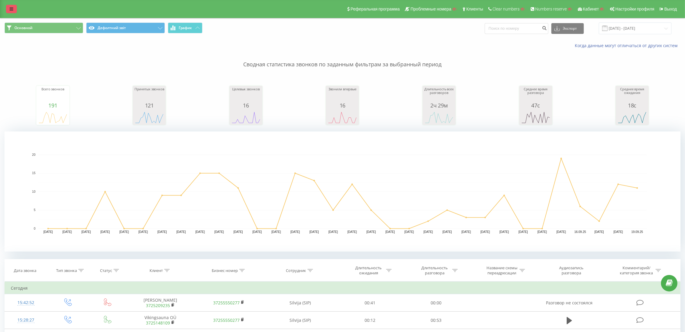
click at [11, 7] on icon at bounding box center [12, 9] width 4 height 4
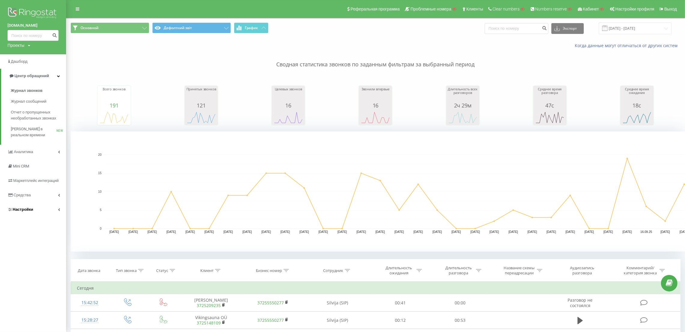
click at [33, 213] on link "Настройки" at bounding box center [33, 209] width 66 height 14
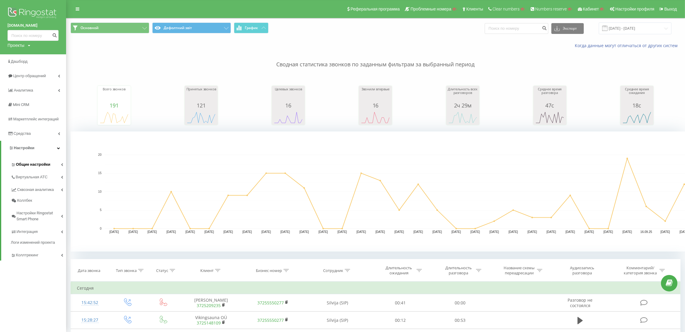
click at [42, 167] on span "Общие настройки" at bounding box center [33, 164] width 34 height 6
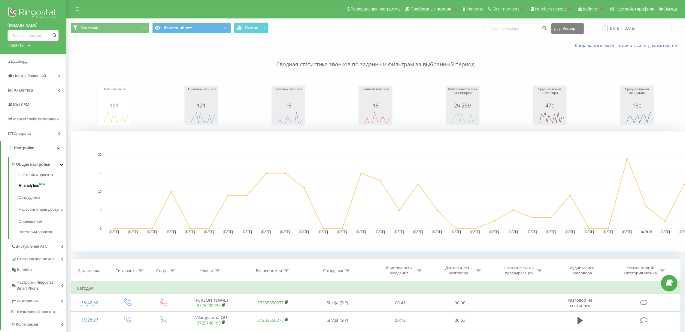
click at [45, 186] on link "AI analytics NEW" at bounding box center [42, 185] width 47 height 12
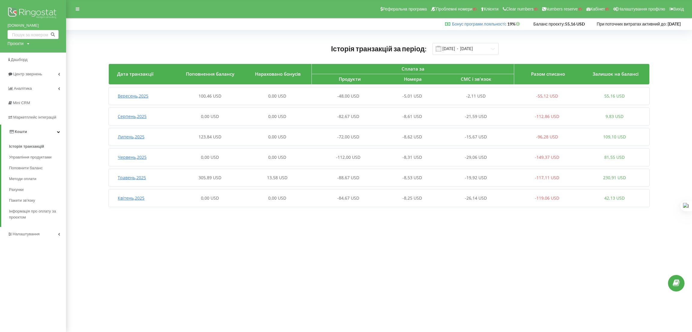
click at [20, 44] on div "Проєкти" at bounding box center [16, 44] width 16 height 6
click at [29, 55] on input "text" at bounding box center [26, 56] width 30 height 9
paste input "[DOMAIN_NAME]"
type input "es-trans.com.ua"
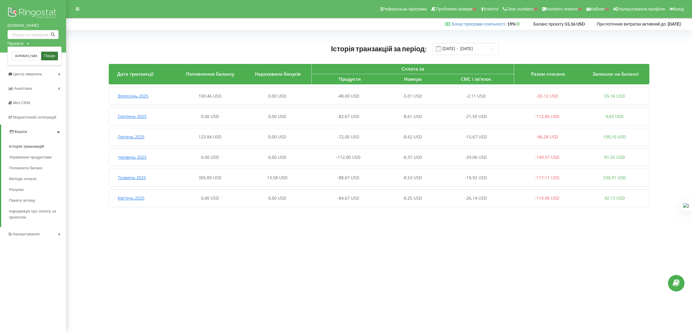
click at [47, 58] on span "Пошук" at bounding box center [49, 55] width 11 height 5
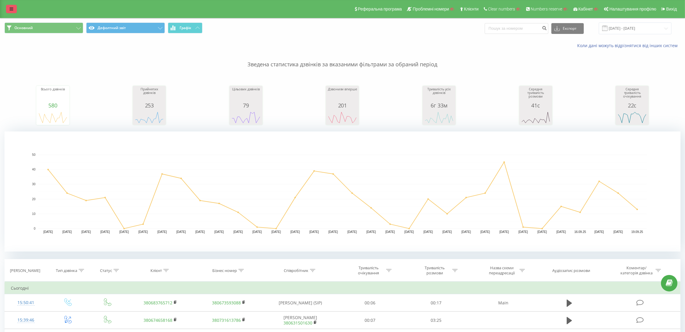
click at [11, 8] on icon at bounding box center [12, 9] width 4 height 4
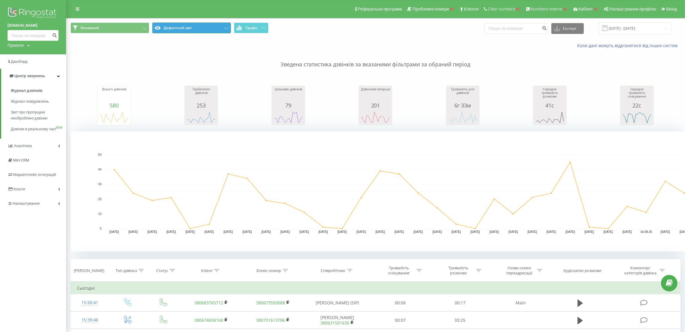
click at [174, 29] on button "Дефолтний звіт" at bounding box center [191, 28] width 79 height 11
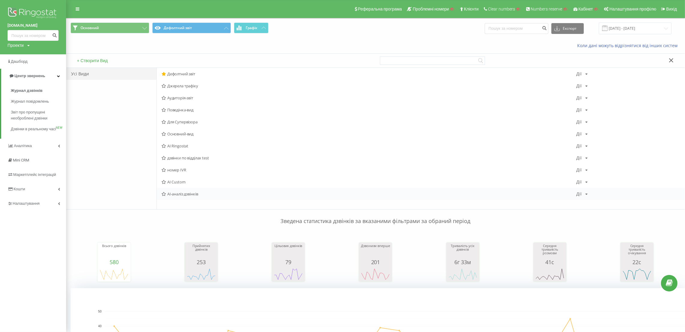
click at [188, 195] on span "AI-аналіз дзвінків" at bounding box center [368, 194] width 415 height 4
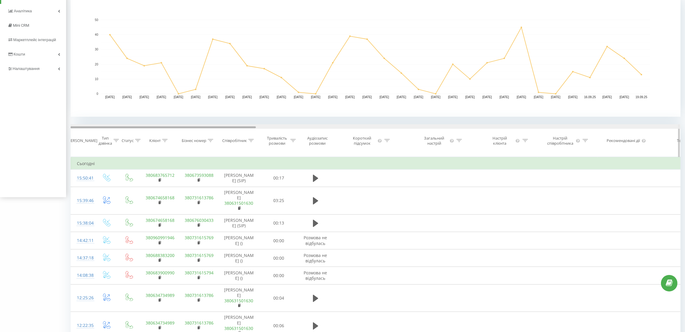
scroll to position [0, 610]
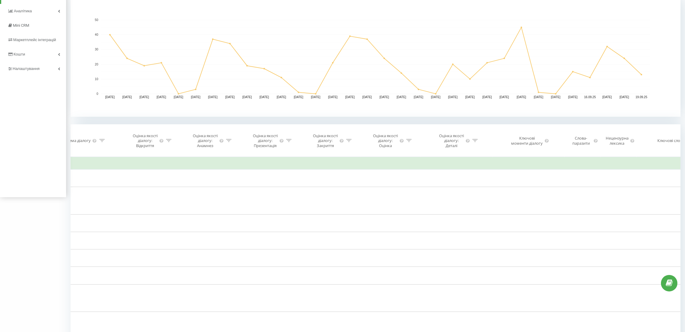
drag, startPoint x: 251, startPoint y: 128, endPoint x: 255, endPoint y: 127, distance: 4.5
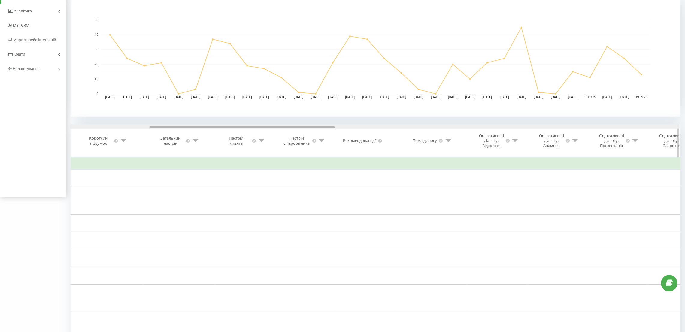
scroll to position [0, 0]
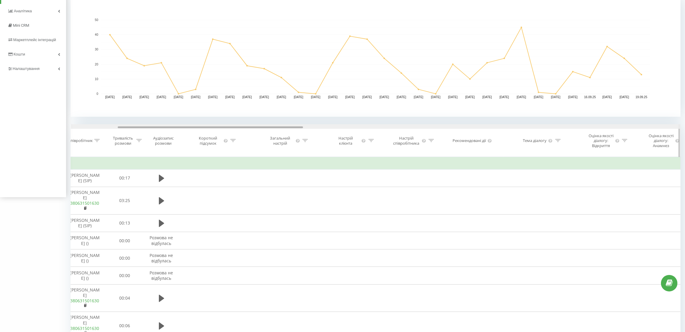
drag, startPoint x: 285, startPoint y: 127, endPoint x: 146, endPoint y: 140, distance: 139.3
click at [146, 140] on div "Дата дзвінка Тип дзвінка Статус Клієнт Бізнес номер Співробітник Тривалість роз…" at bounding box center [376, 140] width 610 height 33
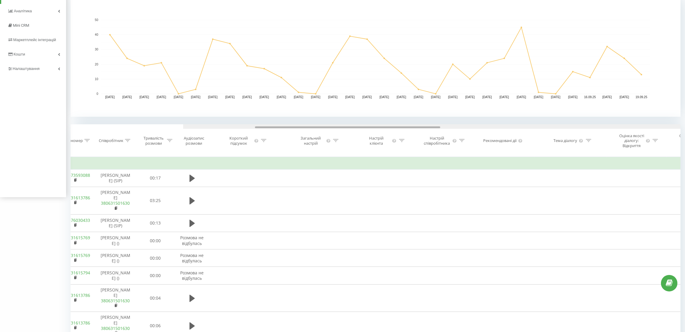
drag, startPoint x: 261, startPoint y: 127, endPoint x: 212, endPoint y: 64, distance: 79.7
click at [255, 126] on div at bounding box center [347, 127] width 185 height 2
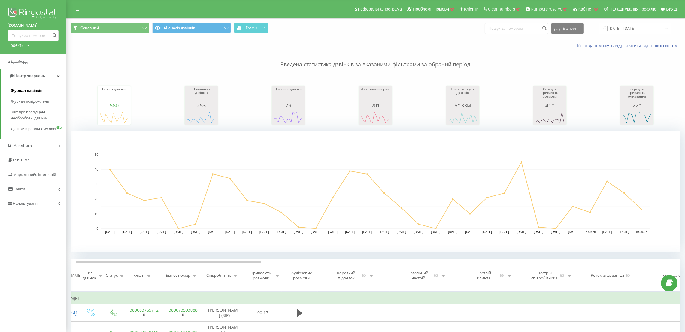
click at [44, 95] on link "Журнал дзвінків" at bounding box center [38, 90] width 55 height 11
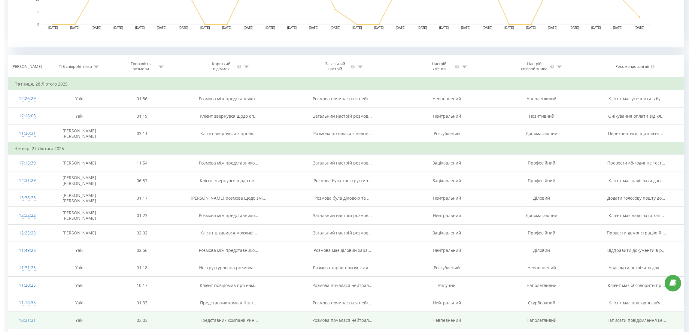
scroll to position [225, 0]
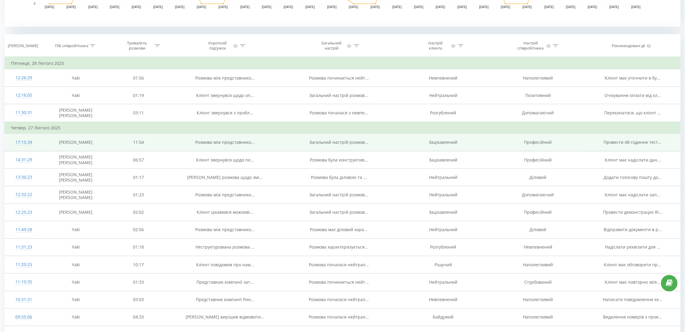
click at [26, 141] on div "17:15:39" at bounding box center [24, 143] width 26 height 12
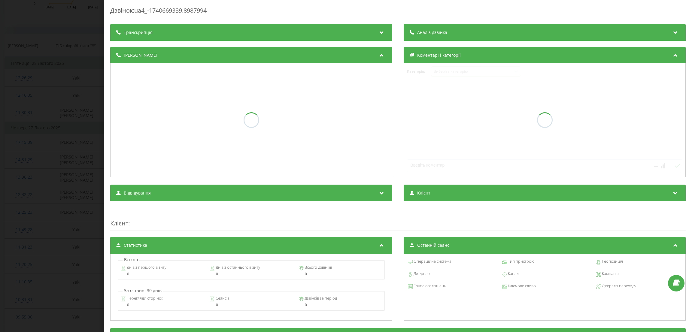
click at [192, 35] on div "Транскрипція" at bounding box center [251, 32] width 282 height 17
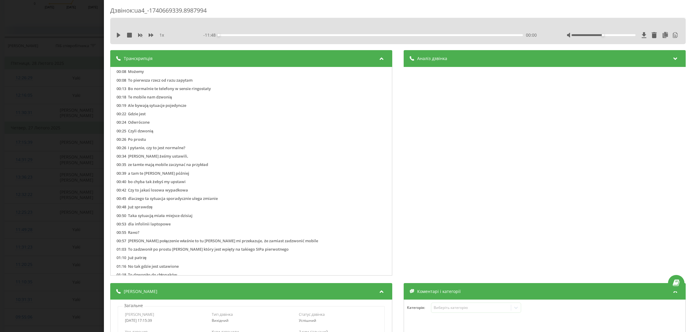
scroll to position [5, 0]
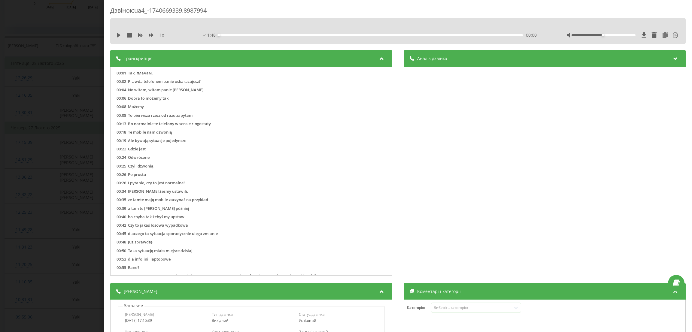
click at [442, 67] on div "Аналіз дзвінка Назва профілю Борода Тема діалогу Обговорення налаштувань та змі…" at bounding box center [544, 163] width 282 height 227
click at [440, 62] on div "Аналіз дзвінка" at bounding box center [544, 58] width 282 height 17
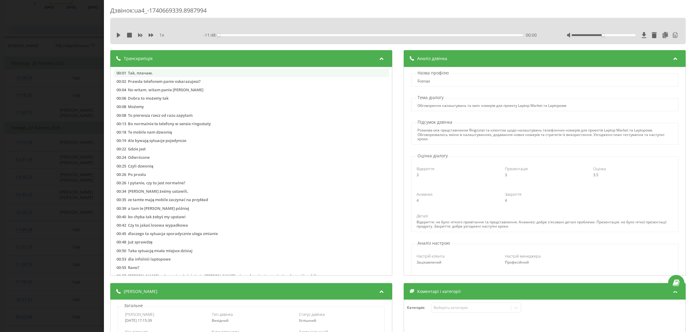
click at [302, 69] on li "00:01 Tak, плачам." at bounding box center [250, 73] width 275 height 8
click at [221, 58] on div "Транскрипція" at bounding box center [251, 58] width 282 height 17
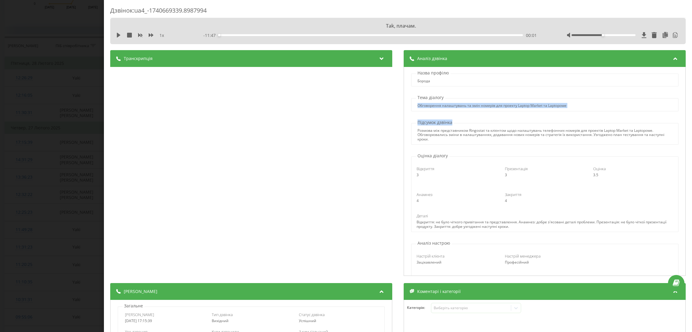
drag, startPoint x: 411, startPoint y: 107, endPoint x: 599, endPoint y: 114, distance: 187.7
click at [599, 114] on div "Назва профілю Борода Тема діалогу Обговорення налаштувань та змін номерів для п…" at bounding box center [544, 171] width 282 height 209
click at [430, 113] on div "Назва профілю Борода Тема діалогу Обговорення налаштувань та змін номерів для п…" at bounding box center [544, 171] width 282 height 209
click at [442, 103] on div "Обговорення налаштувань та змін номерів для проекту Laptop Market та Laptopowe" at bounding box center [544, 104] width 267 height 13
drag, startPoint x: 499, startPoint y: 106, endPoint x: 407, endPoint y: 110, distance: 91.3
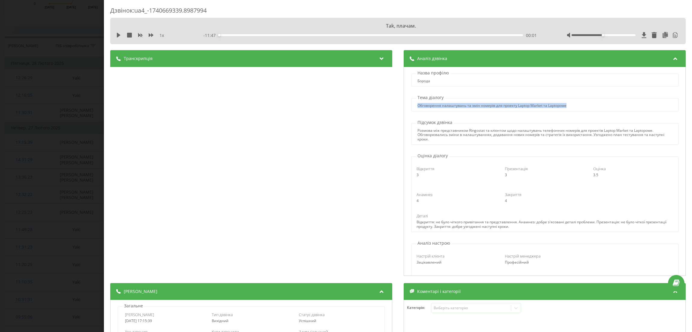
click at [411, 110] on div "Обговорення налаштувань та змін номерів для проекту Laptop Market та Laptopowe" at bounding box center [544, 104] width 267 height 13
click at [451, 138] on div "Розмова між представником Ringostat та клієнтом щодо налаштувань телефонних ном…" at bounding box center [544, 134] width 255 height 13
drag, startPoint x: 415, startPoint y: 157, endPoint x: 445, endPoint y: 160, distance: 30.2
click at [445, 160] on div "Оцінка діалогу Відкриття 3 Презентація 3 Оцінка 3.5 Анамнез 4 Закриття 4 Деталі…" at bounding box center [544, 192] width 275 height 79
click at [503, 204] on div "Анамнез 4 Закриття 4" at bounding box center [544, 198] width 265 height 20
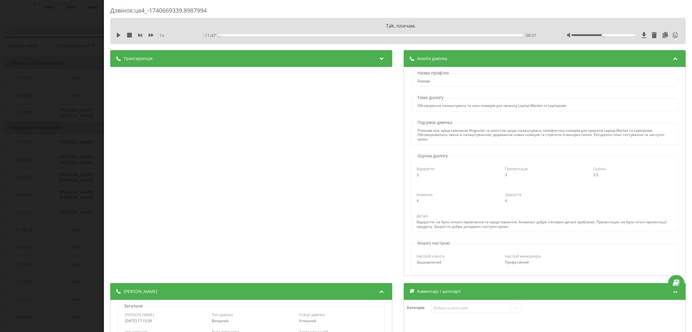
drag, startPoint x: 424, startPoint y: 178, endPoint x: 469, endPoint y: 192, distance: 47.0
click at [446, 182] on div "Відкриття 3 Презентація 3 Оцінка 3.5" at bounding box center [544, 172] width 265 height 20
click at [514, 194] on div "Закриття" at bounding box center [545, 194] width 80 height 5
drag, startPoint x: 506, startPoint y: 200, endPoint x: 407, endPoint y: 166, distance: 104.8
click at [411, 166] on div "Відкриття 3 Презентація 3 Оцінка 3.5 Анамнез 4 Закриття 4 Деталі Відкриття: не …" at bounding box center [544, 194] width 267 height 76
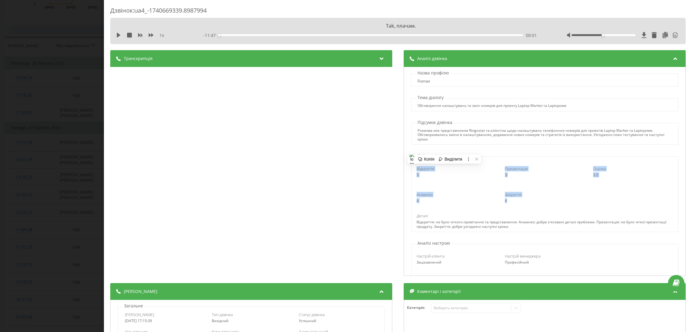
click at [449, 169] on div "Відкриття" at bounding box center [456, 168] width 80 height 5
drag, startPoint x: 511, startPoint y: 206, endPoint x: 405, endPoint y: 173, distance: 110.8
click at [407, 173] on div "Оцінка діалогу Відкриття 3 Презентація 3 Оцінка 3.5 Анамнез 4 Закриття 4 Деталі…" at bounding box center [544, 192] width 275 height 79
click at [464, 209] on div "Відкриття 3 Презентація 3 Оцінка 3.5 Анамнез 4 Закриття 4 Деталі Відкриття: не …" at bounding box center [544, 195] width 267 height 73
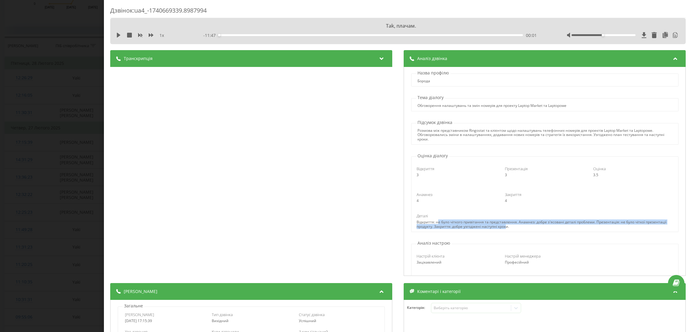
drag, startPoint x: 451, startPoint y: 225, endPoint x: 523, endPoint y: 230, distance: 72.2
click at [523, 230] on div "Відкриття 3 Презентація 3 Оцінка 3.5 Анамнез 4 Закриття 4 Деталі Відкриття: не …" at bounding box center [544, 195] width 267 height 73
click at [500, 228] on div "Відкриття: не було чіткого привітання та представлення. Анамнез: добре з'ясован…" at bounding box center [544, 224] width 256 height 9
drag, startPoint x: 431, startPoint y: 220, endPoint x: 512, endPoint y: 222, distance: 81.1
click at [512, 222] on div "Відкриття: не було чіткого привітання та представлення. Анамнез: добре з'ясован…" at bounding box center [544, 224] width 256 height 9
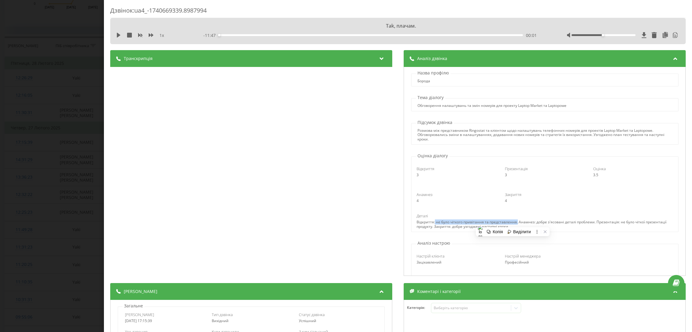
click at [544, 225] on div "Відкриття: не було чіткого привітання та представлення. Анамнез: добре з'ясован…" at bounding box center [544, 224] width 256 height 9
drag, startPoint x: 524, startPoint y: 223, endPoint x: 587, endPoint y: 223, distance: 63.0
click at [587, 223] on div "Відкриття: не було чіткого привітання та представлення. Анамнез: добре з'ясован…" at bounding box center [544, 224] width 256 height 9
click at [606, 219] on div "Деталі" at bounding box center [544, 215] width 256 height 5
drag, startPoint x: 616, startPoint y: 222, endPoint x: 645, endPoint y: 231, distance: 30.8
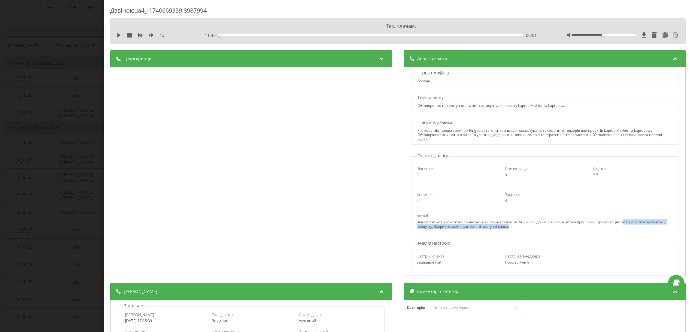
click at [645, 231] on div "Відкриття 3 Презентація 3 Оцінка 3.5 Анамнез 4 Закриття 4 Деталі Відкриття: не …" at bounding box center [544, 195] width 267 height 73
click at [428, 234] on div "Назва профілю Борода Тема діалогу Обговорення налаштувань та змін номерів для п…" at bounding box center [544, 171] width 282 height 209
drag, startPoint x: 471, startPoint y: 228, endPoint x: 532, endPoint y: 231, distance: 61.3
click at [532, 231] on div "Відкриття 3 Презентація 3 Оцінка 3.5 Анамнез 4 Закриття 4 Деталі Відкриття: не …" at bounding box center [544, 195] width 267 height 73
click at [488, 226] on div "Відкриття: не було чіткого привітання та представлення. Анамнез: добре з'ясован…" at bounding box center [544, 224] width 256 height 9
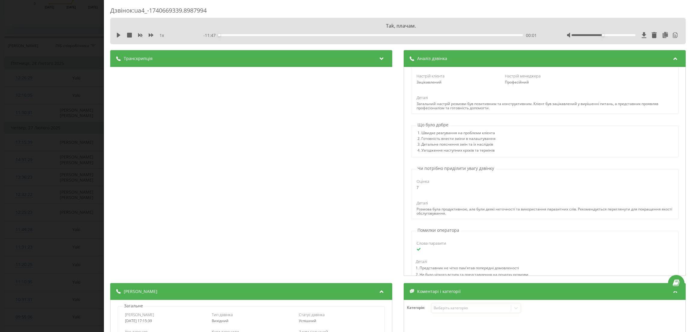
scroll to position [90, 0]
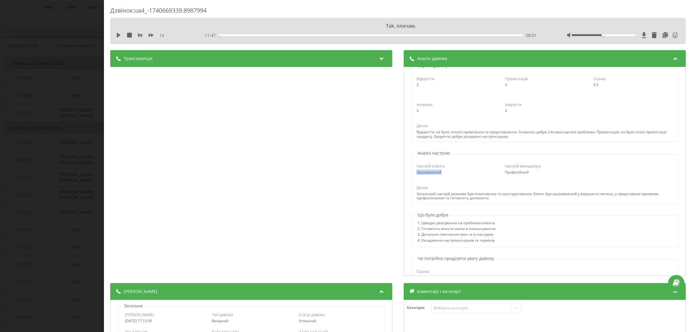
drag, startPoint x: 448, startPoint y: 174, endPoint x: 404, endPoint y: 173, distance: 43.8
click at [407, 173] on div "Аналіз настрою Настрій клієнта Зацікавлений Настрій менеджера Професійний Детал…" at bounding box center [544, 177] width 275 height 54
click at [544, 185] on div "Деталі" at bounding box center [544, 187] width 256 height 5
drag, startPoint x: 534, startPoint y: 175, endPoint x: 498, endPoint y: 175, distance: 36.6
click at [505, 174] on div "Професійний" at bounding box center [545, 172] width 80 height 4
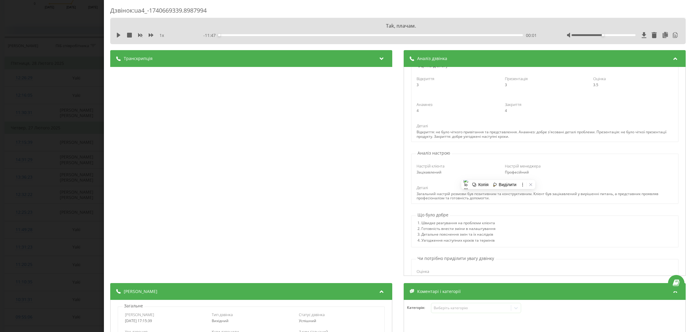
click at [516, 198] on div "Загальний настрій розмови був позитивним та конструктивним. Клієнт був зацікавл…" at bounding box center [544, 196] width 256 height 9
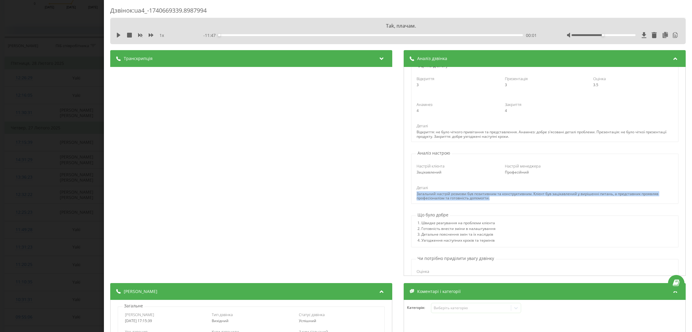
drag, startPoint x: 494, startPoint y: 198, endPoint x: 409, endPoint y: 195, distance: 84.7
click at [412, 195] on div "Деталі Загальний настрій розмови був позитивним та конструктивним. Клієнт був з…" at bounding box center [544, 193] width 265 height 16
click at [498, 197] on div "Загальний настрій розмови був позитивним та конструктивним. Клієнт був зацікавл…" at bounding box center [544, 196] width 256 height 9
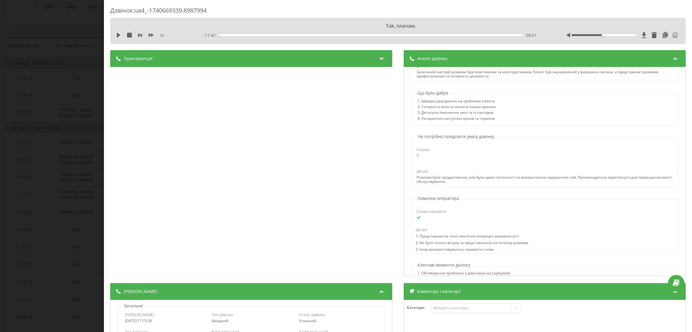
scroll to position [225, 0]
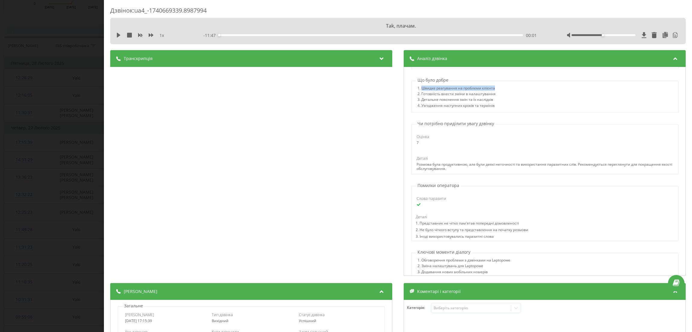
drag, startPoint x: 417, startPoint y: 87, endPoint x: 499, endPoint y: 88, distance: 81.6
click at [499, 88] on div "1. Швидке реагування на проблеми клієнта 2. Готовність внести зміни в налаштува…" at bounding box center [544, 97] width 267 height 23
click at [437, 101] on div "3. Детальне пояснення змін та їх наслідків" at bounding box center [456, 101] width 78 height 6
drag, startPoint x: 421, startPoint y: 95, endPoint x: 486, endPoint y: 97, distance: 65.2
click at [487, 96] on div "2. Готовність внести зміни в налаштування" at bounding box center [456, 95] width 78 height 6
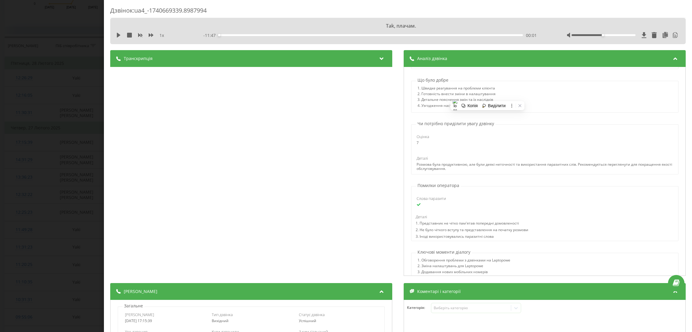
click at [434, 99] on div "3. Детальне пояснення змін та їх наслідків" at bounding box center [456, 101] width 78 height 6
drag, startPoint x: 417, startPoint y: 100, endPoint x: 502, endPoint y: 104, distance: 84.8
click at [504, 102] on div "1. Швидке реагування на проблеми клієнта 2. Готовність внести зміни в налаштува…" at bounding box center [544, 97] width 267 height 23
click at [422, 107] on div "4. Узгодження наступних кроків та термінів" at bounding box center [456, 107] width 78 height 6
drag, startPoint x: 419, startPoint y: 107, endPoint x: 506, endPoint y: 112, distance: 87.8
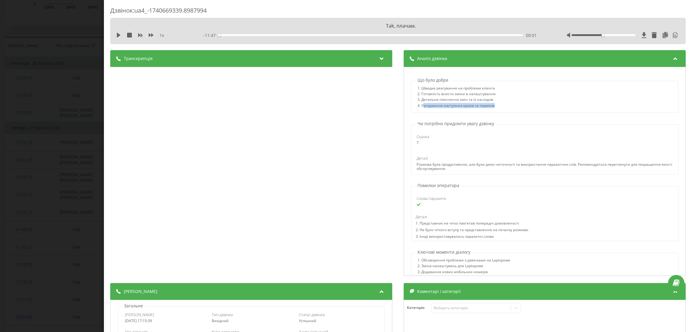
click at [506, 111] on div "1. Швидке реагування на проблеми клієнта 2. Готовність внести зміни в налаштува…" at bounding box center [544, 97] width 267 height 32
click at [443, 106] on div "4. Узгодження наступних кроків та термінів" at bounding box center [456, 107] width 78 height 6
drag, startPoint x: 408, startPoint y: 200, endPoint x: 432, endPoint y: 204, distance: 24.7
click at [440, 200] on div "Слова паразити Деталі 1. Представник не чітко пам'ятав попередні домовленості 2…" at bounding box center [544, 213] width 267 height 55
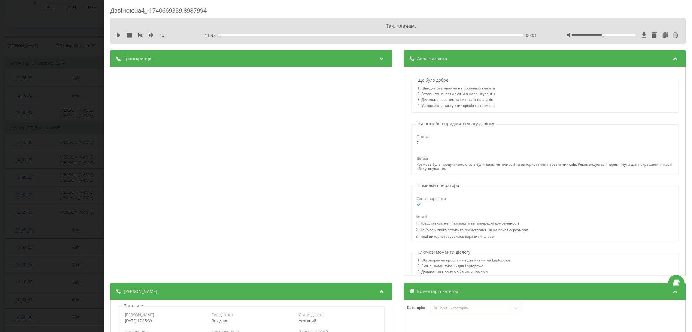
click at [458, 231] on div "2. Не було чіткого вступу та представлення на початку розмови" at bounding box center [471, 231] width 113 height 7
drag, startPoint x: 410, startPoint y: 219, endPoint x: 511, endPoint y: 235, distance: 102.2
click at [511, 235] on div "Деталі 1. Представник не чітко пам'ятав попередні домовленості 2. Не було чітко…" at bounding box center [471, 227] width 121 height 27
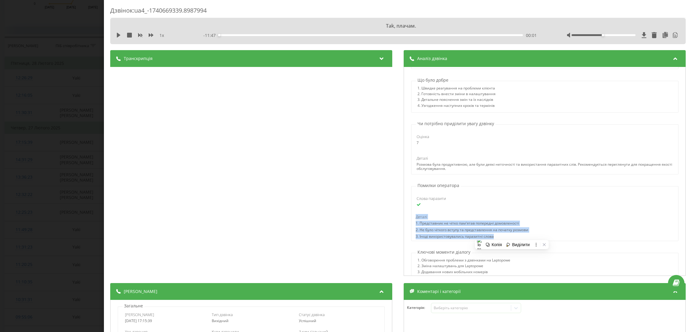
click at [482, 215] on div "Деталі" at bounding box center [471, 216] width 113 height 5
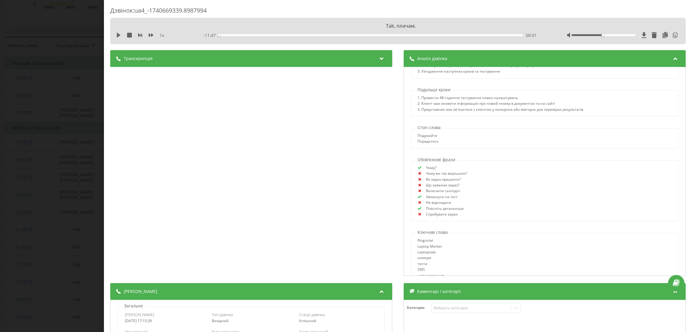
scroll to position [495, 0]
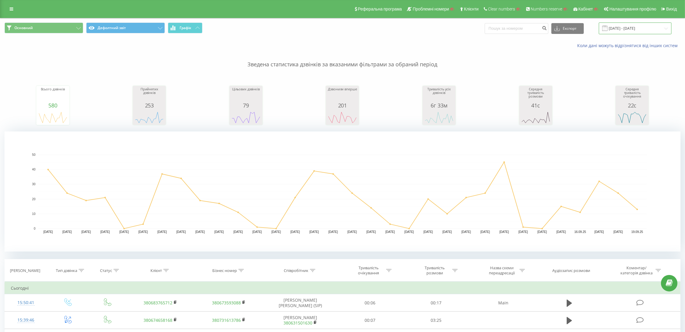
click at [650, 29] on input "[DATE] - [DATE]" at bounding box center [635, 29] width 73 height 12
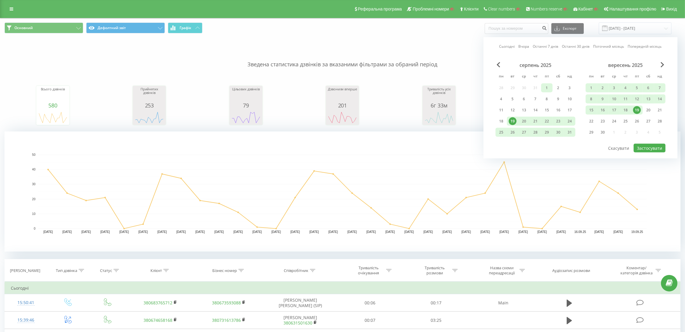
click at [543, 84] on div "1" at bounding box center [547, 88] width 8 height 8
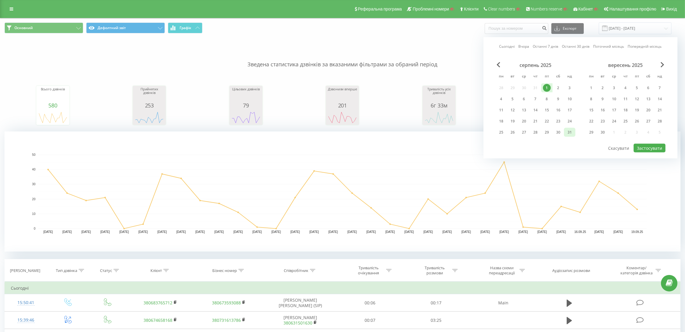
click at [571, 129] on div "31" at bounding box center [569, 132] width 8 height 8
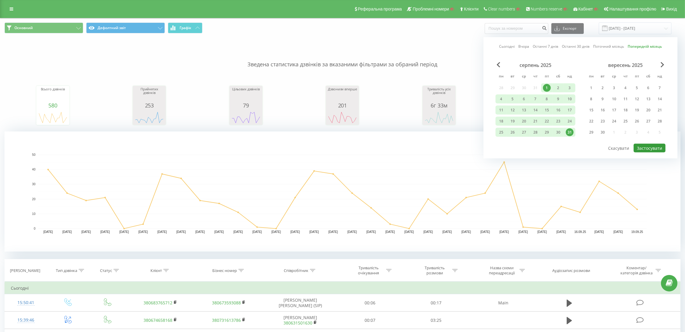
click at [645, 144] on button "Застосувати" at bounding box center [649, 148] width 32 height 9
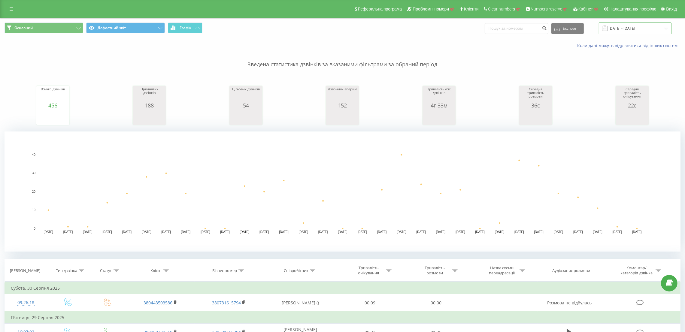
click at [637, 29] on input "[DATE] - [DATE]" at bounding box center [635, 29] width 73 height 12
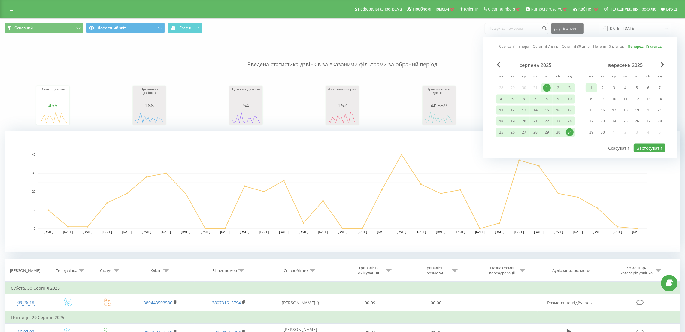
click at [588, 85] on div "1" at bounding box center [591, 88] width 8 height 8
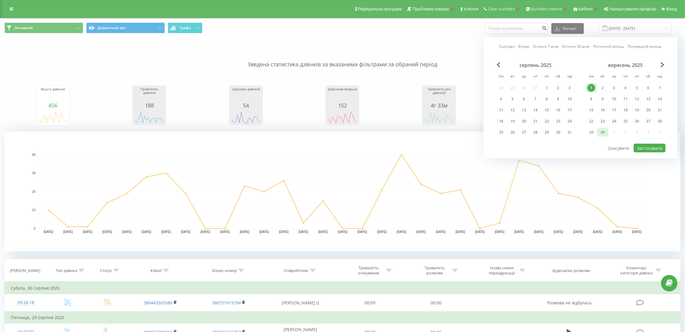
click at [604, 130] on div "30" at bounding box center [603, 132] width 8 height 8
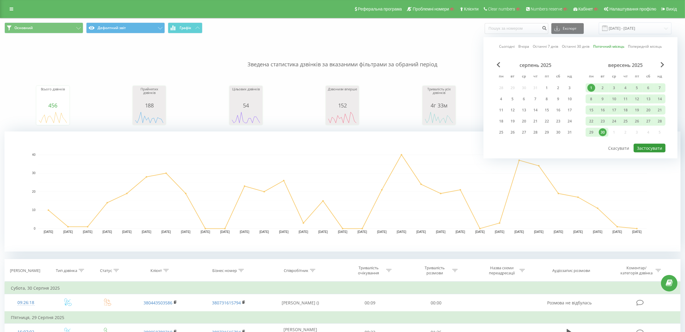
click at [659, 148] on button "Застосувати" at bounding box center [649, 148] width 32 height 9
type input "[DATE] - [DATE]"
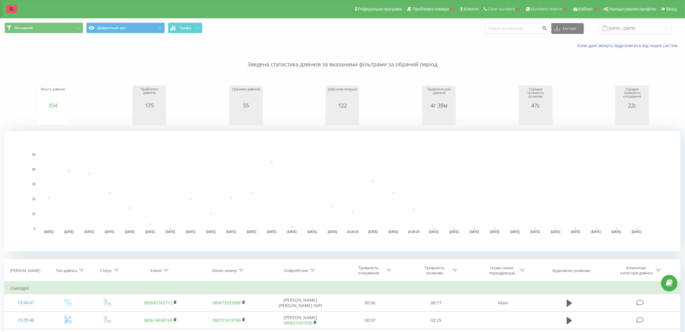
click at [14, 8] on link at bounding box center [11, 9] width 11 height 8
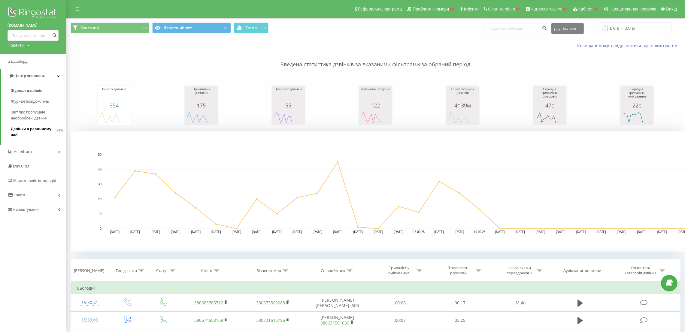
click at [34, 131] on span "Дзвінки в реальному часі" at bounding box center [34, 132] width 46 height 12
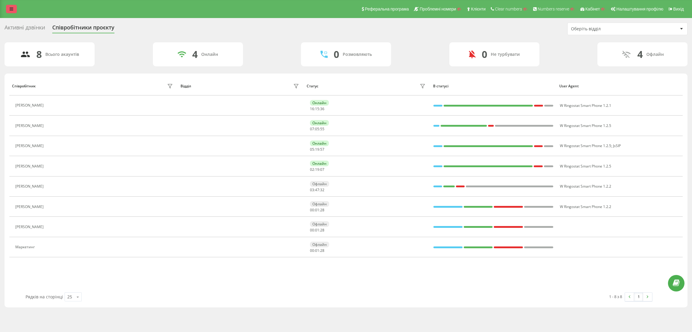
click at [12, 8] on icon at bounding box center [12, 9] width 4 height 4
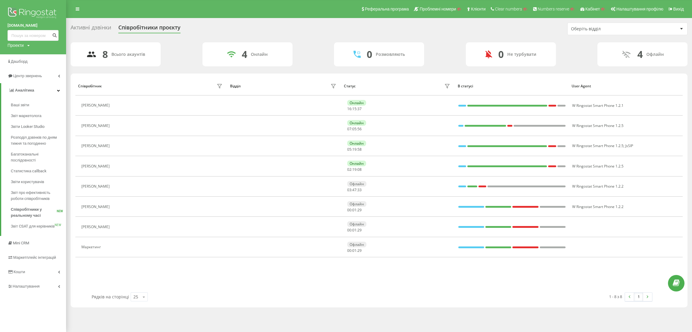
click at [42, 286] on link "Налаштування" at bounding box center [33, 286] width 66 height 14
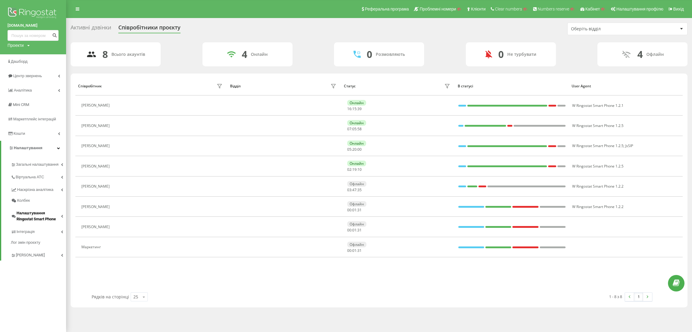
click at [38, 215] on span "Налаштування Ringostat Smart Phone" at bounding box center [39, 216] width 44 height 12
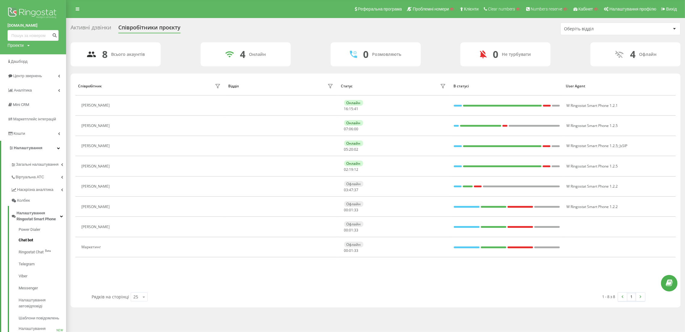
click at [34, 241] on link "Chat bot" at bounding box center [42, 240] width 47 height 12
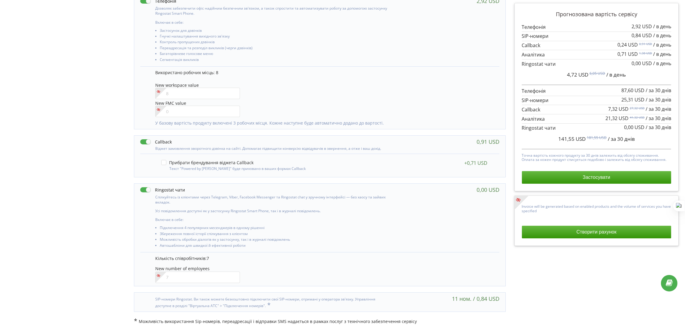
scroll to position [279, 0]
drag, startPoint x: 491, startPoint y: 191, endPoint x: 499, endPoint y: 192, distance: 8.2
click at [499, 192] on div "Спілкуйтесь із клієнтами через Telegram, Viber, Facebook Messenger та Ringostat…" at bounding box center [319, 218] width 371 height 68
click at [478, 190] on div "0,00 USD" at bounding box center [487, 190] width 23 height 6
drag, startPoint x: 497, startPoint y: 188, endPoint x: 501, endPoint y: 189, distance: 4.7
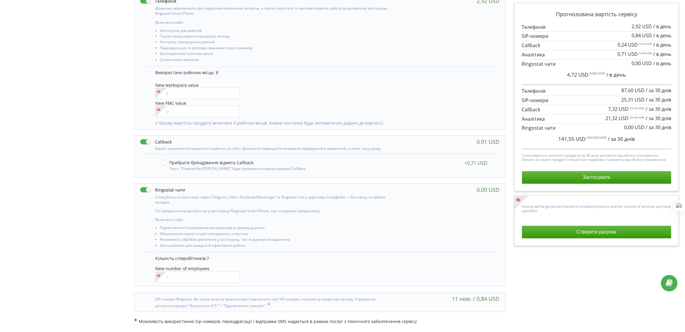
click at [501, 189] on div "Спілкуйтесь із клієнтами через Telegram, Viber, Facebook Messenger та Ringostat…" at bounding box center [319, 218] width 371 height 68
click at [456, 195] on div "Спілкуйтесь із клієнтами через Telegram, Viber, Facebook Messenger та Ringostat…" at bounding box center [319, 218] width 371 height 68
drag, startPoint x: 476, startPoint y: 190, endPoint x: 501, endPoint y: 194, distance: 25.2
click at [501, 194] on div "Спілкуйтесь із клієнтами через Telegram, Viber, Facebook Messenger та Ringostat…" at bounding box center [319, 218] width 371 height 68
click at [467, 190] on div "Спілкуйтесь із клієнтами через Telegram, Viber, Facebook Messenger та Ringostat…" at bounding box center [319, 218] width 371 height 68
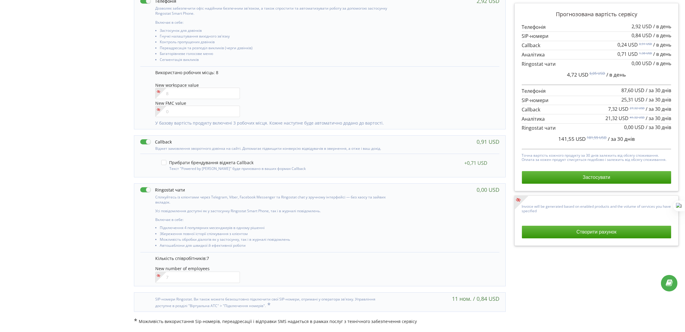
drag, startPoint x: 477, startPoint y: 189, endPoint x: 498, endPoint y: 192, distance: 21.3
click at [498, 192] on div "Спілкуйтесь із клієнтами через Telegram, Viber, Facebook Messenger та Ringostat…" at bounding box center [319, 218] width 371 height 68
click at [462, 195] on div "Спілкуйтесь із клієнтами через Telegram, Viber, Facebook Messenger та Ringostat…" at bounding box center [319, 218] width 371 height 68
click at [478, 192] on div "0,00 USD" at bounding box center [487, 190] width 23 height 6
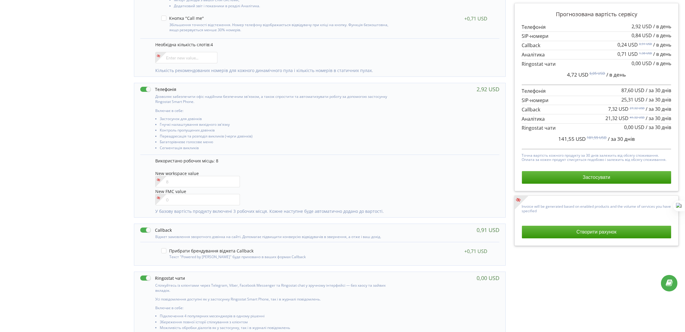
scroll to position [189, 0]
drag, startPoint x: 617, startPoint y: 128, endPoint x: 638, endPoint y: 129, distance: 22.0
click at [639, 129] on div "0,00 USD / за 30 днів" at bounding box center [596, 127] width 149 height 8
click at [642, 129] on span "0,00 USD" at bounding box center [634, 127] width 20 height 7
drag, startPoint x: 643, startPoint y: 127, endPoint x: 619, endPoint y: 128, distance: 24.3
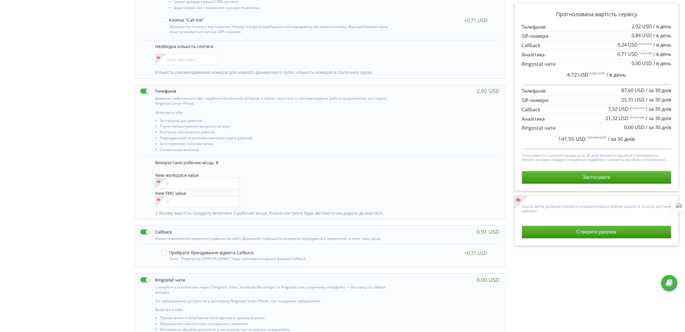
click at [621, 126] on div "0,00 USD / за 30 днів" at bounding box center [596, 127] width 149 height 8
click at [615, 130] on p at bounding box center [596, 128] width 149 height 7
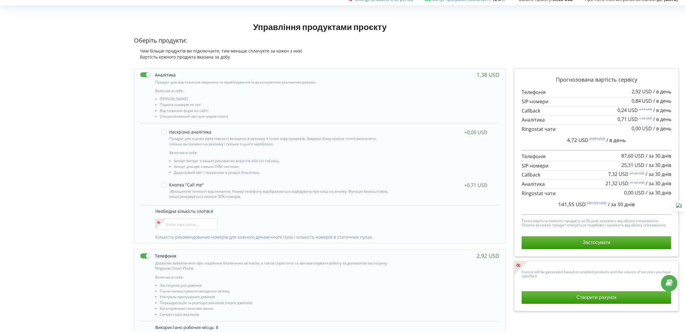
scroll to position [0, 0]
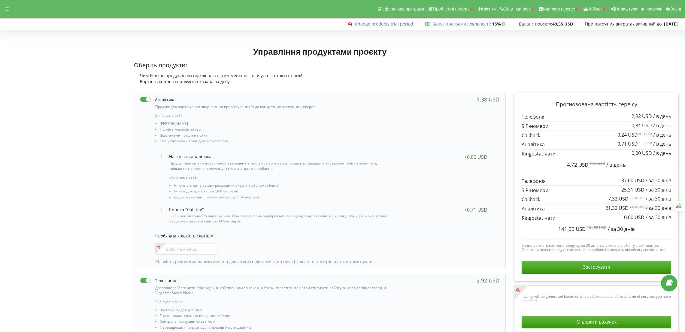
click at [1, 15] on div "Реферальна програма Проблемні номери Клієнти Clear numbers Numbers reserve Кабі…" at bounding box center [342, 9] width 693 height 18
click at [4, 9] on div at bounding box center [7, 9] width 11 height 8
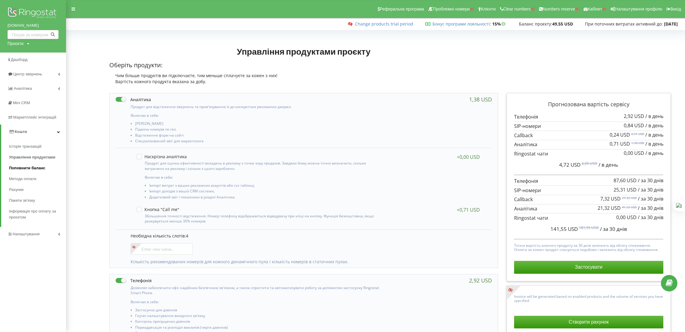
click at [16, 166] on span "Поповнити баланс" at bounding box center [27, 168] width 36 height 6
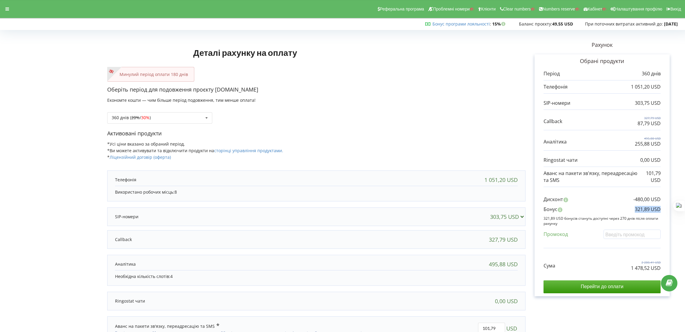
drag, startPoint x: 634, startPoint y: 209, endPoint x: 662, endPoint y: 211, distance: 27.4
click at [662, 211] on div "Обрані продукти Період 360 днів 1 051,20 USD 303,75 USD 327,79 USD" at bounding box center [601, 175] width 135 height 242
drag, startPoint x: 626, startPoint y: 270, endPoint x: 663, endPoint y: 267, distance: 37.3
click at [663, 267] on div "Обрані продукти Період 360 днів 1 051,20 USD 303,75 USD 327,79 USD" at bounding box center [601, 175] width 135 height 242
click at [649, 267] on p "1 478,52 USD" at bounding box center [646, 268] width 30 height 7
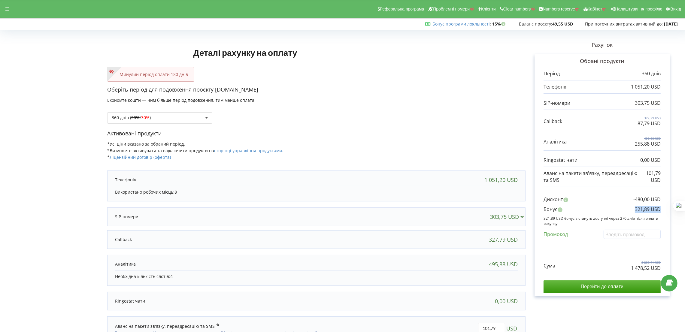
drag, startPoint x: 634, startPoint y: 210, endPoint x: 663, endPoint y: 213, distance: 29.5
click at [663, 213] on div "Обрані продукти Період 360 днів 1 051,20 USD 303,75 USD 327,79 USD" at bounding box center [601, 175] width 135 height 242
click at [641, 211] on p "321,89 USD" at bounding box center [648, 209] width 26 height 7
drag, startPoint x: 633, startPoint y: 212, endPoint x: 664, endPoint y: 213, distance: 30.9
click at [664, 213] on div "Обрані продукти Період 360 днів 1 051,20 USD 303,75 USD 327,79 USD" at bounding box center [601, 175] width 135 height 242
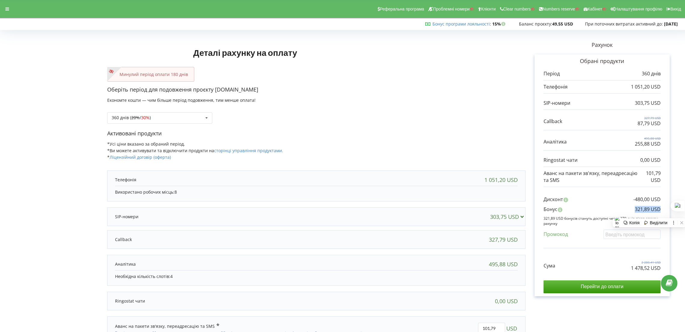
click at [626, 209] on div "Бонус 321,89 USD" at bounding box center [601, 211] width 117 height 10
click at [5, 9] on div at bounding box center [7, 9] width 11 height 8
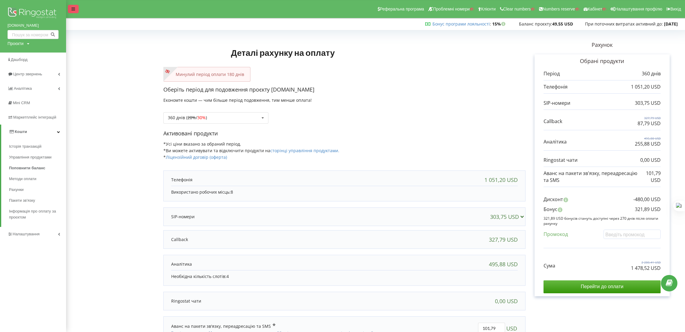
click at [75, 6] on div at bounding box center [73, 9] width 11 height 8
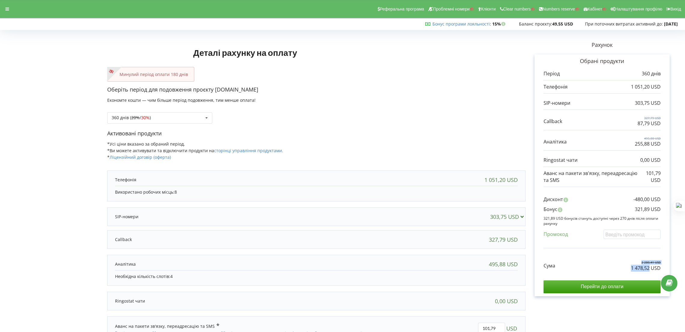
drag, startPoint x: 641, startPoint y: 265, endPoint x: 649, endPoint y: 265, distance: 7.5
click at [649, 265] on div "Сума 2 280,41 USD 1 478,52 USD" at bounding box center [601, 261] width 117 height 20
click at [624, 260] on div "Сума 2 280,41 USD 1 478,52 USD" at bounding box center [601, 261] width 117 height 20
drag, startPoint x: 636, startPoint y: 268, endPoint x: 649, endPoint y: 270, distance: 12.7
click at [649, 270] on div "Сума 2 280,41 USD 1 478,52 USD" at bounding box center [601, 261] width 117 height 20
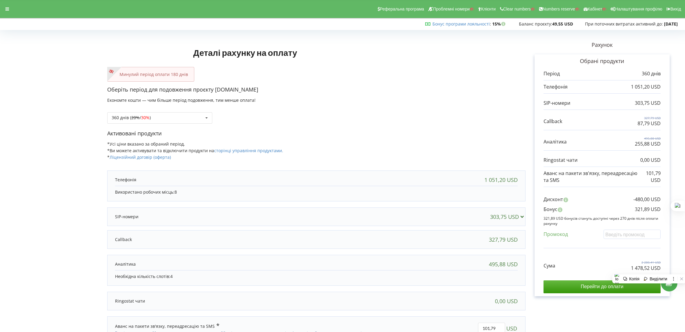
click at [462, 112] on div "360 днів ( 20% / 30% ) Поповнити баланс без подовження 20% / 30% 30% / 40%" at bounding box center [316, 113] width 418 height 20
click at [11, 10] on div at bounding box center [7, 9] width 11 height 8
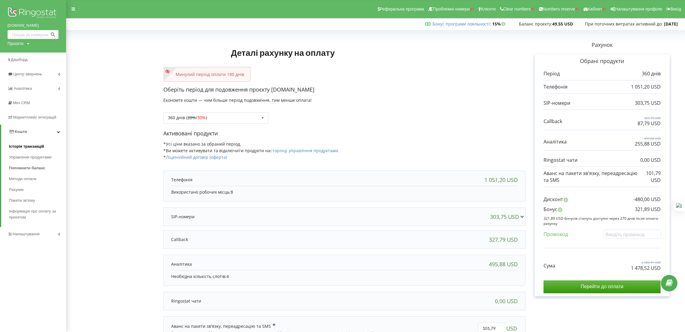
click at [48, 146] on link "Історія транзакцій" at bounding box center [37, 146] width 57 height 11
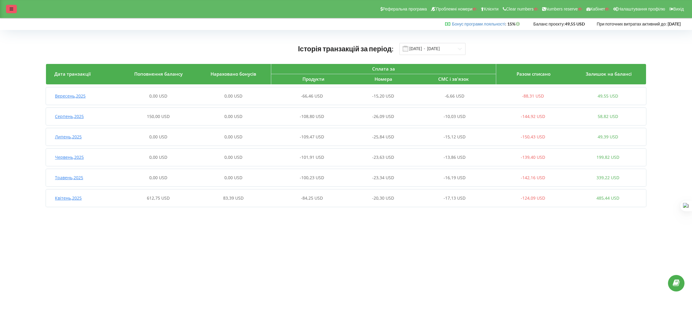
click at [11, 5] on div at bounding box center [11, 9] width 11 height 8
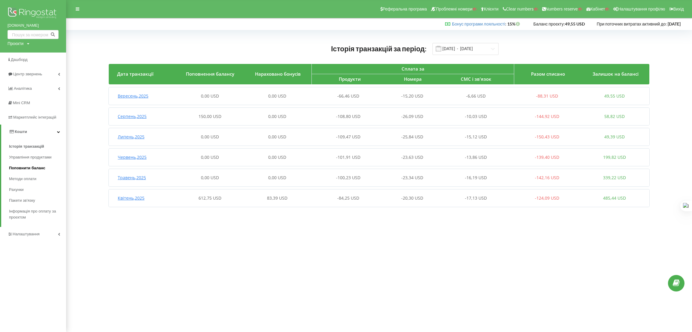
drag, startPoint x: 33, startPoint y: 162, endPoint x: 22, endPoint y: 165, distance: 10.8
click at [457, 50] on input "[DATE] - [DATE]" at bounding box center [465, 49] width 66 height 12
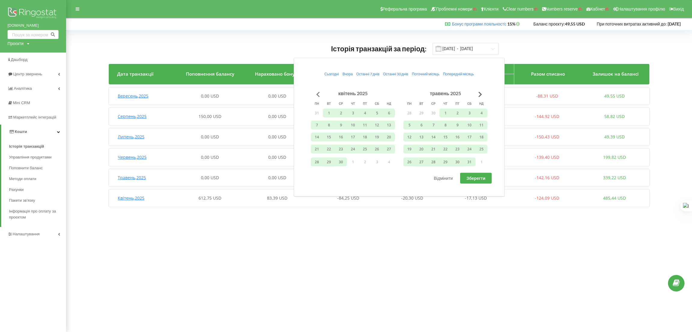
click at [317, 92] on button "Go to previous month" at bounding box center [318, 94] width 12 height 12
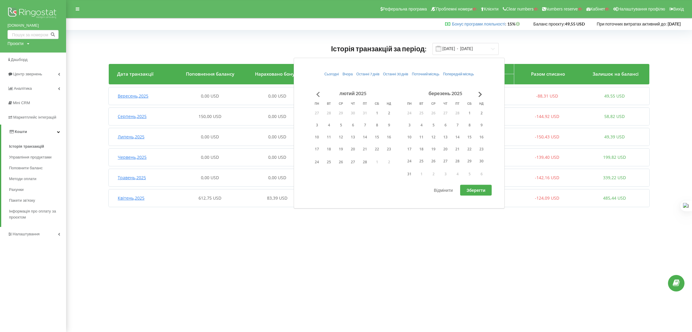
click at [317, 92] on button "Go to previous month" at bounding box center [318, 94] width 12 height 12
click at [343, 111] on button "1" at bounding box center [341, 112] width 12 height 9
click at [478, 92] on button "Go to next month" at bounding box center [480, 94] width 12 height 12
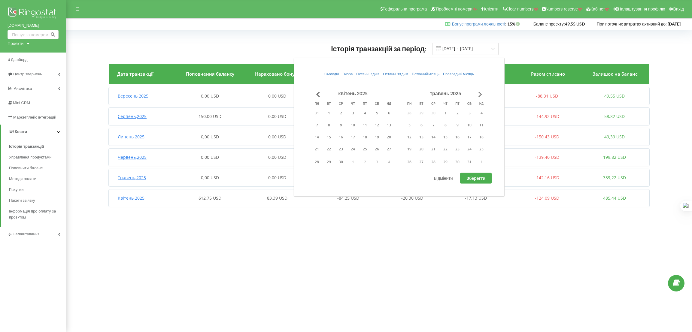
click at [478, 92] on button "Go to next month" at bounding box center [480, 94] width 12 height 12
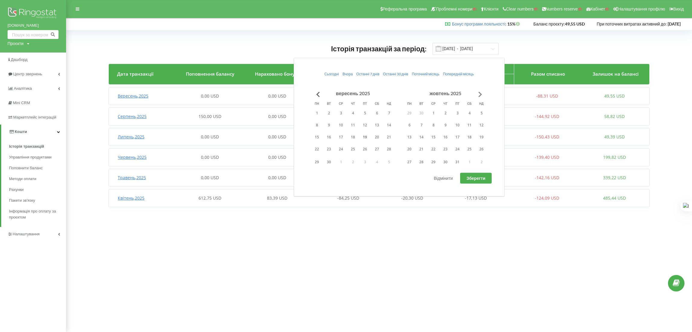
click at [478, 92] on button "Go to next month" at bounding box center [480, 94] width 12 height 12
click at [410, 161] on button "26" at bounding box center [409, 162] width 12 height 9
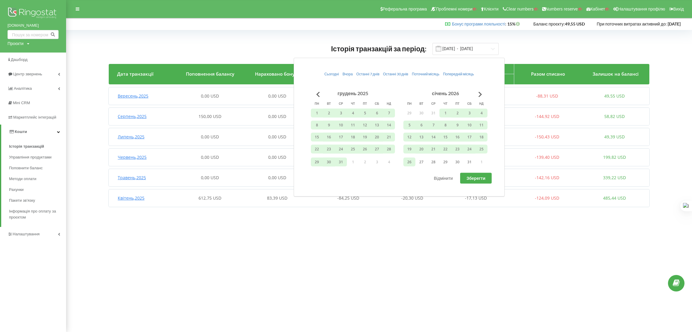
click at [477, 179] on span "Зберегти" at bounding box center [475, 178] width 19 height 5
type input "01.01.2025 - 26.01.2026"
click at [209, 255] on body "Реферальна програма Проблемні номери Клієнти Clear numbers Numbers reserve Кабі…" at bounding box center [346, 166] width 692 height 332
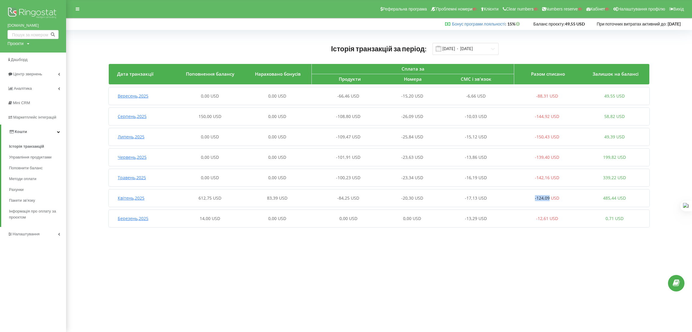
drag, startPoint x: 539, startPoint y: 198, endPoint x: 548, endPoint y: 198, distance: 9.0
click at [548, 198] on div "-124,09 USD" at bounding box center [546, 198] width 67 height 6
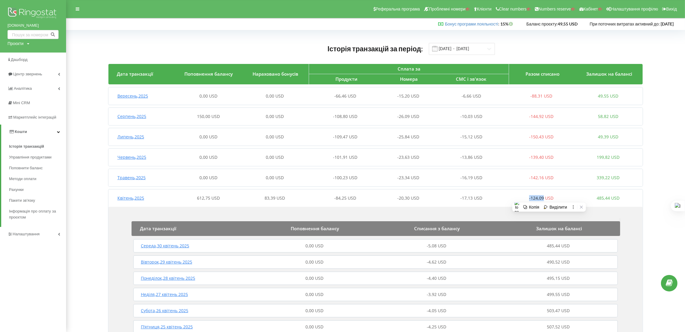
click at [571, 198] on div "-124,09 USD" at bounding box center [541, 198] width 67 height 6
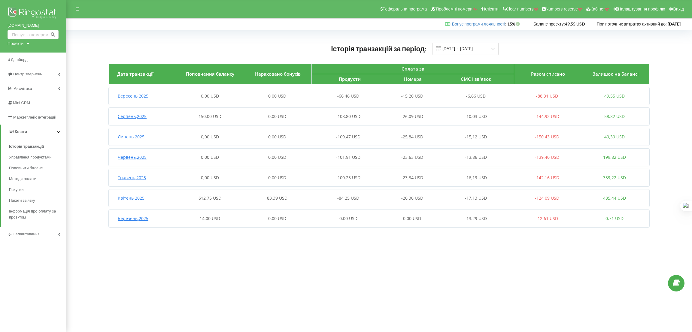
click at [538, 173] on div "Травень , 2025 0,00 USD 0,00 USD -100,23 USD -23,34 USD -16,19 USD -142,16 USD …" at bounding box center [378, 177] width 539 height 14
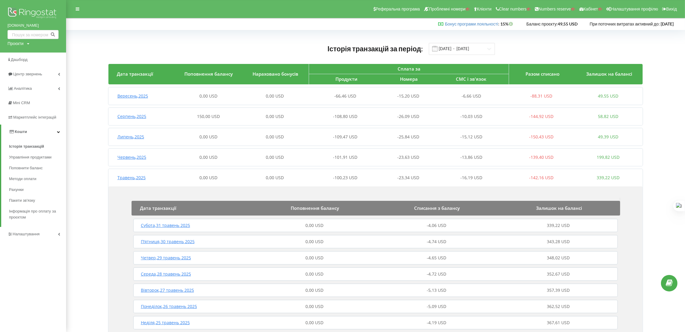
click at [538, 173] on div "Травень , 2025 0,00 USD 0,00 USD -100,23 USD -23,34 USD -16,19 USD -142,16 USD …" at bounding box center [374, 177] width 533 height 14
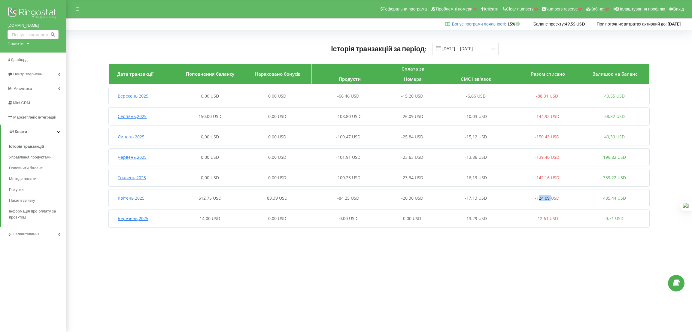
drag, startPoint x: 538, startPoint y: 197, endPoint x: 537, endPoint y: 106, distance: 91.2
click at [554, 193] on div "Квітень , 2025 612,75 USD 83,39 USD -84,25 USD -20,30 USD -17,13 USD -124,09 US…" at bounding box center [378, 198] width 539 height 14
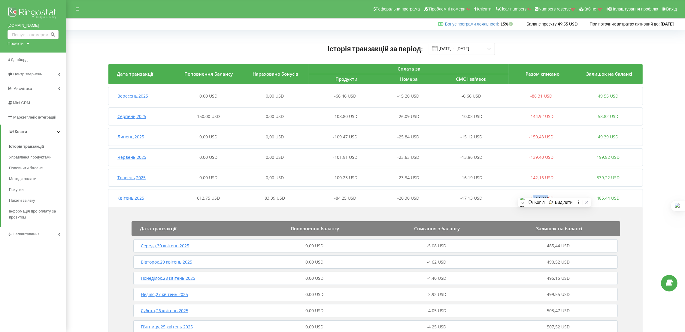
click at [552, 192] on div "Квітень , 2025 612,75 USD 83,39 USD -84,25 USD -20,30 USD -17,13 USD -124,09 US…" at bounding box center [374, 198] width 533 height 14
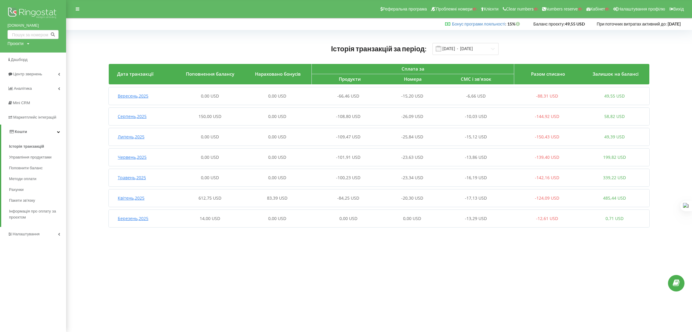
click at [548, 102] on div "Вересень , 2025 0,00 USD 0,00 USD -66,46 USD -15,20 USD -6,66 USD -88,31 USD 49…" at bounding box center [378, 96] width 539 height 14
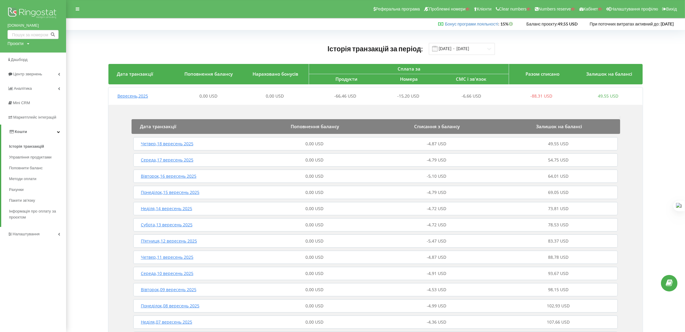
click at [548, 102] on div "Вересень , 2025 0,00 USD 0,00 USD -66,46 USD -15,20 USD -6,66 USD -88,31 USD 49…" at bounding box center [374, 96] width 533 height 14
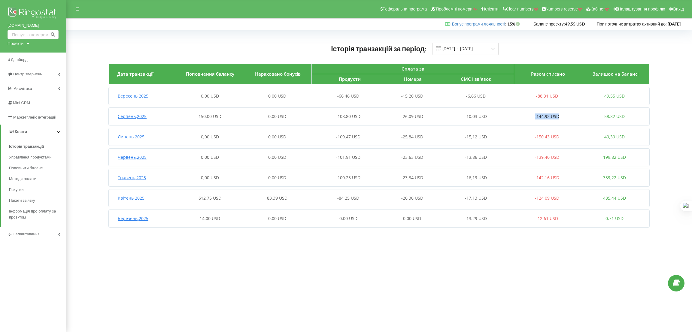
drag, startPoint x: 535, startPoint y: 117, endPoint x: 515, endPoint y: 110, distance: 21.1
click at [561, 119] on div "-144,92 USD" at bounding box center [546, 116] width 67 height 6
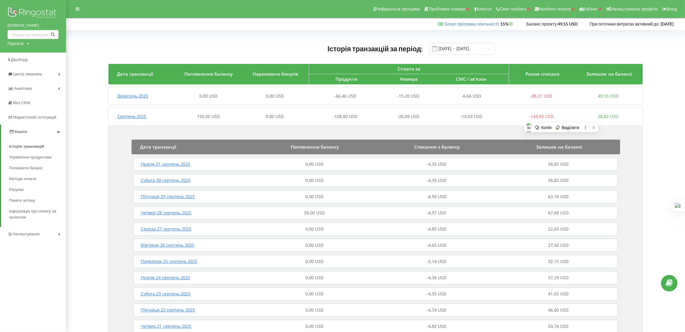
click at [503, 97] on div "-6,66 USD" at bounding box center [474, 96] width 67 height 6
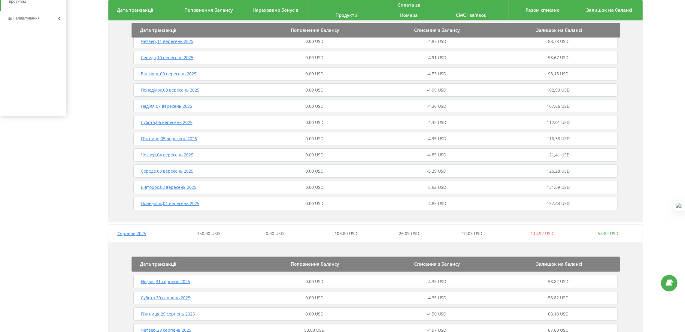
scroll to position [270, 0]
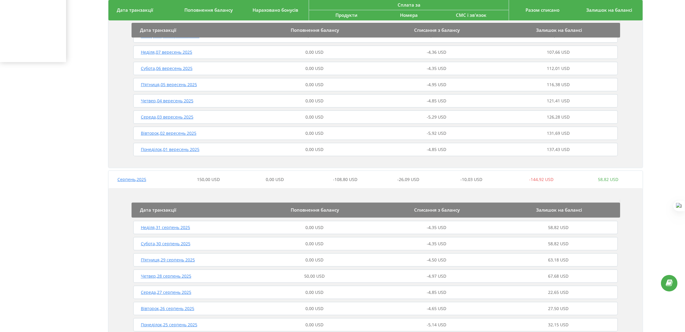
click at [457, 148] on div "-4,85 USD" at bounding box center [436, 149] width 122 height 6
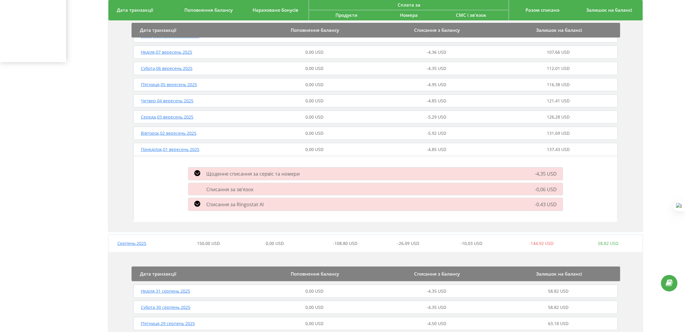
click at [263, 190] on div "Списання за зв'язок" at bounding box center [316, 189] width 262 height 7
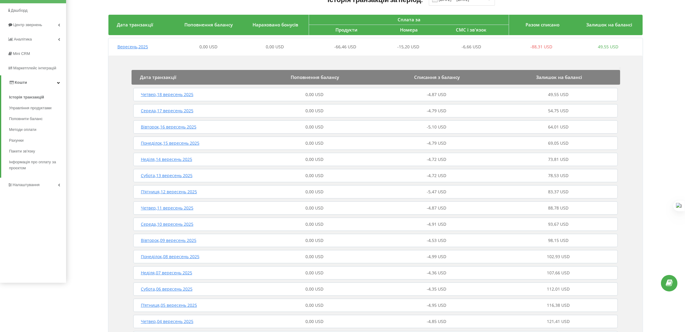
scroll to position [0, 0]
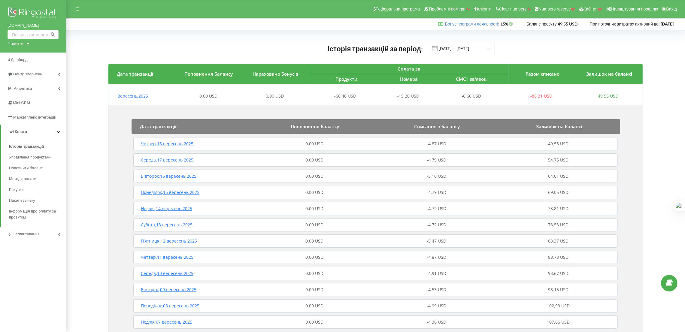
click at [326, 94] on div "-66,46 USD" at bounding box center [341, 96] width 67 height 6
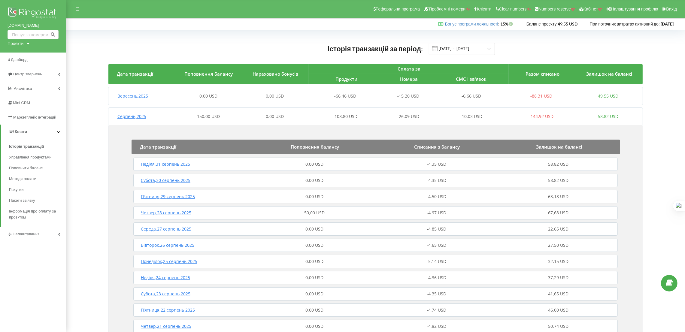
click at [334, 120] on div "Серпень , 2025 150,00 USD 0,00 USD -108,80 USD -26,09 USD -10,03 USD -144,92 US…" at bounding box center [374, 116] width 533 height 14
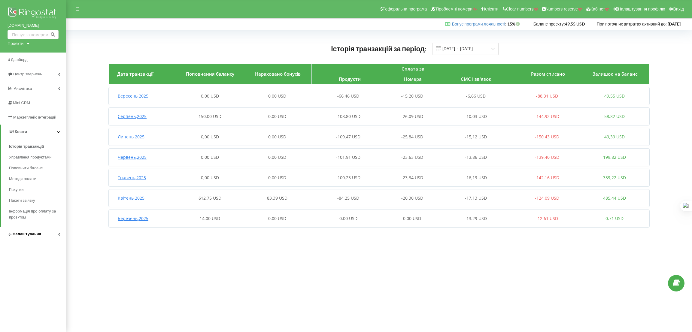
click at [48, 232] on link "Налаштування" at bounding box center [33, 234] width 66 height 14
click at [41, 162] on span "Загальні налаштування" at bounding box center [36, 166] width 44 height 12
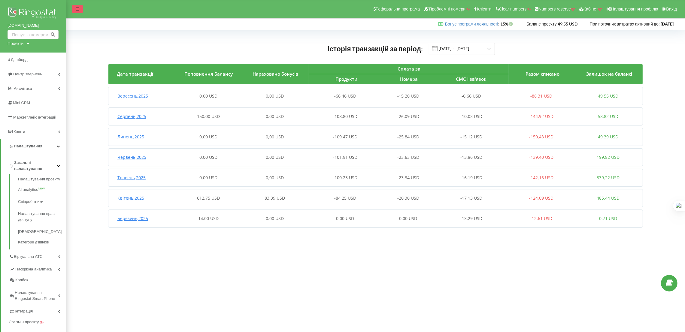
click at [78, 12] on div at bounding box center [77, 9] width 11 height 8
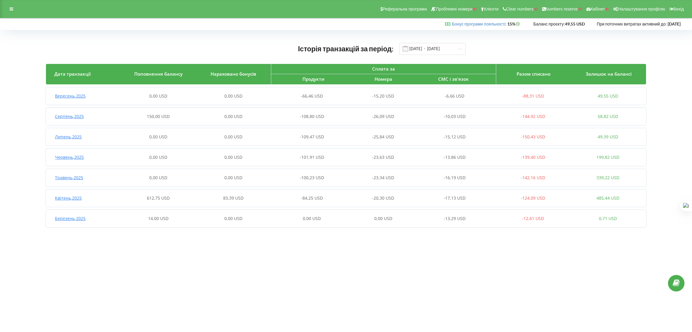
click at [353, 194] on div "Квітень , 2025 612,75 USD 83,39 USD -84,25 USD -20,30 USD -17,13 USD -124,09 US…" at bounding box center [345, 198] width 599 height 14
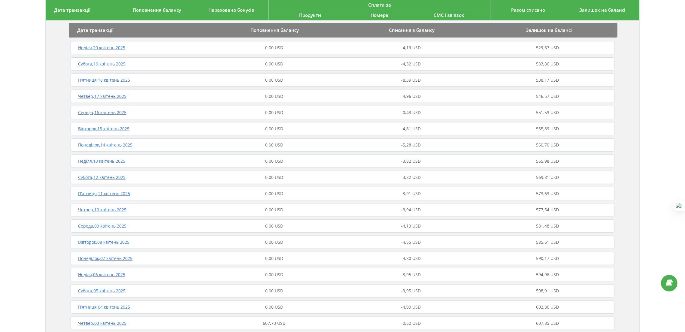
scroll to position [438, 0]
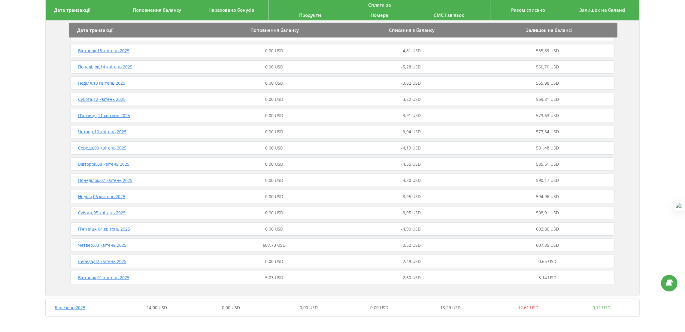
click at [349, 244] on div "-0,52 USD" at bounding box center [410, 245] width 137 height 6
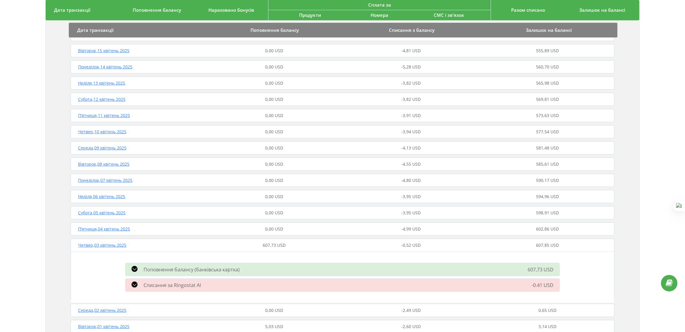
click at [303, 274] on div "Поповнення балансу (банківська картка) 607,73 USD" at bounding box center [342, 270] width 441 height 16
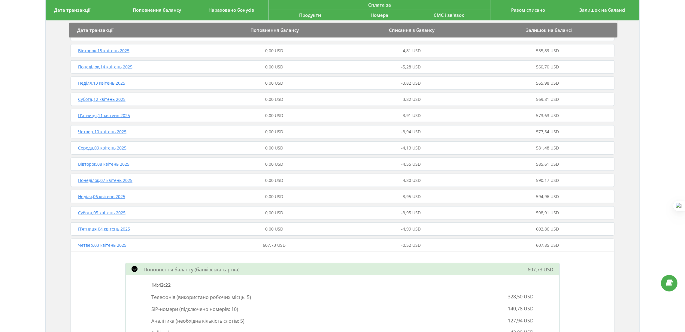
click at [303, 274] on div "Поповнення балансу (банківська картка) 607,73 USD" at bounding box center [342, 270] width 441 height 16
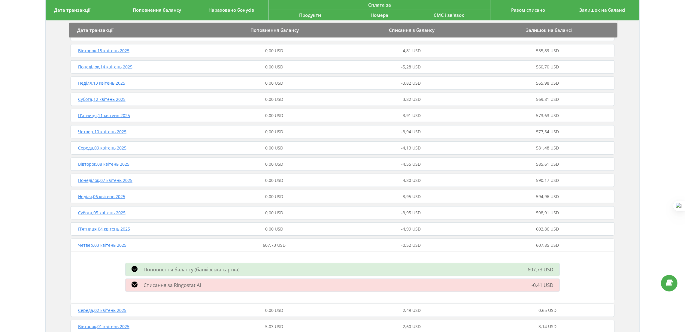
click at [303, 274] on div "Поповнення балансу (банківська картка) 607,73 USD" at bounding box center [342, 270] width 441 height 16
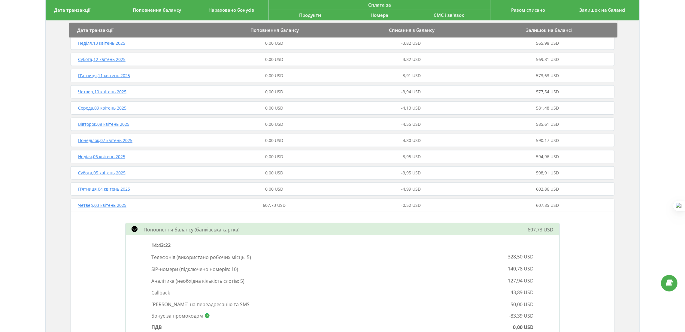
scroll to position [528, 0]
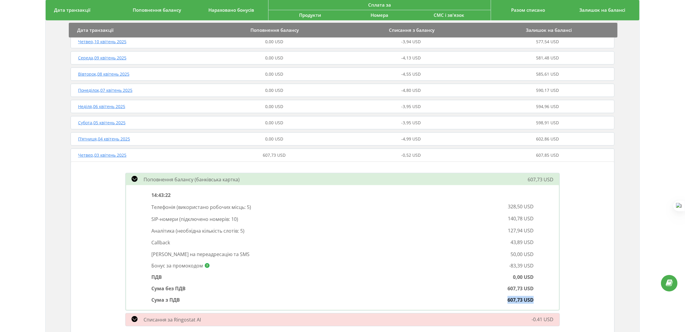
drag, startPoint x: 505, startPoint y: 299, endPoint x: 534, endPoint y: 299, distance: 28.8
click at [534, 299] on div "607,73 USD" at bounding box center [439, 300] width 195 height 8
click at [349, 222] on div "SIP-номери ( підключено номерів: 10 ) 140,78 USD" at bounding box center [342, 219] width 391 height 12
click at [246, 159] on div "Четвер , 03 квітень 2025 607,73 USD -0,52 USD 607,85 USD" at bounding box center [342, 155] width 547 height 14
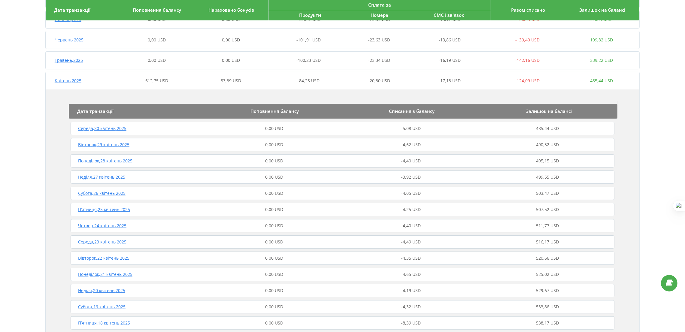
scroll to position [78, 0]
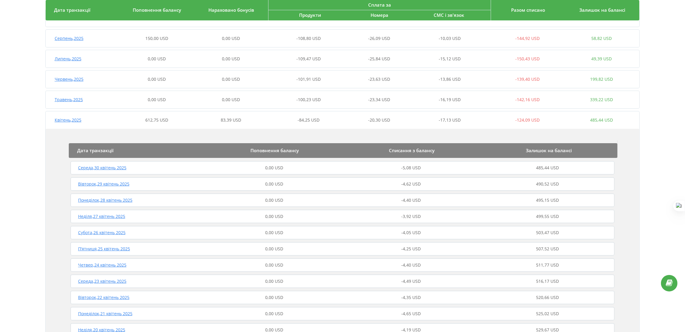
click at [290, 120] on div "-84,25 USD" at bounding box center [305, 120] width 74 height 6
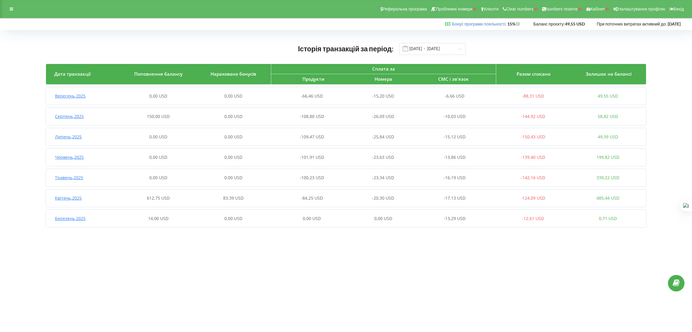
click at [228, 193] on div "Квітень , 2025 612,75 USD 83,39 USD -84,25 USD -20,30 USD -17,13 USD -124,09 US…" at bounding box center [345, 198] width 599 height 14
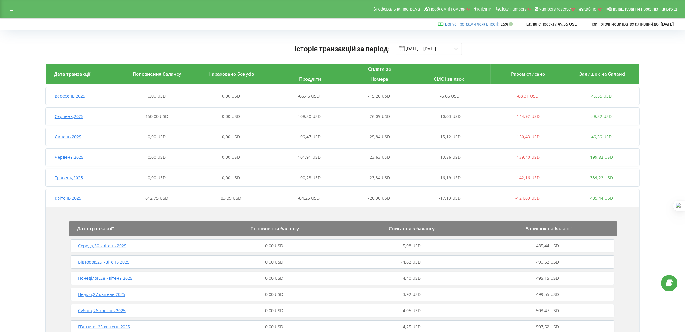
click at [228, 193] on div "Квітень , 2025 612,75 USD 83,39 USD -84,25 USD -20,30 USD -17,13 USD -124,09 US…" at bounding box center [342, 198] width 593 height 14
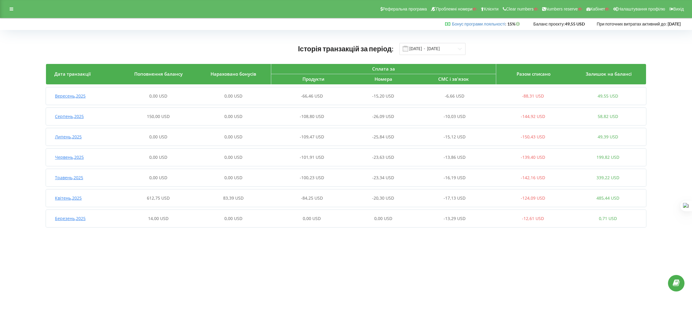
click at [236, 117] on span "0,00 USD" at bounding box center [233, 116] width 18 height 6
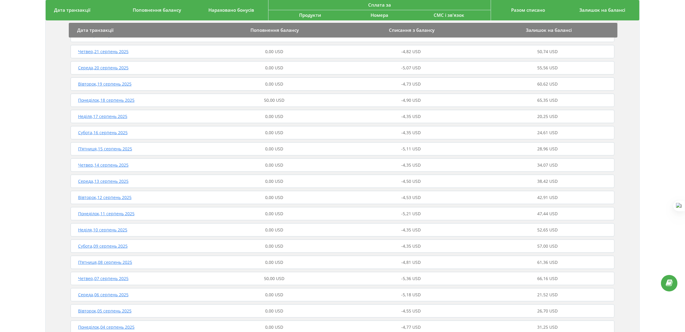
scroll to position [225, 0]
click at [291, 152] on div "50,00 USD" at bounding box center [274, 150] width 137 height 6
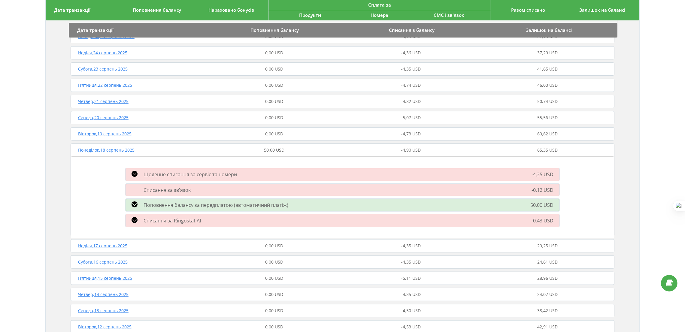
click at [291, 152] on div "50,00 USD" at bounding box center [274, 150] width 137 height 6
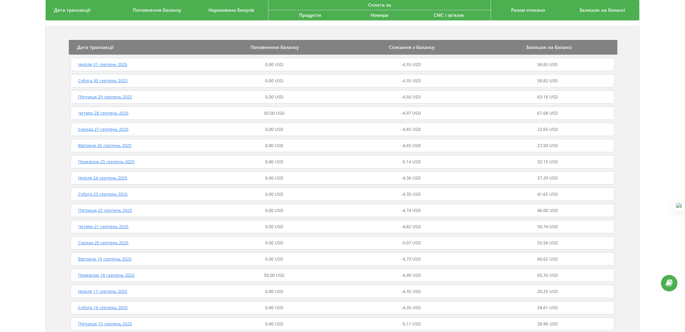
scroll to position [0, 0]
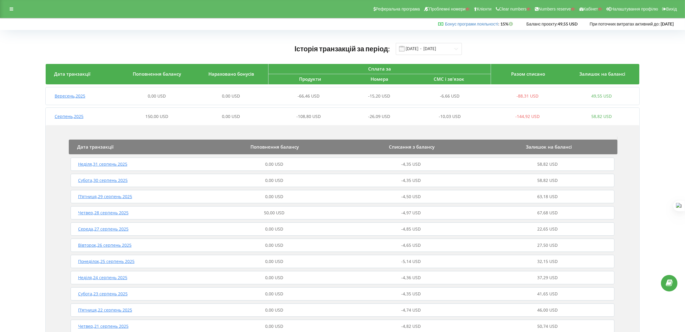
click at [244, 123] on div "Серпень , 2025 150,00 USD 0,00 USD -108,80 USD -26,09 USD -10,03 USD -144,92 US…" at bounding box center [342, 116] width 593 height 14
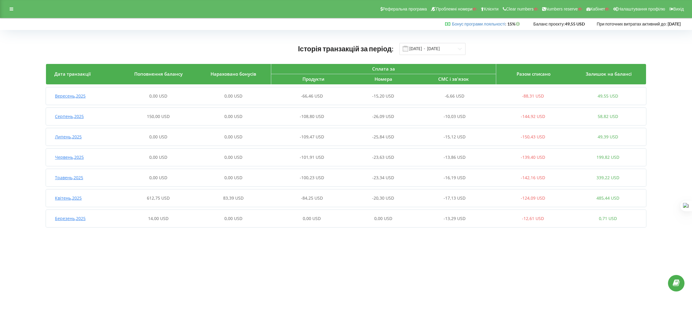
click at [12, 14] on div "Реферальна програма Проблемні номери Клієнти Clear numbers Numbers reserve Кабі…" at bounding box center [346, 9] width 692 height 18
click at [12, 10] on icon at bounding box center [12, 9] width 4 height 4
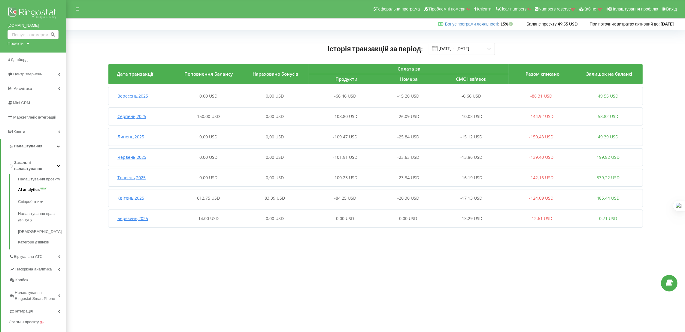
click at [37, 191] on link "AI analytics NEW" at bounding box center [42, 190] width 48 height 12
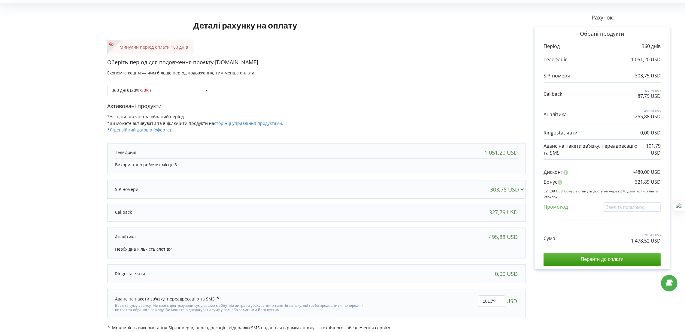
scroll to position [34, 0]
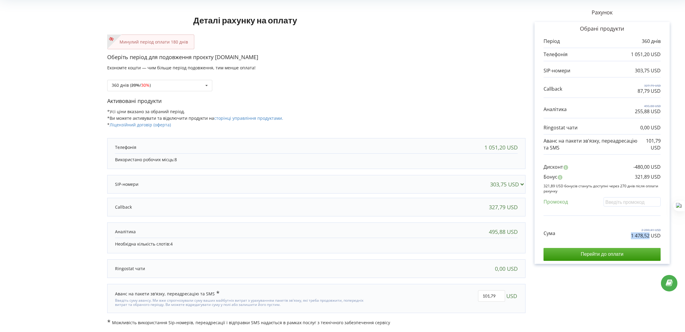
drag, startPoint x: 638, startPoint y: 234, endPoint x: 649, endPoint y: 236, distance: 10.9
click at [649, 236] on div "Сума 2 280,41 USD 1 478,52 USD" at bounding box center [601, 229] width 117 height 20
click at [627, 221] on div "Сума 2 280,41 USD 1 478,52 USD" at bounding box center [601, 229] width 117 height 20
drag, startPoint x: 628, startPoint y: 236, endPoint x: 662, endPoint y: 237, distance: 33.9
click at [662, 237] on div "Обрані продукти Період 360 днів 1 051,20 USD 303,75 USD 327,79 USD" at bounding box center [601, 143] width 135 height 242
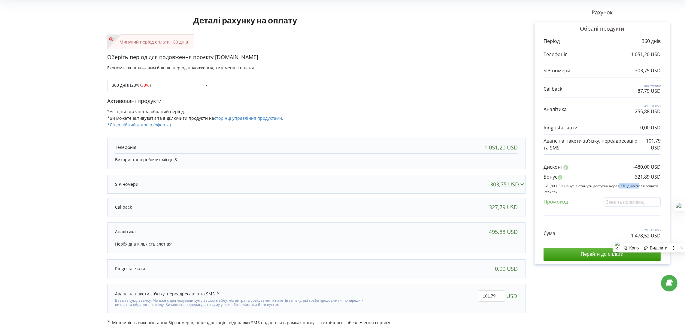
drag, startPoint x: 566, startPoint y: 186, endPoint x: 544, endPoint y: 184, distance: 22.6
click at [544, 184] on p "321,89 USD бонусів стануть доступні через 270 днів після оплати рахунку" at bounding box center [601, 188] width 117 height 10
click at [580, 193] on div "Дисконт -480,00 USD Бонус 321,89 USD Промокод" at bounding box center [601, 187] width 117 height 58
drag, startPoint x: 563, startPoint y: 186, endPoint x: 574, endPoint y: 189, distance: 11.2
click at [553, 185] on p "321,89 USD бонусів стануть доступні через 270 днів після оплати рахунку" at bounding box center [601, 188] width 117 height 10
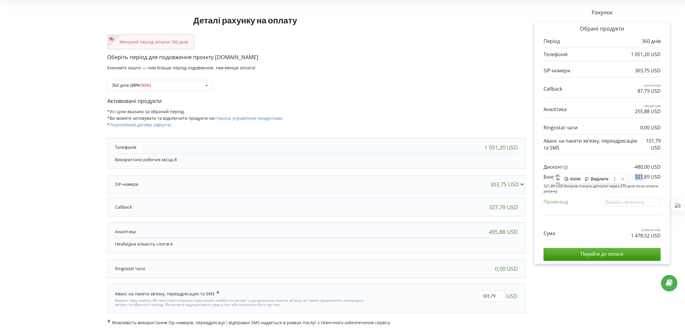
drag, startPoint x: 635, startPoint y: 176, endPoint x: 648, endPoint y: 177, distance: 13.2
click at [643, 178] on div "Бонус 321,89 USD" at bounding box center [601, 178] width 117 height 10
click at [648, 177] on p "321,89 USD" at bounding box center [648, 176] width 26 height 7
drag, startPoint x: 632, startPoint y: 171, endPoint x: 639, endPoint y: 174, distance: 7.5
click at [632, 172] on div "Дисконт -480,00 USD Бонус 321,89 USD Промокод" at bounding box center [601, 187] width 117 height 58
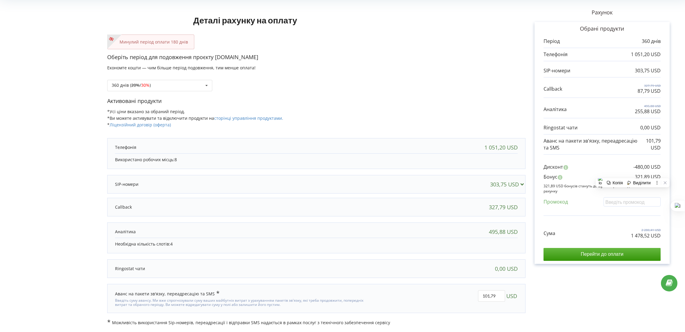
click at [645, 173] on p "321,89 USD" at bounding box center [648, 176] width 26 height 7
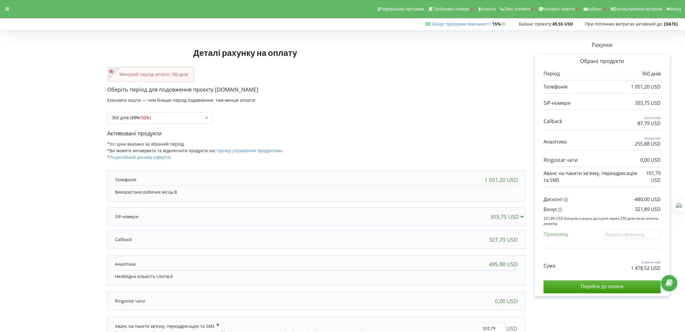
click at [8, 5] on div at bounding box center [7, 9] width 11 height 8
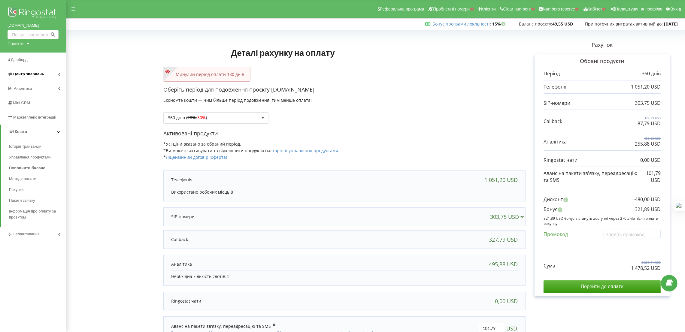
click at [34, 78] on link "Центр звернень" at bounding box center [33, 74] width 66 height 14
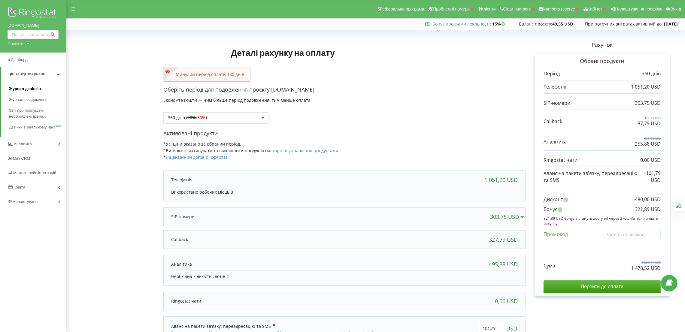
click at [29, 85] on link "Журнал дзвінків" at bounding box center [37, 88] width 57 height 11
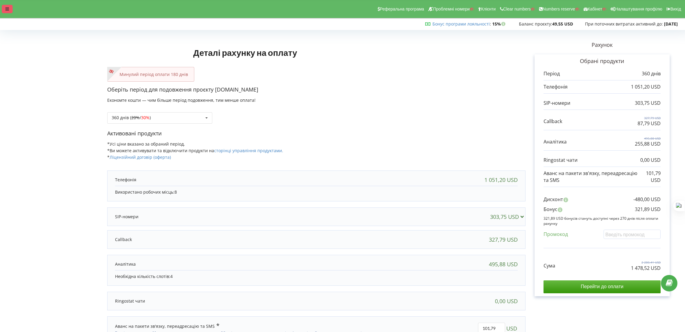
click at [12, 10] on div at bounding box center [7, 9] width 11 height 8
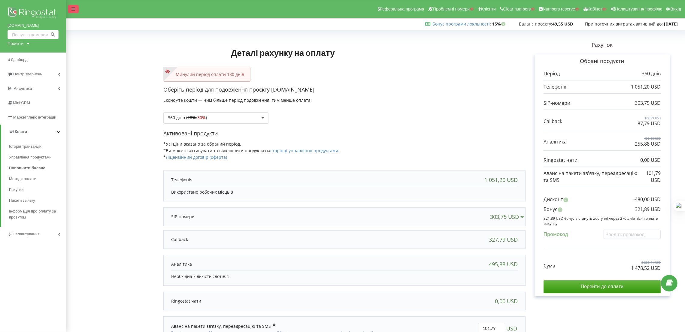
click at [77, 8] on div at bounding box center [73, 9] width 11 height 8
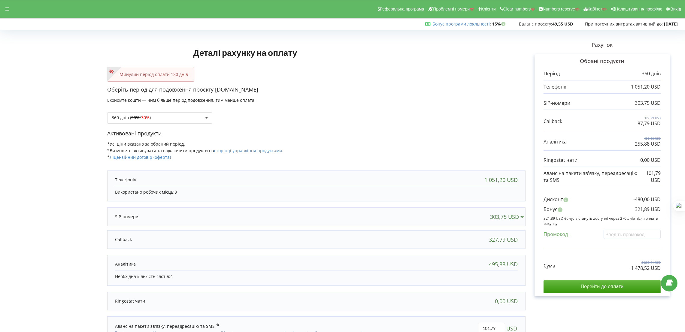
click at [177, 112] on div "360 днів ( 20% / 30% ) Поповнити баланс без подовження 20% / 30% 30% / 40%" at bounding box center [316, 113] width 418 height 20
click at [176, 116] on div "360 днів ( 20% / 30% ) Поповнити баланс без подовження 20%" at bounding box center [159, 117] width 105 height 11
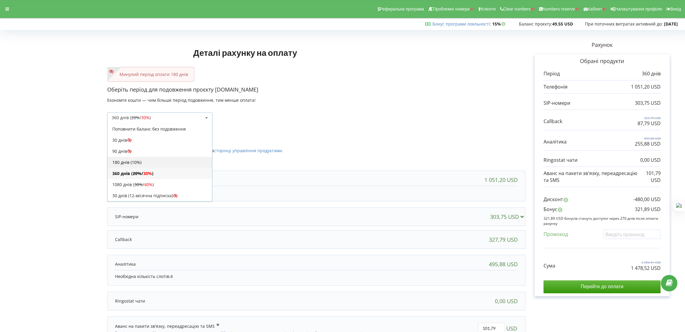
click at [144, 166] on div "180 днів (10%)" at bounding box center [159, 162] width 104 height 11
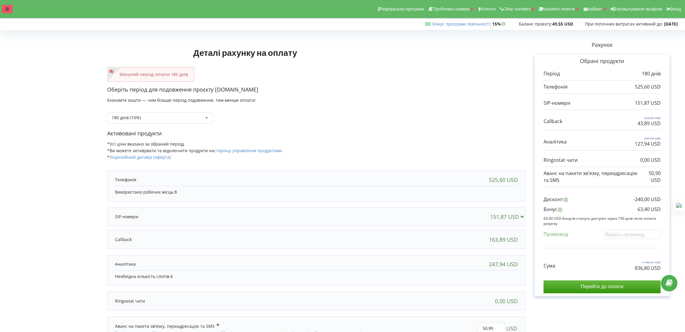
click at [10, 8] on div at bounding box center [7, 9] width 11 height 8
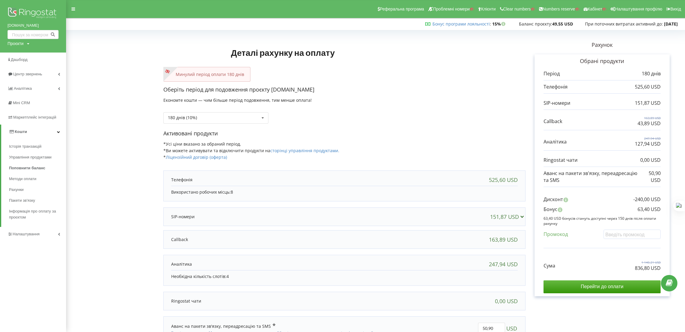
click at [25, 42] on div "Проєкти Пошук" at bounding box center [19, 44] width 22 height 6
drag, startPoint x: 29, startPoint y: 53, endPoint x: 37, endPoint y: 56, distance: 8.6
click at [29, 53] on input "text" at bounding box center [26, 56] width 30 height 9
paste input "[DOMAIN_NAME]"
type input "[DOMAIN_NAME]"
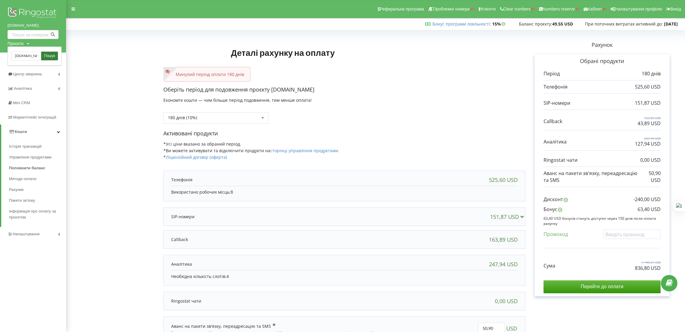
click at [47, 56] on span "Пошук" at bounding box center [49, 55] width 11 height 5
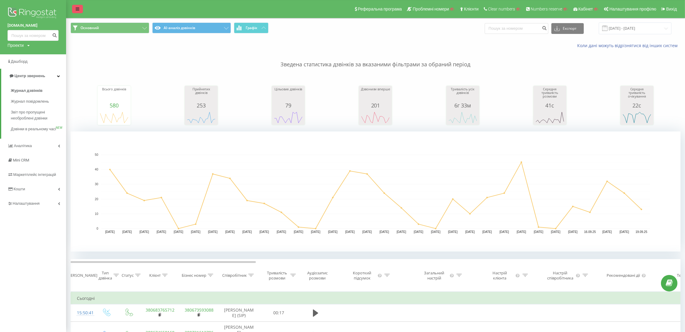
click at [77, 11] on link at bounding box center [77, 9] width 11 height 8
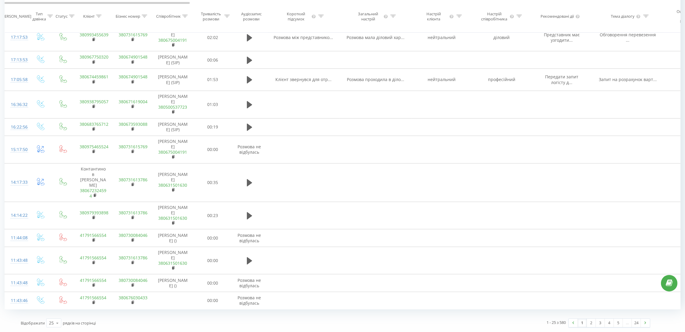
scroll to position [535, 0]
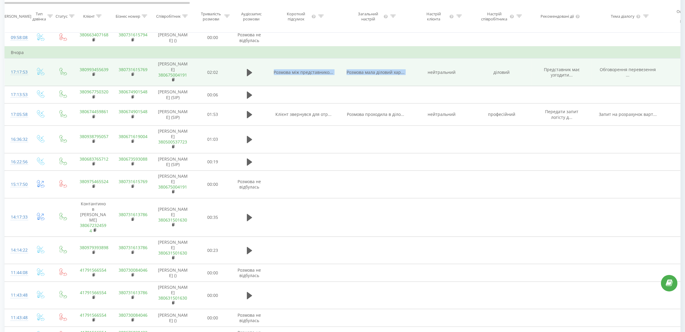
drag, startPoint x: 360, startPoint y: 109, endPoint x: 413, endPoint y: 110, distance: 53.5
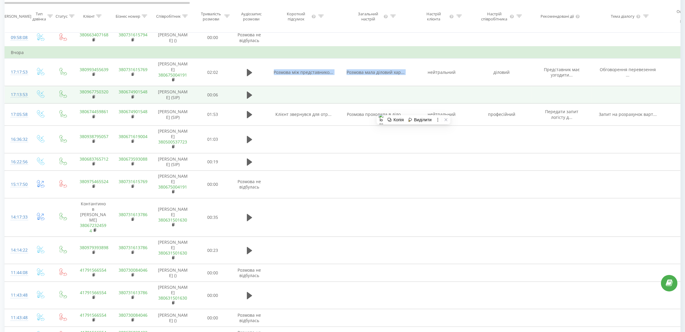
click at [532, 104] on td at bounding box center [562, 94] width 60 height 17
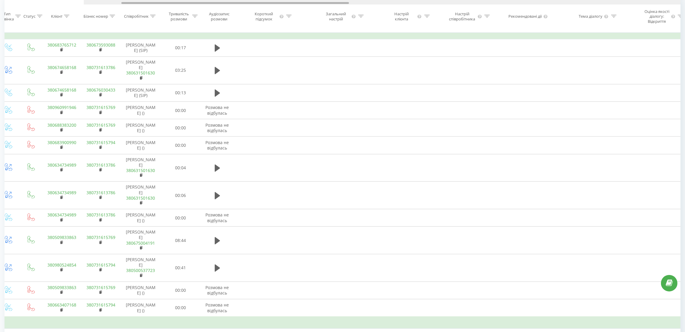
scroll to position [0, 136]
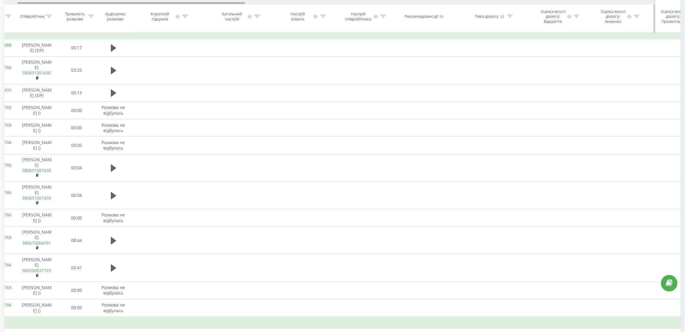
drag, startPoint x: 172, startPoint y: 3, endPoint x: 233, endPoint y: 10, distance: 61.3
click at [214, 5] on div "Дата дзвінка Тип дзвінка Статус Клієнт Бізнес номер Співробітник Тривалість роз…" at bounding box center [343, 16] width 676 height 33
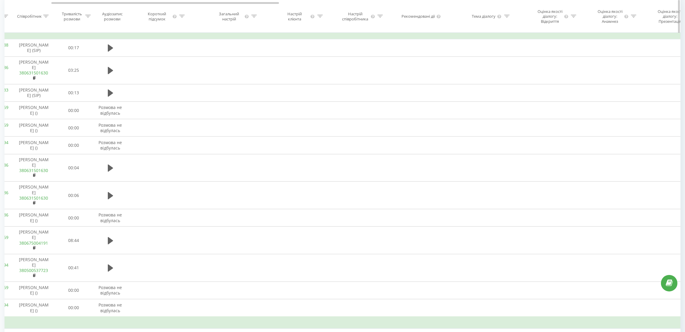
click at [251, 18] on icon at bounding box center [253, 16] width 5 height 3
click at [249, 56] on div "Містить" at bounding box center [236, 50] width 53 height 11
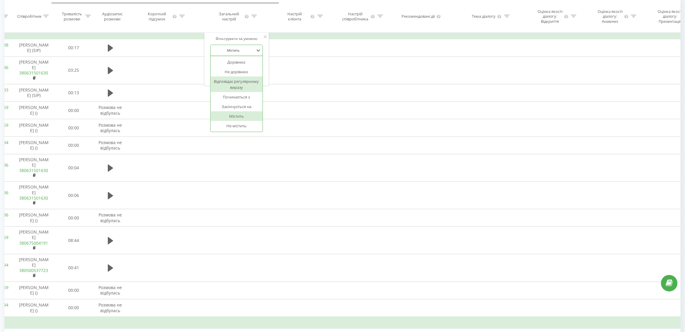
click at [244, 92] on div "Відповідає регулярному виразу" at bounding box center [236, 85] width 52 height 16
click at [234, 67] on input "text" at bounding box center [236, 64] width 53 height 11
type input ".*\\S.*"
click at [247, 80] on span "OK" at bounding box center [249, 75] width 17 height 9
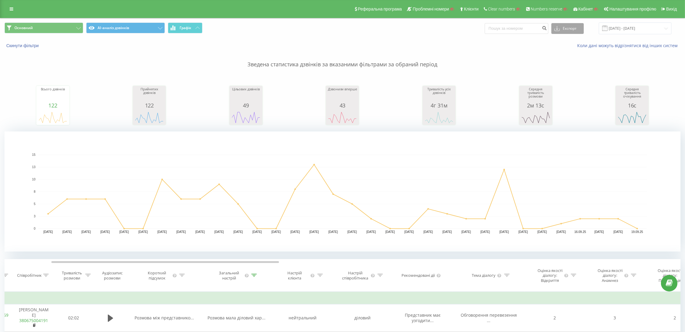
click at [571, 26] on div "Основний AI-аналіз дзвінків Графік Експорт .csv .xls .xlsx [DATE] - [DATE] Скин…" at bounding box center [342, 35] width 684 height 35
click at [571, 30] on button "Експорт" at bounding box center [567, 28] width 32 height 11
click at [494, 60] on p "Зведена статистика дзвінків за вказаними фільтрами за обраний період" at bounding box center [343, 59] width 676 height 20
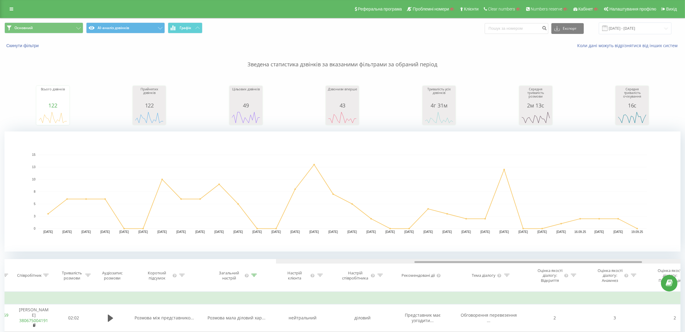
scroll to position [0, 410]
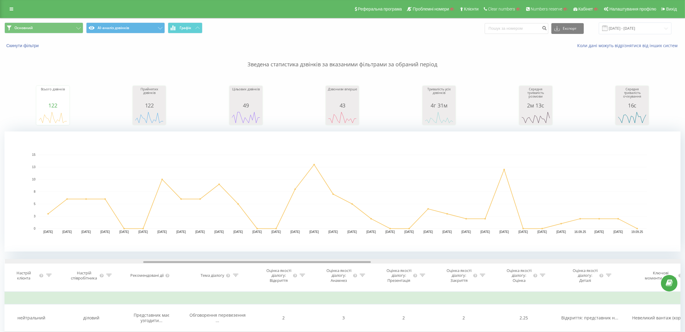
drag, startPoint x: 274, startPoint y: 262, endPoint x: 339, endPoint y: 238, distance: 69.1
click at [363, 265] on div "Дата дзвінка Тип дзвінка Статус Клієнт Бізнес номер Співробітник Тривалість роз…" at bounding box center [343, 275] width 676 height 33
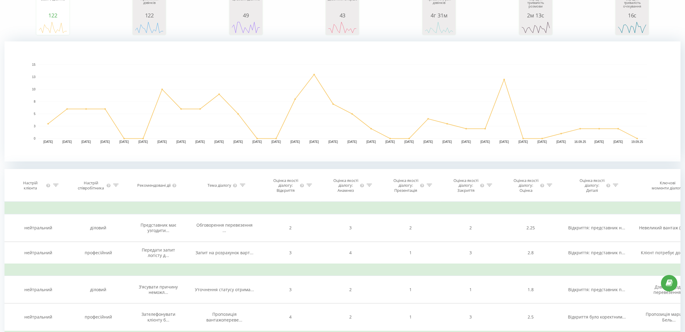
scroll to position [0, 1079]
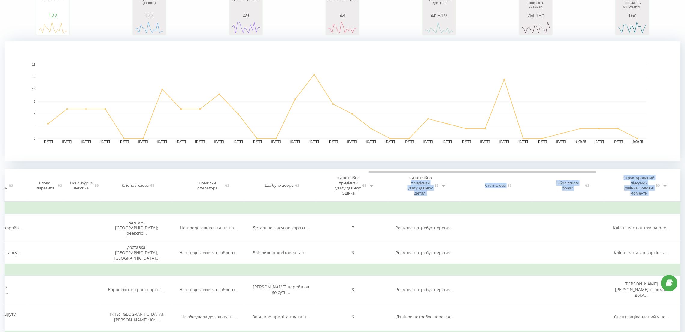
drag, startPoint x: 392, startPoint y: 177, endPoint x: 415, endPoint y: 162, distance: 27.4
click at [431, 177] on div "Дата дзвінка Тип дзвінка Статус Клієнт Бізнес номер Співробітник Тривалість роз…" at bounding box center [343, 185] width 676 height 33
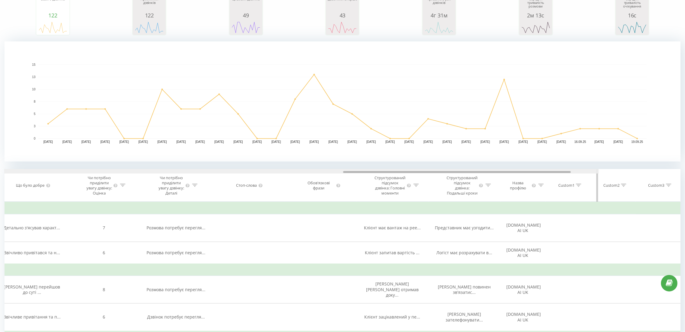
scroll to position [0, 0]
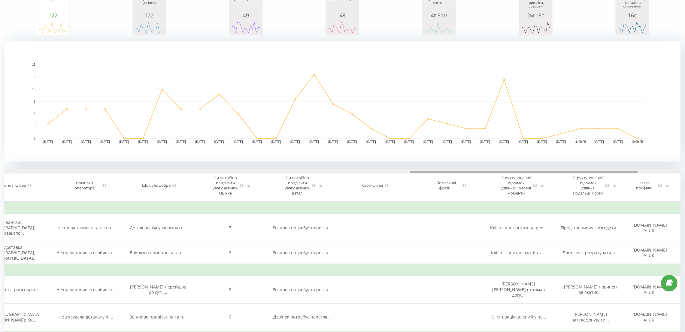
drag, startPoint x: 439, startPoint y: 172, endPoint x: 484, endPoint y: 164, distance: 46.2
click at [480, 177] on div "Дата дзвінка Тип дзвінка Статус Клієнт Бізнес номер Співробітник Тривалість роз…" at bounding box center [343, 185] width 676 height 33
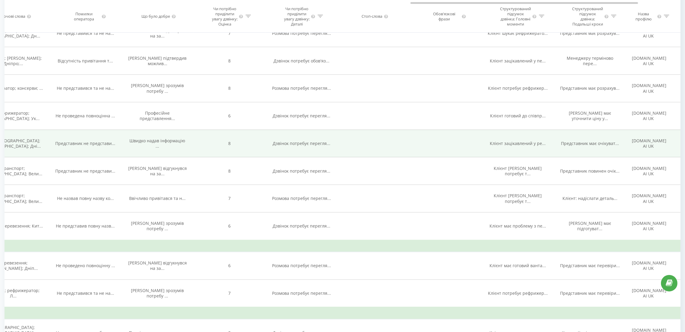
click at [279, 146] on span "Дзвінок потребує перегля..." at bounding box center [302, 143] width 58 height 6
click at [162, 149] on span "Швидко надав інформацію ..." at bounding box center [158, 143] width 56 height 11
click at [100, 146] on span "Представник не представи..." at bounding box center [86, 143] width 60 height 6
click at [234, 153] on td "8" at bounding box center [230, 144] width 72 height 28
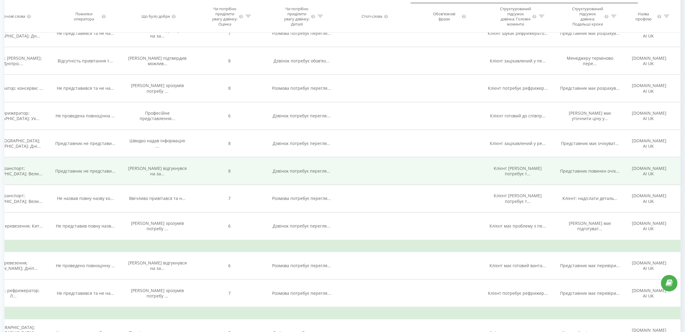
click at [285, 174] on span "Дзвінок потребує перегля..." at bounding box center [302, 171] width 58 height 6
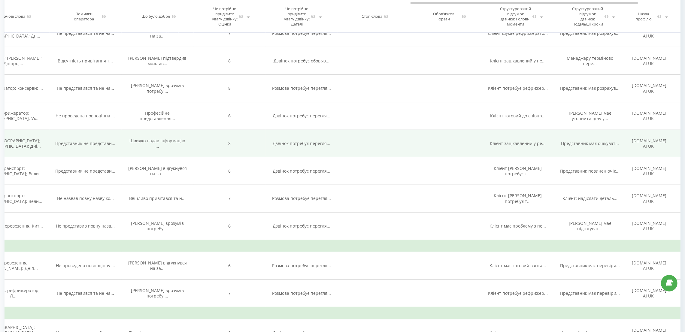
click at [298, 157] on td "Дзвінок потребує перегля..." at bounding box center [302, 144] width 72 height 28
click at [298, 146] on span "Дзвінок потребує перегля..." at bounding box center [302, 143] width 58 height 6
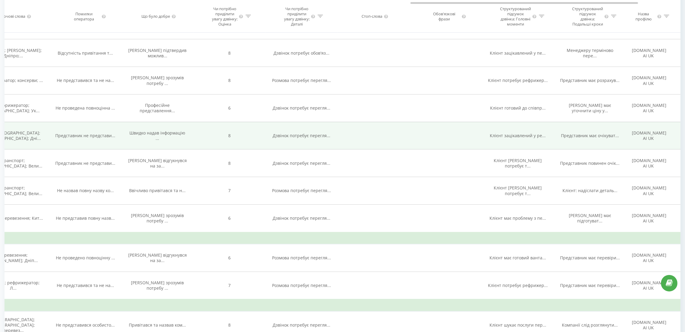
click at [288, 138] on span "Дзвінок потребує перегля..." at bounding box center [302, 136] width 58 height 6
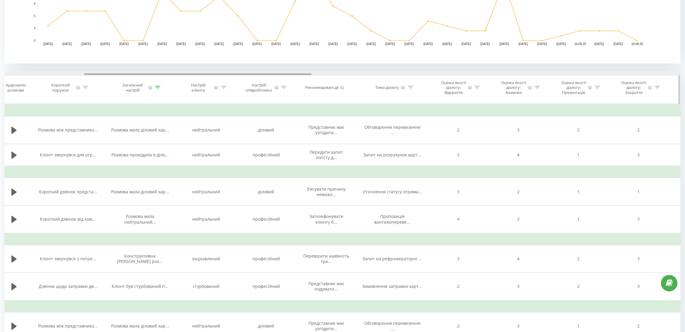
scroll to position [0, 194]
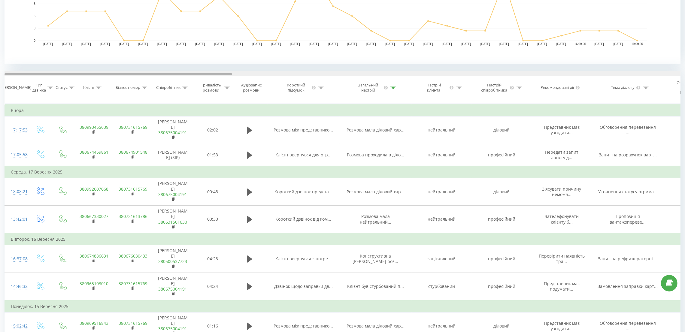
drag, startPoint x: 444, startPoint y: 74, endPoint x: 0, endPoint y: 96, distance: 444.5
